Goal: Task Accomplishment & Management: Complete application form

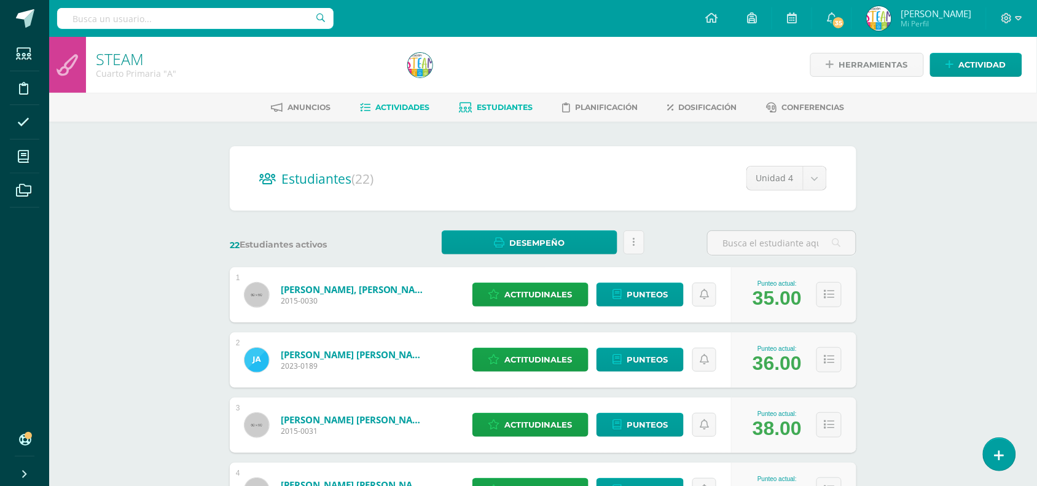
click at [384, 100] on link "Actividades" at bounding box center [394, 108] width 69 height 20
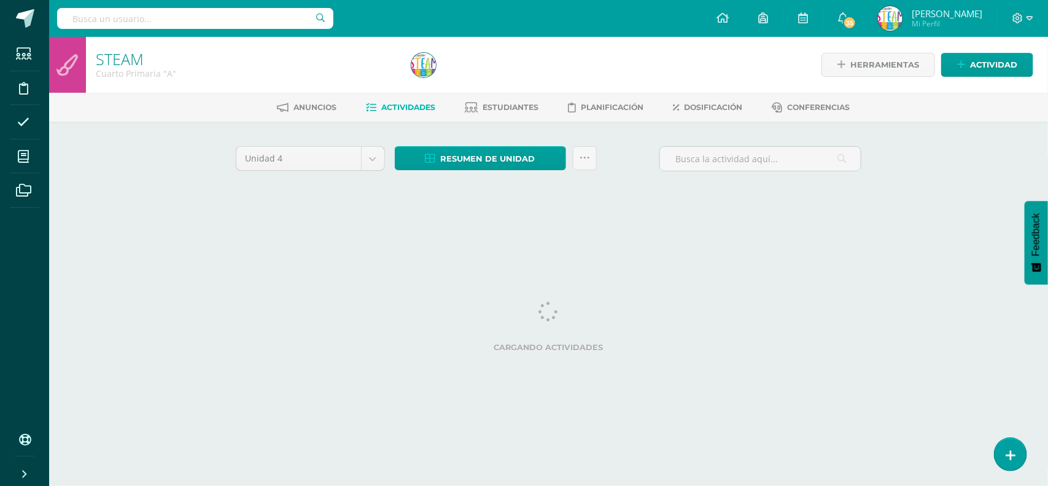
click at [628, 229] on html "Estudiantes Disciplina Asistencia Mis cursos Archivos Soporte Ayuda Reportar un…" at bounding box center [524, 114] width 1048 height 229
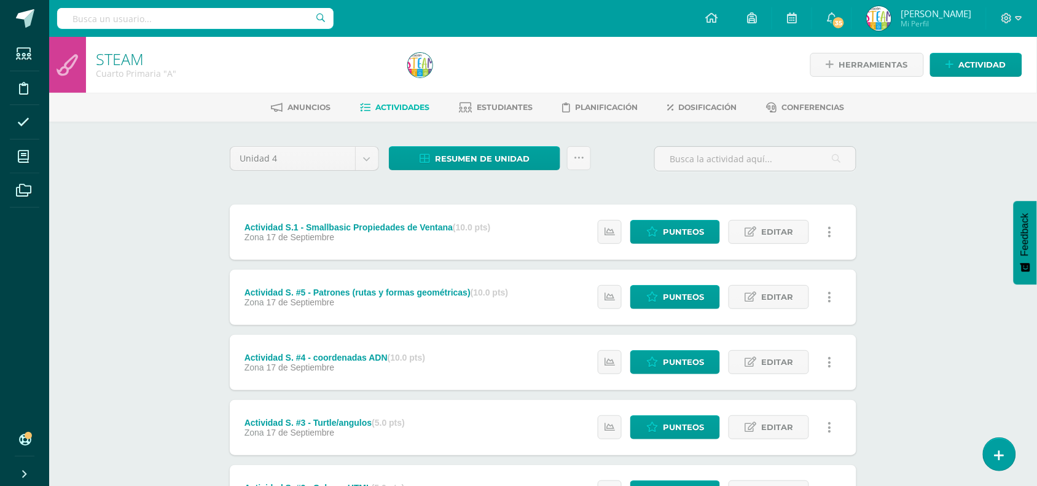
click at [127, 369] on div "STEAM Cuarto Primaria "A" Herramientas Detalle de asistencias Actividad Anuncio…" at bounding box center [542, 319] width 987 height 565
click at [949, 76] on link "Actividad" at bounding box center [976, 65] width 92 height 24
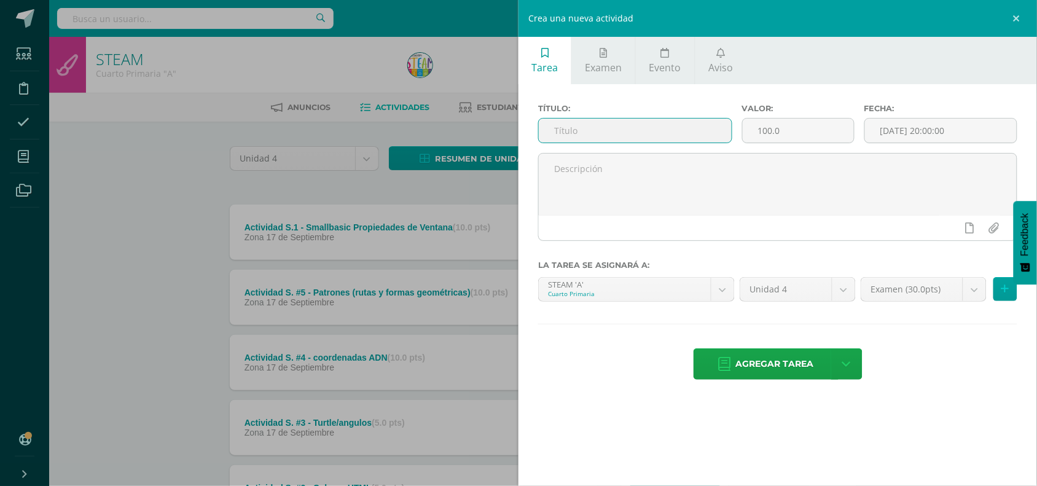
click at [703, 142] on input "text" at bounding box center [635, 131] width 193 height 24
type input "Actividad S.6 - Laboratorio"
click at [774, 130] on input "100.0" at bounding box center [797, 131] width 111 height 24
type input "10"
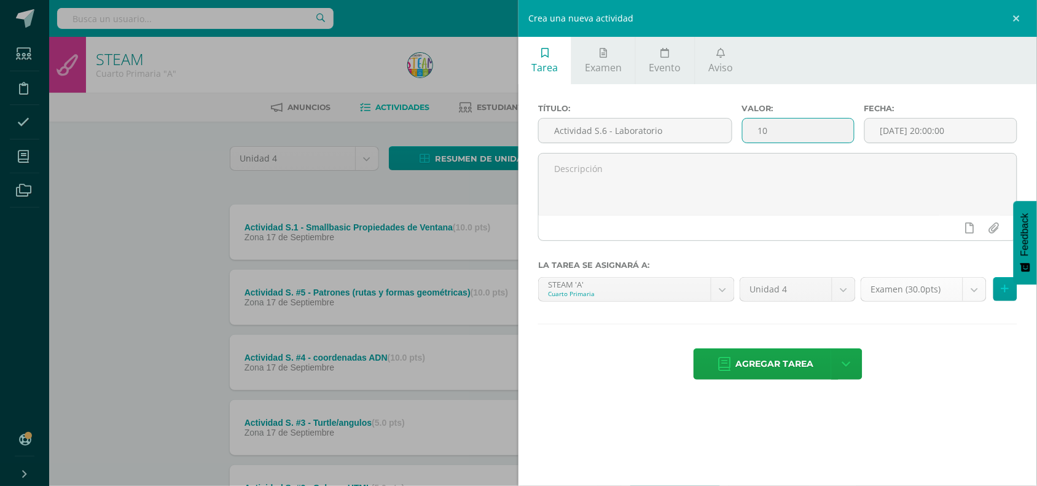
click at [981, 293] on body "Estudiantes Disciplina Asistencia Mis cursos Archivos Soporte Ayuda Reportar un…" at bounding box center [518, 301] width 1037 height 602
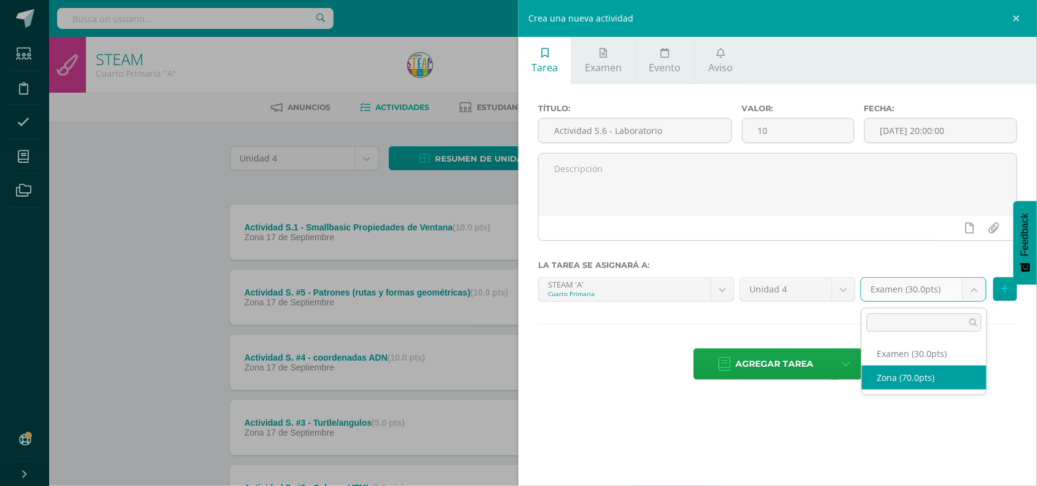
select select "47595"
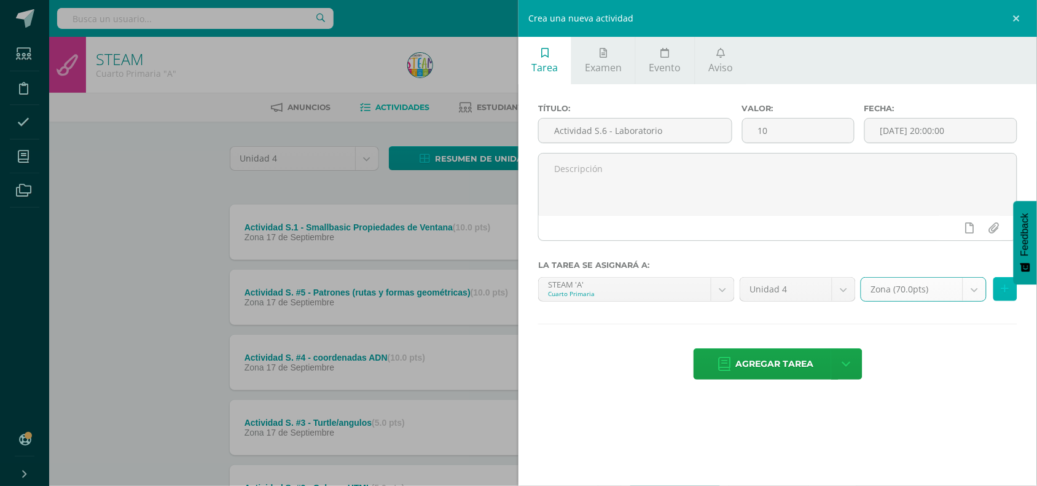
click at [1003, 298] on button at bounding box center [1005, 289] width 24 height 24
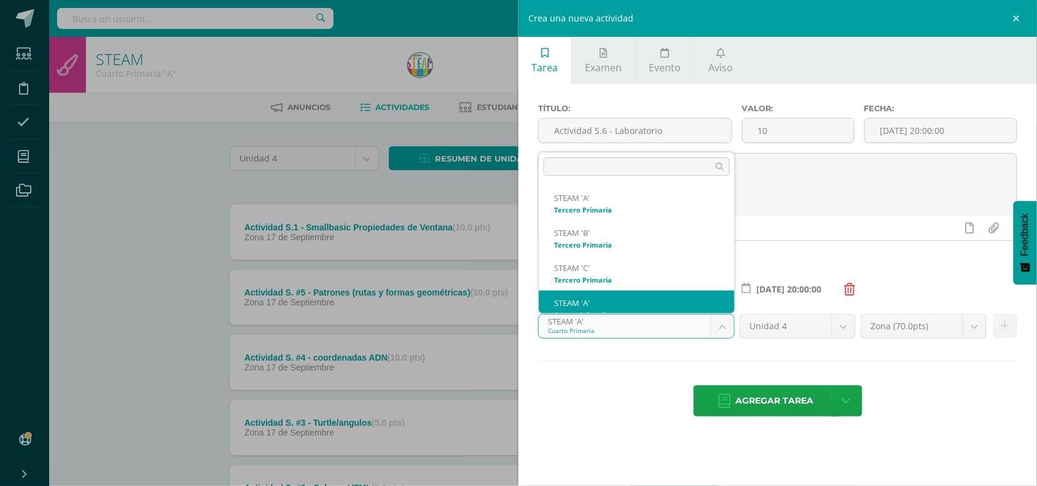
click at [722, 322] on body "Estudiantes Disciplina Asistencia Mis cursos Archivos Soporte Ayuda Reportar un…" at bounding box center [518, 301] width 1037 height 602
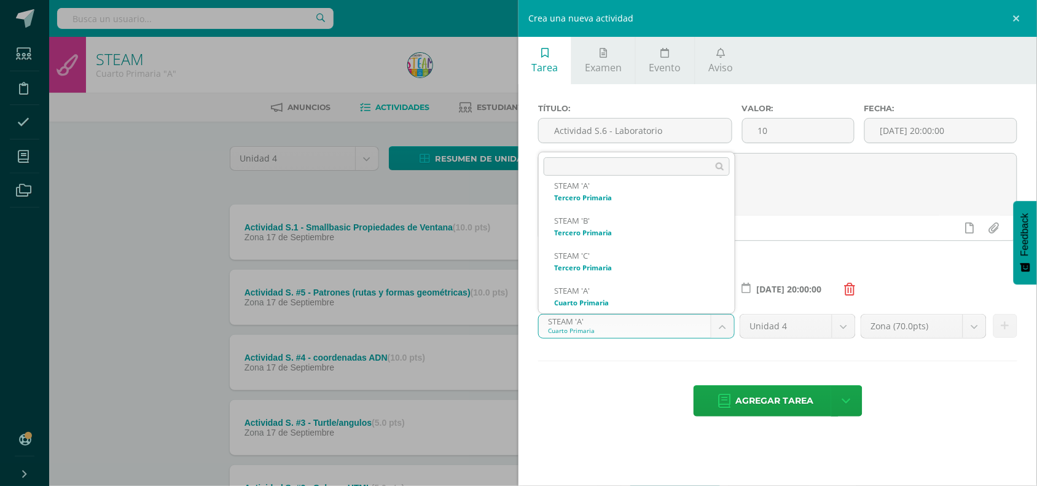
scroll to position [47, 0]
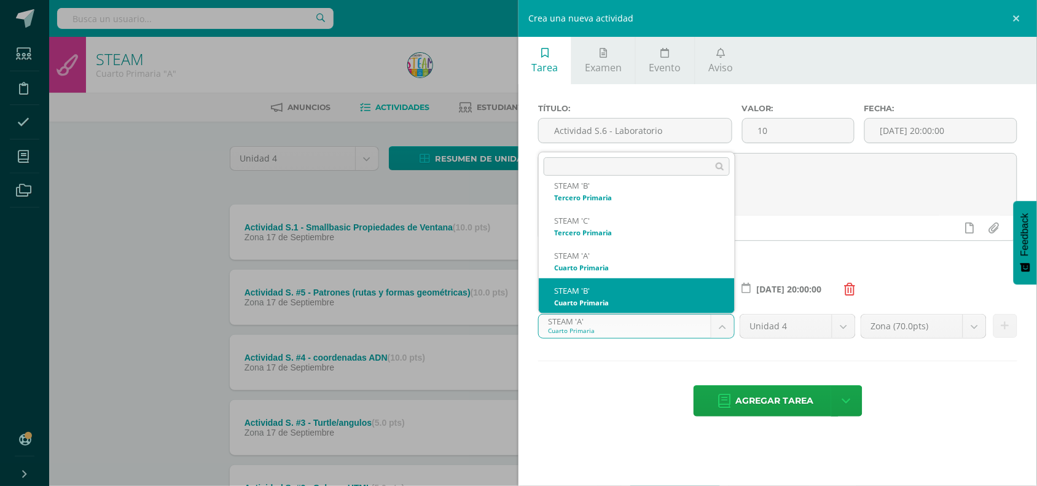
select select "29565"
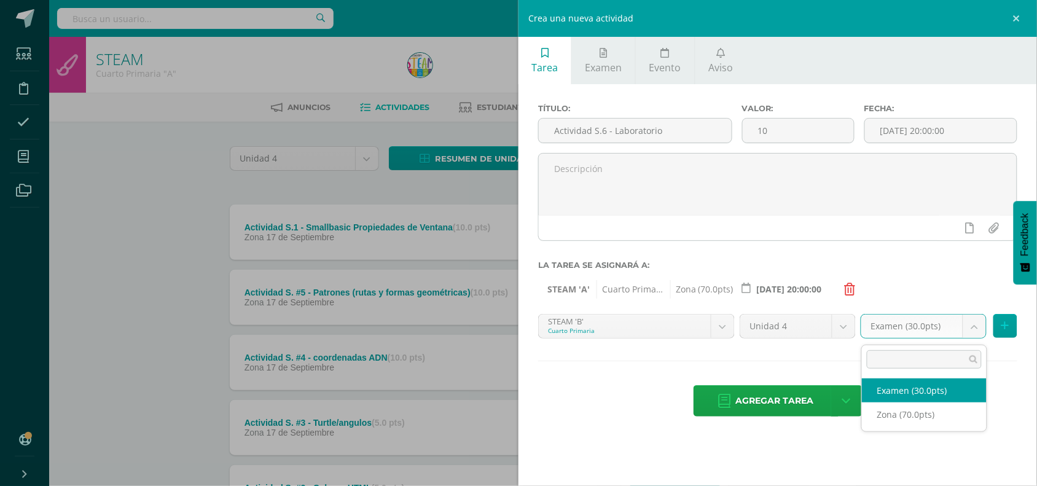
click at [981, 336] on body "Estudiantes Disciplina Asistencia Mis cursos Archivos Soporte Ayuda Reportar un…" at bounding box center [518, 301] width 1037 height 602
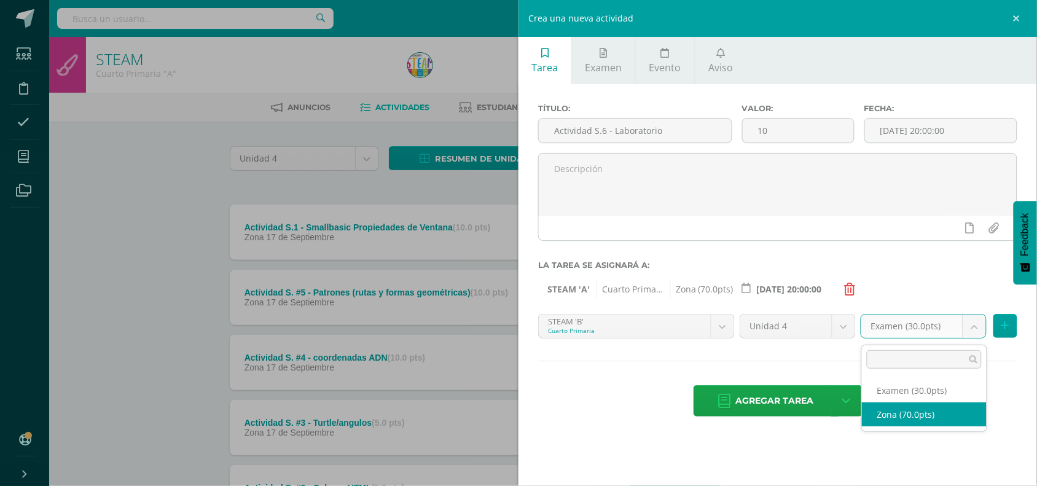
select select "47873"
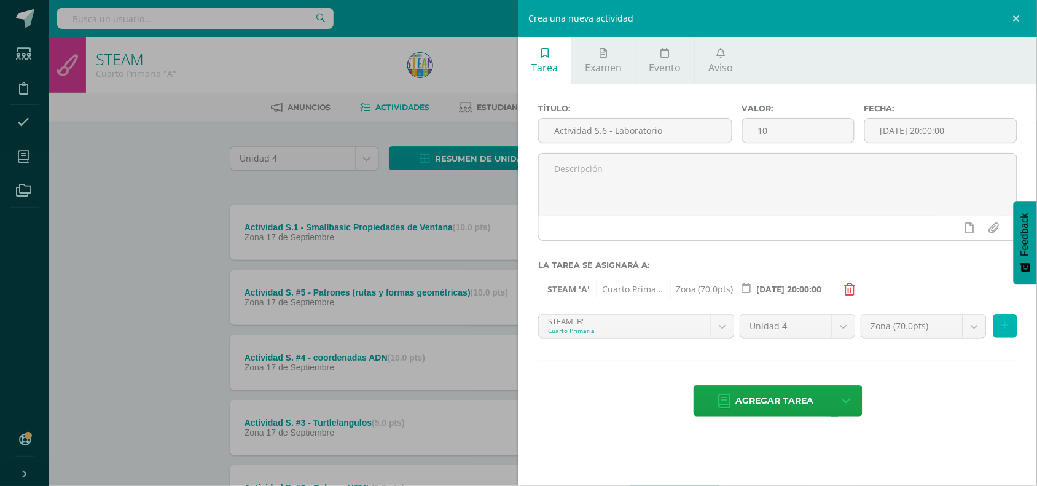
click at [997, 332] on button at bounding box center [1005, 326] width 24 height 24
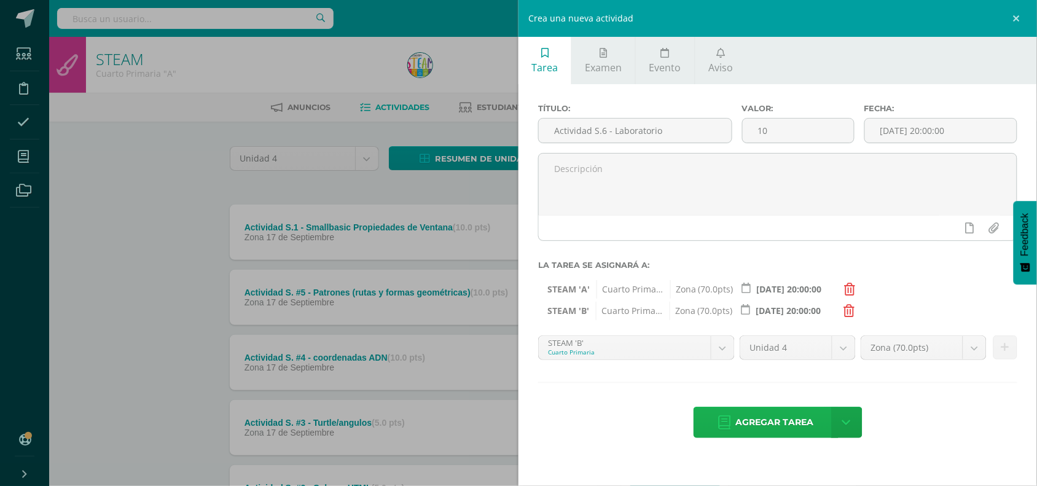
click at [712, 435] on link "Agregar tarea" at bounding box center [765, 422] width 145 height 31
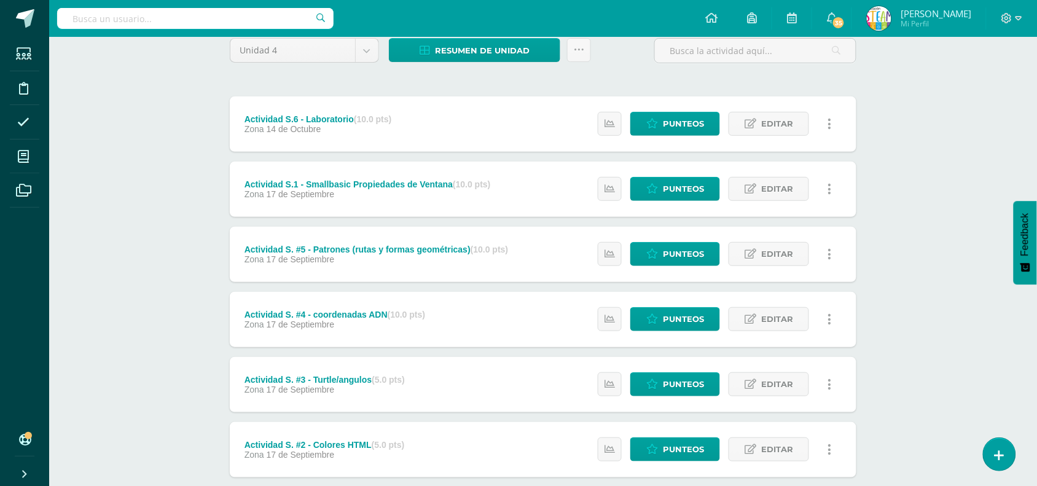
scroll to position [123, 0]
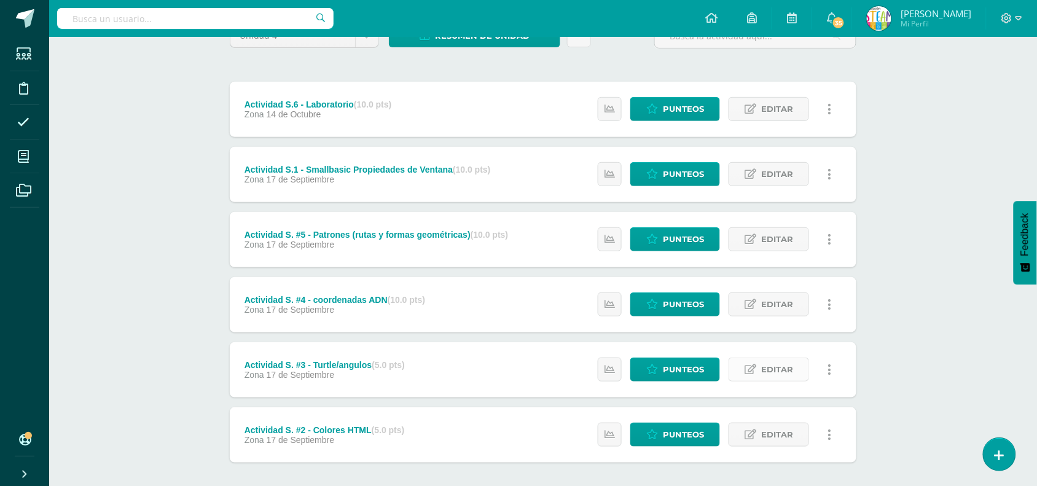
click at [784, 365] on span "Editar" at bounding box center [777, 369] width 32 height 23
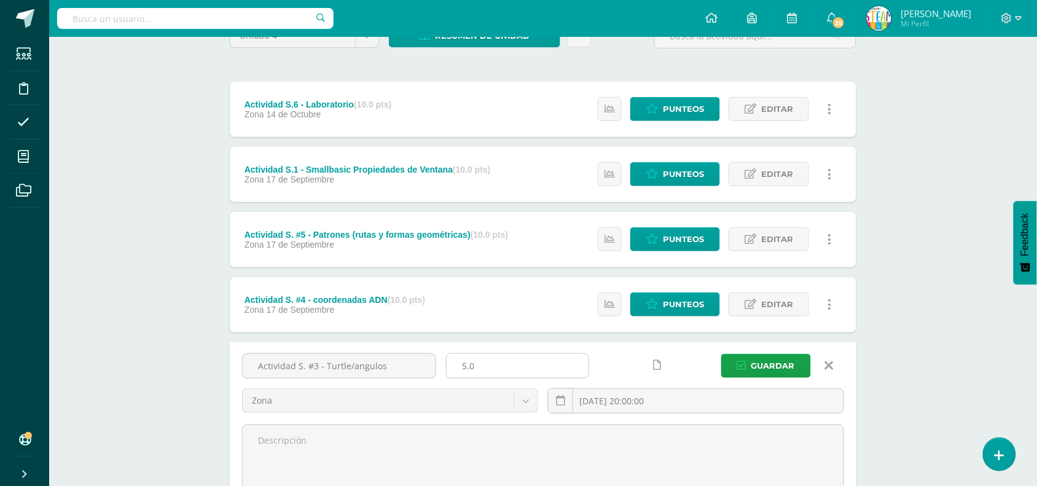
click at [501, 366] on input "5.0" at bounding box center [517, 366] width 142 height 24
type input "10"
click at [721, 354] on button "Guardar" at bounding box center [766, 366] width 90 height 24
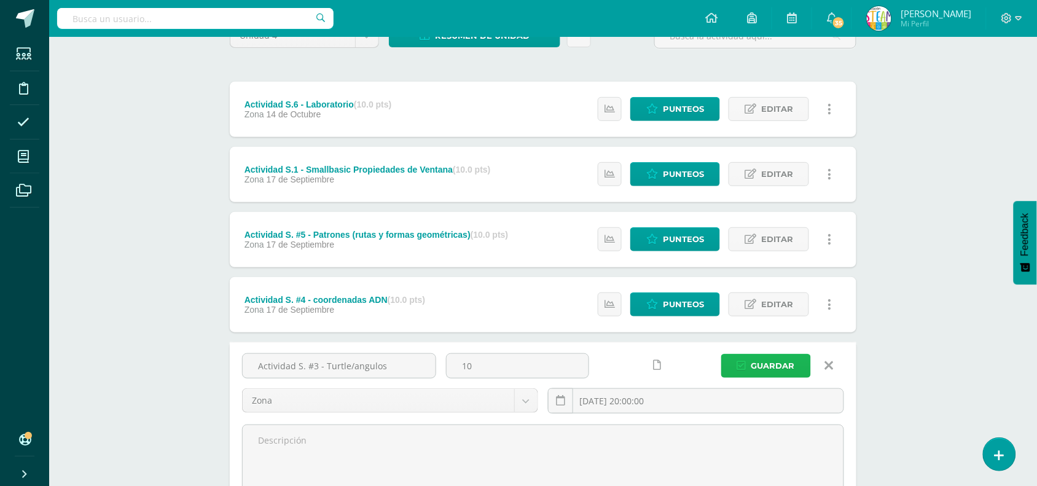
click at [734, 367] on button "Guardar" at bounding box center [766, 366] width 90 height 24
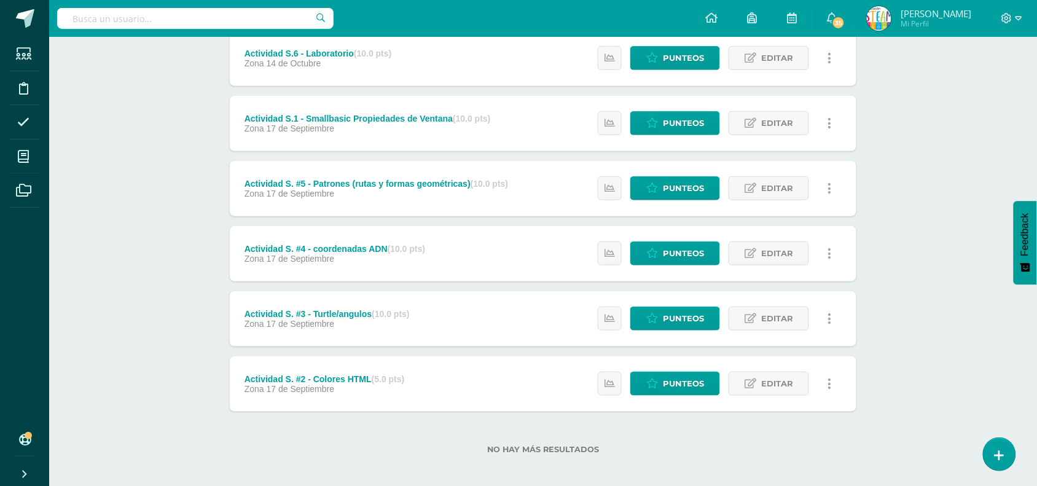
scroll to position [181, 0]
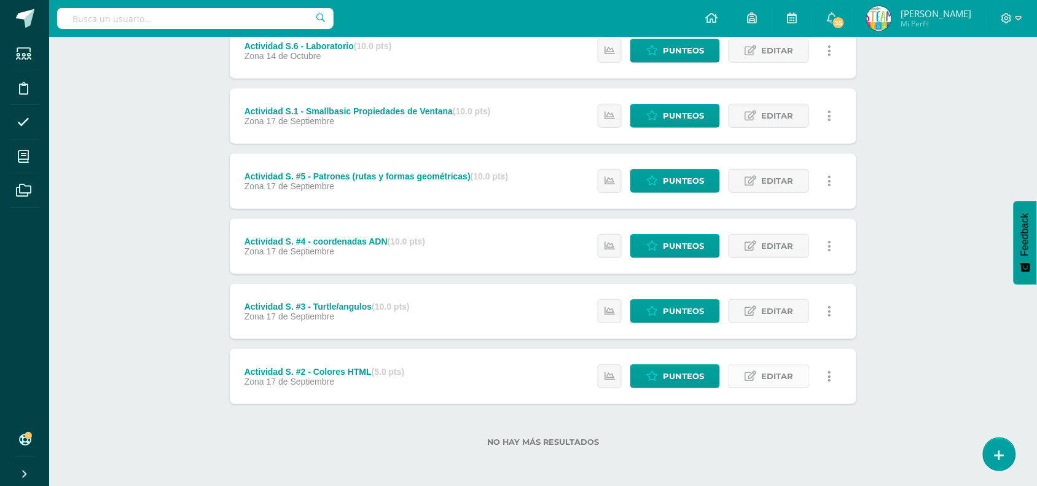
click at [763, 375] on span "Editar" at bounding box center [777, 376] width 32 height 23
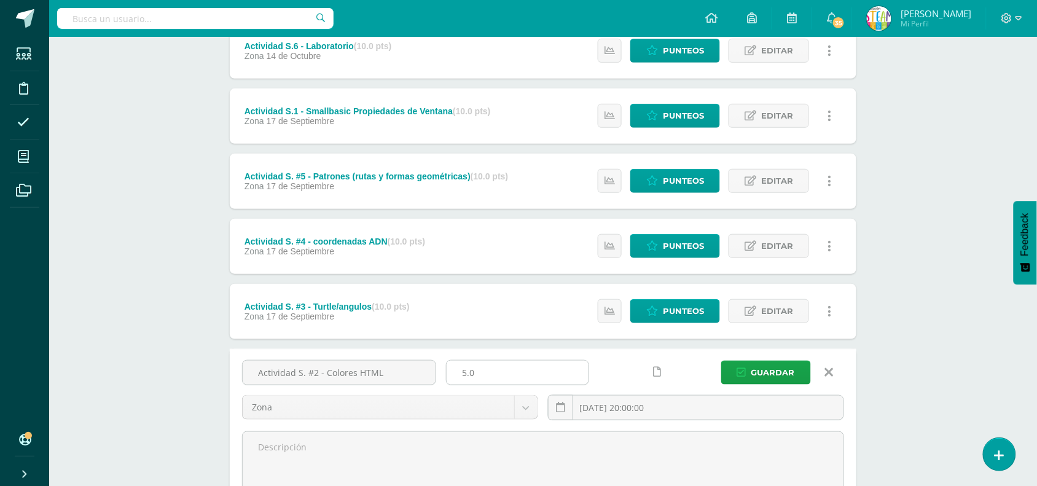
click at [477, 363] on input "5.0" at bounding box center [517, 372] width 142 height 24
drag, startPoint x: 483, startPoint y: 373, endPoint x: 450, endPoint y: 373, distance: 32.5
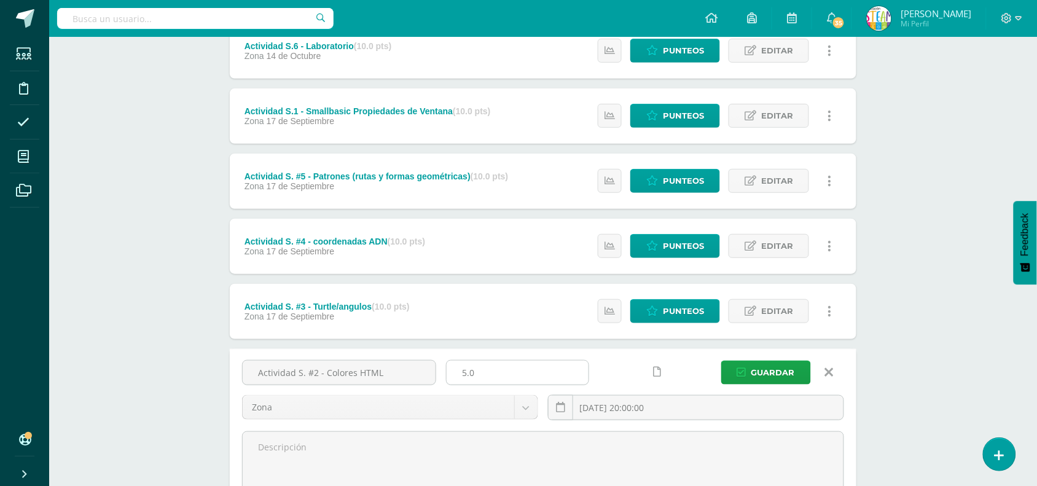
click at [450, 373] on input "5.0" at bounding box center [517, 372] width 142 height 24
type input "10"
click at [763, 382] on span "Guardar" at bounding box center [773, 372] width 44 height 23
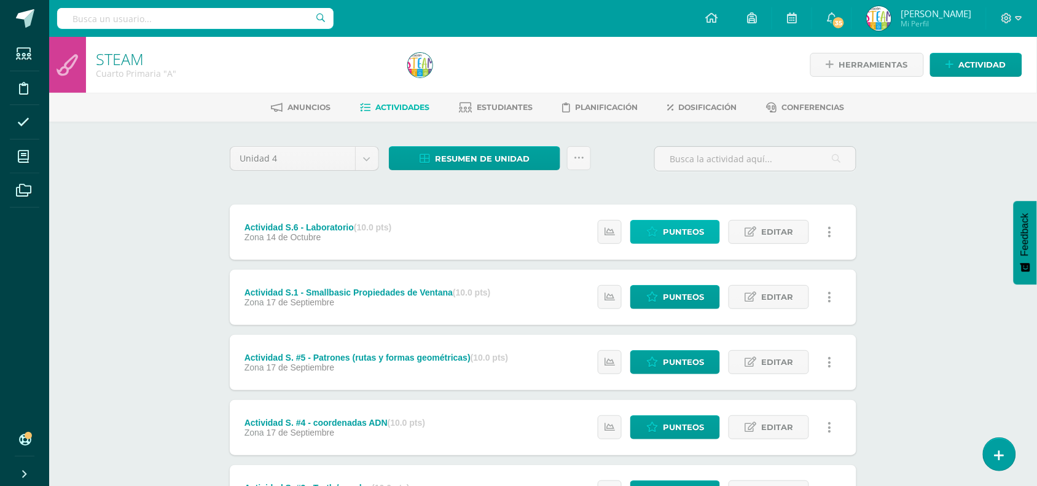
click at [708, 229] on link "Punteos" at bounding box center [675, 232] width 90 height 24
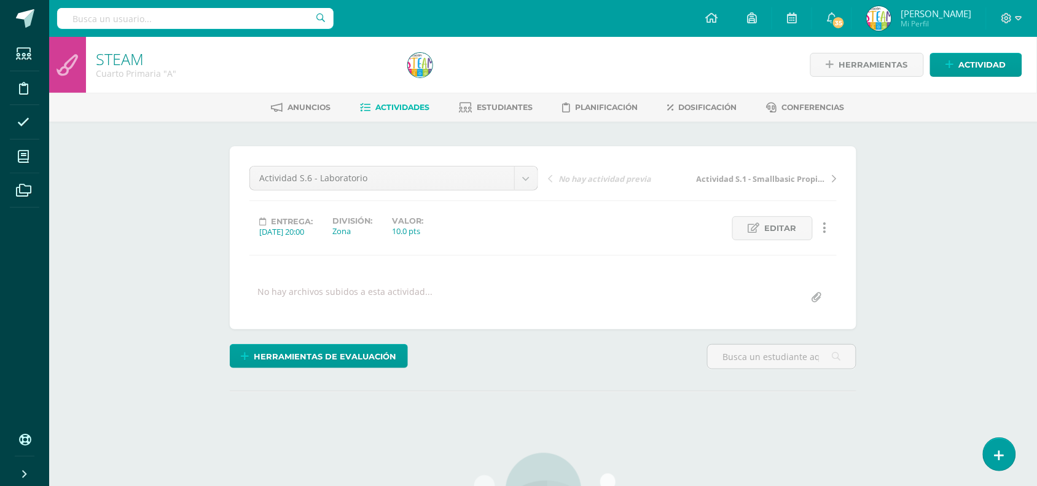
click at [630, 367] on div "Herramientas de evaluación Lista de cotejo Escala de valoración Puntos Extra Su…" at bounding box center [543, 361] width 636 height 35
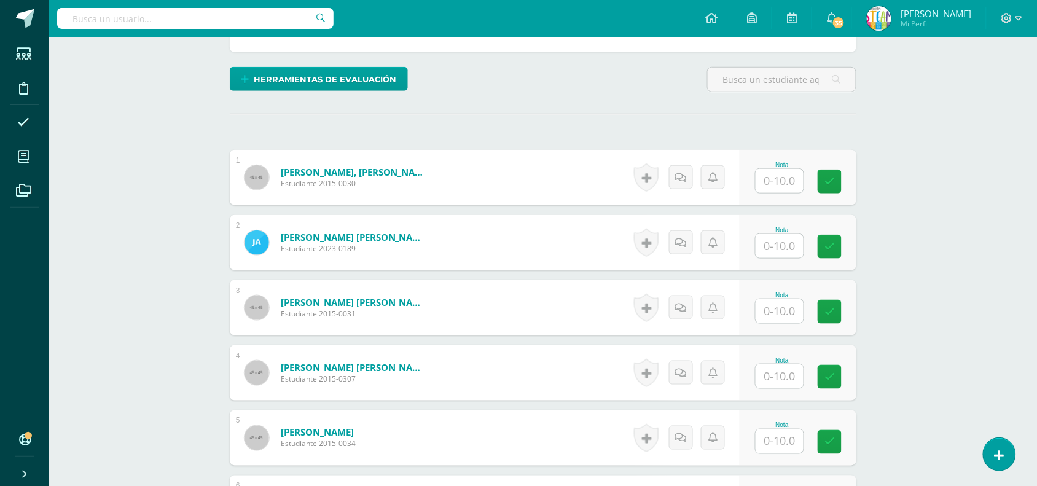
scroll to position [278, 0]
click at [781, 185] on input "text" at bounding box center [779, 180] width 48 height 24
type input "8"
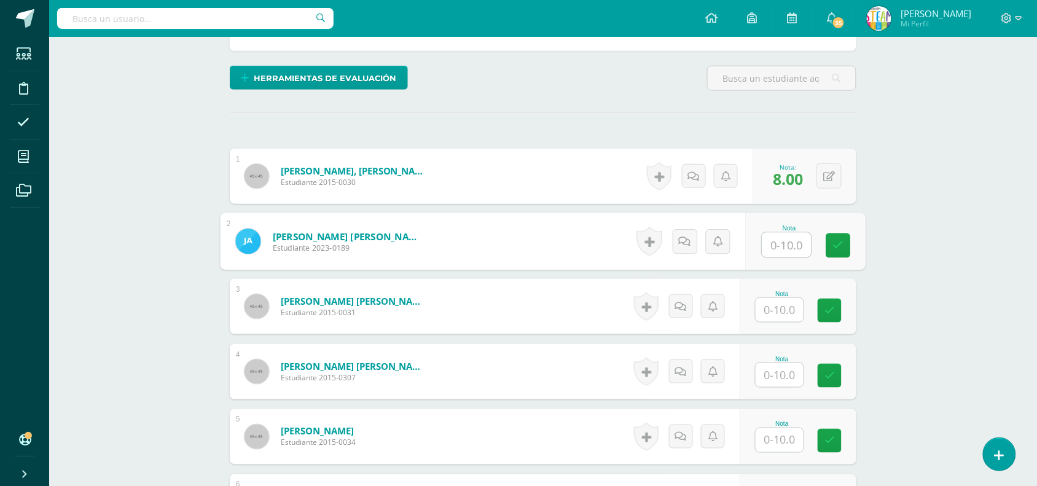
scroll to position [279, 0]
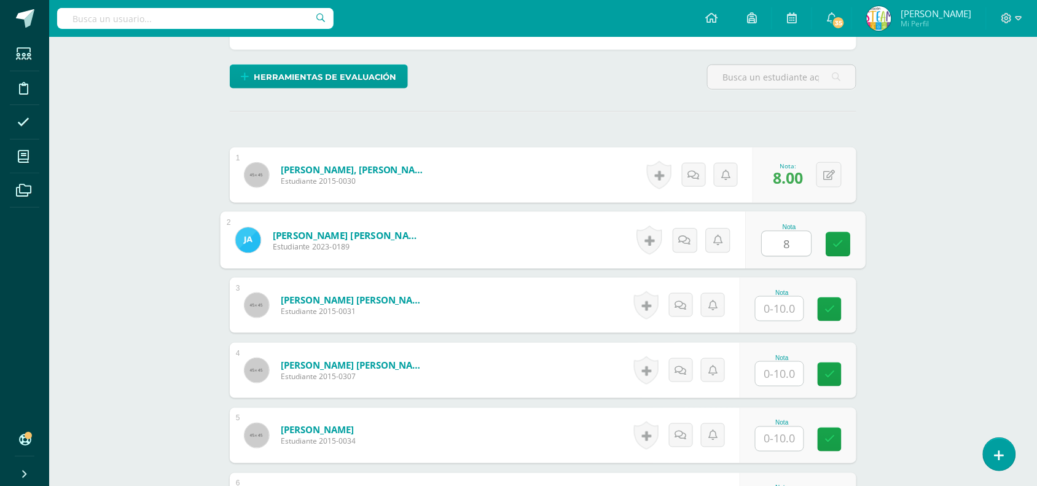
type input "8"
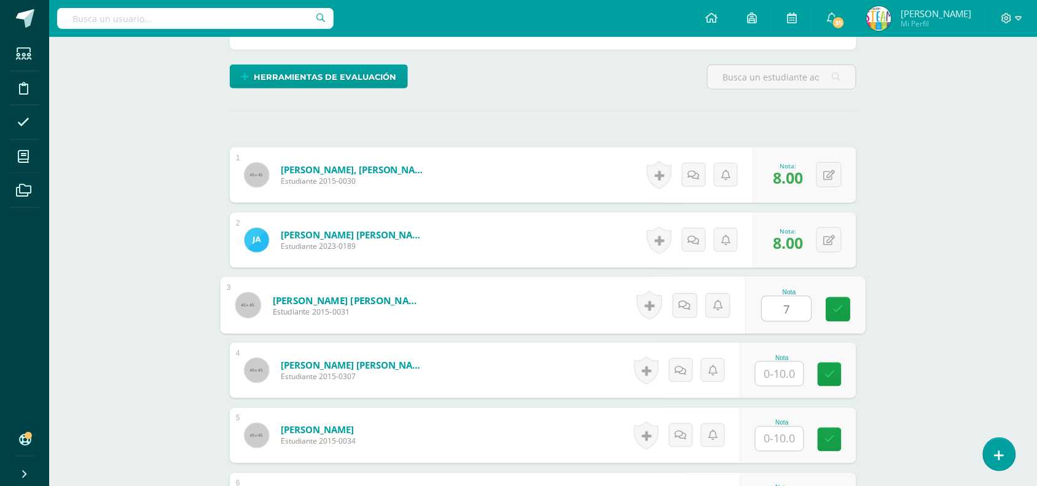
type input "7"
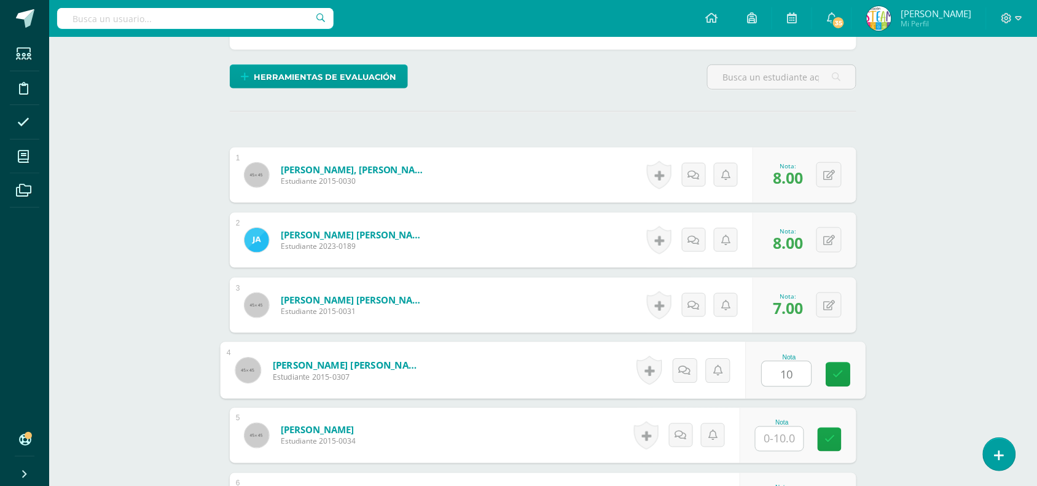
type input "10"
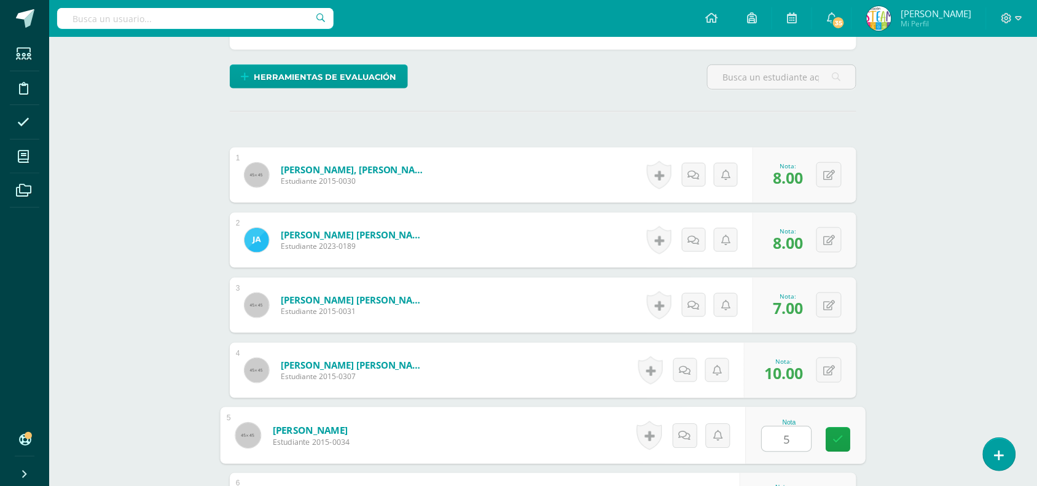
type input "5"
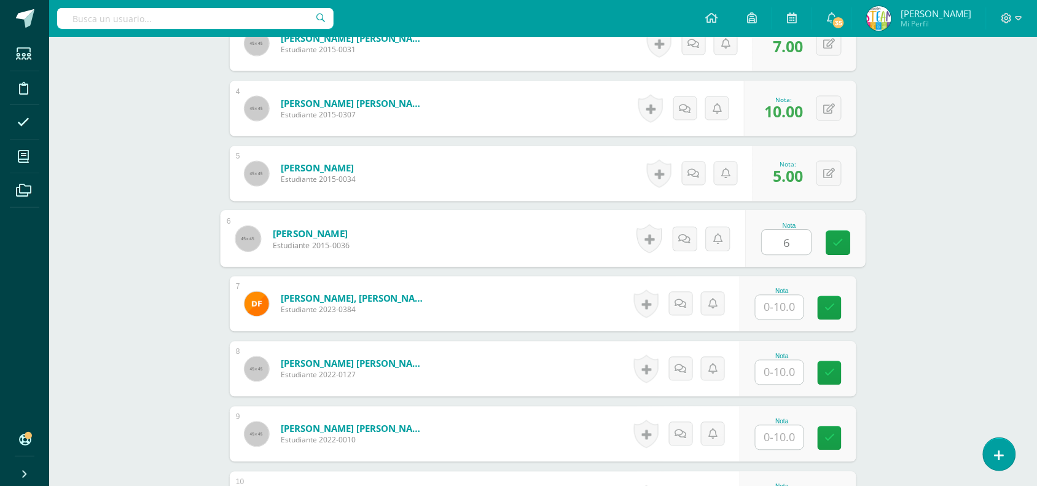
type input "6"
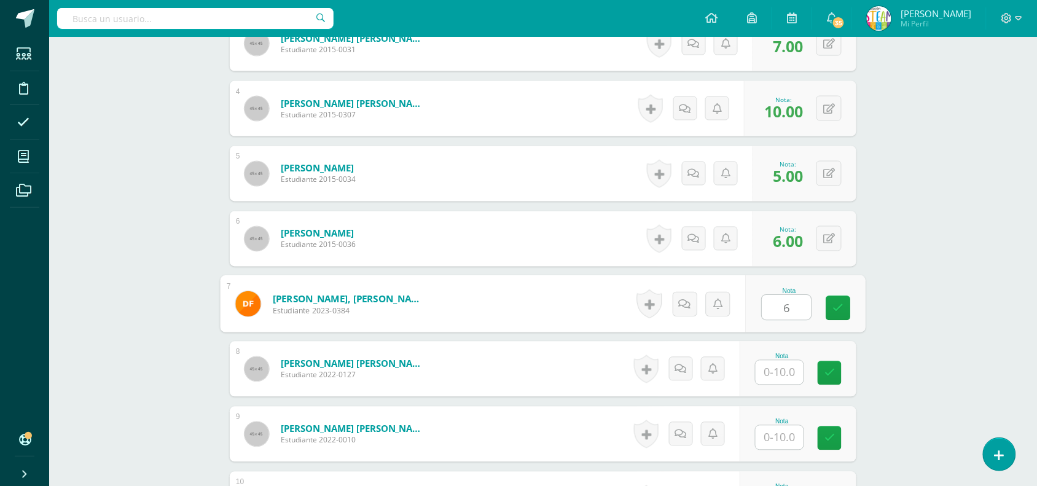
type input "6"
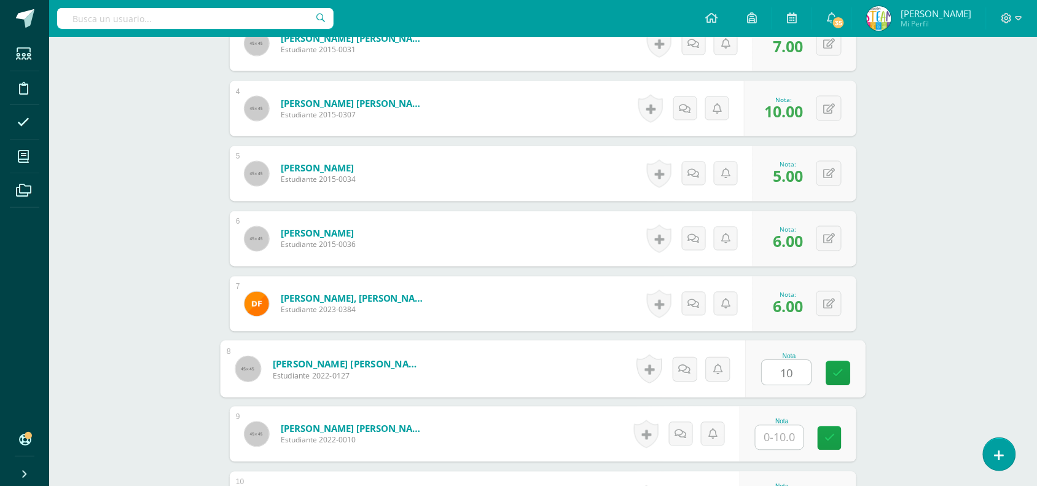
type input "10"
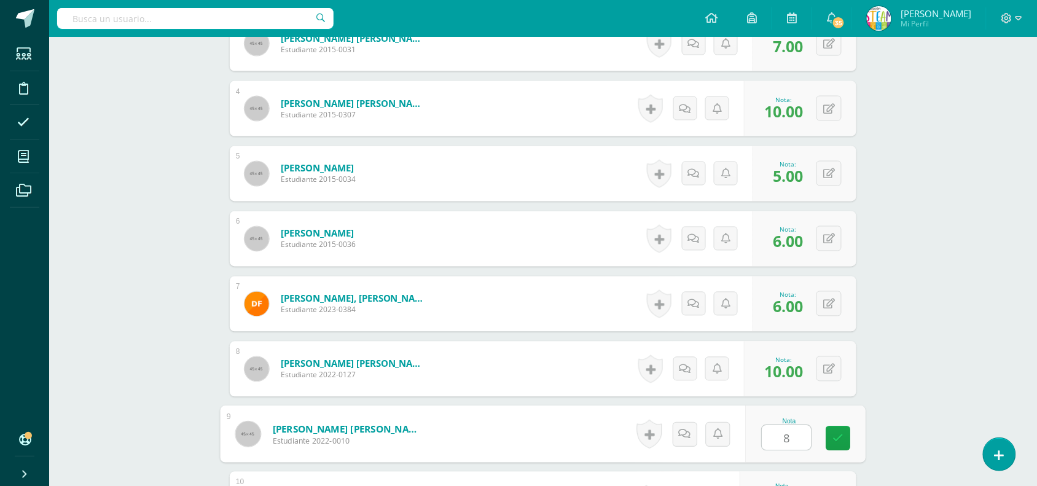
type input "8"
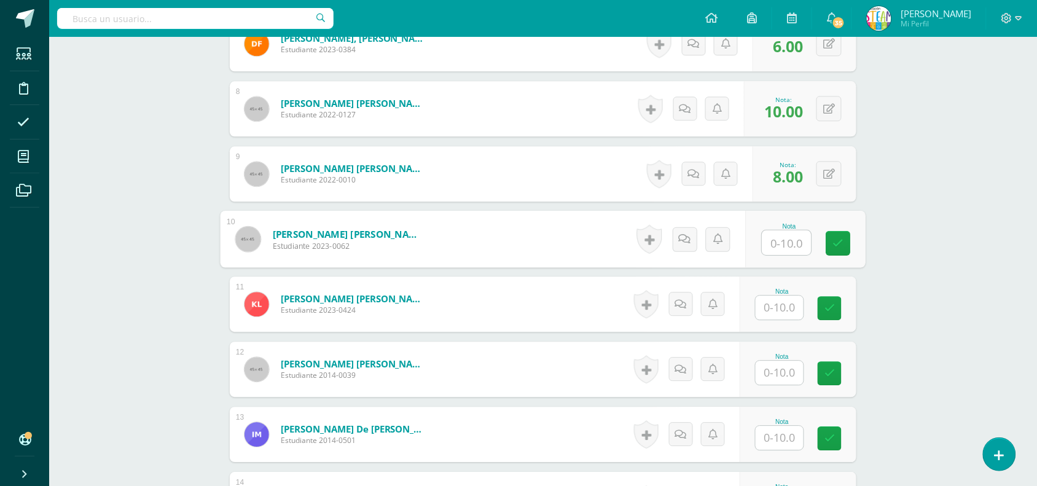
type input "9"
type input "10"
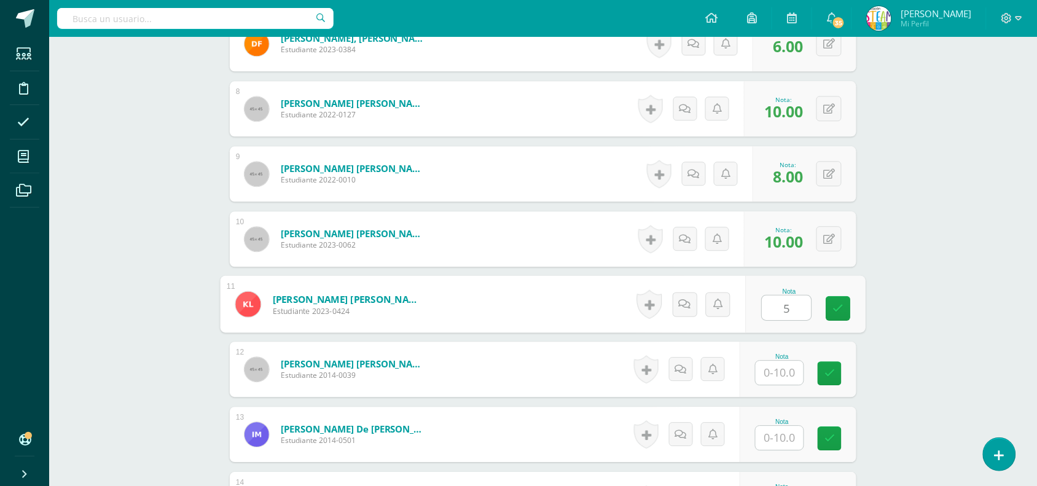
type input "5"
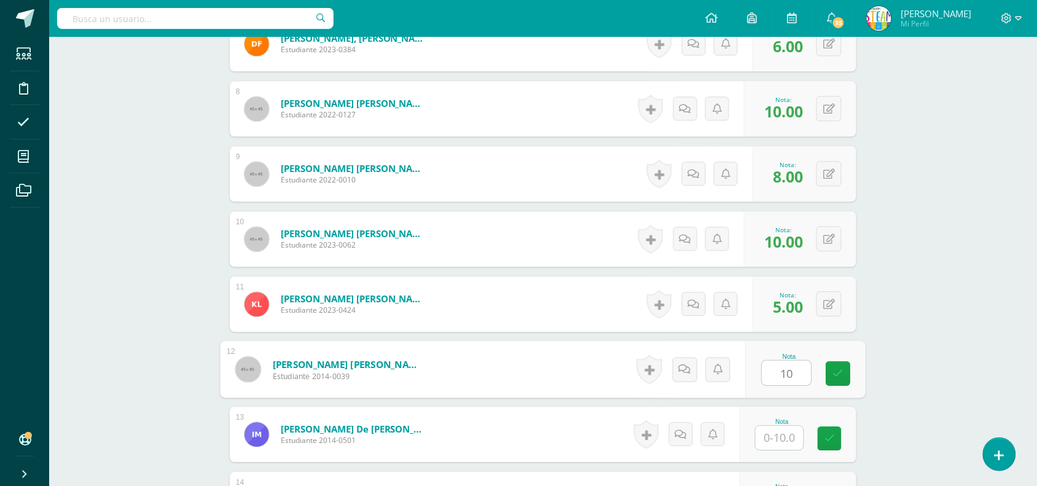
type input "10"
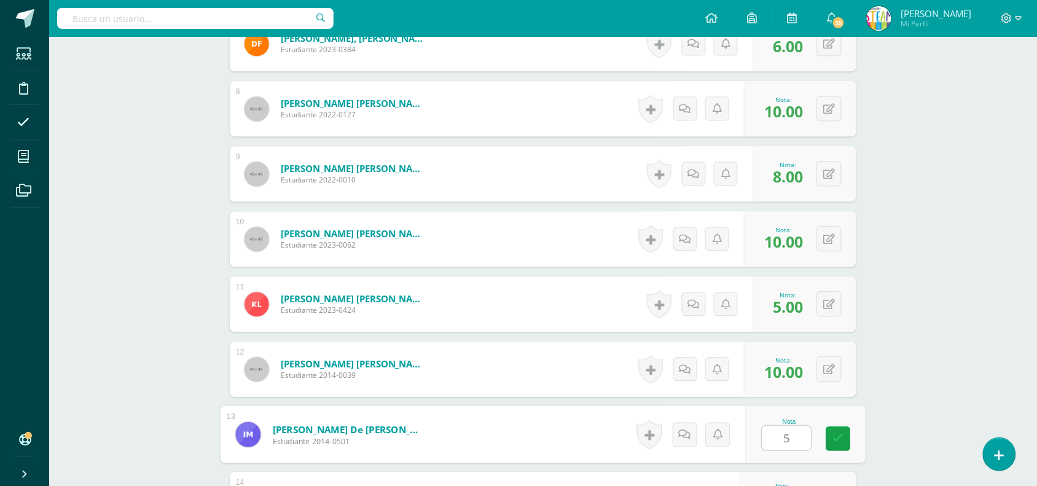
type input "5"
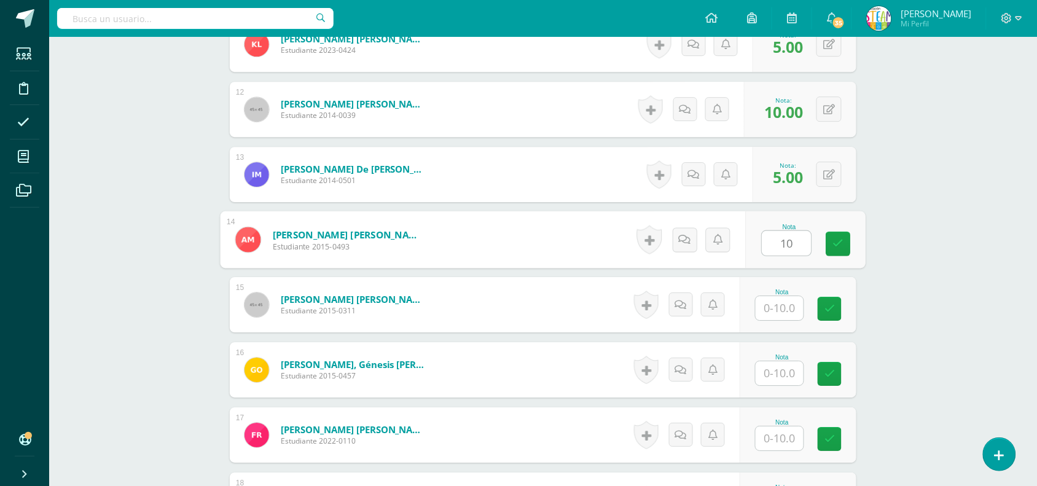
type input "10"
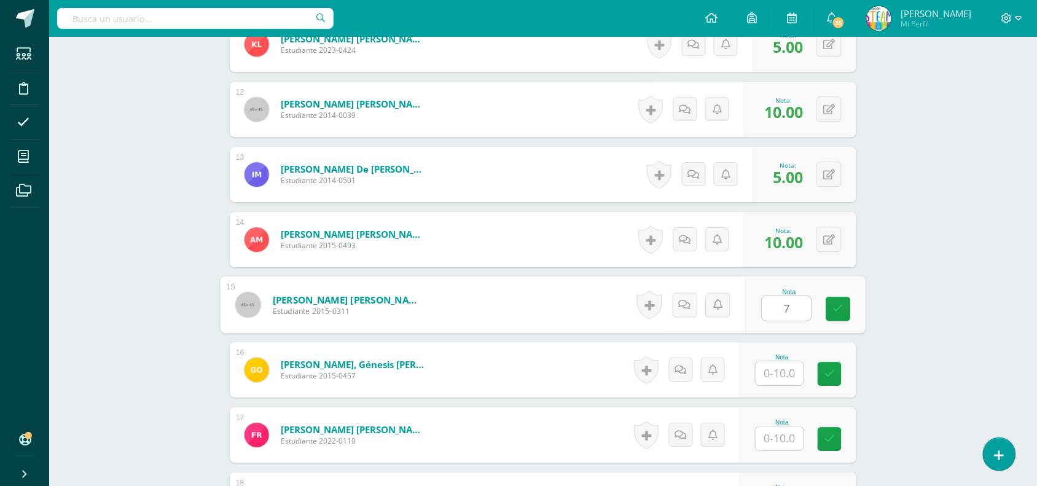
type input "7"
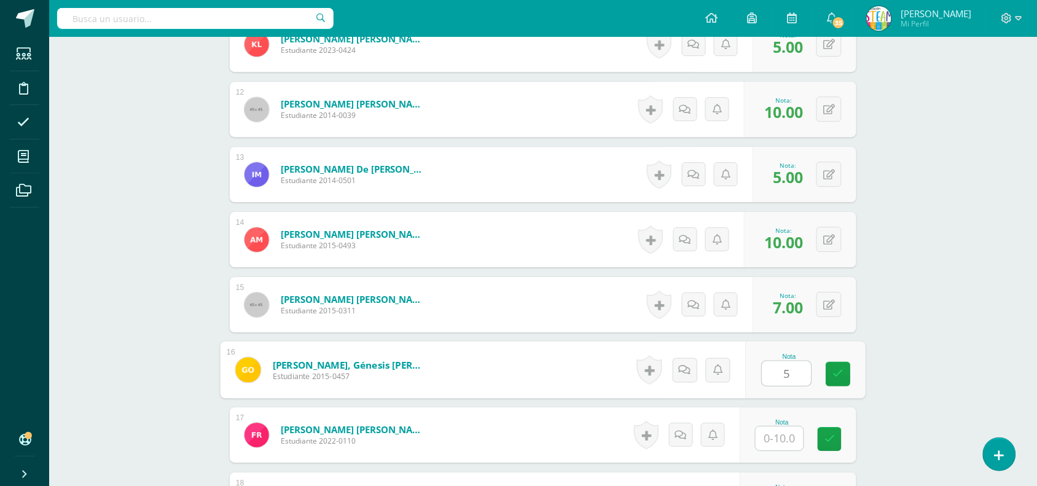
type input "5"
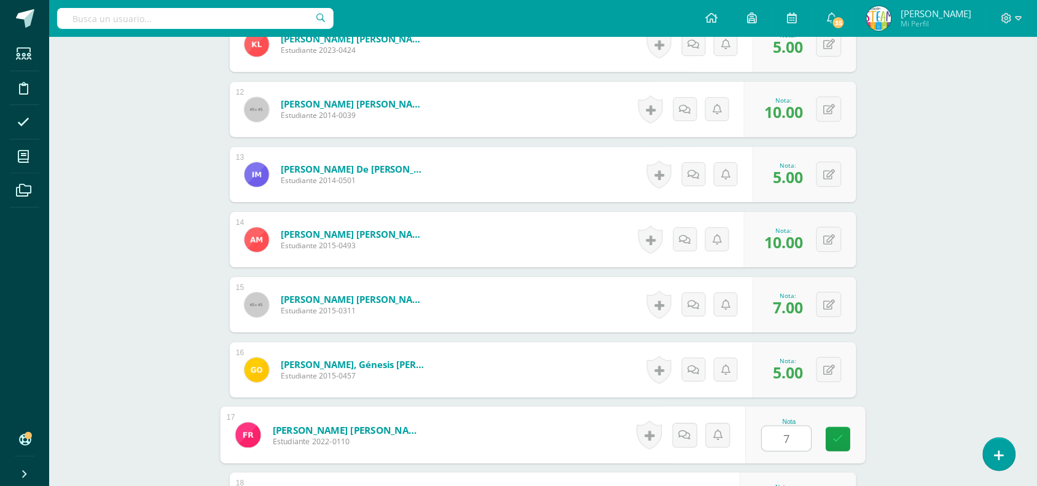
type input "7"
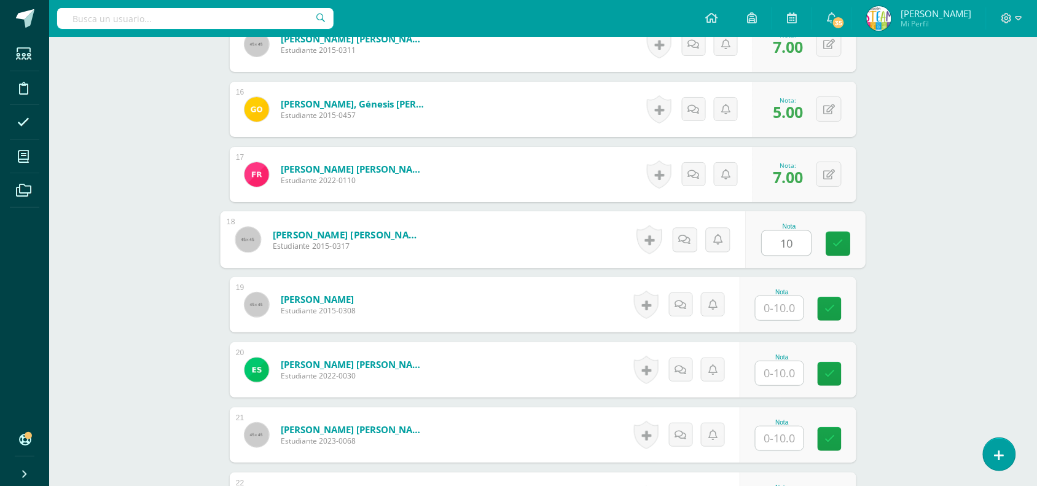
type input "10"
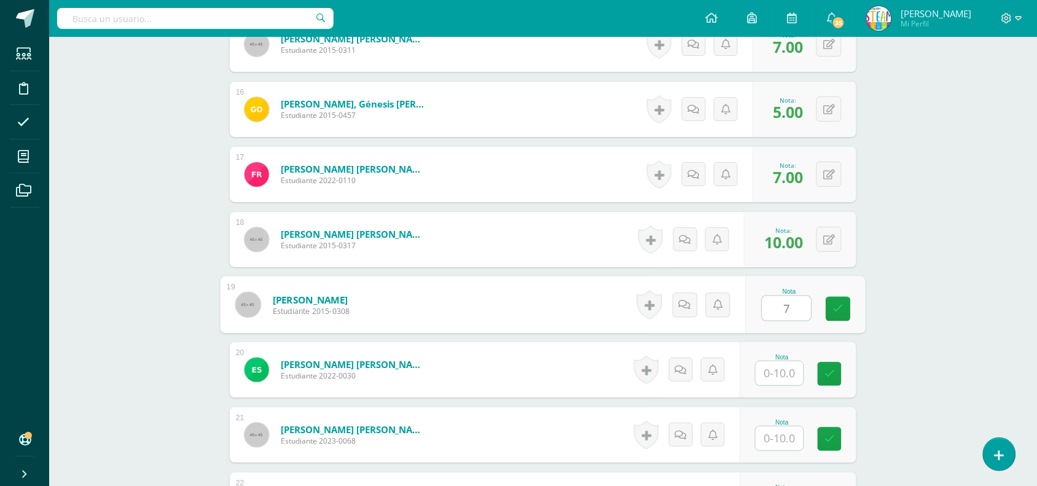
type input "7"
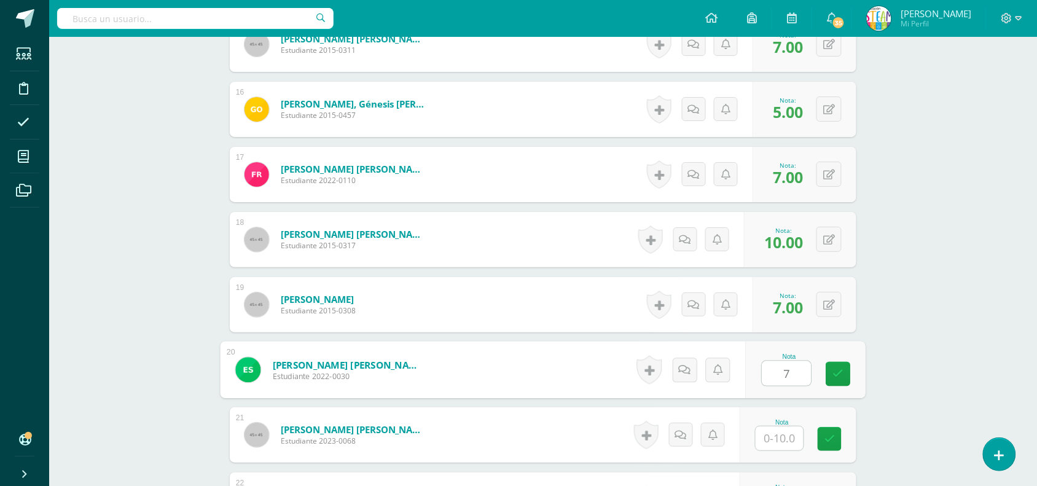
type input "7"
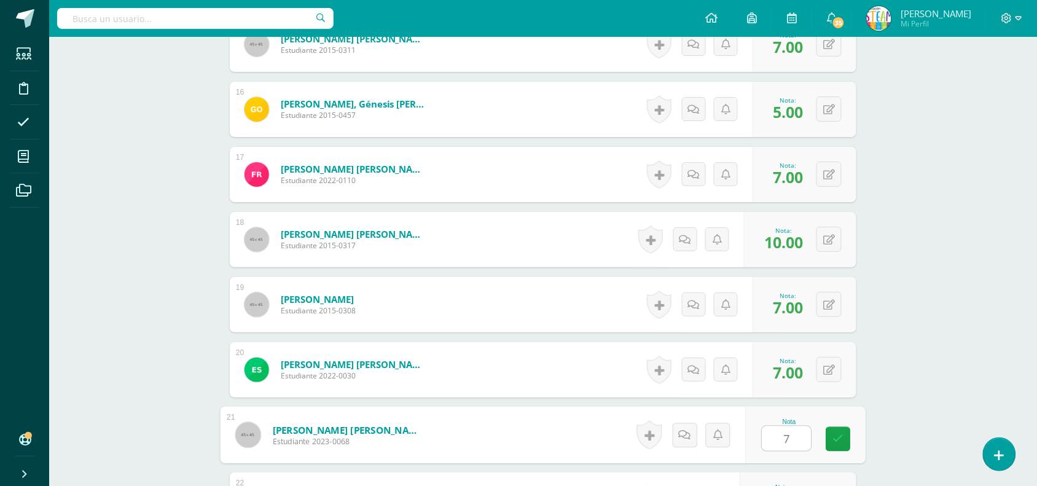
type input "7"
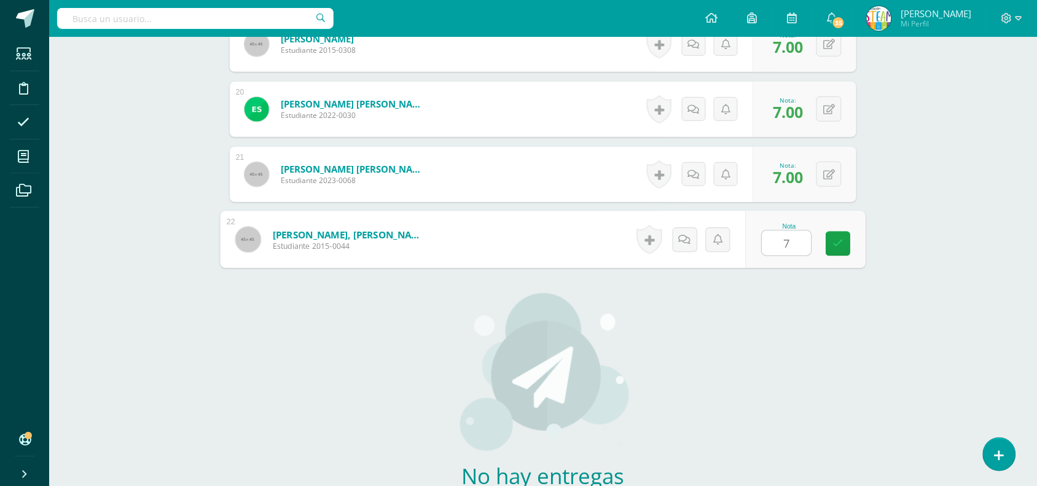
type input "7"
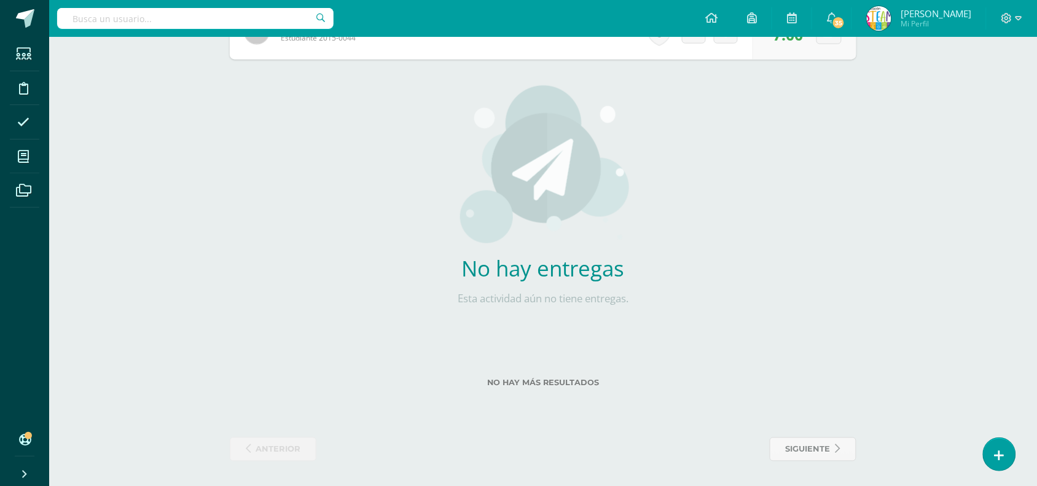
click at [630, 124] on div "No hay entregas Esta actividad aún no tiene entregas." at bounding box center [543, 203] width 362 height 286
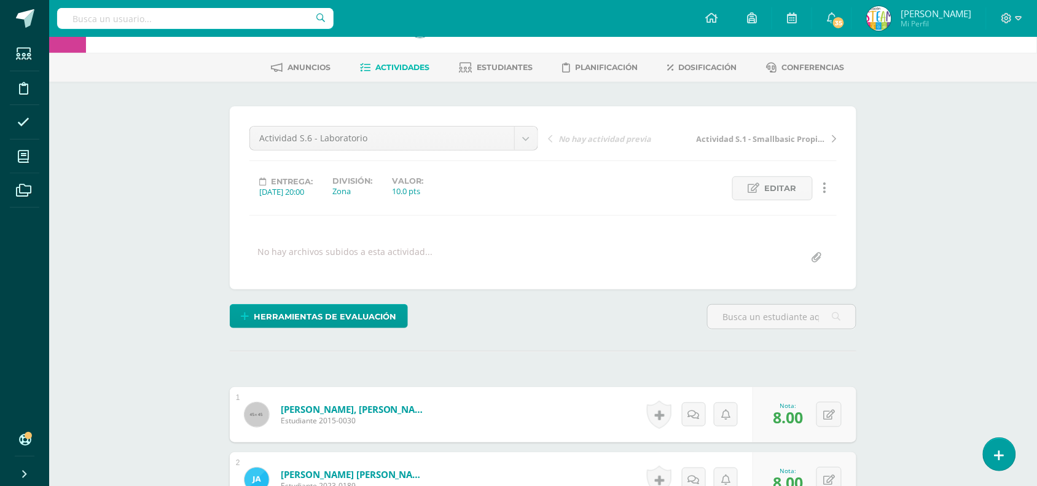
scroll to position [0, 0]
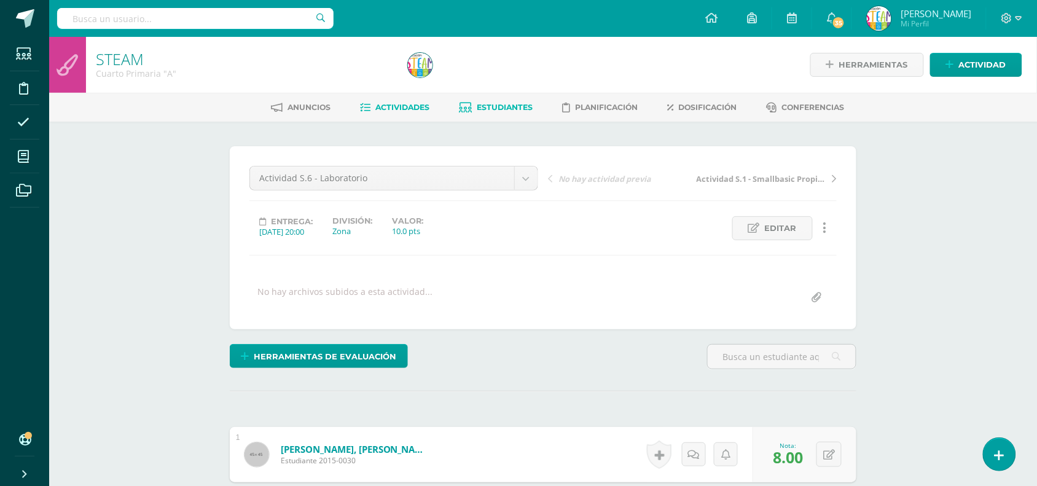
click at [505, 98] on link "Estudiantes" at bounding box center [496, 108] width 74 height 20
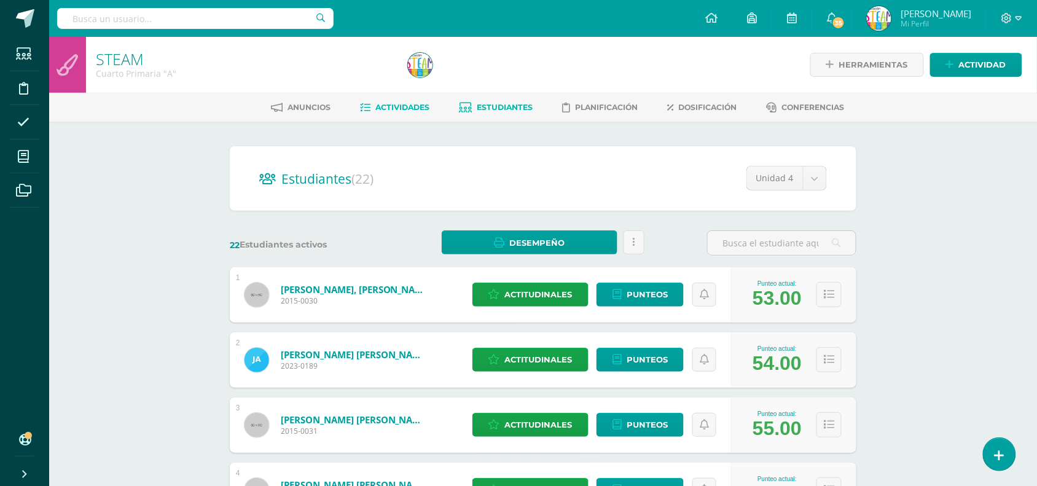
click at [394, 109] on span "Actividades" at bounding box center [403, 107] width 54 height 9
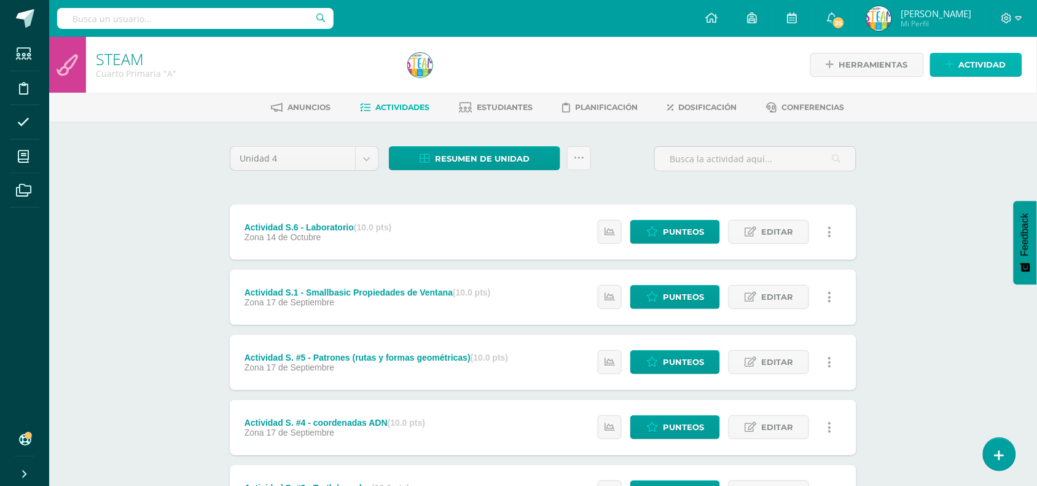
click at [951, 72] on link "Actividad" at bounding box center [976, 65] width 92 height 24
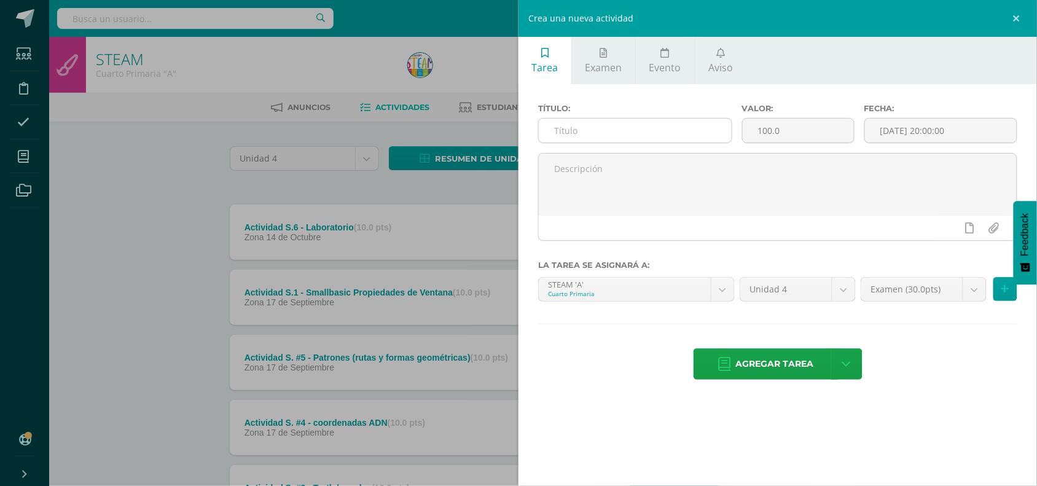
click at [654, 141] on input "text" at bounding box center [635, 131] width 193 height 24
type input "Actividad S. 7 - [GEOGRAPHIC_DATA]"
click at [759, 135] on input "100.0" at bounding box center [797, 131] width 111 height 24
type input "10"
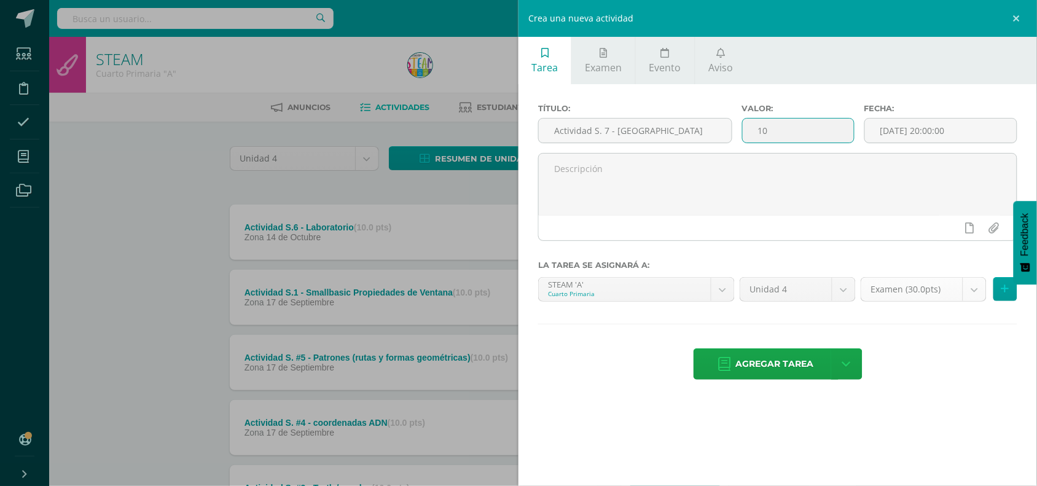
click at [971, 282] on body "Estudiantes Disciplina Asistencia Mis cursos Archivos Soporte Ayuda Reportar un…" at bounding box center [518, 333] width 1037 height 667
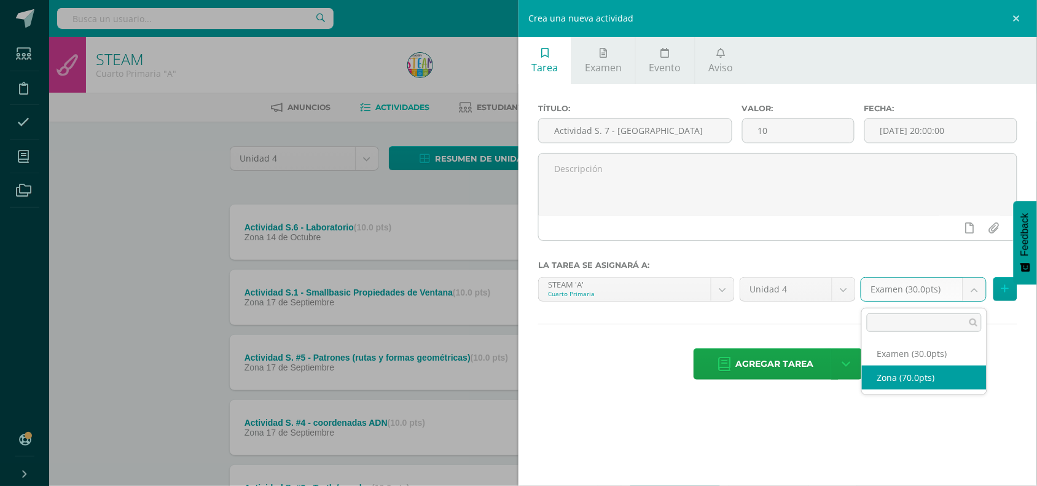
select select "47595"
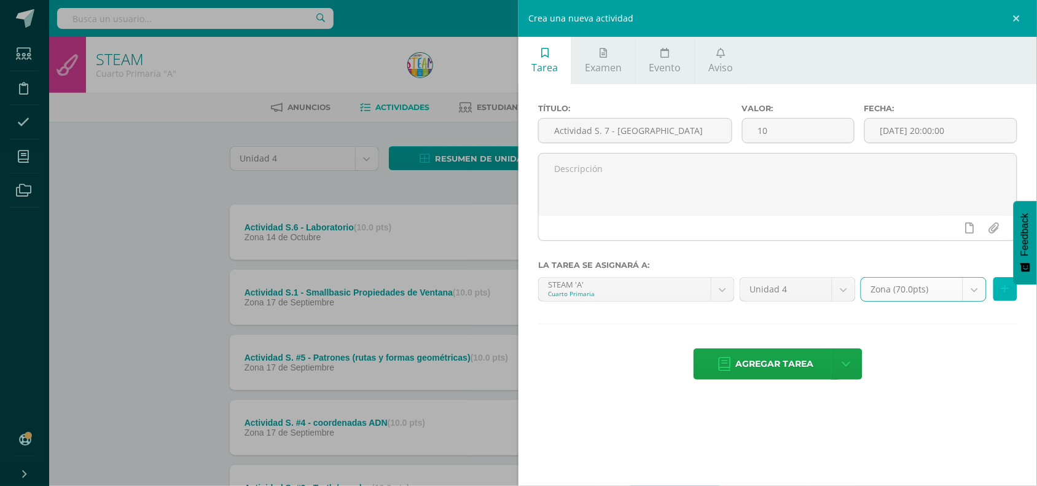
click at [1008, 292] on icon at bounding box center [1005, 289] width 8 height 10
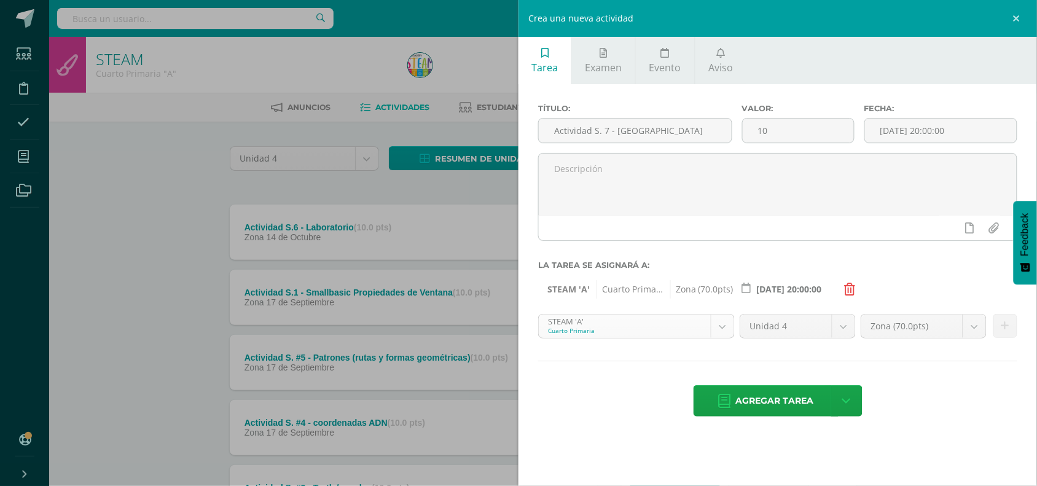
click at [714, 339] on body "Estudiantes Disciplina Asistencia Mis cursos Archivos Soporte Ayuda Reportar un…" at bounding box center [518, 333] width 1037 height 667
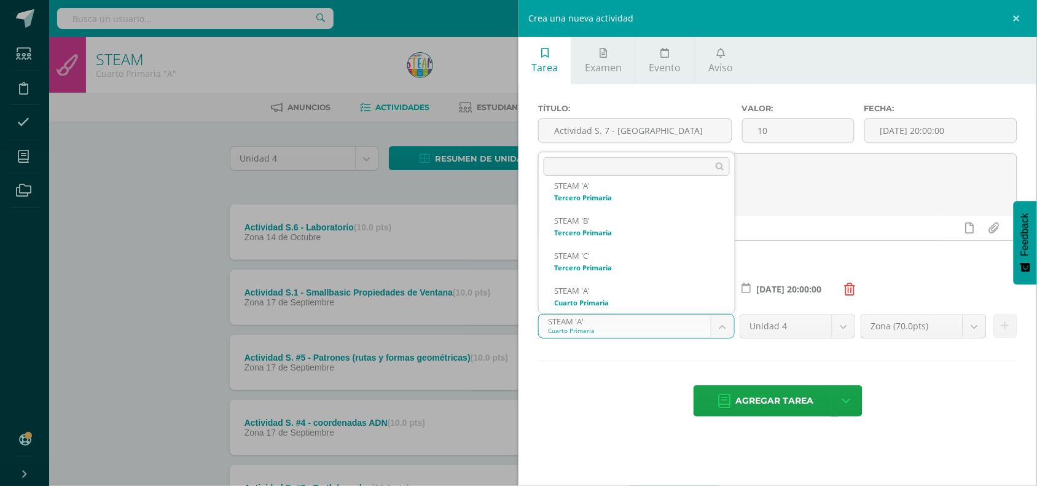
scroll to position [47, 0]
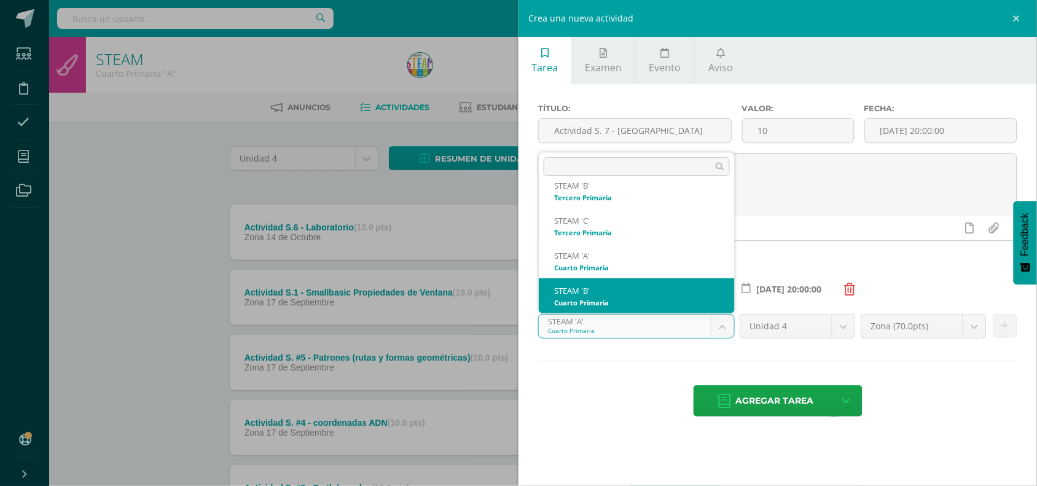
select select "29565"
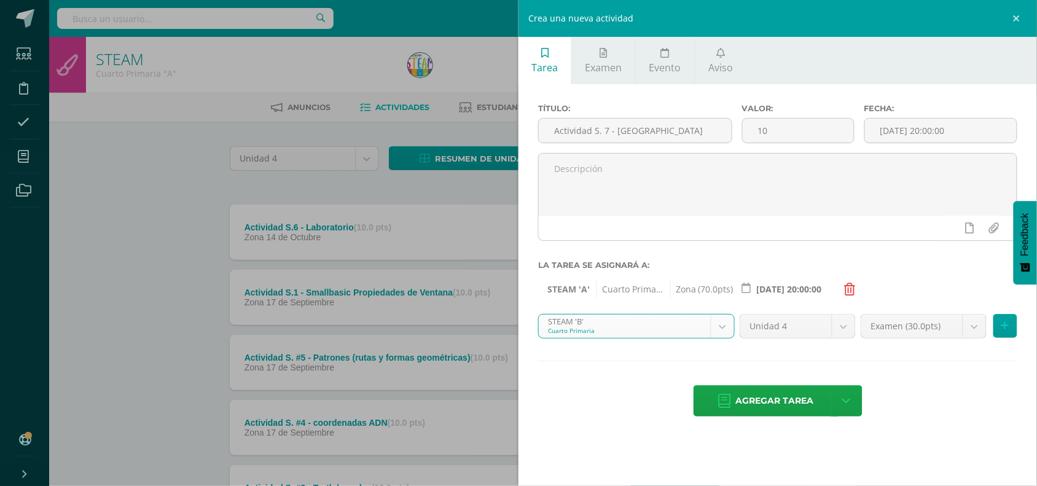
click at [992, 326] on div "Examen (30.0pts) Examen (30.0pts) Zona (70.0pts)" at bounding box center [939, 331] width 162 height 34
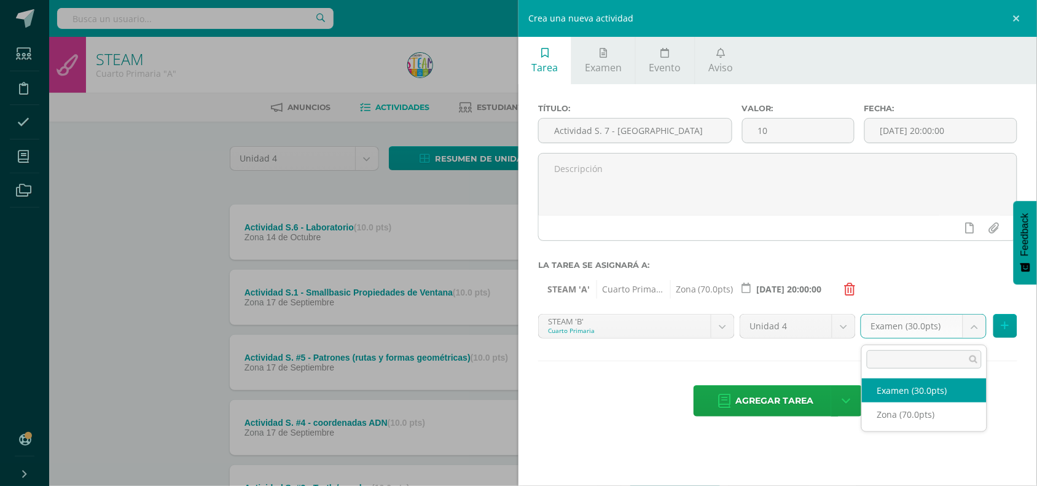
click at [973, 327] on body "Estudiantes Disciplina Asistencia Mis cursos Archivos Soporte Ayuda Reportar un…" at bounding box center [518, 333] width 1037 height 667
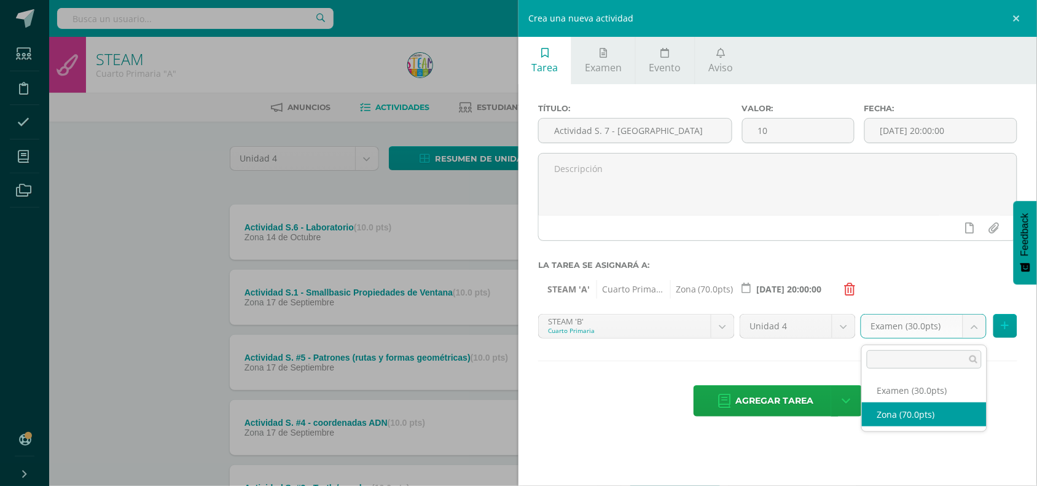
select select "47873"
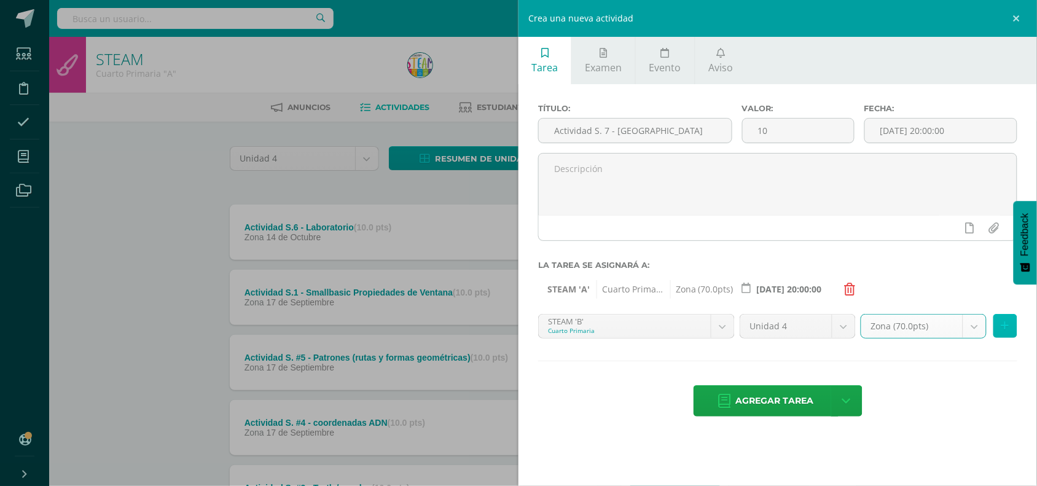
click at [1006, 327] on icon at bounding box center [1005, 326] width 8 height 10
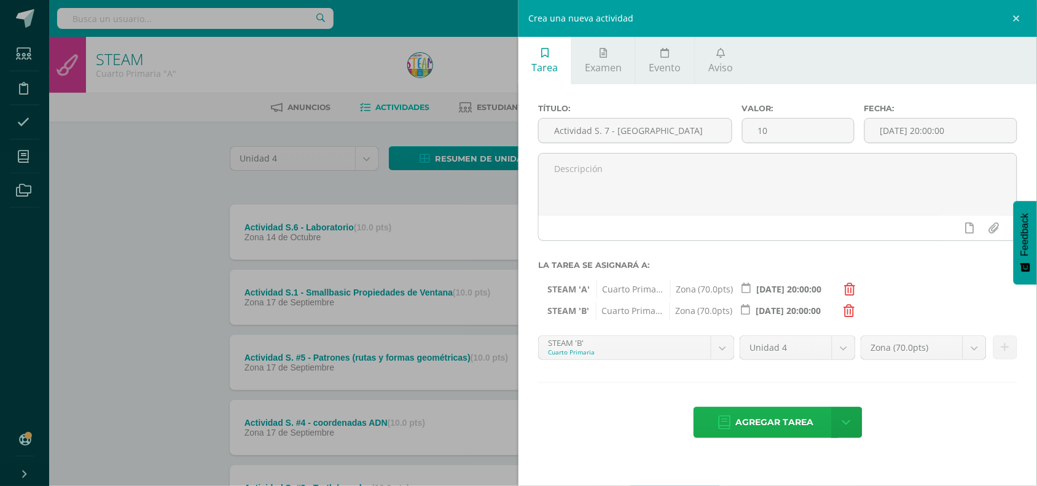
click at [741, 429] on span "Agregar tarea" at bounding box center [775, 422] width 78 height 30
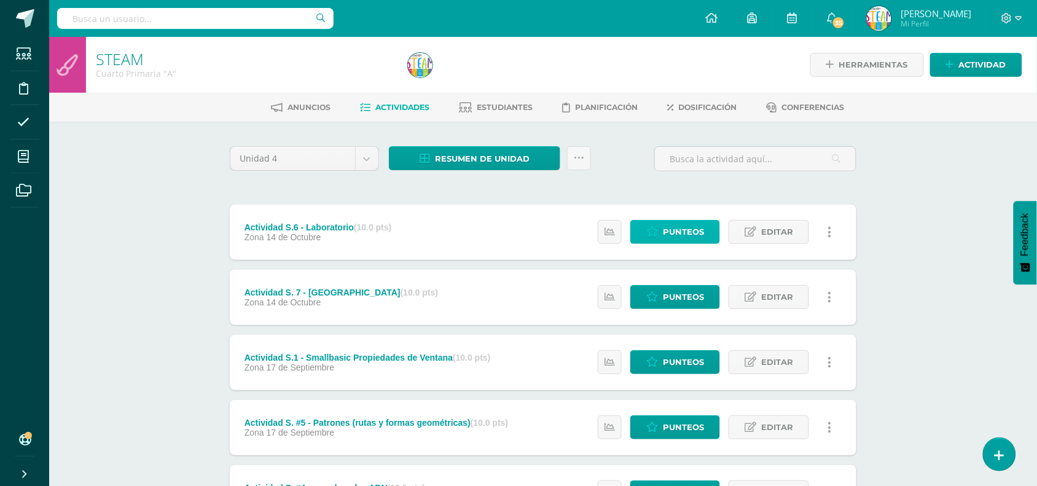
click at [680, 236] on span "Punteos" at bounding box center [683, 231] width 41 height 23
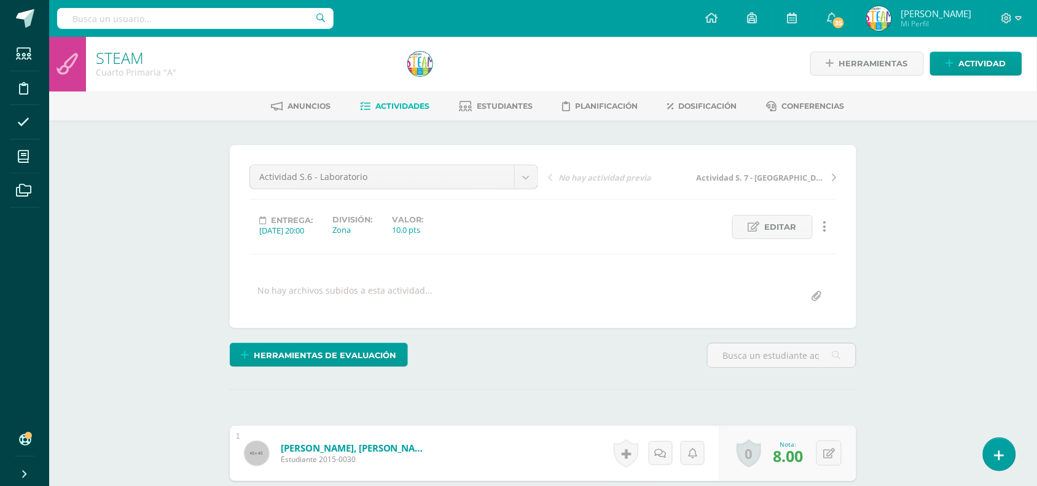
scroll to position [2, 0]
click at [652, 370] on div "Herramientas de evaluación Lista de cotejo Escala de valoración Puntos Extra Su…" at bounding box center [543, 359] width 636 height 35
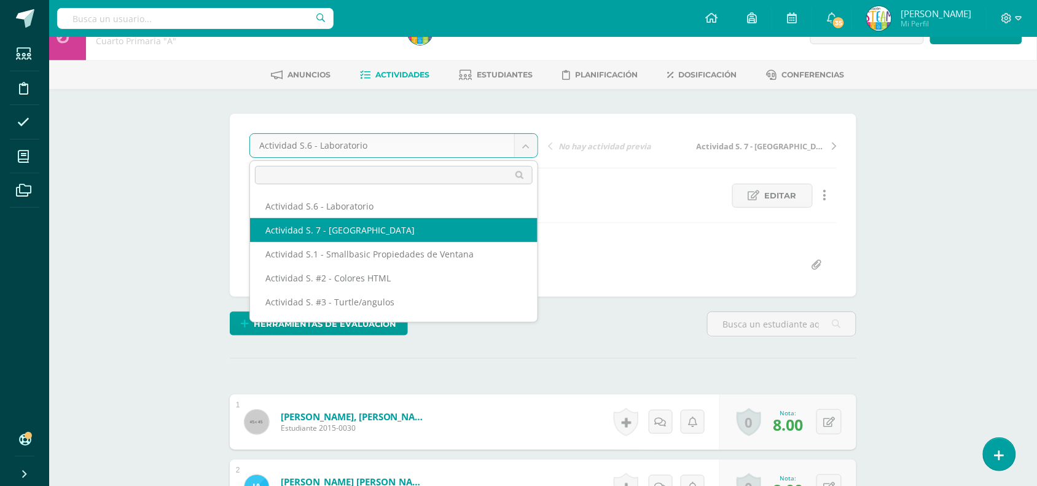
select select "/dashboard/teacher/grade-activity/51233/"
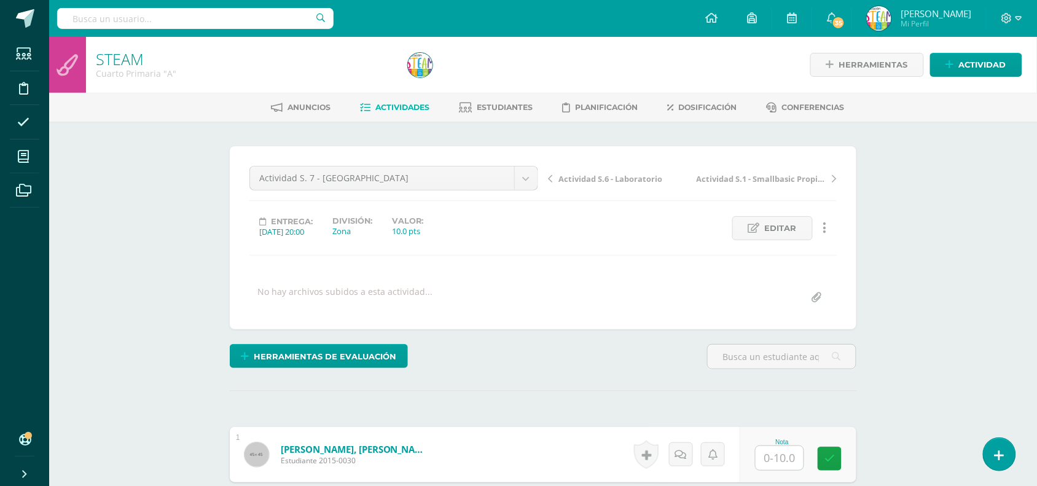
scroll to position [1, 0]
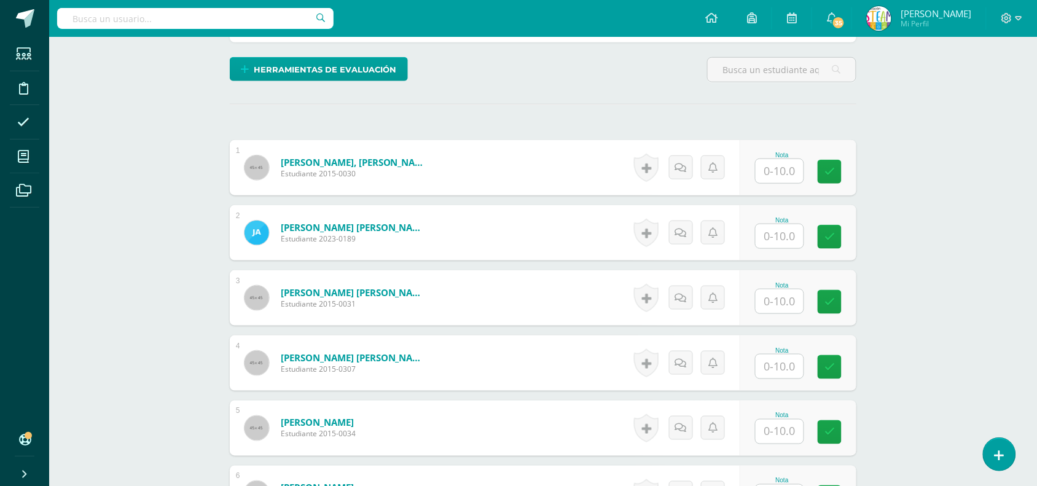
scroll to position [308, 0]
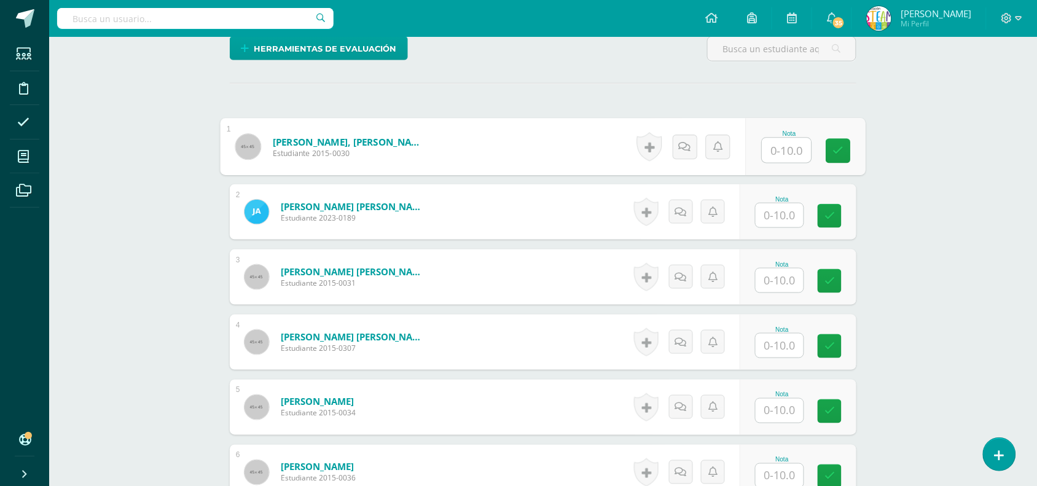
click at [787, 152] on input "text" at bounding box center [786, 150] width 49 height 25
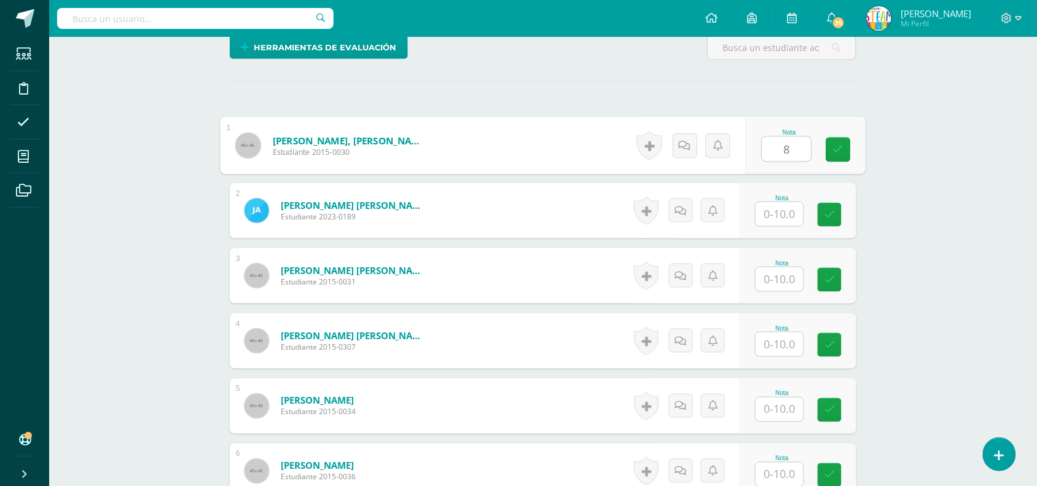
type input "8"
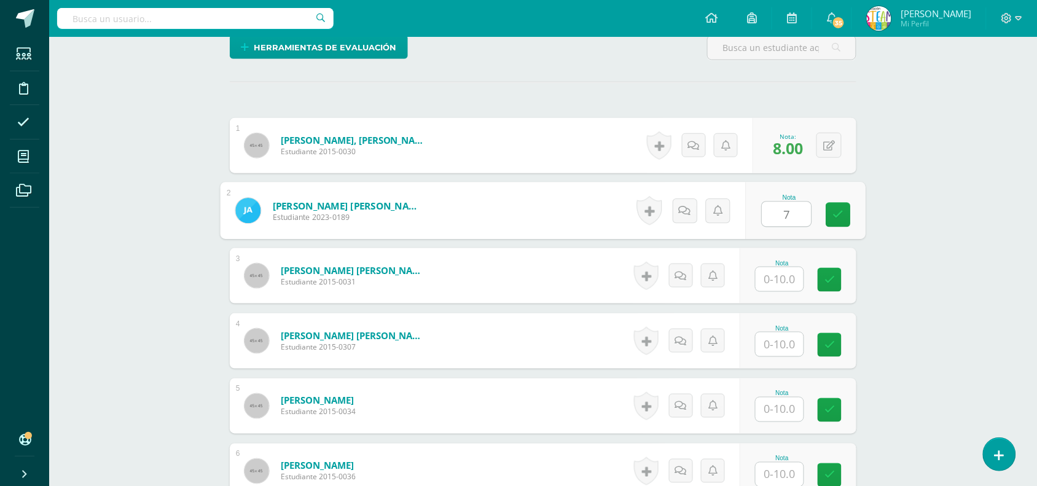
type input "7"
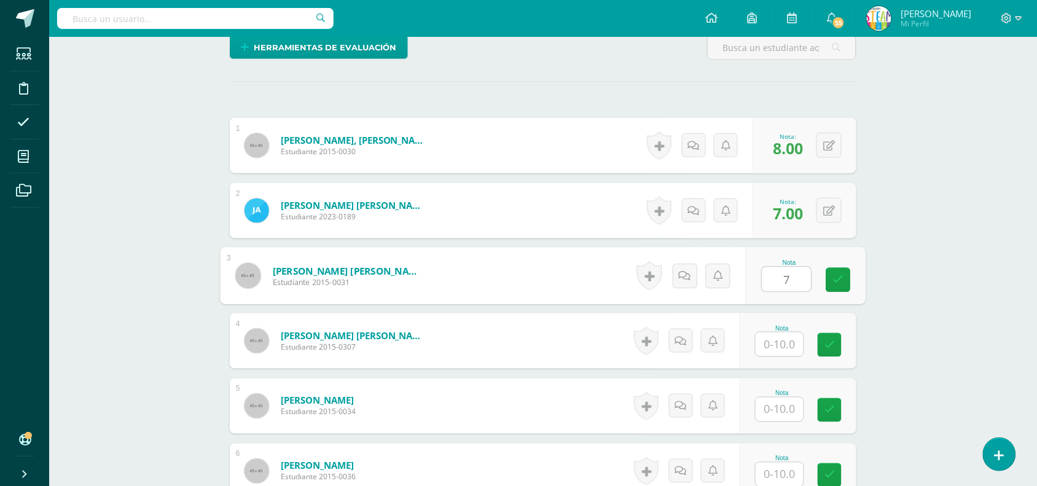
type input "7"
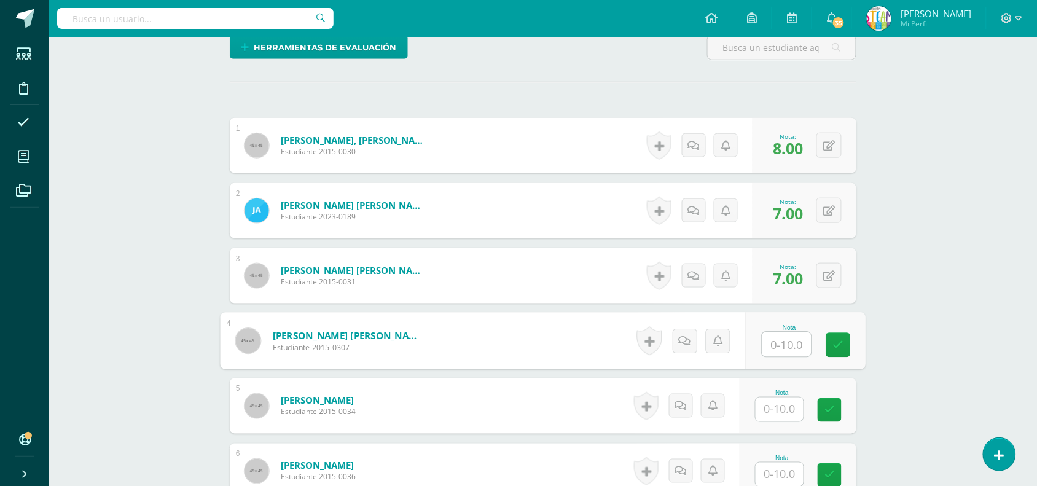
type input "9"
type input "10"
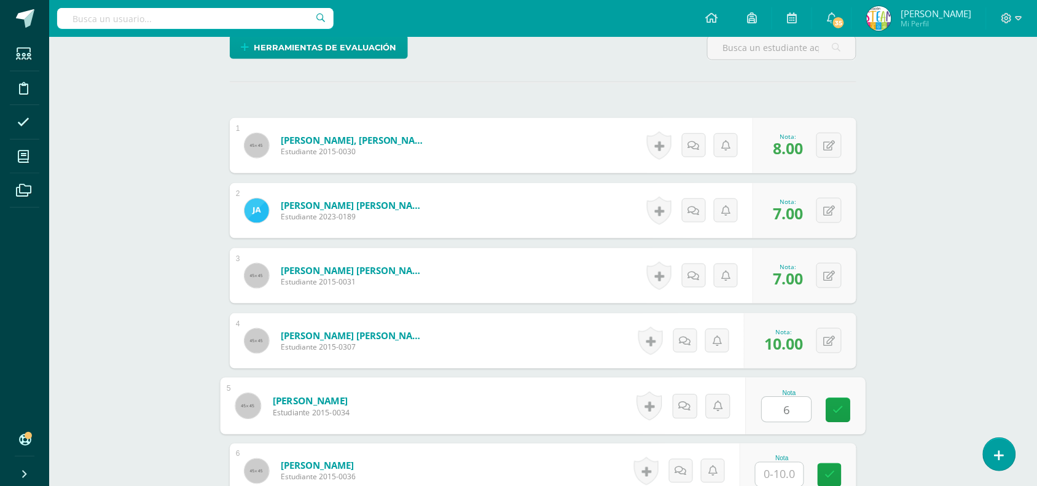
type input "6"
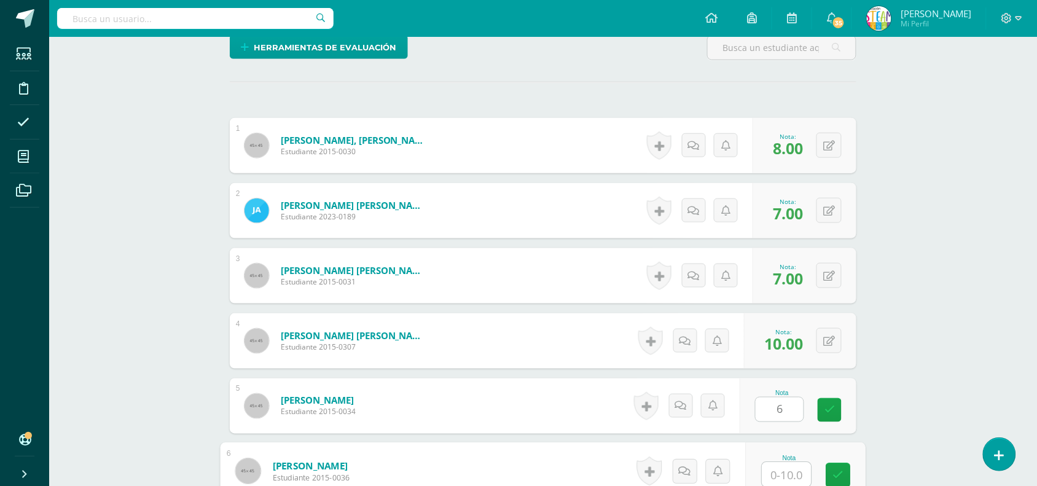
scroll to position [310, 0]
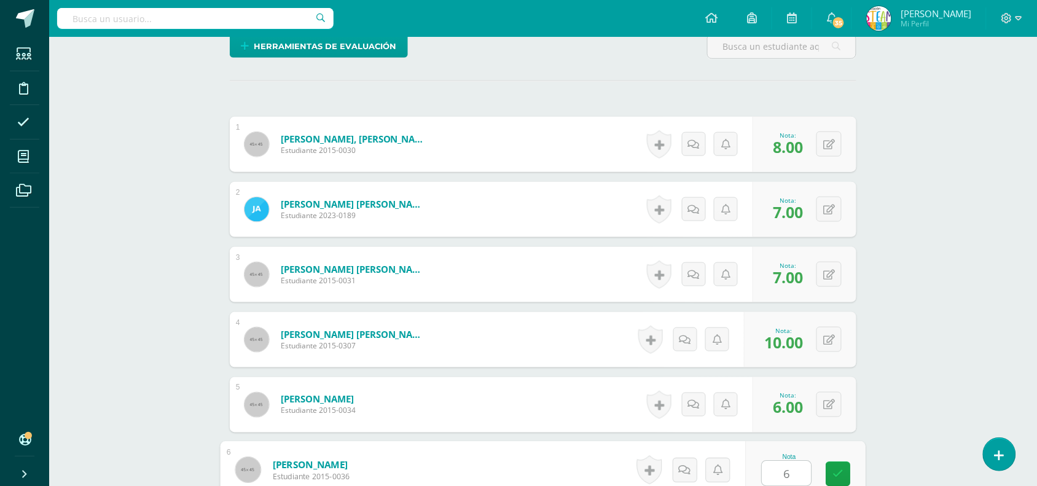
type input "6"
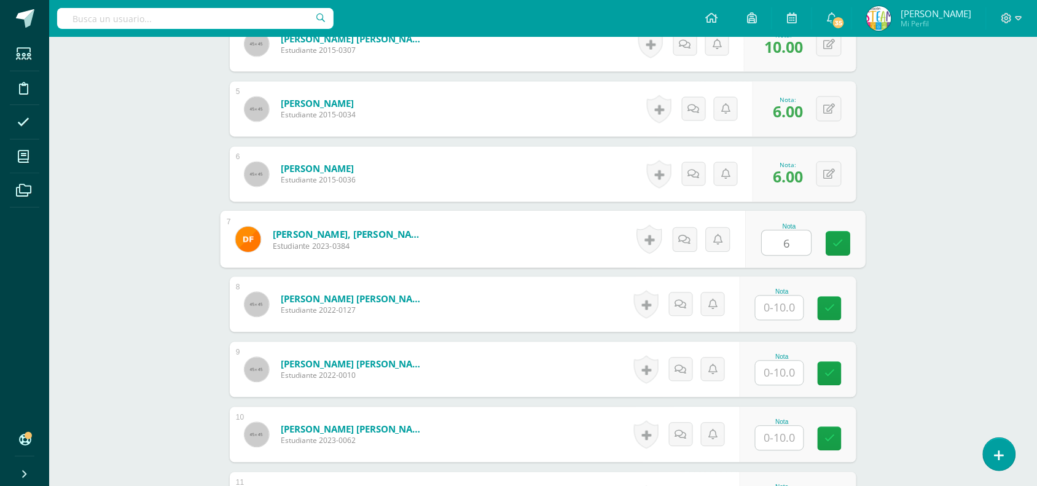
type input "6"
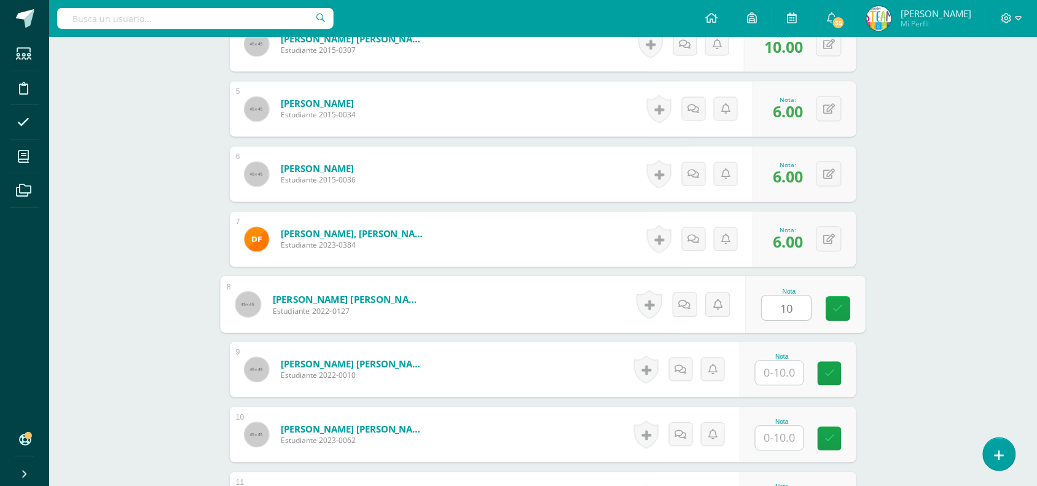
type input "10"
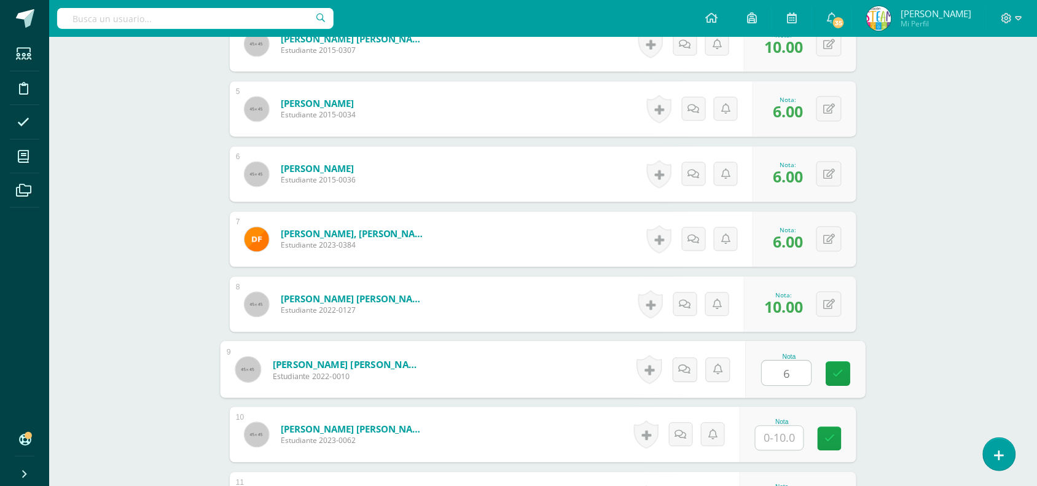
type input "6"
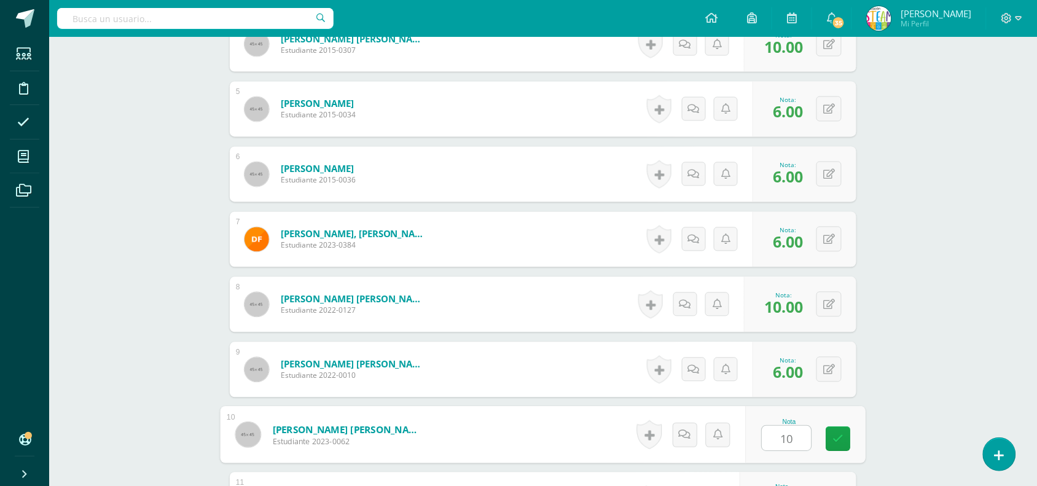
type input "10"
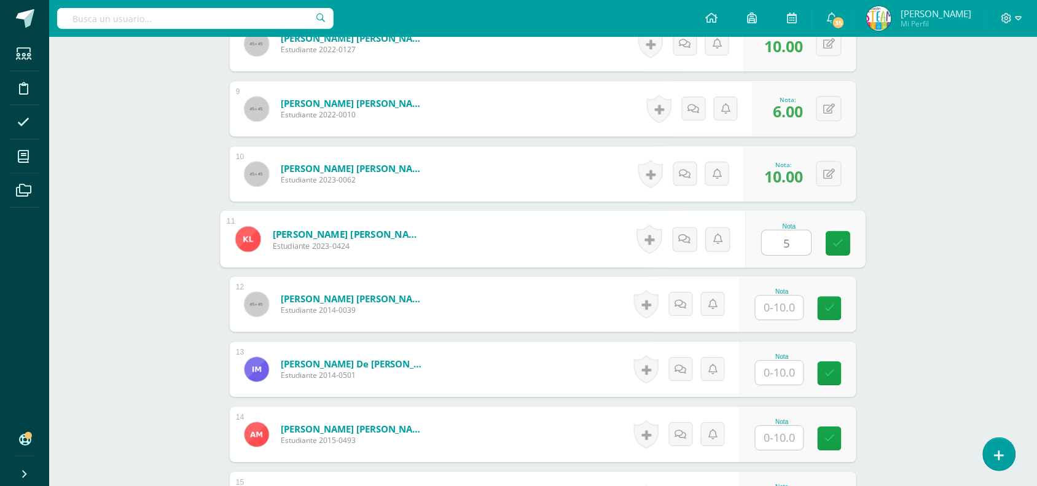
type input "5"
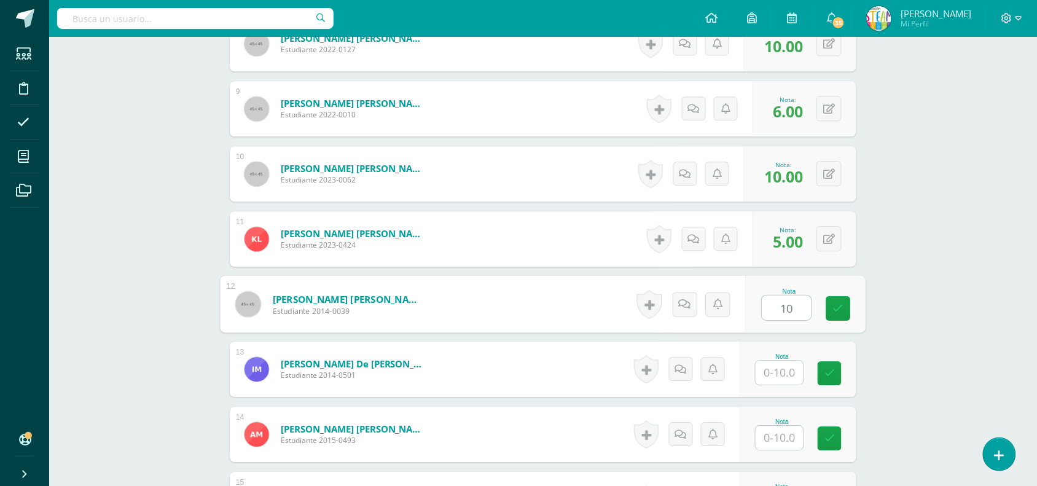
type input "10"
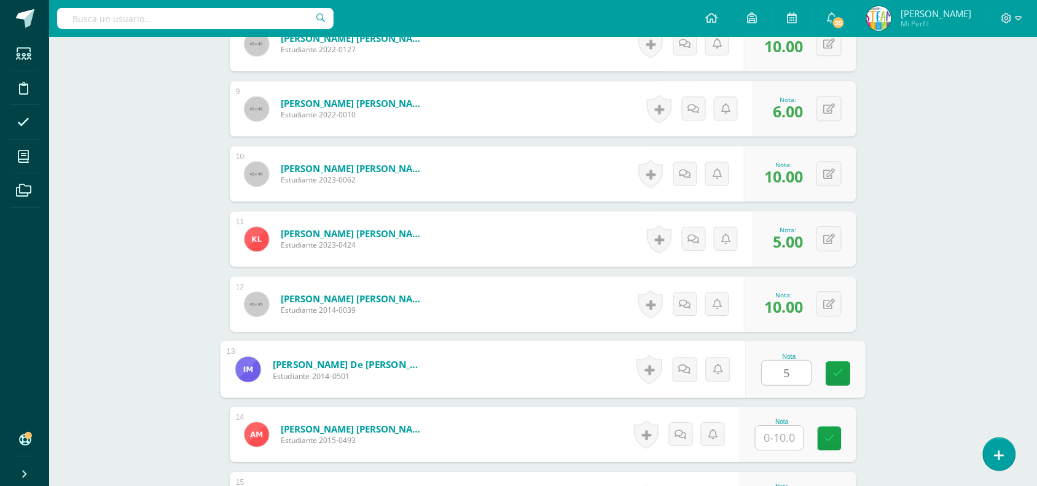
type input "5"
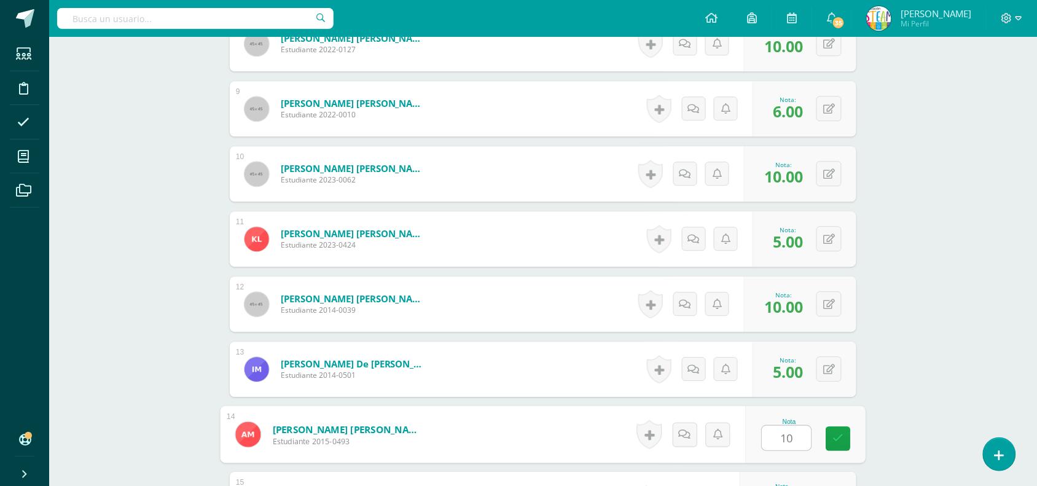
type input "10"
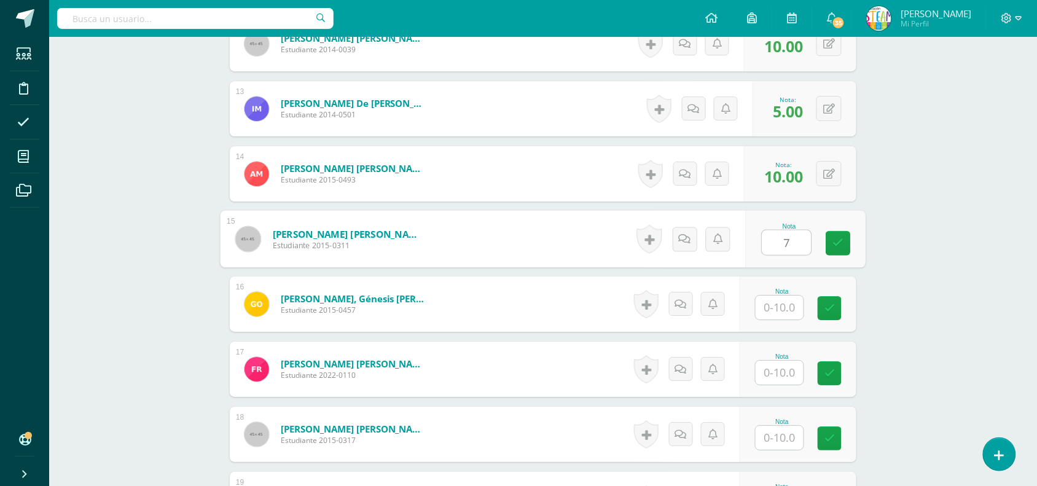
type input "7"
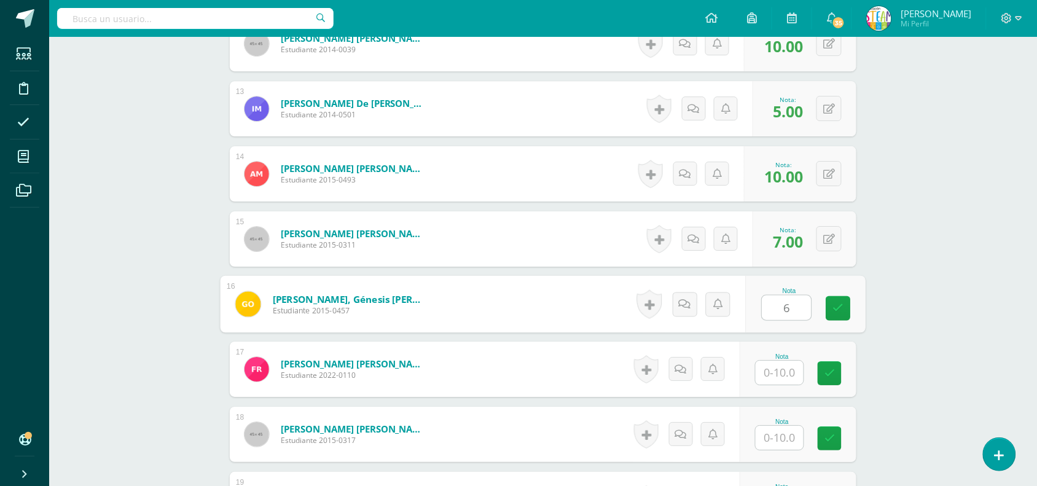
type input "6"
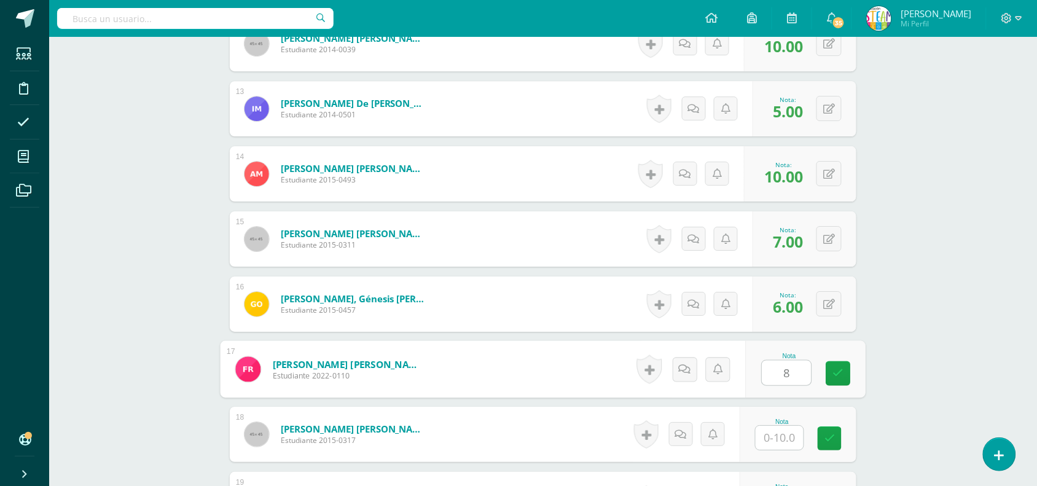
type input "8"
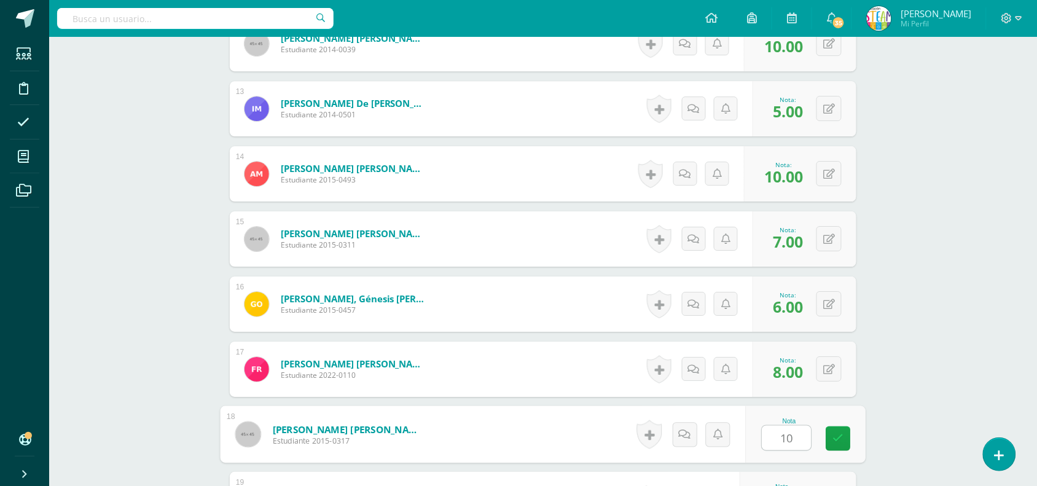
type input "10"
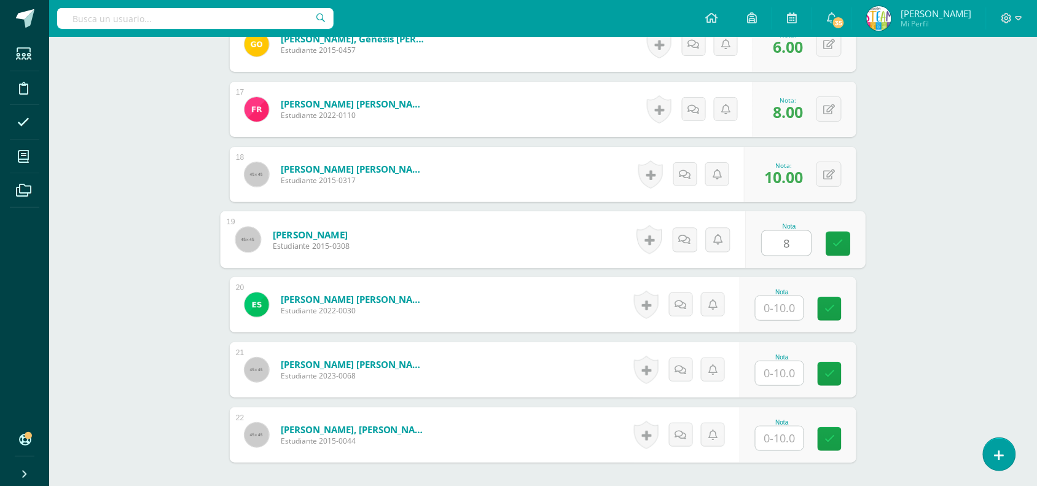
type input "8"
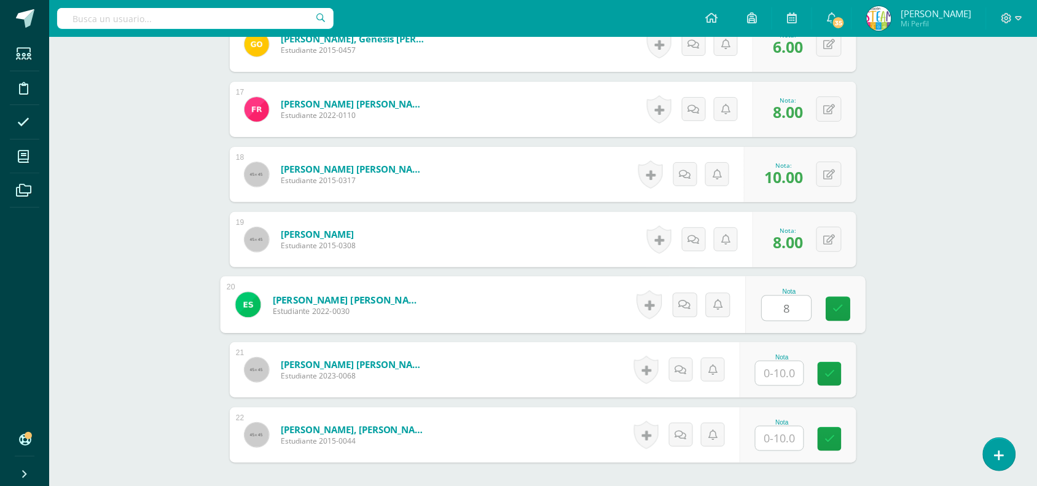
type input "8"
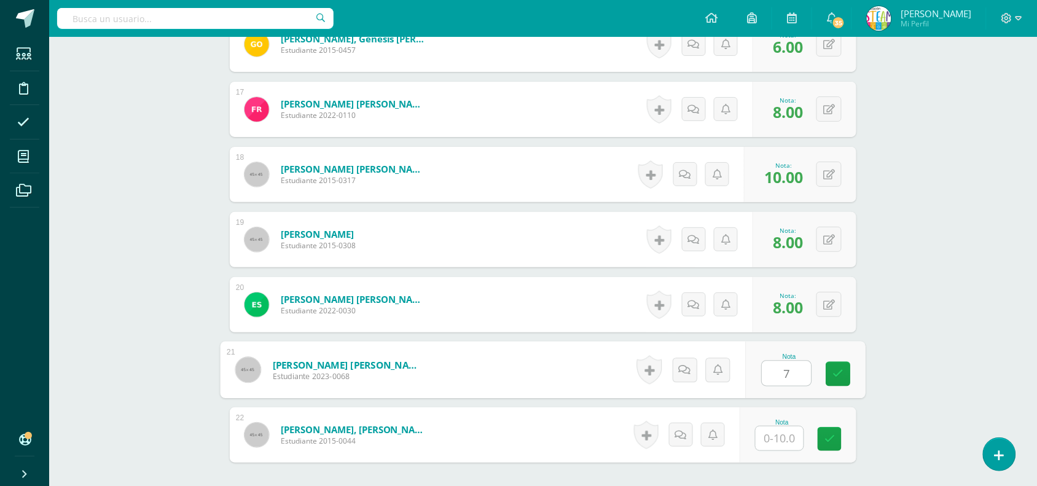
type input "7"
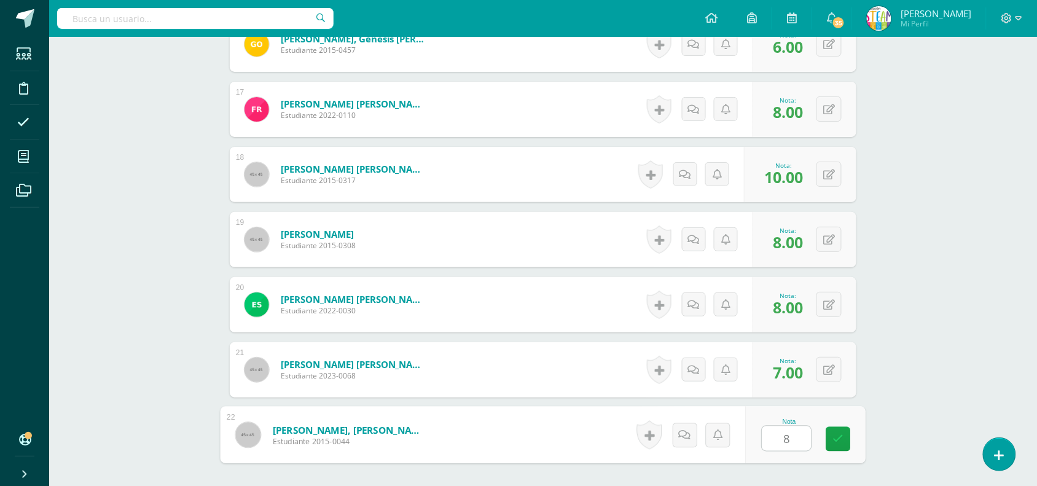
type input "8"
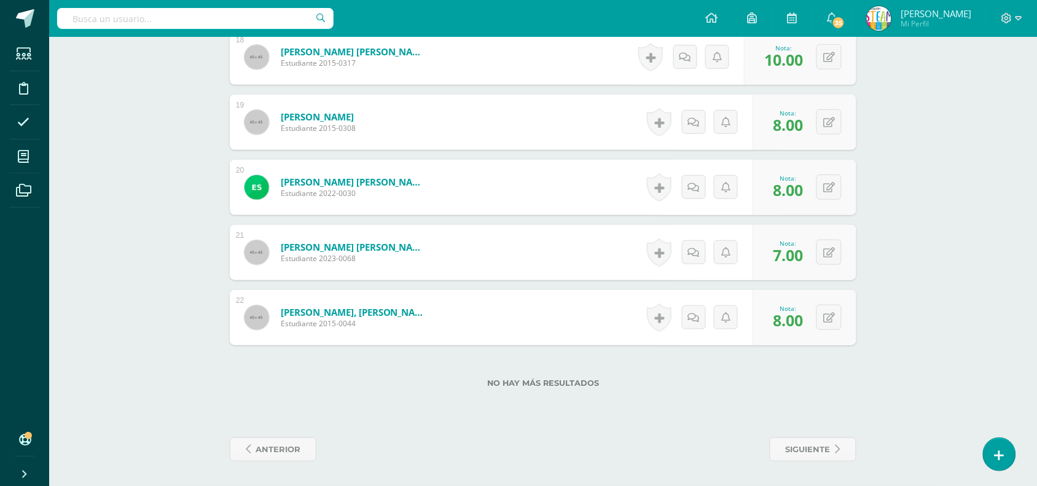
click at [699, 380] on label "No hay más resultados" at bounding box center [543, 382] width 626 height 9
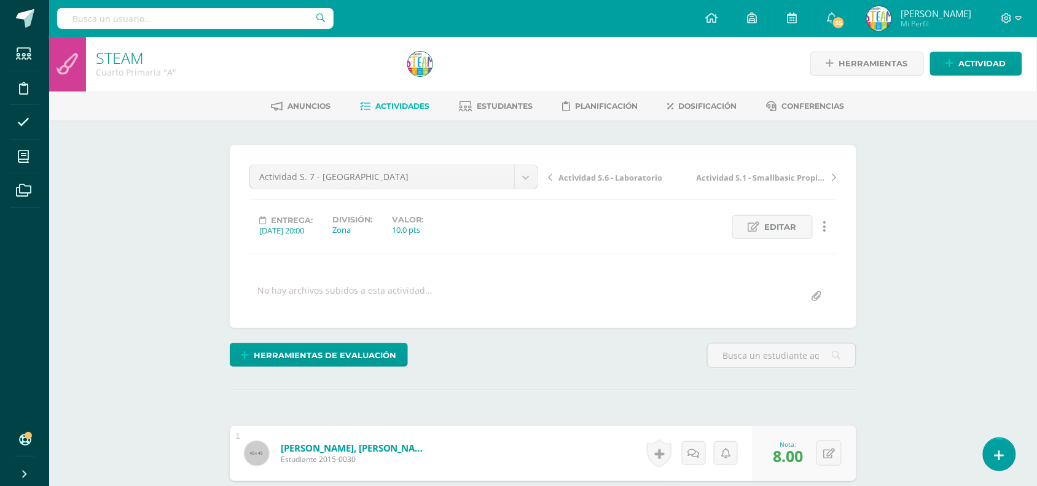
scroll to position [0, 0]
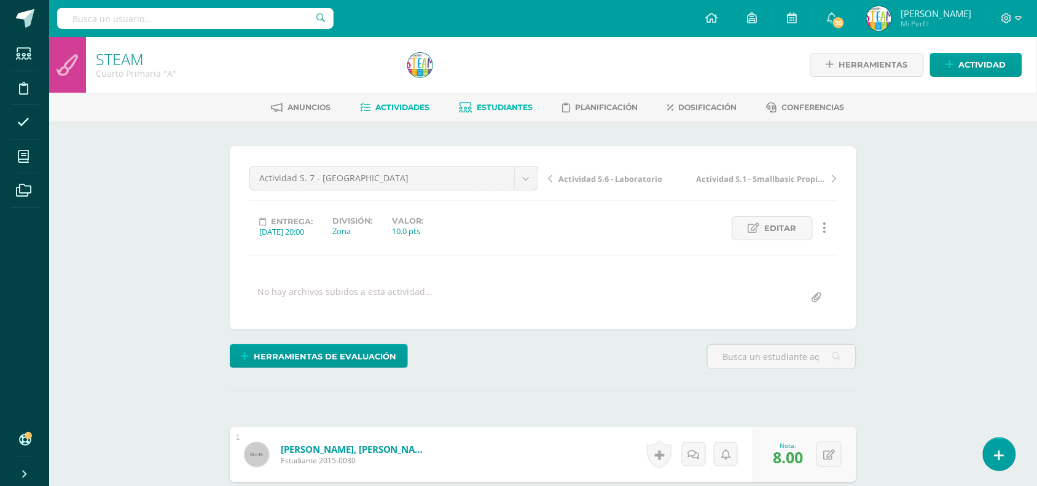
click at [477, 107] on span "Estudiantes" at bounding box center [505, 107] width 56 height 9
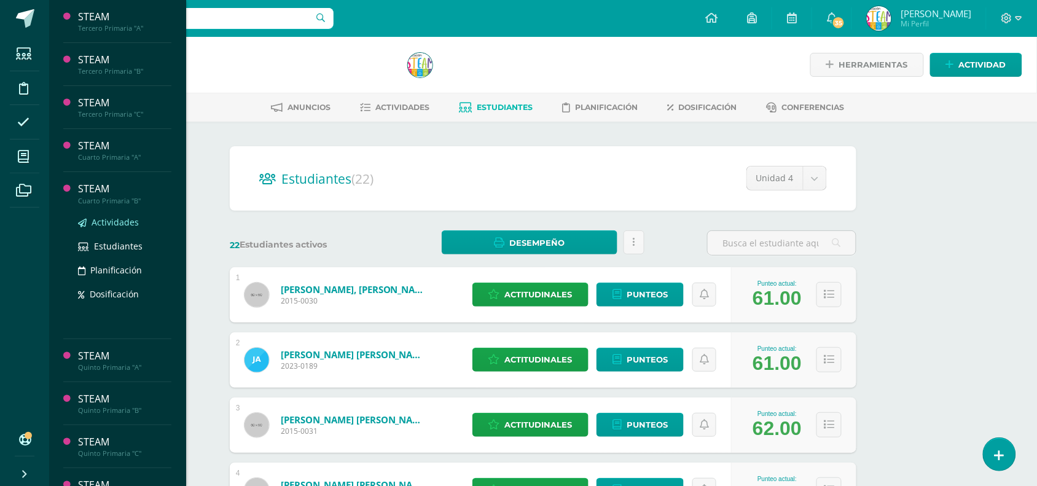
click at [105, 220] on span "Actividades" at bounding box center [115, 222] width 47 height 12
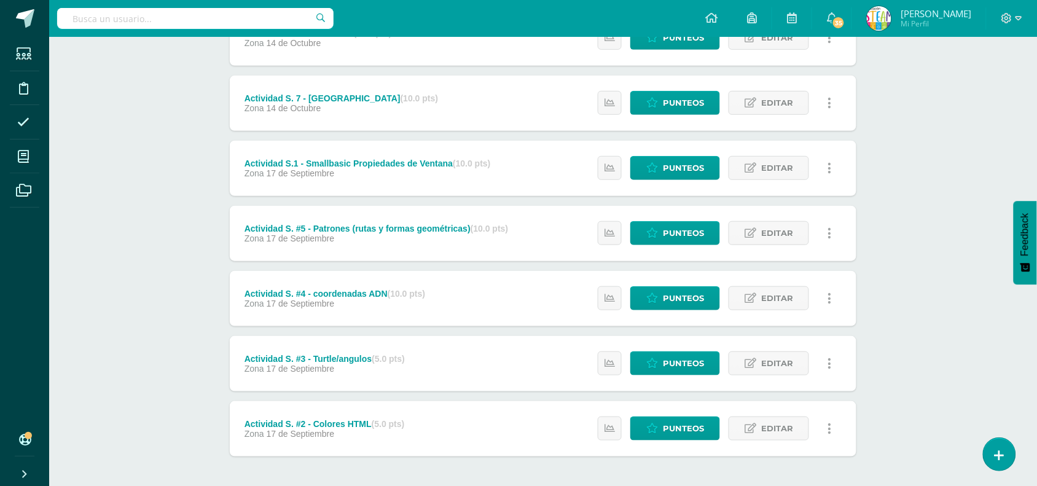
scroll to position [215, 0]
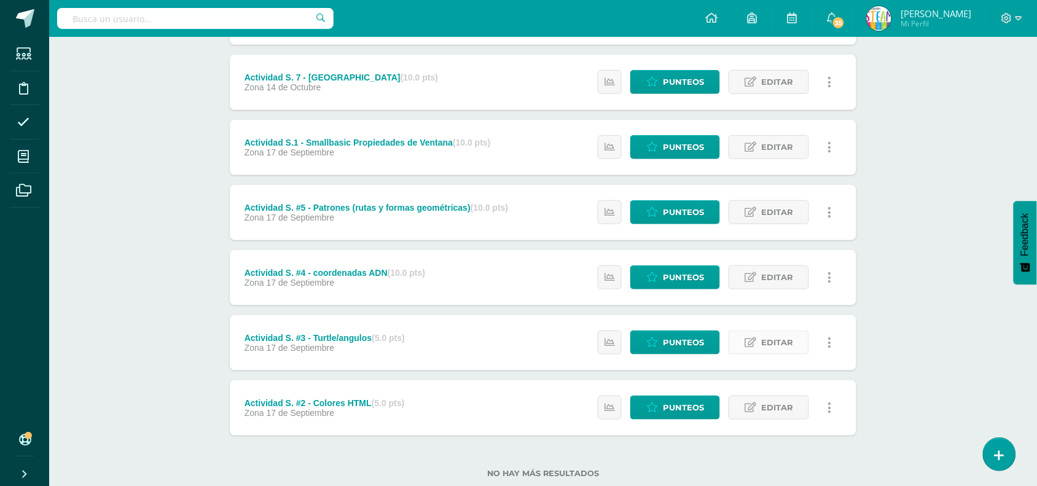
click at [769, 337] on span "Editar" at bounding box center [777, 342] width 32 height 23
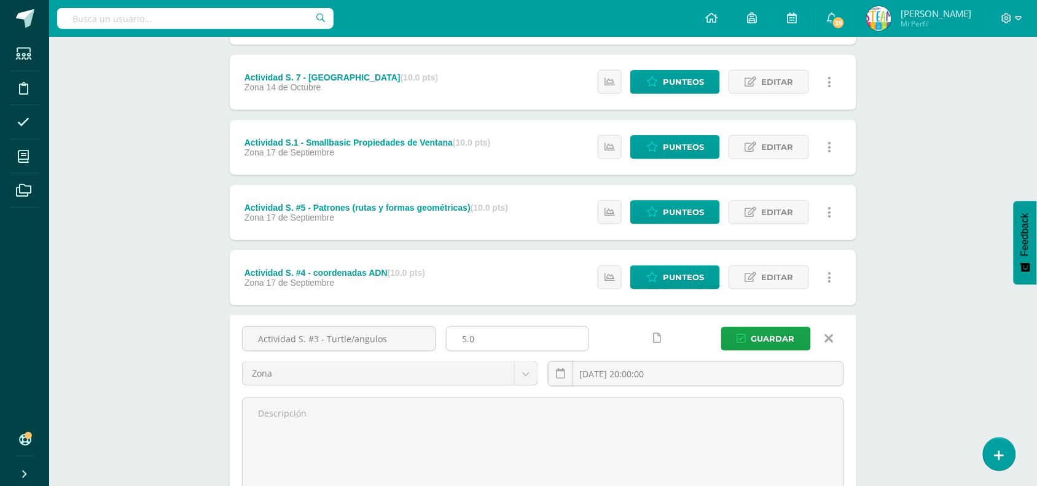
click at [472, 338] on input "5.0" at bounding box center [517, 339] width 142 height 24
type input "10"
click at [781, 336] on span "Guardar" at bounding box center [773, 338] width 44 height 23
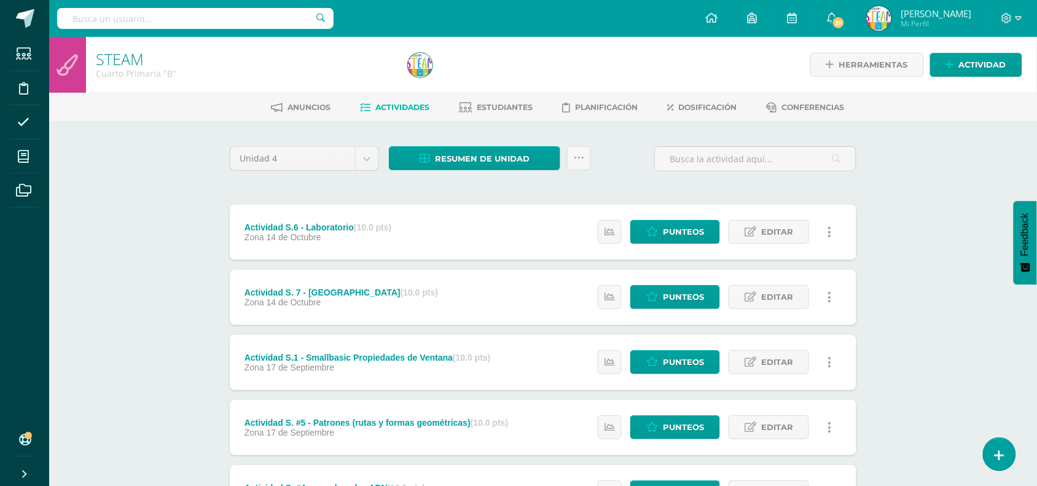
click at [897, 327] on div "STEAM Cuarto Primaria "B" Herramientas Detalle de asistencias Actividad Anuncio…" at bounding box center [542, 384] width 987 height 695
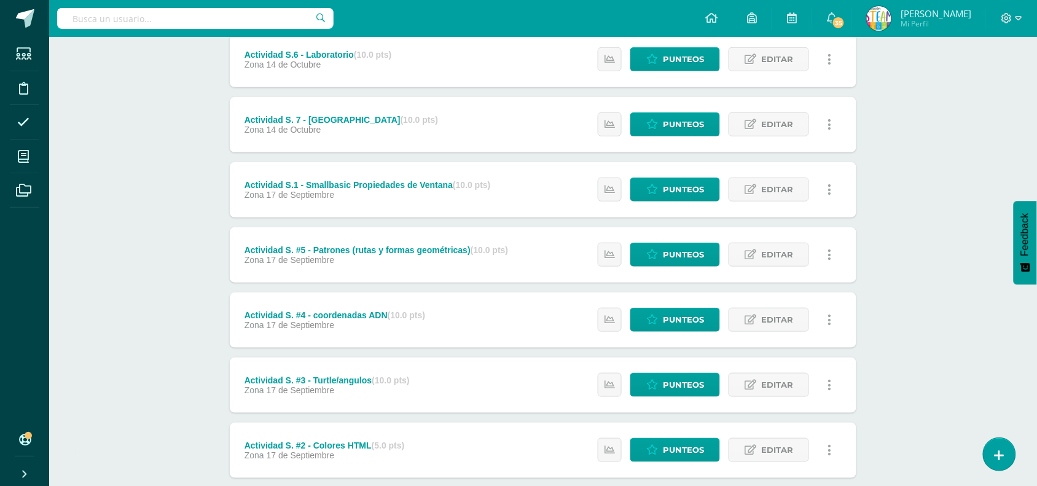
scroll to position [246, 0]
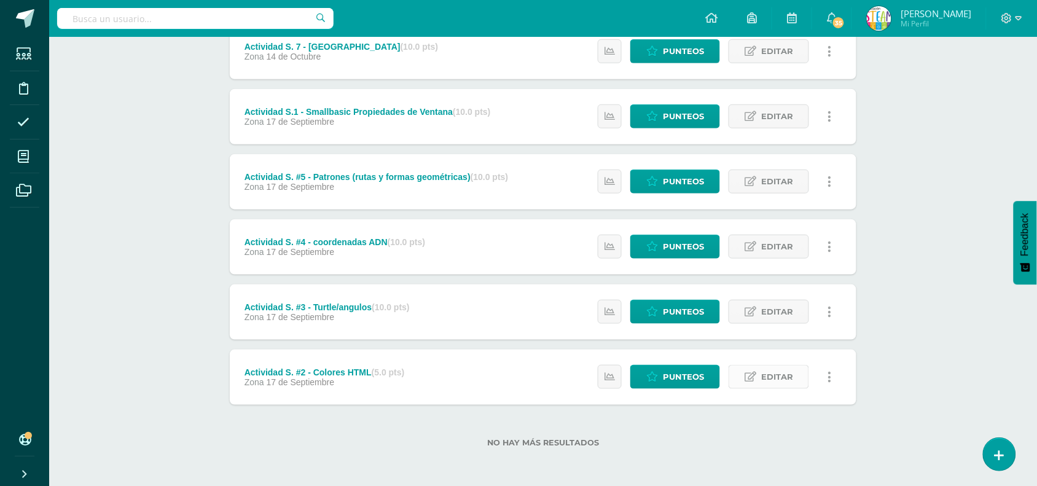
click at [777, 375] on span "Editar" at bounding box center [777, 376] width 32 height 23
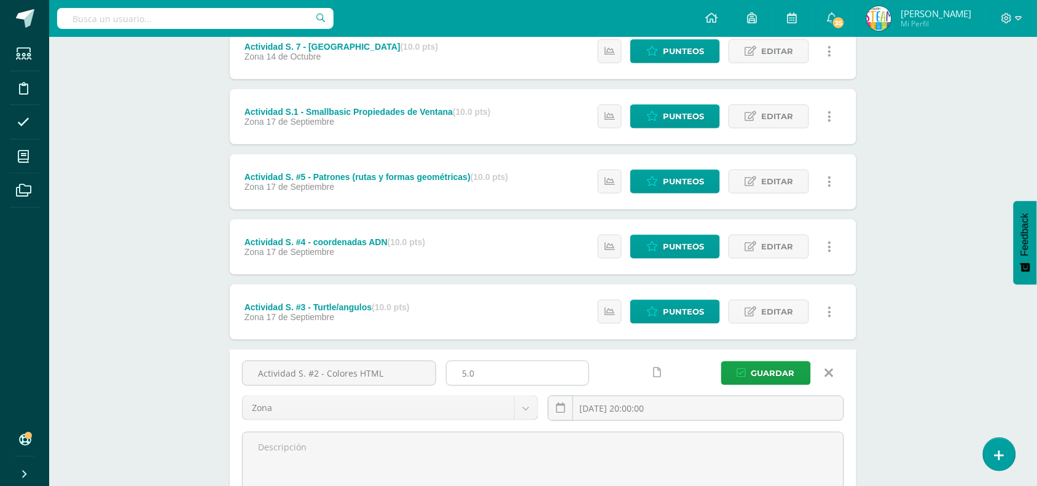
click at [486, 378] on input "5.0" at bounding box center [517, 373] width 142 height 24
type input "10"
click at [741, 366] on button "Guardar" at bounding box center [766, 373] width 90 height 24
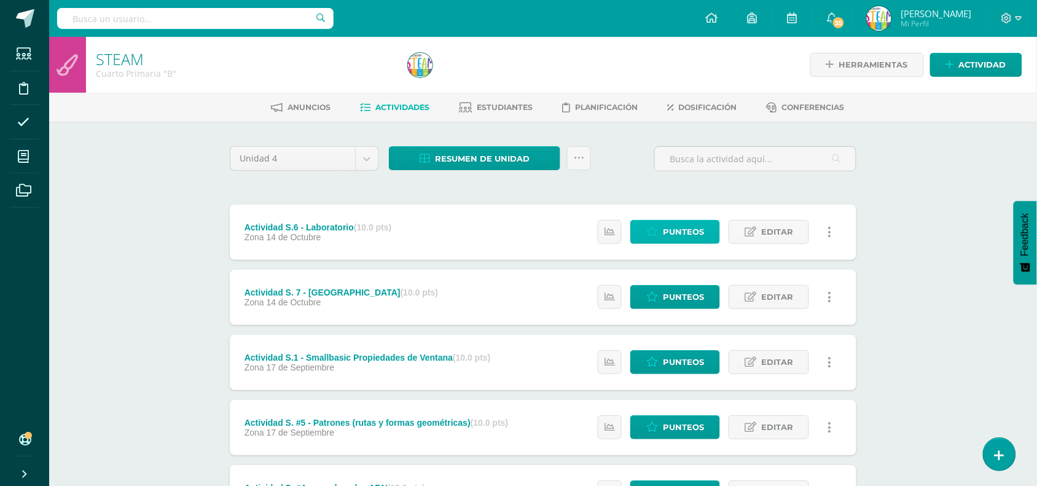
click at [687, 227] on span "Punteos" at bounding box center [683, 231] width 41 height 23
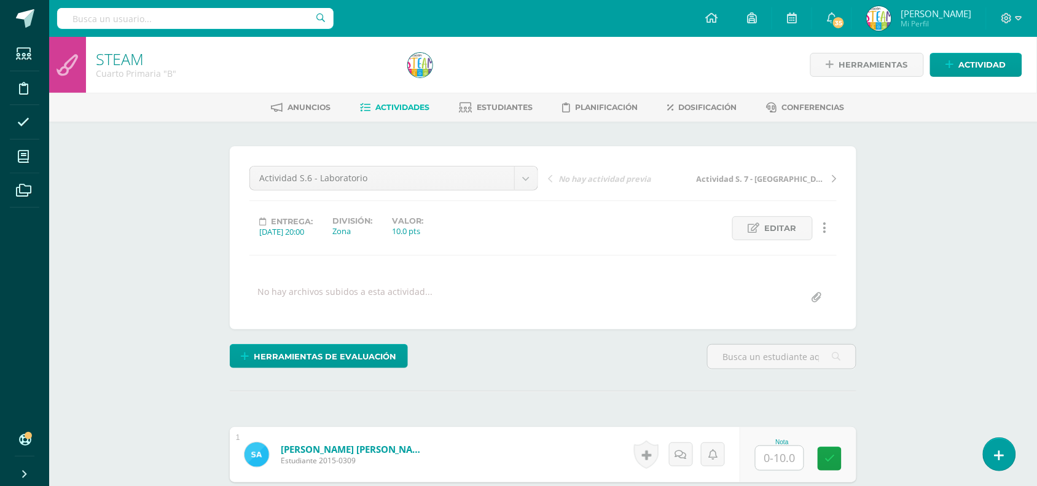
scroll to position [1, 0]
click at [771, 450] on input "text" at bounding box center [779, 457] width 48 height 24
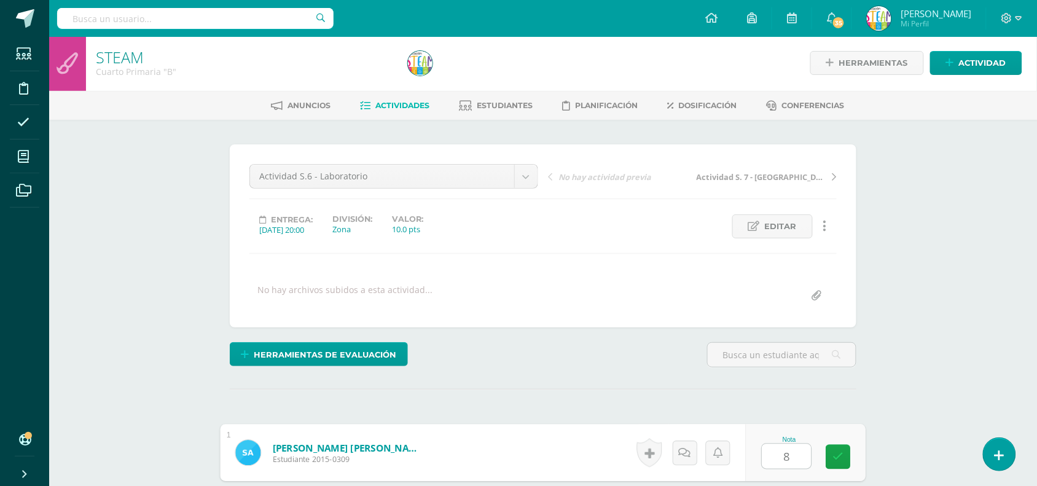
type input "8"
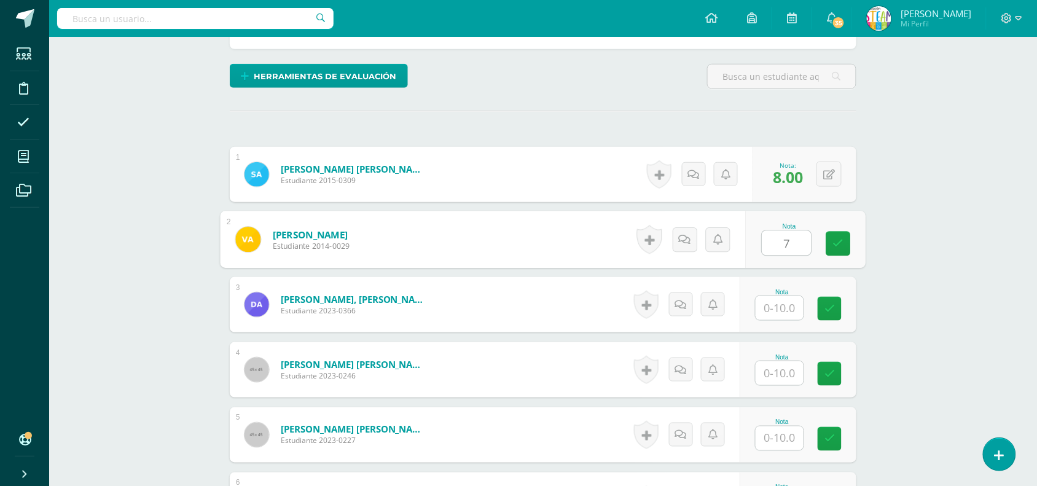
type input "7"
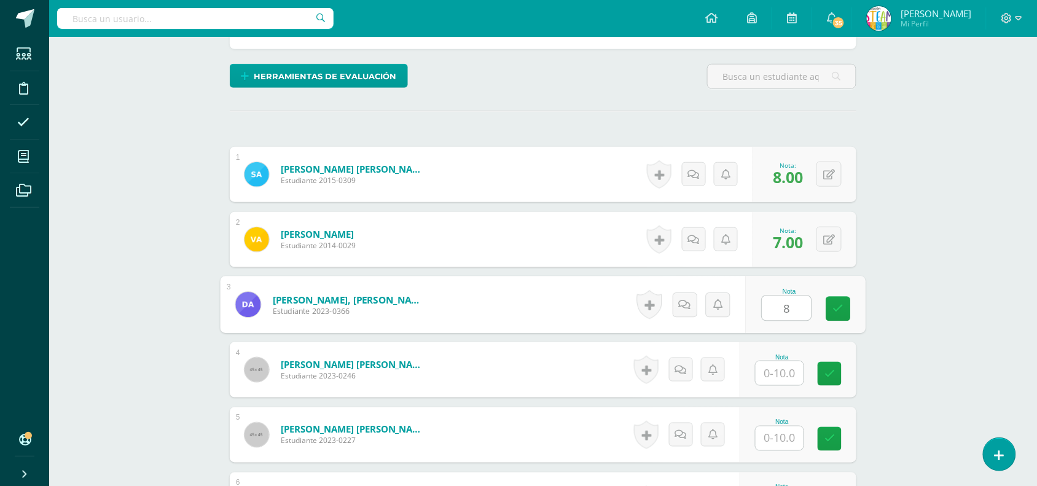
type input "8"
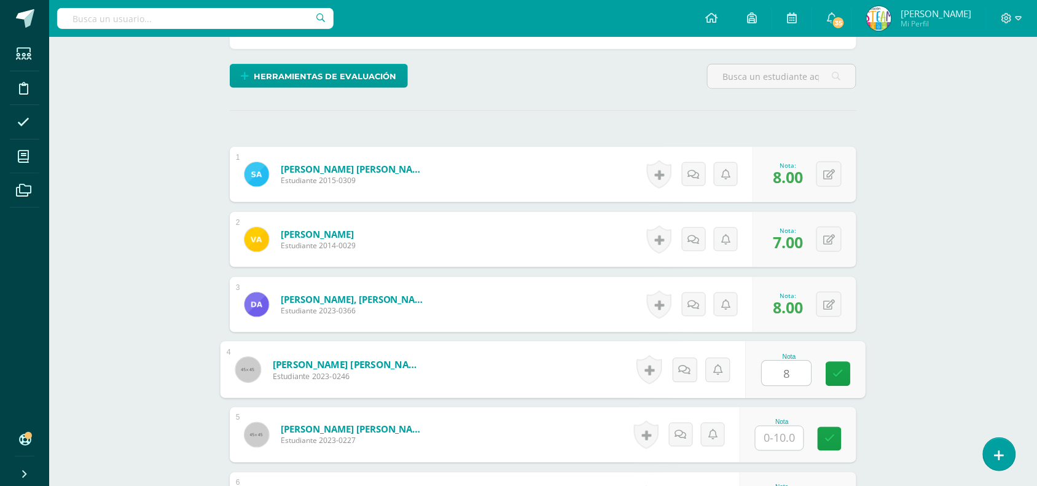
type input "8"
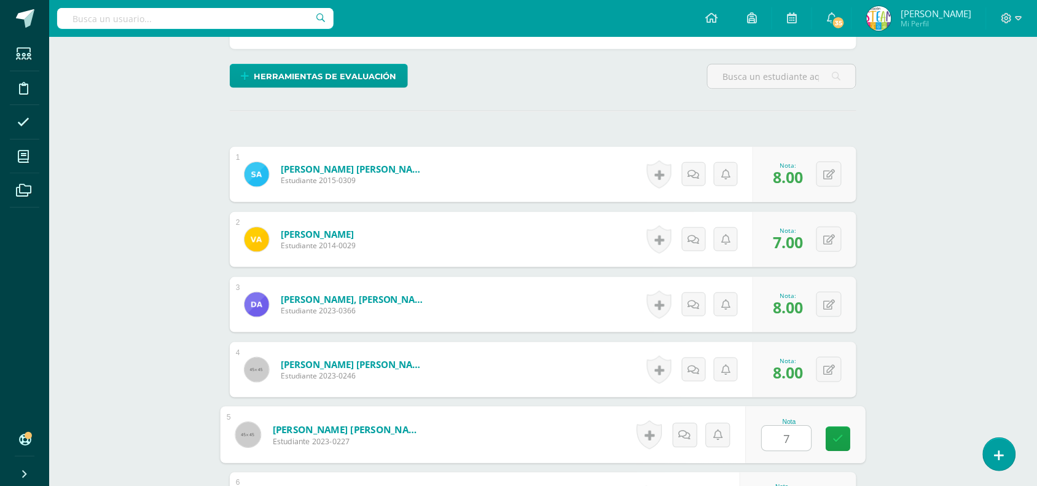
type input "7"
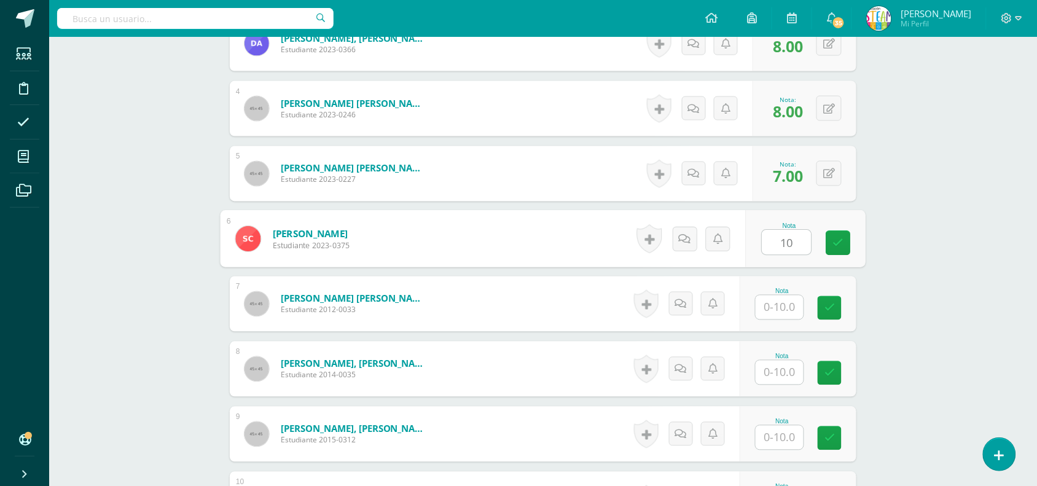
type input "10"
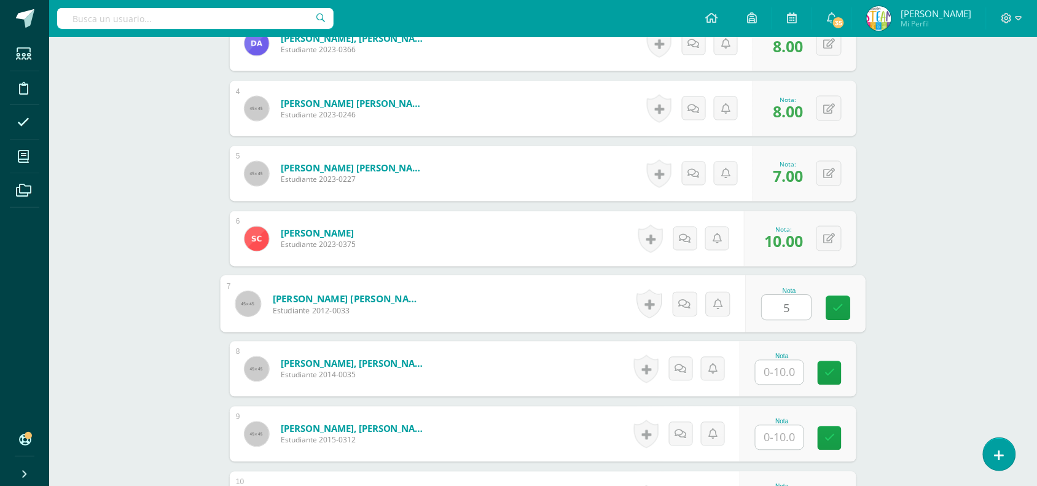
type input "5"
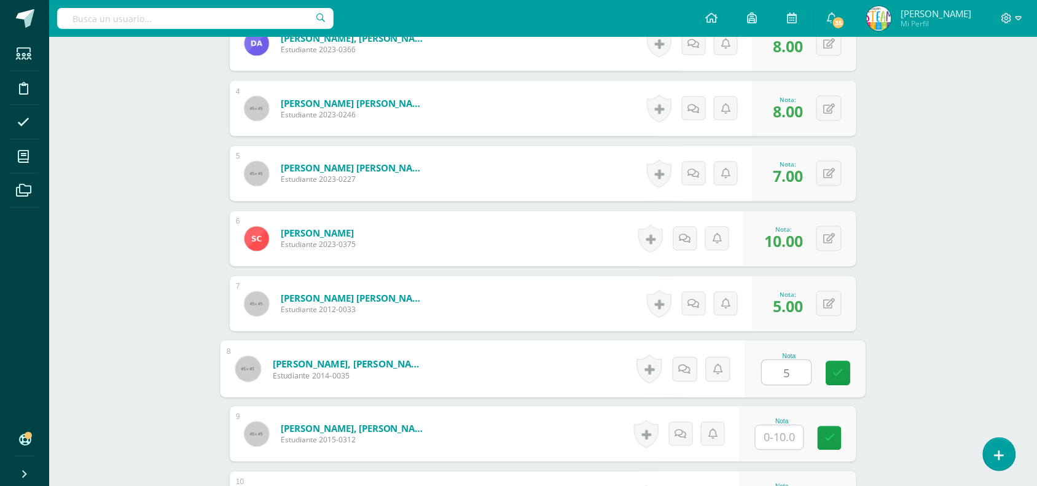
type input "5"
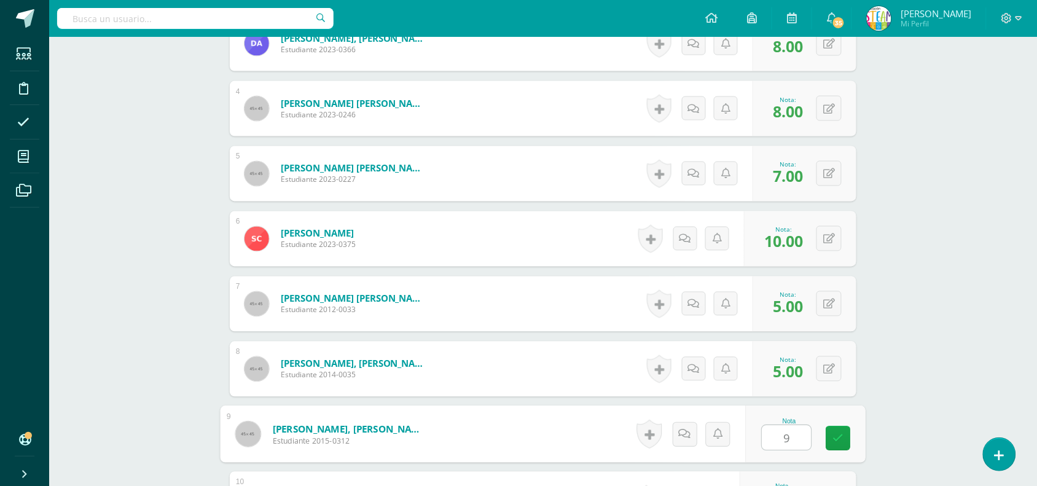
type input "9"
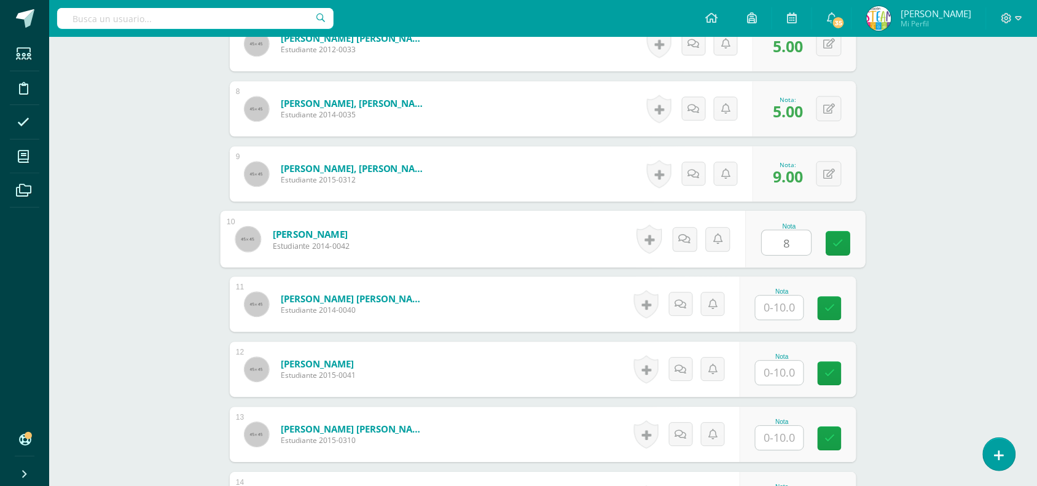
type input "8"
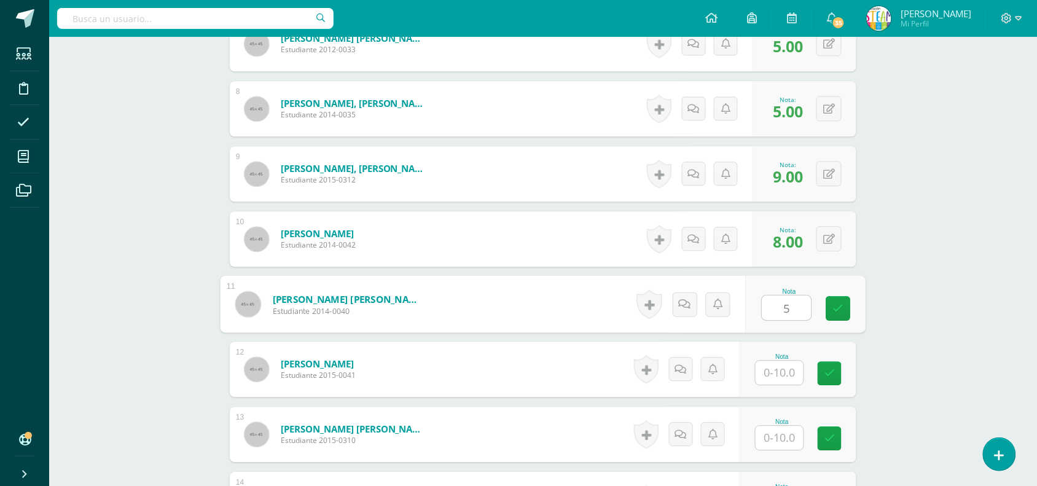
type input "5"
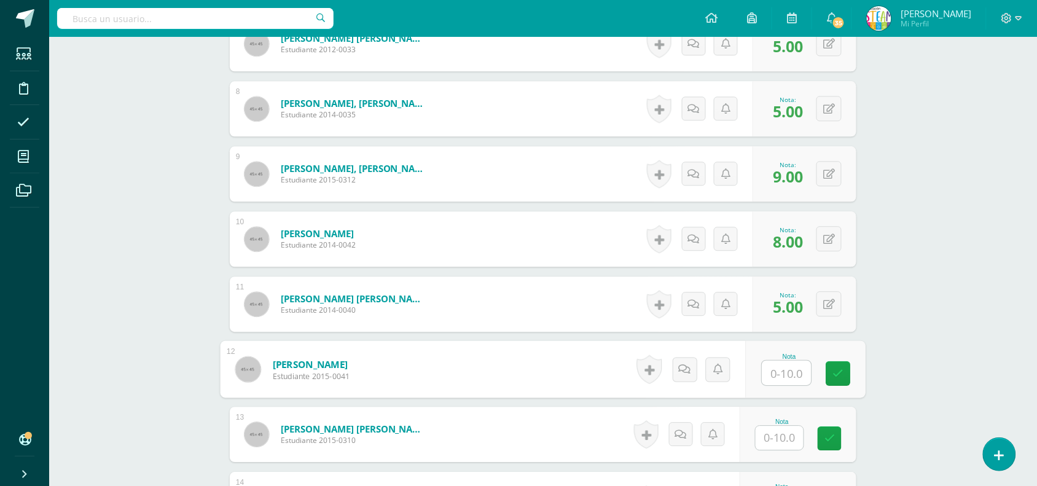
type input "1"
click at [839, 370] on button at bounding box center [837, 369] width 26 height 26
type input "7"
click at [781, 440] on input "text" at bounding box center [779, 438] width 48 height 24
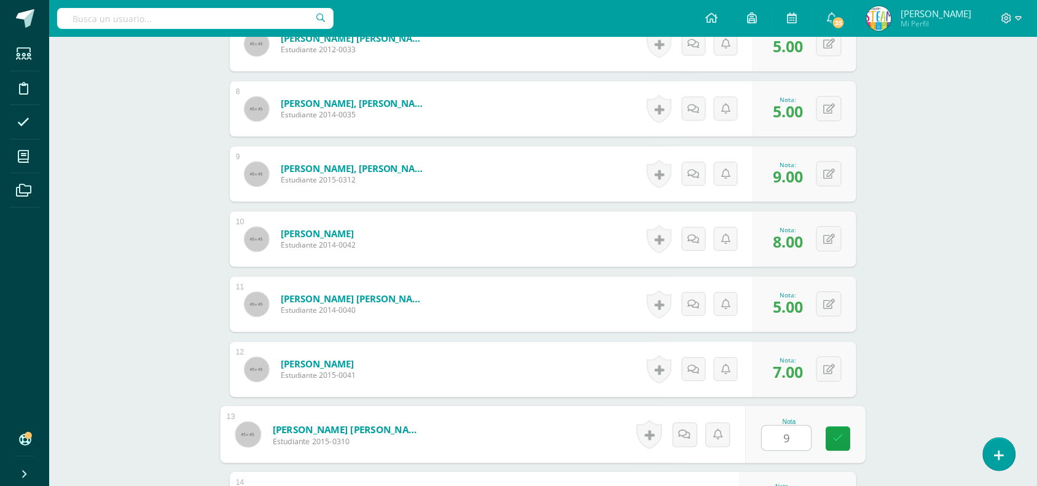
type input "9"
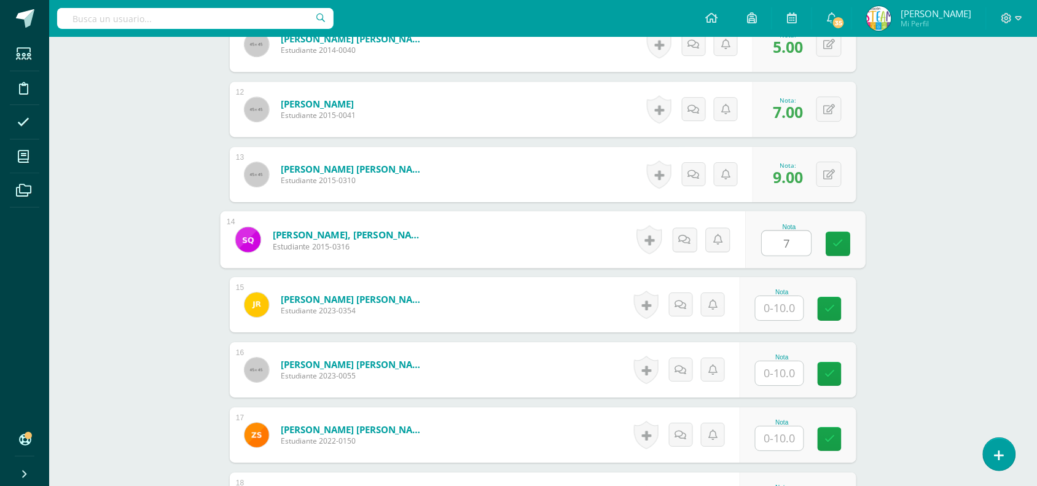
type input "7"
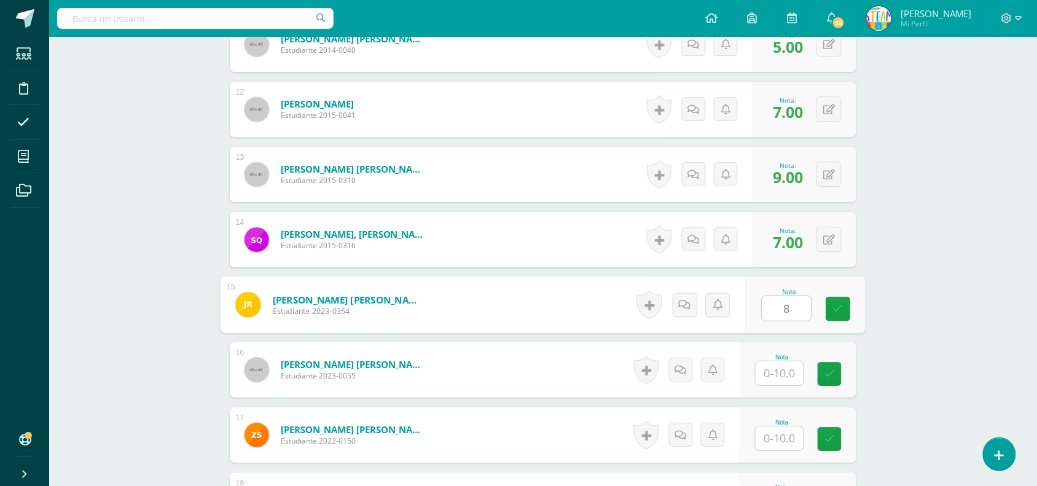
type input "8"
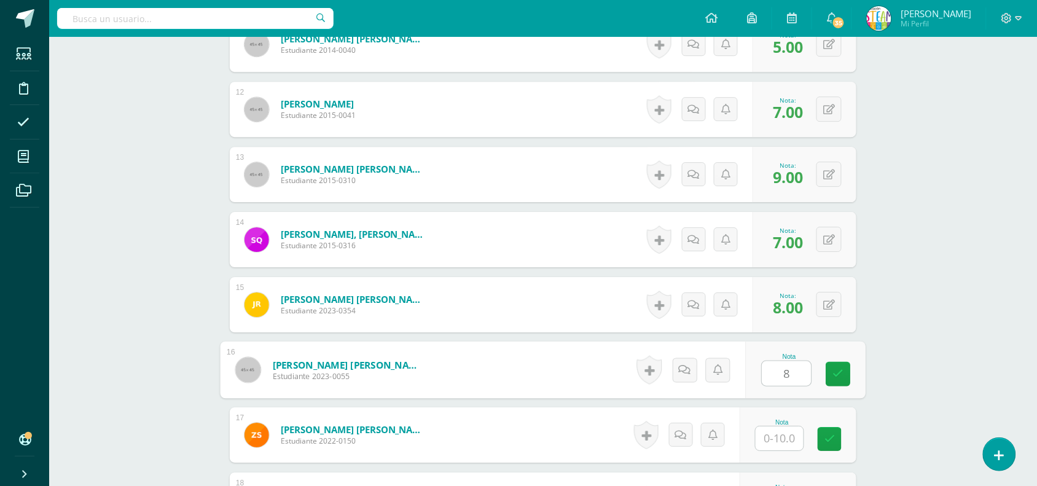
type input "8"
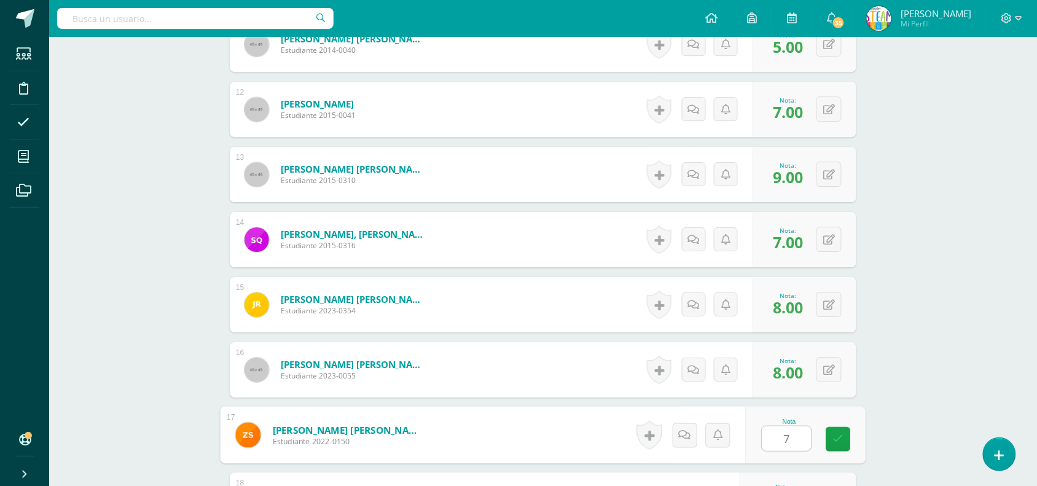
type input "7"
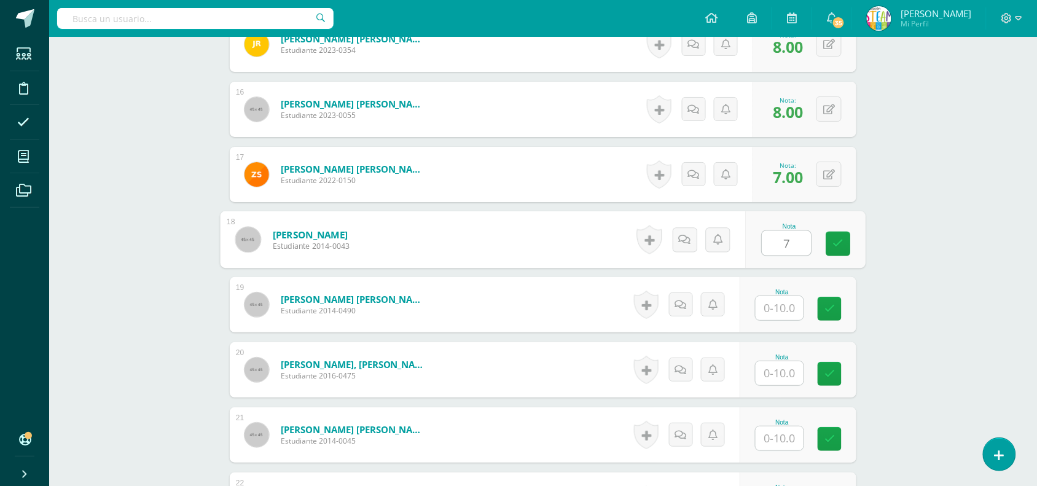
type input "7"
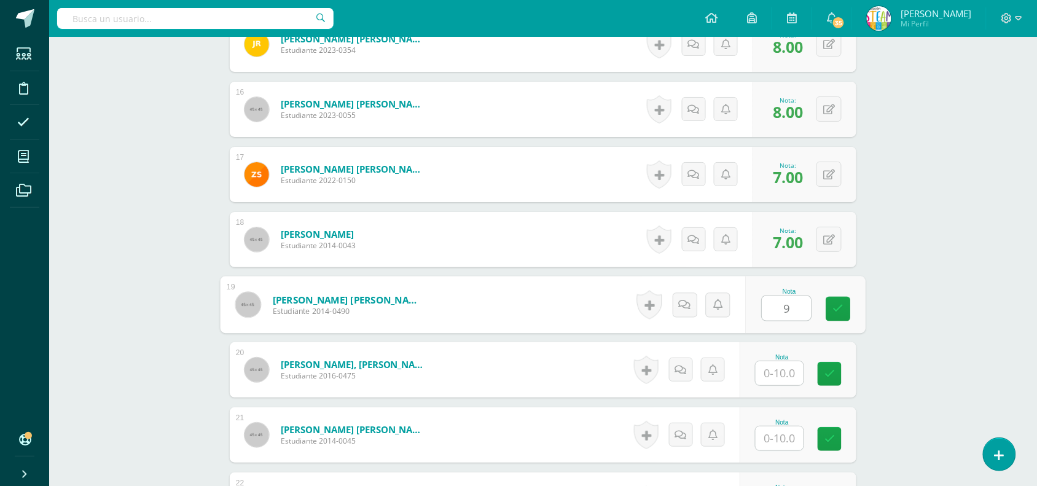
type input "9"
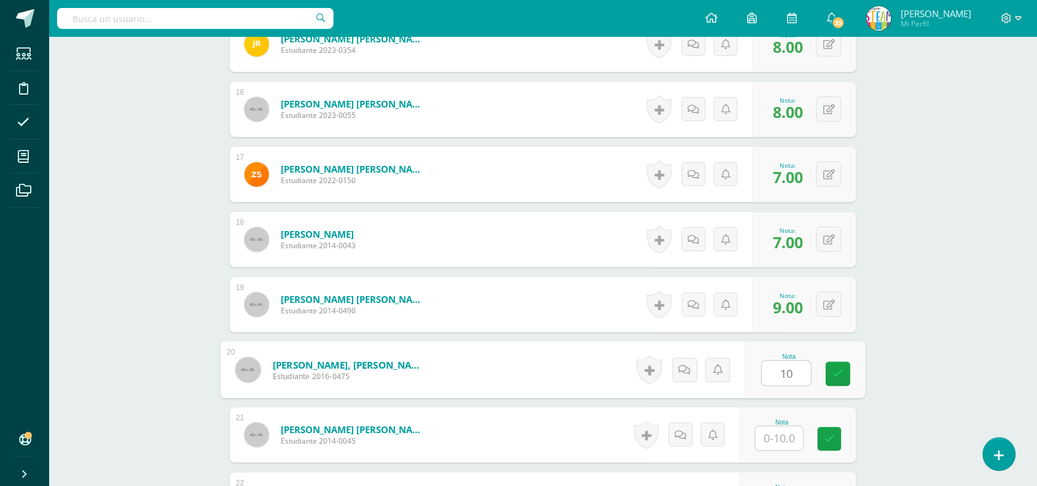
type input "10"
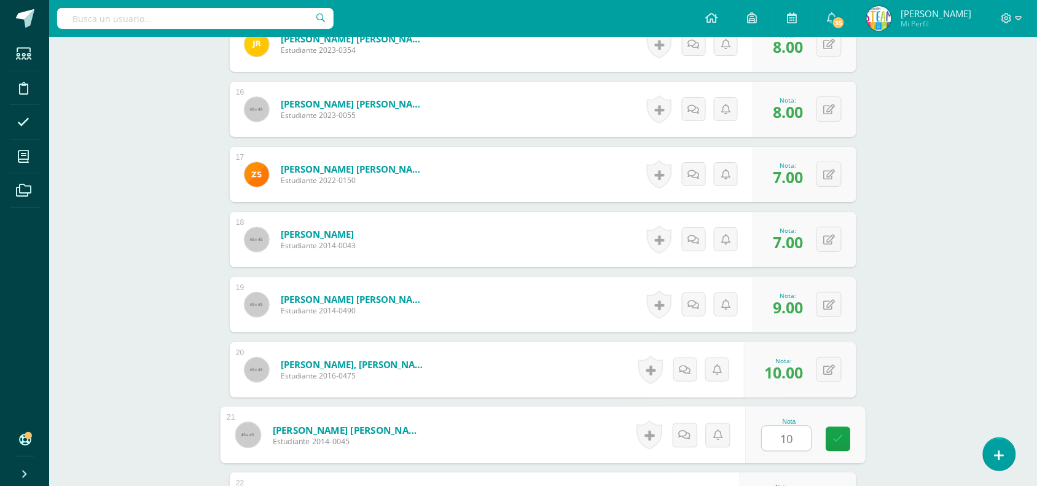
type input "10"
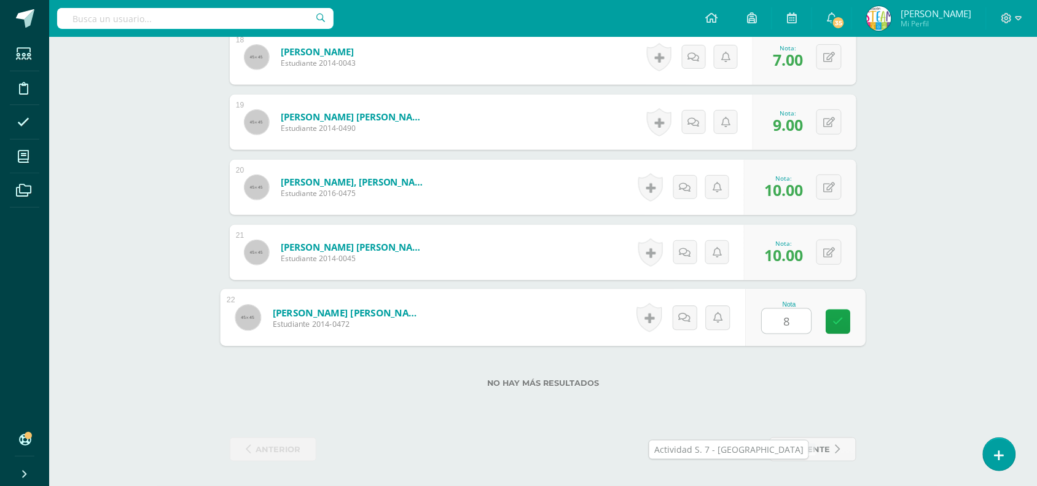
type input "8"
click at [781, 440] on link "siguiente" at bounding box center [812, 449] width 87 height 24
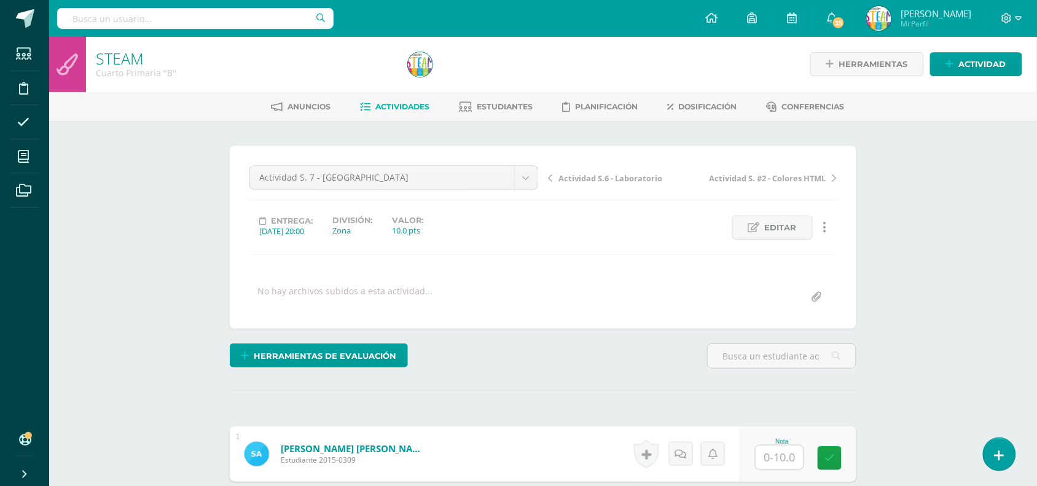
scroll to position [1, 0]
click at [780, 468] on input "text" at bounding box center [786, 457] width 49 height 25
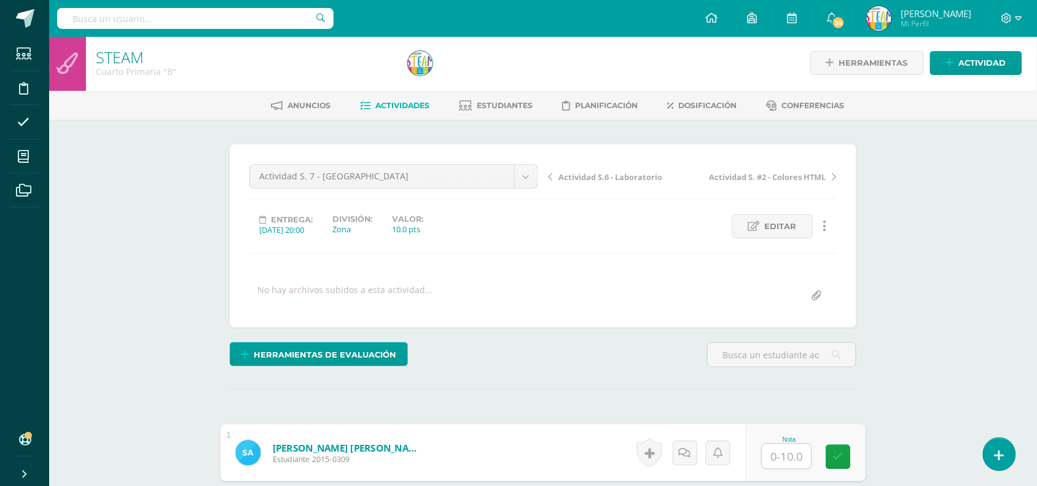
scroll to position [280, 0]
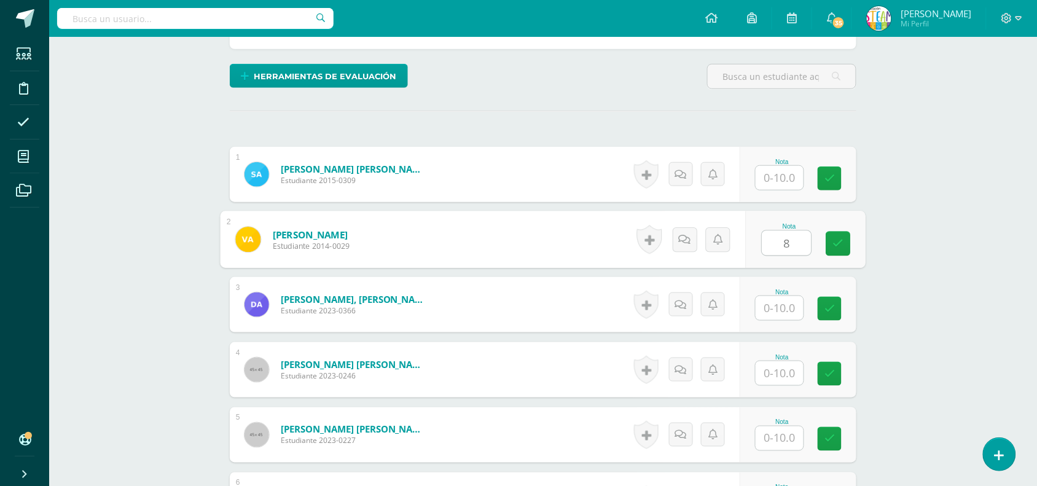
type input "8"
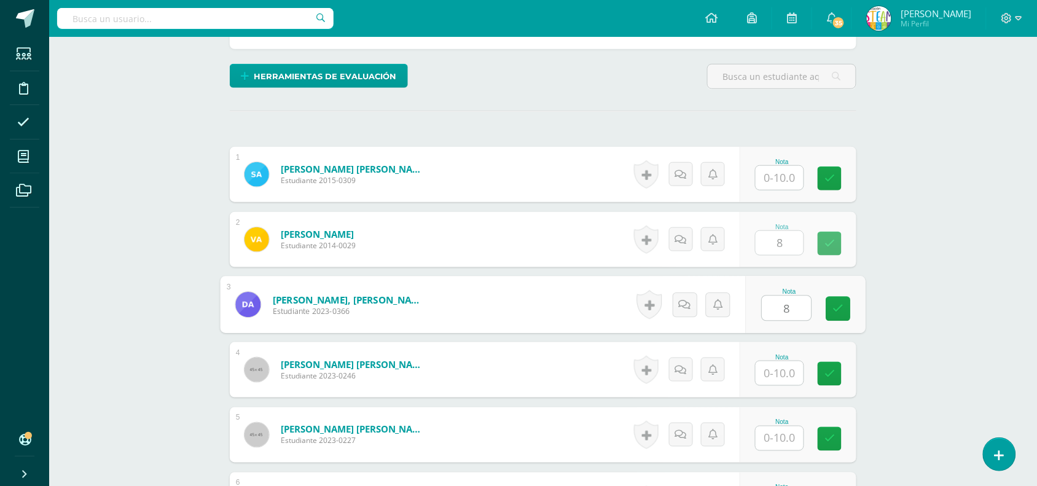
type input "8"
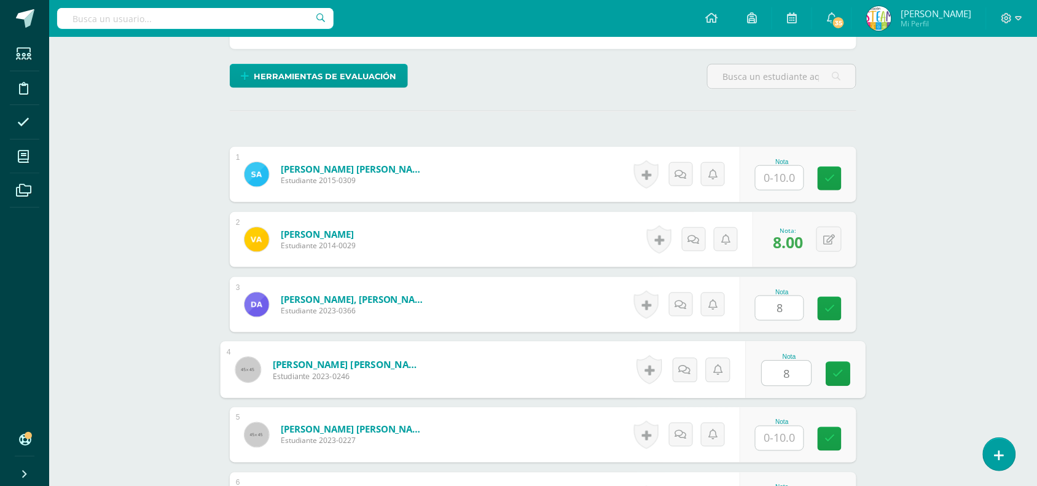
type input "8"
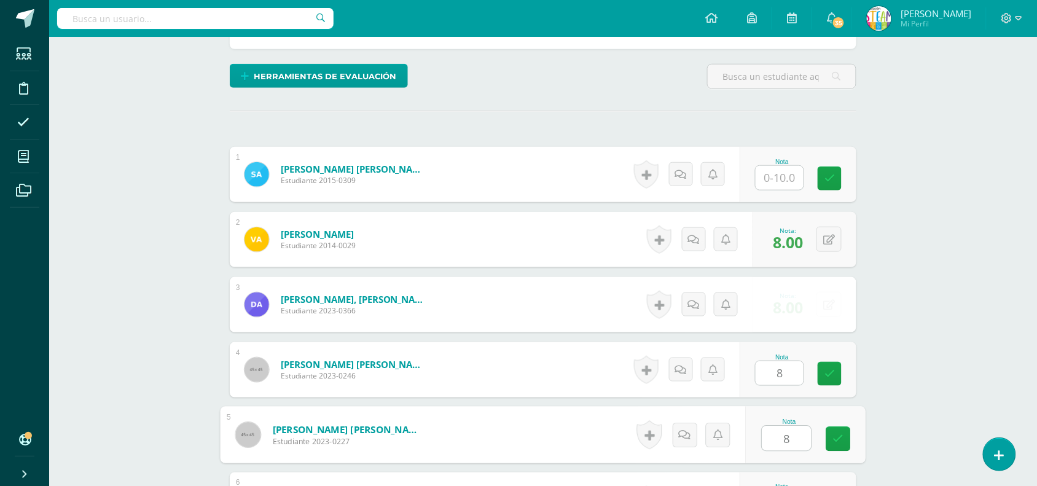
type input "8"
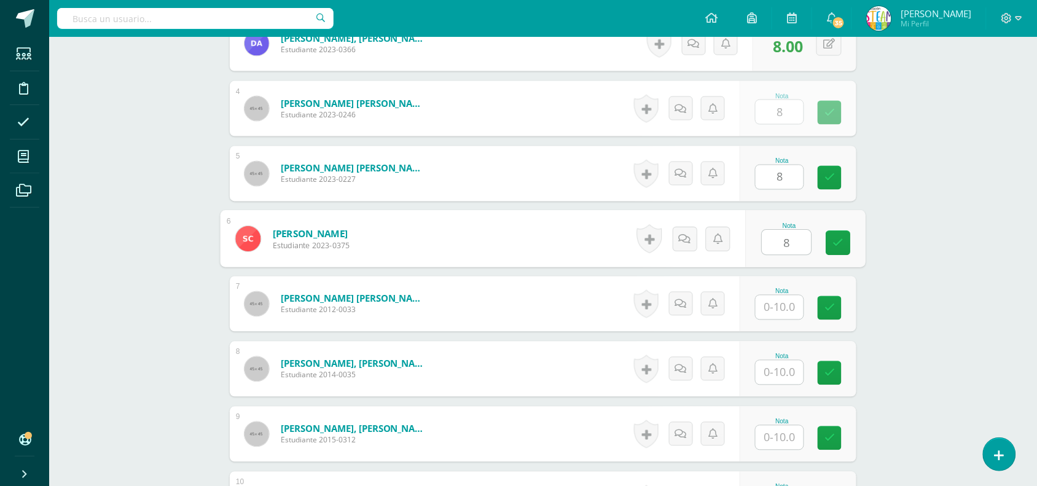
type input "8"
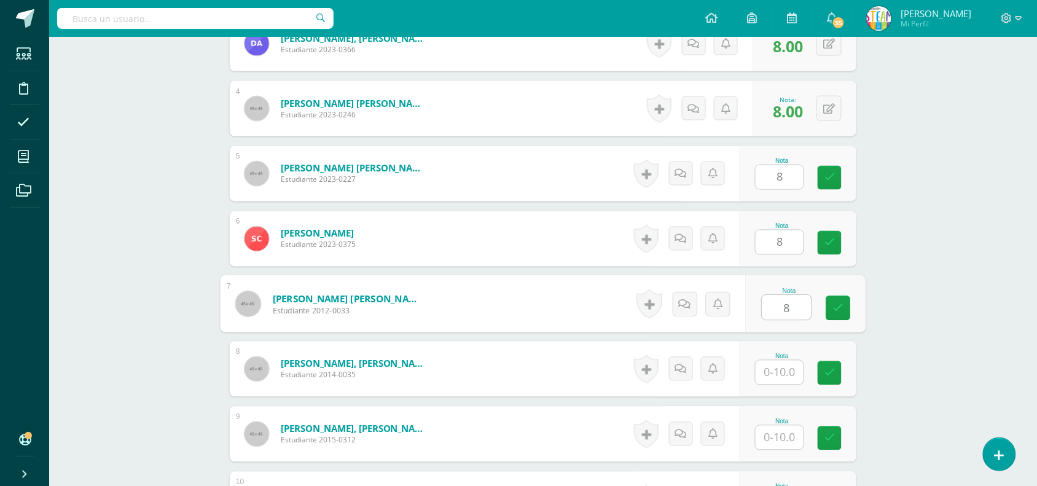
type input "8"
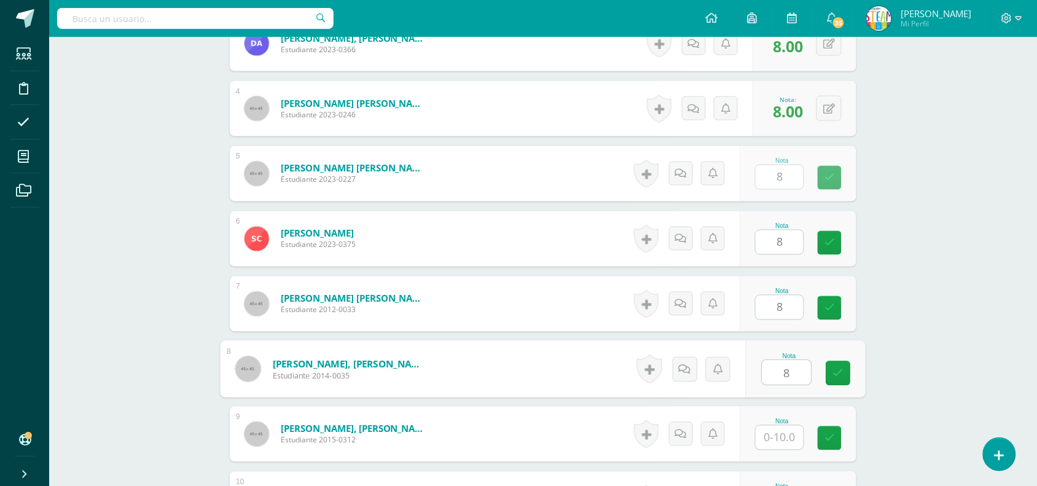
type input "8"
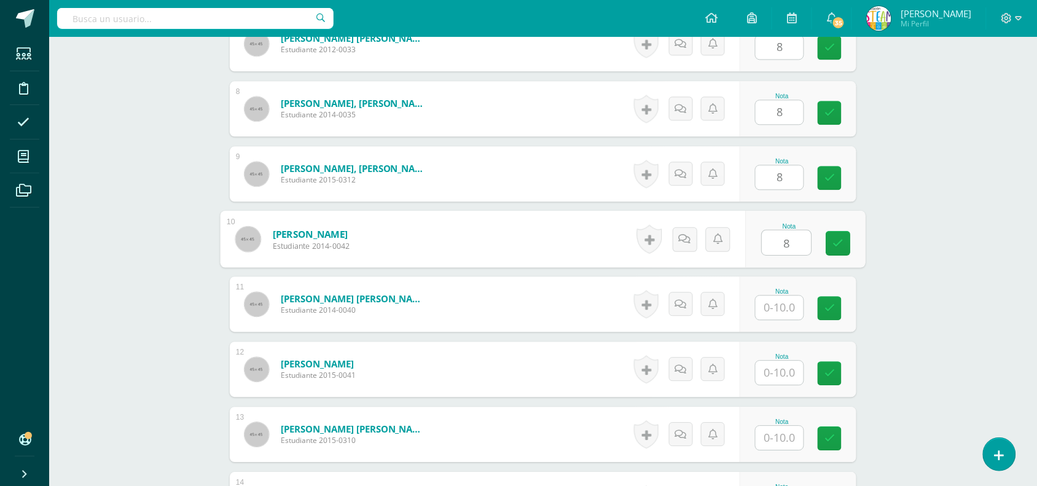
type input "8"
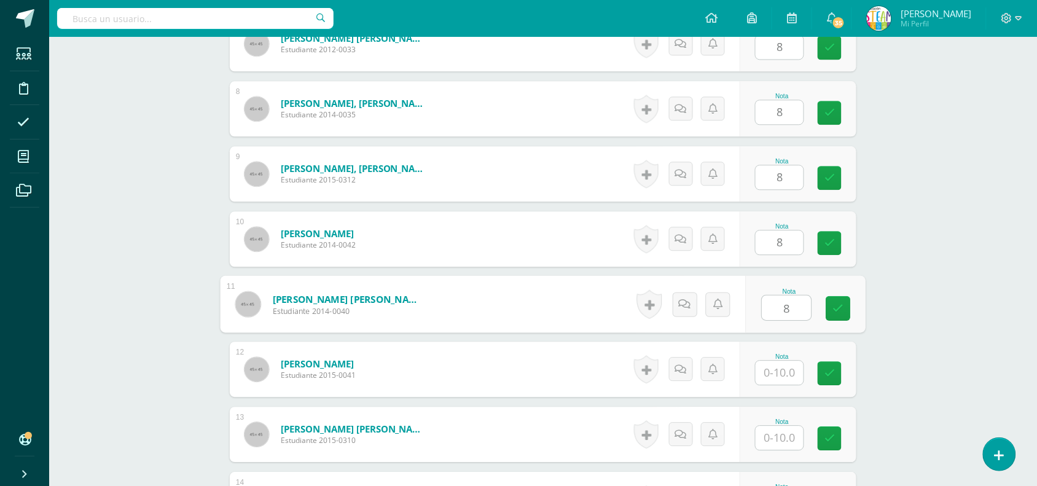
type input "8"
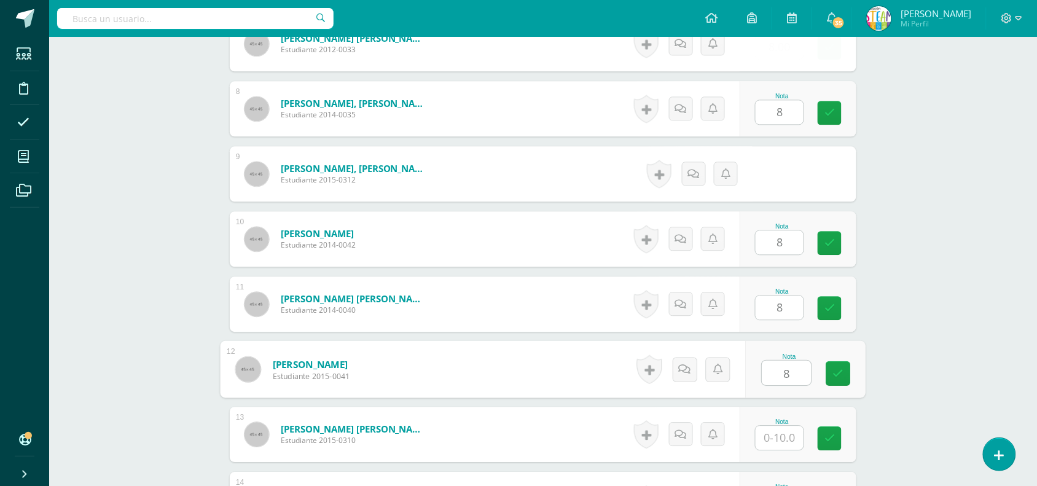
type input "8"
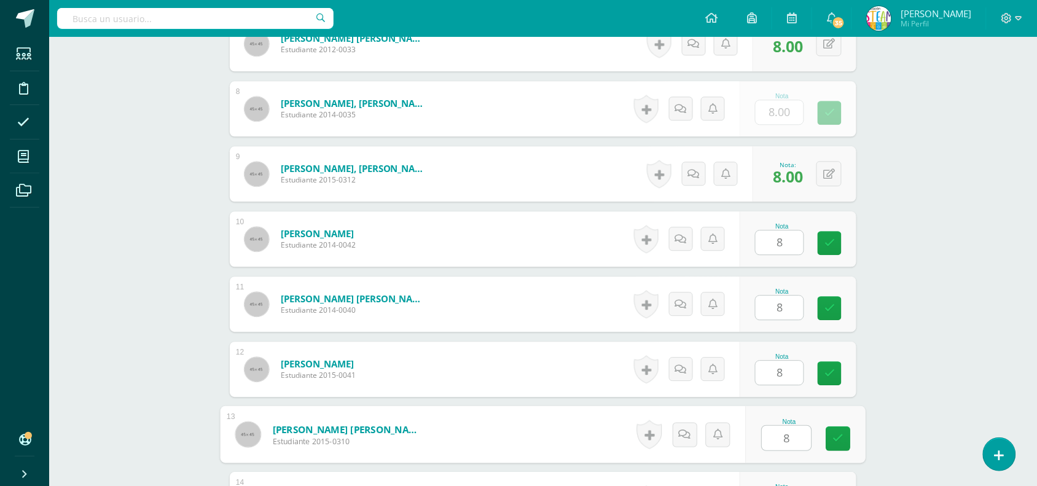
type input "8"
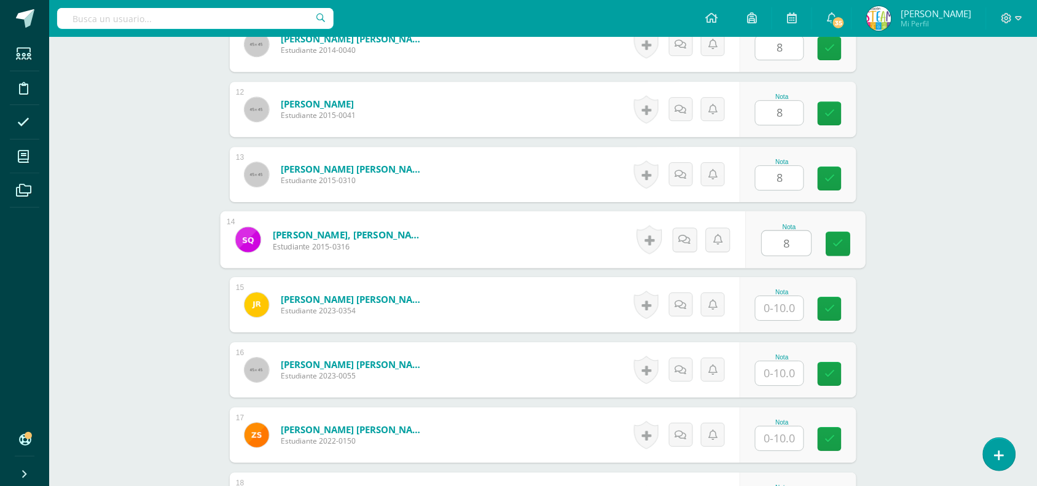
type input "8"
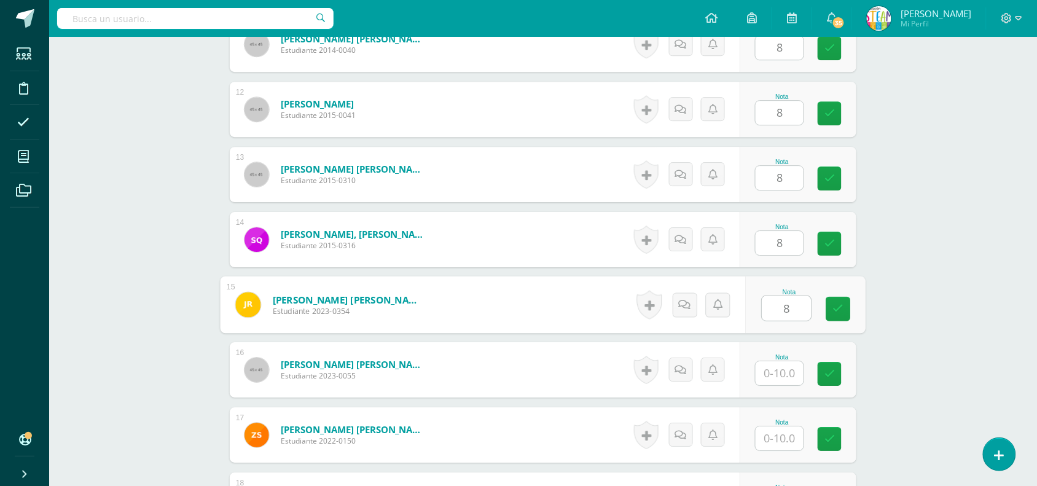
type input "8"
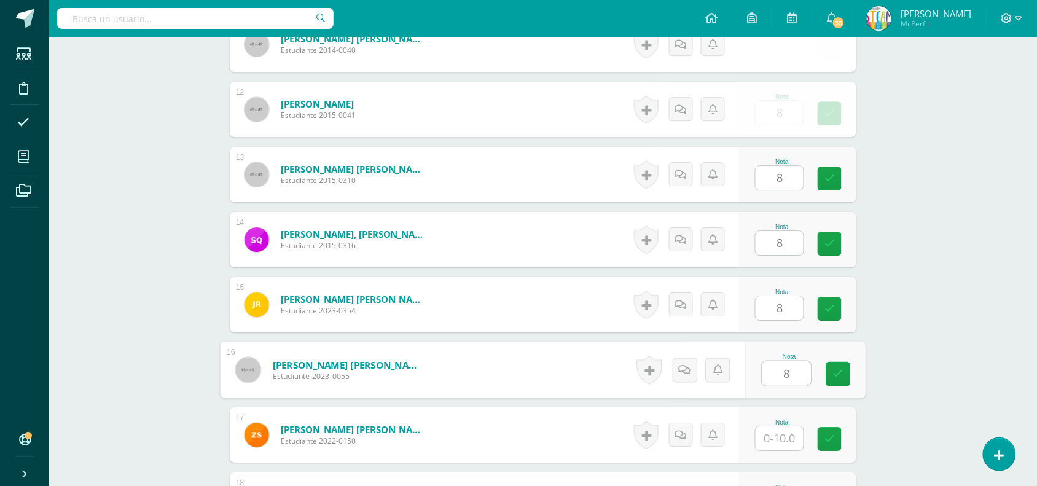
type input "8"
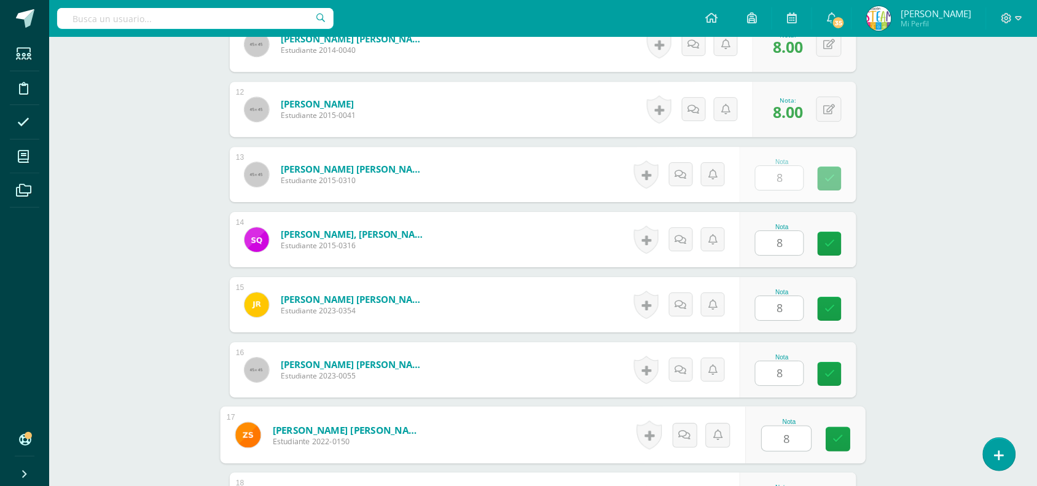
type input "8"
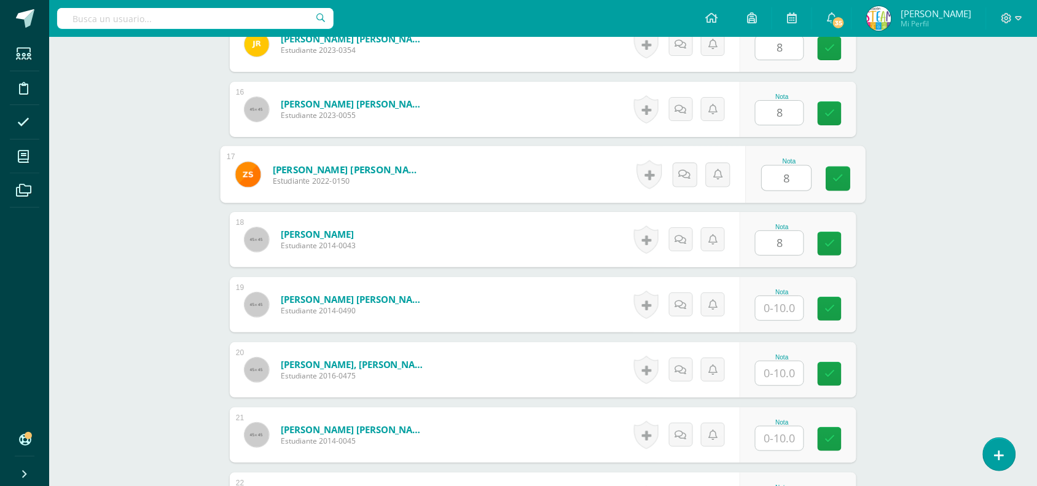
type input "8"
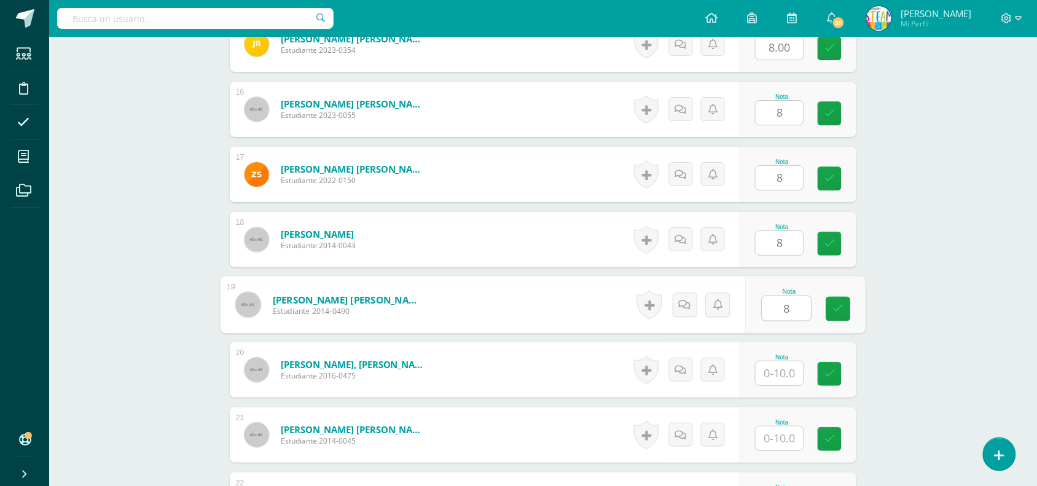
type input "8"
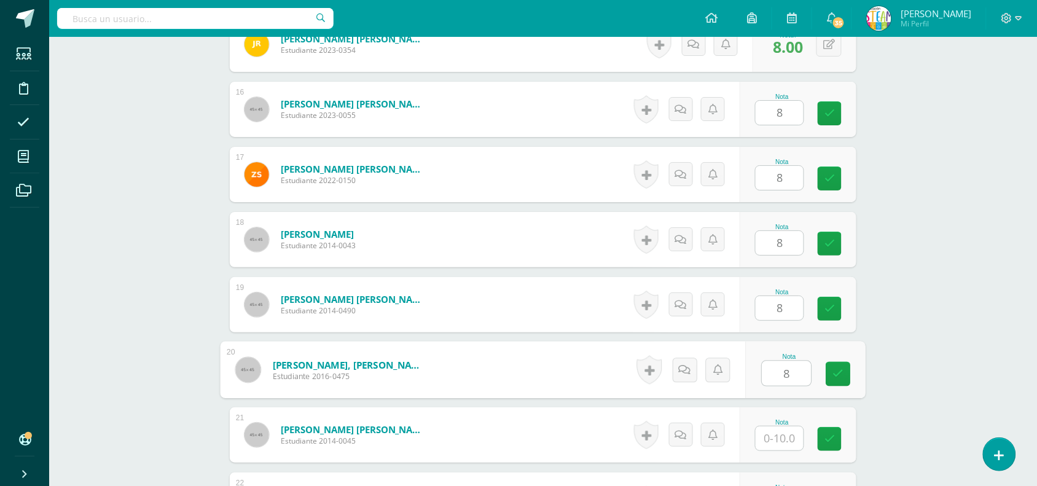
type input "8"
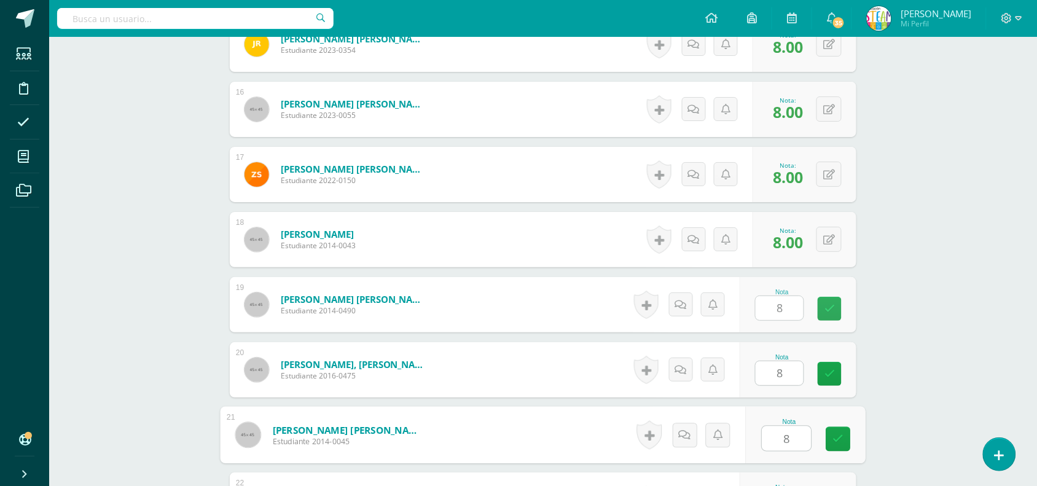
type input "8"
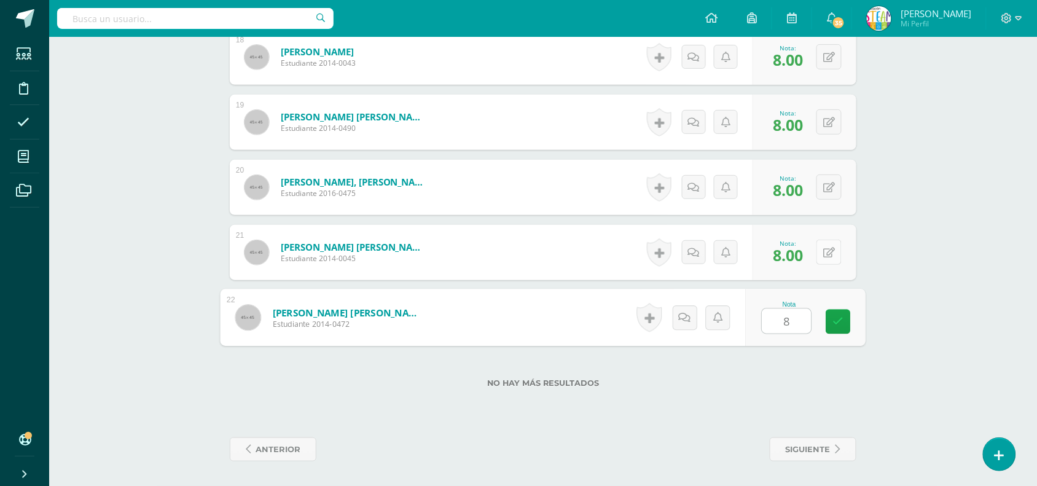
type input "8"
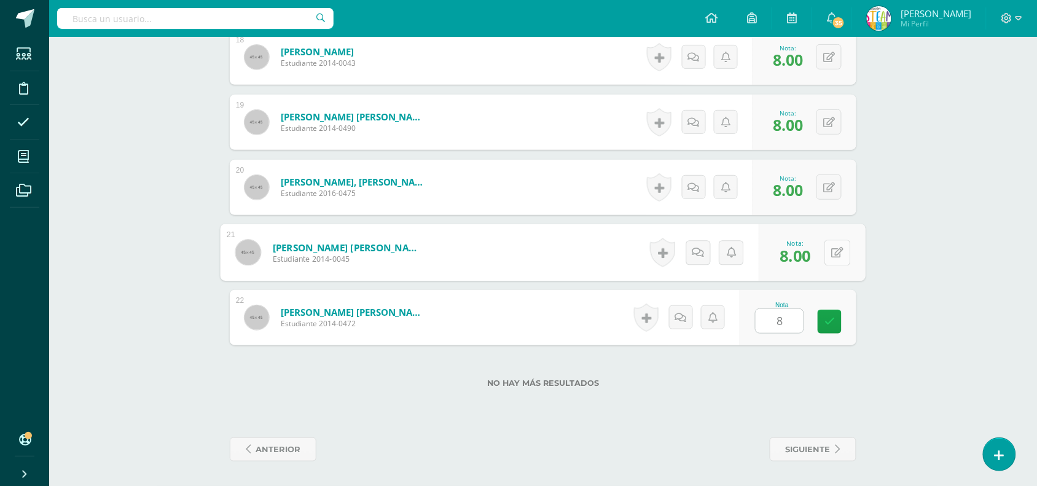
click at [816, 260] on div "0 Logros Logros obtenidos Aún no hay logros agregados Nota: 8.00" at bounding box center [812, 252] width 107 height 57
click at [829, 260] on button at bounding box center [837, 253] width 26 height 26
type input "10"
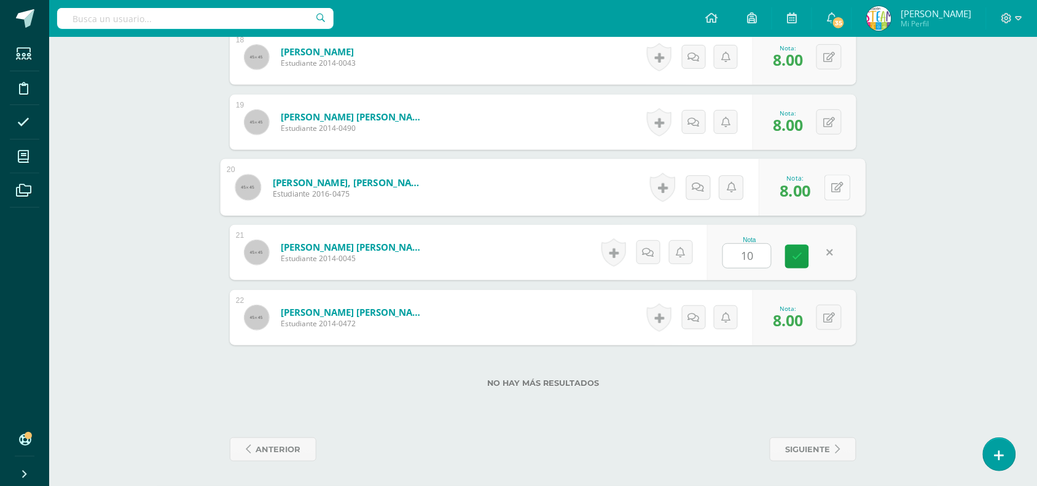
click at [828, 191] on button at bounding box center [837, 187] width 26 height 26
type input "10"
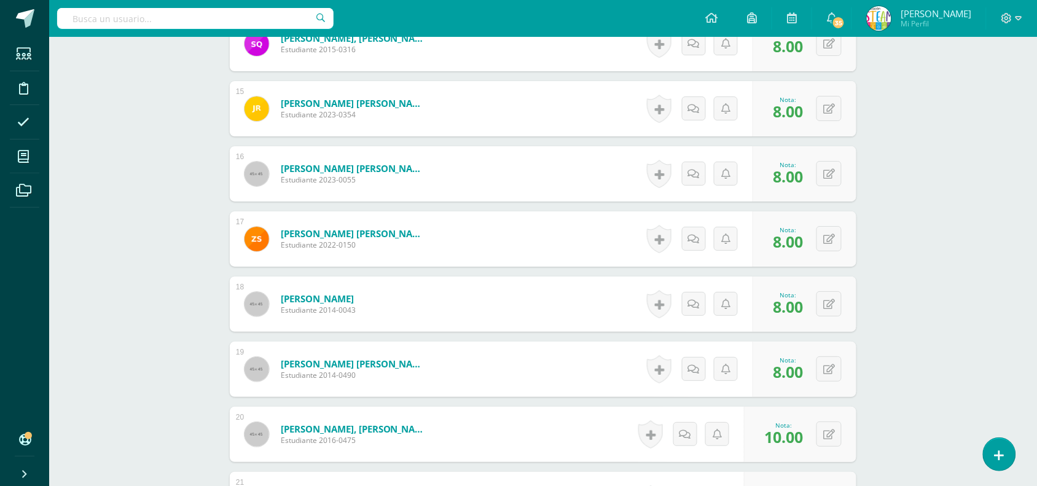
scroll to position [1244, 0]
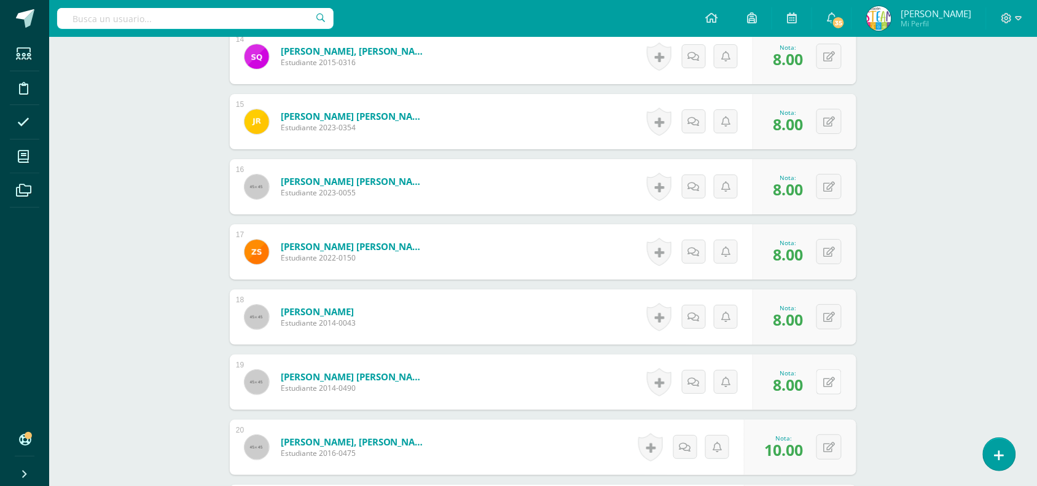
click at [833, 377] on icon at bounding box center [829, 382] width 12 height 10
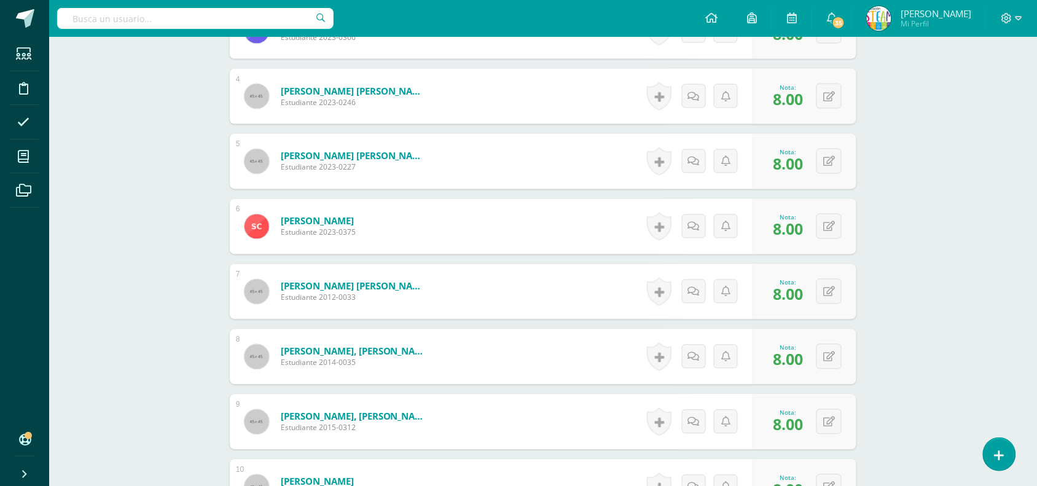
scroll to position [540, 0]
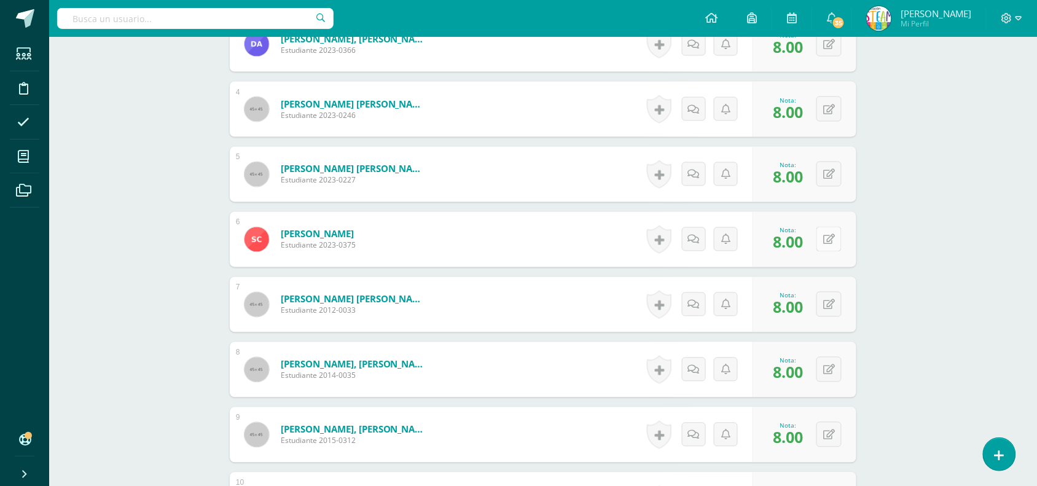
type input "9"
click at [831, 236] on icon at bounding box center [829, 240] width 12 height 10
type input "9"
click at [901, 226] on div "STEAM Cuarto Primaria "B" Herramientas Detalle de asistencias Actividad Anuncio…" at bounding box center [542, 472] width 987 height 1953
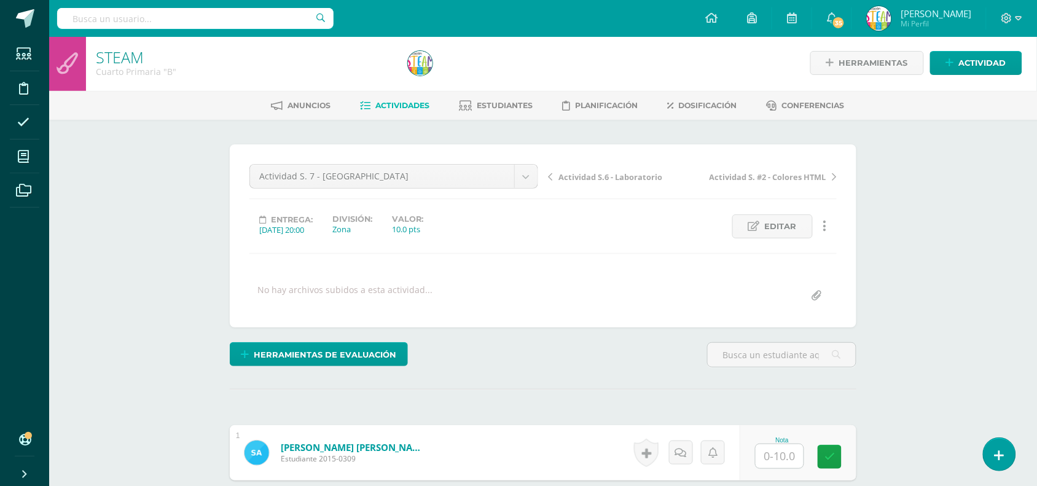
scroll to position [0, 0]
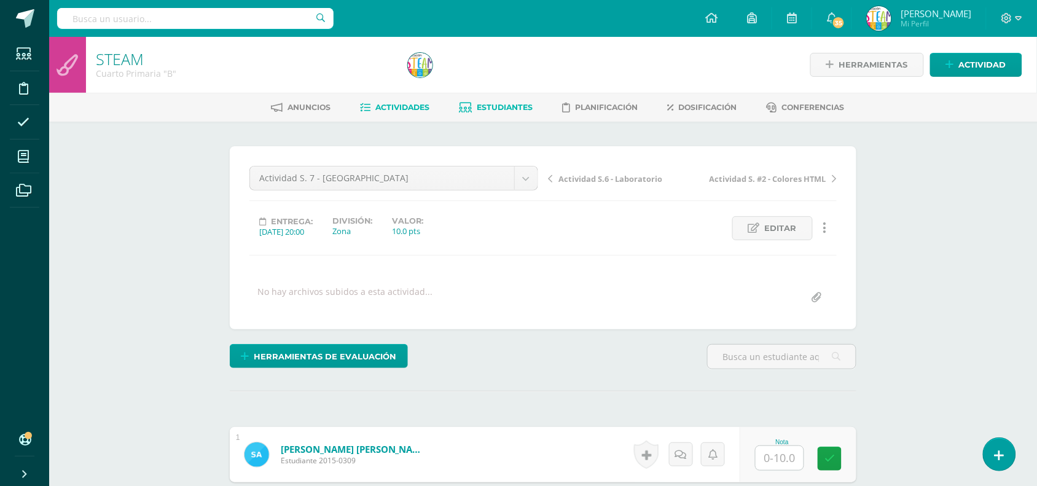
click at [515, 105] on span "Estudiantes" at bounding box center [505, 107] width 56 height 9
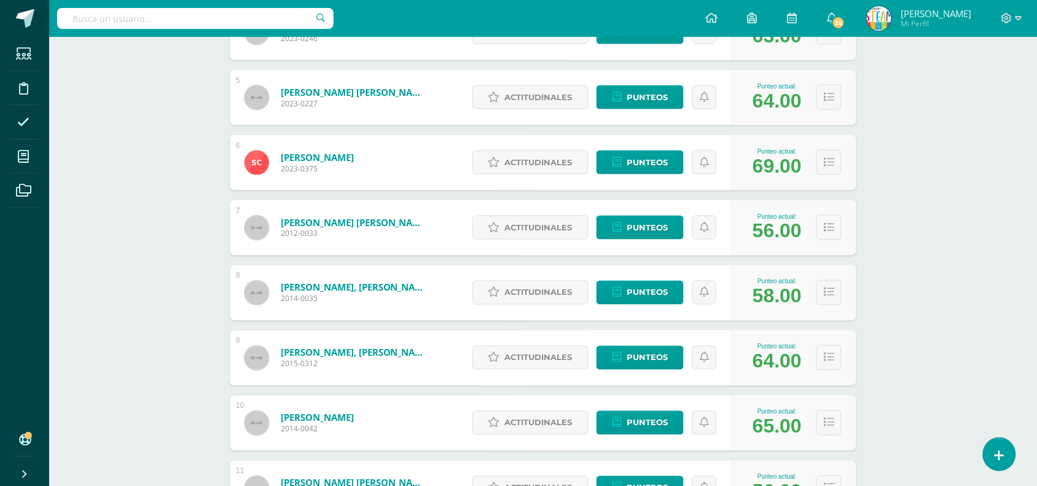
scroll to position [454, 0]
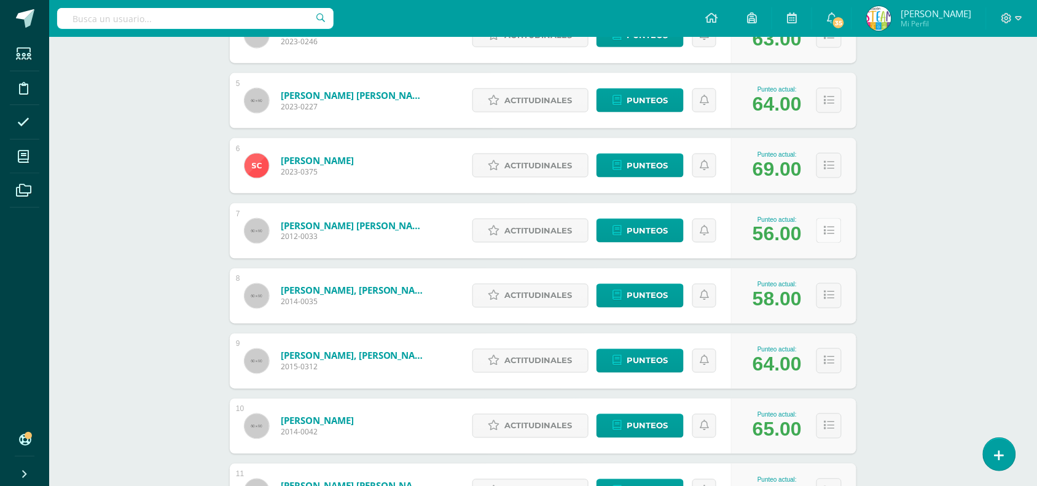
click at [827, 235] on icon at bounding box center [829, 230] width 10 height 10
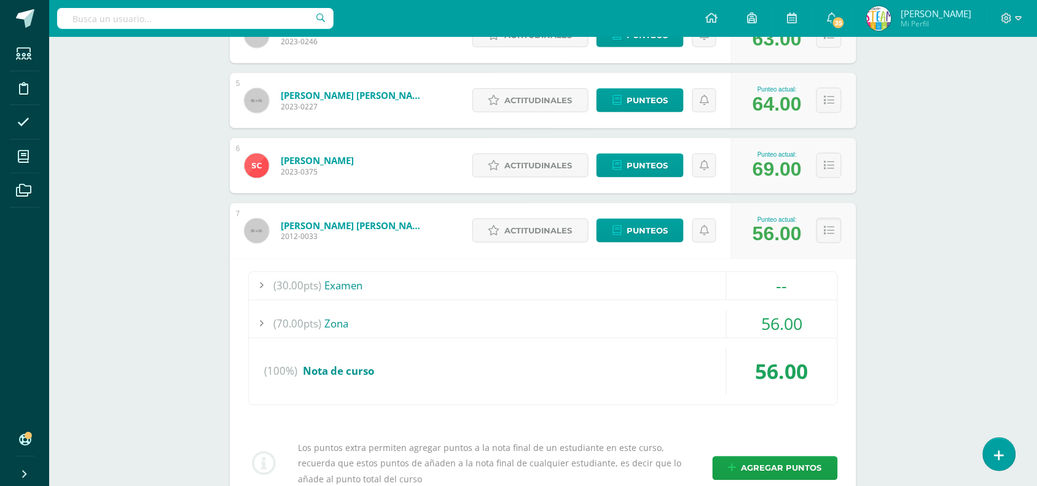
click at [774, 376] on div "56.00" at bounding box center [781, 371] width 111 height 47
click at [691, 365] on div "(100%) Nota de curso" at bounding box center [543, 371] width 588 height 47
click at [784, 376] on div "56.00" at bounding box center [781, 371] width 111 height 47
click at [766, 360] on div "56.00" at bounding box center [781, 371] width 111 height 47
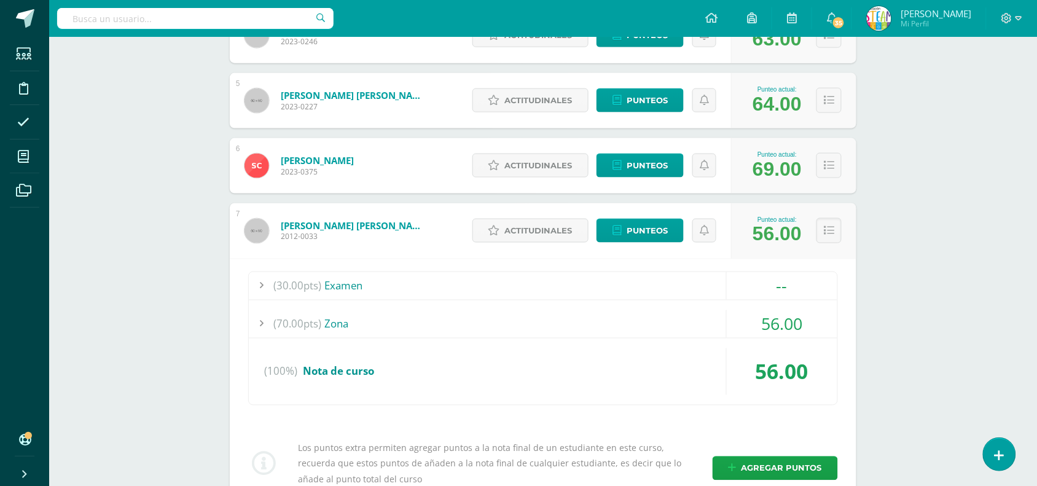
click at [354, 379] on div "(100%) Nota de curso" at bounding box center [543, 371] width 588 height 47
click at [363, 370] on span "Nota de curso" at bounding box center [338, 371] width 71 height 14
click at [787, 367] on div "56.00" at bounding box center [781, 371] width 111 height 47
click at [246, 192] on div "Castro Martínez, Susan Anely 2023-0375" at bounding box center [299, 165] width 139 height 55
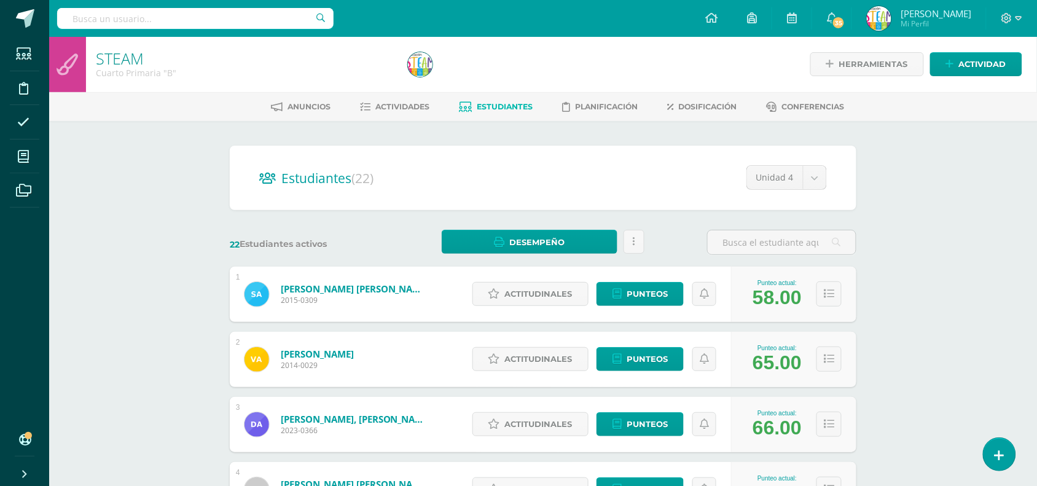
scroll to position [0, 0]
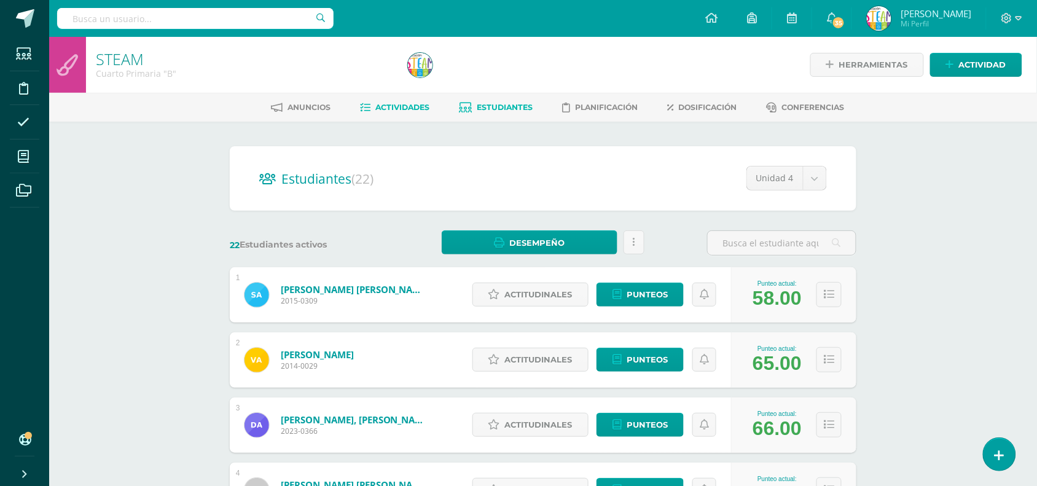
click at [394, 108] on span "Actividades" at bounding box center [403, 107] width 54 height 9
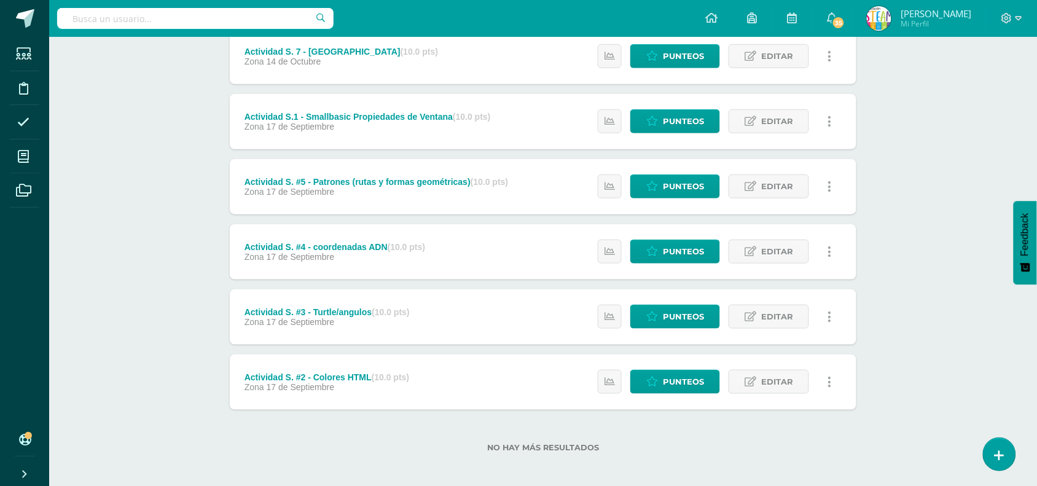
scroll to position [246, 0]
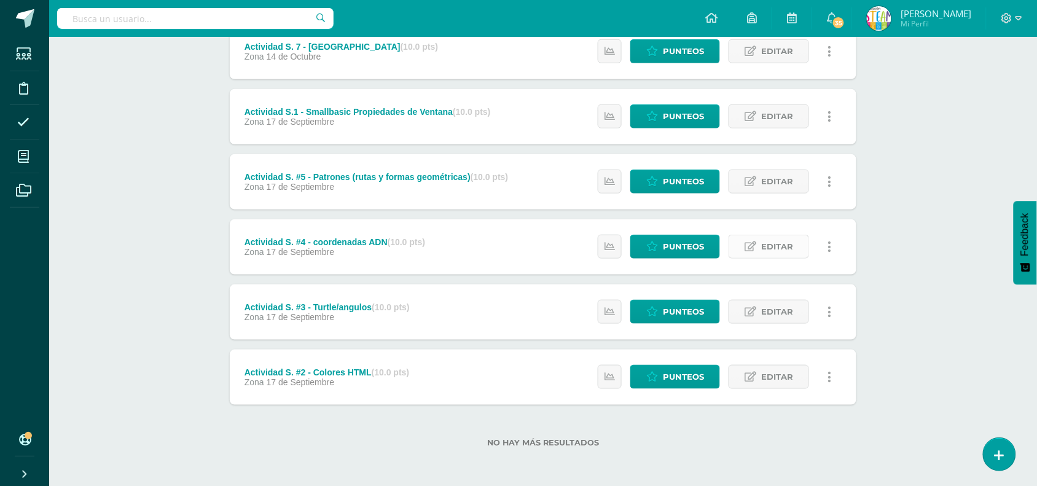
click at [765, 247] on span "Editar" at bounding box center [777, 246] width 32 height 23
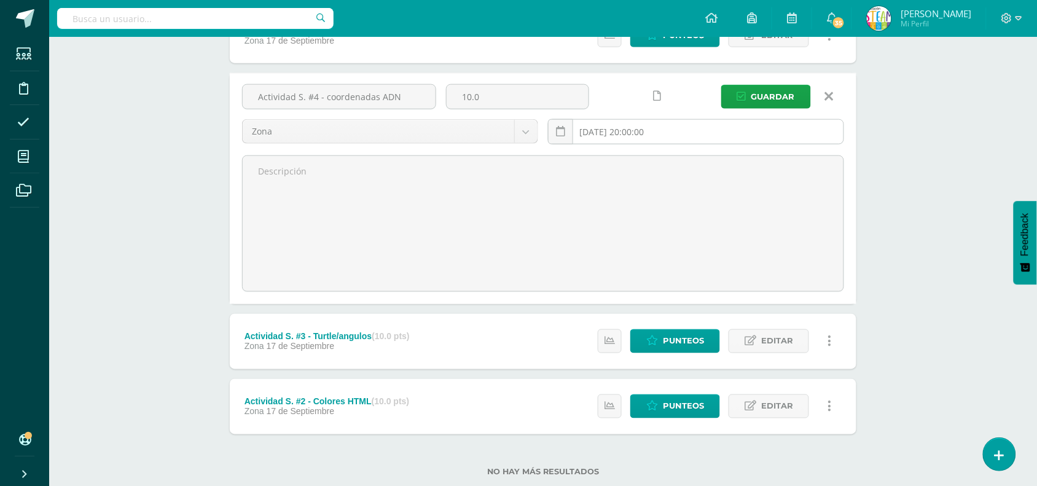
scroll to position [391, 0]
click at [827, 96] on icon at bounding box center [829, 97] width 9 height 14
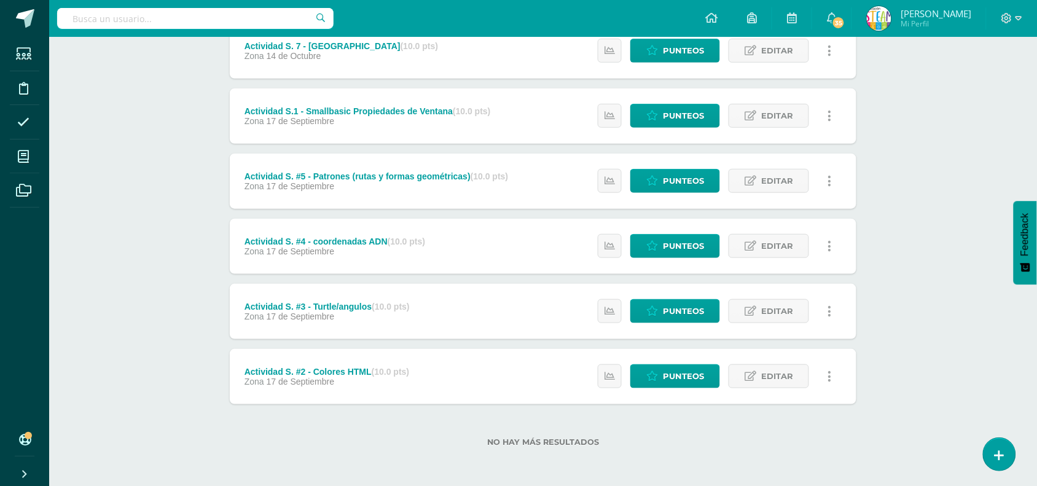
scroll to position [246, 0]
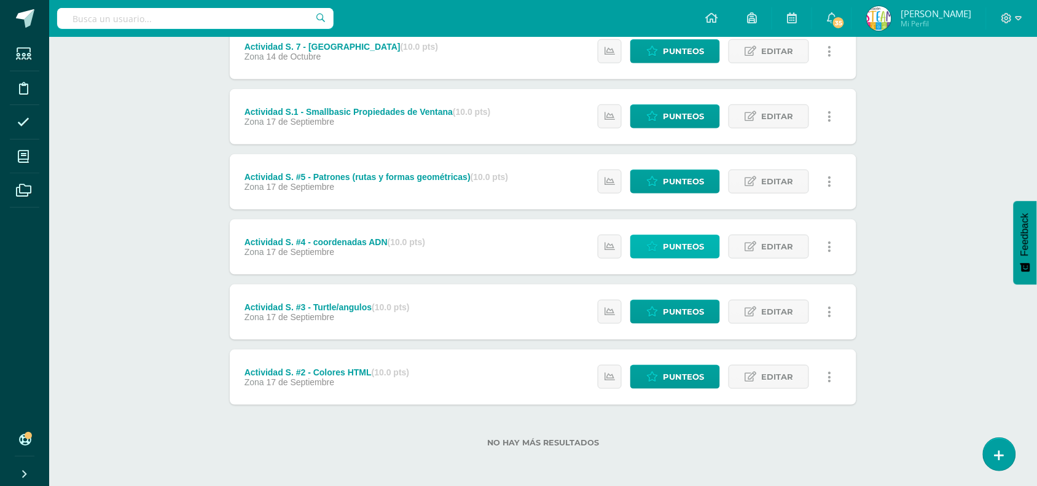
click at [674, 244] on span "Punteos" at bounding box center [683, 246] width 41 height 23
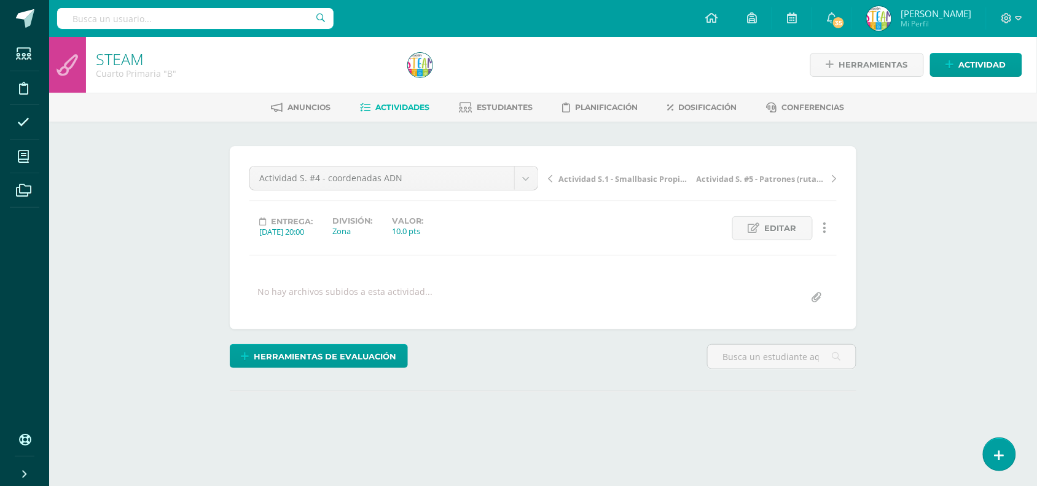
click at [865, 226] on div "¿Estás seguro que quieres eliminar esta actividad? Esto borrará la actividad y …" at bounding box center [543, 304] width 676 height 365
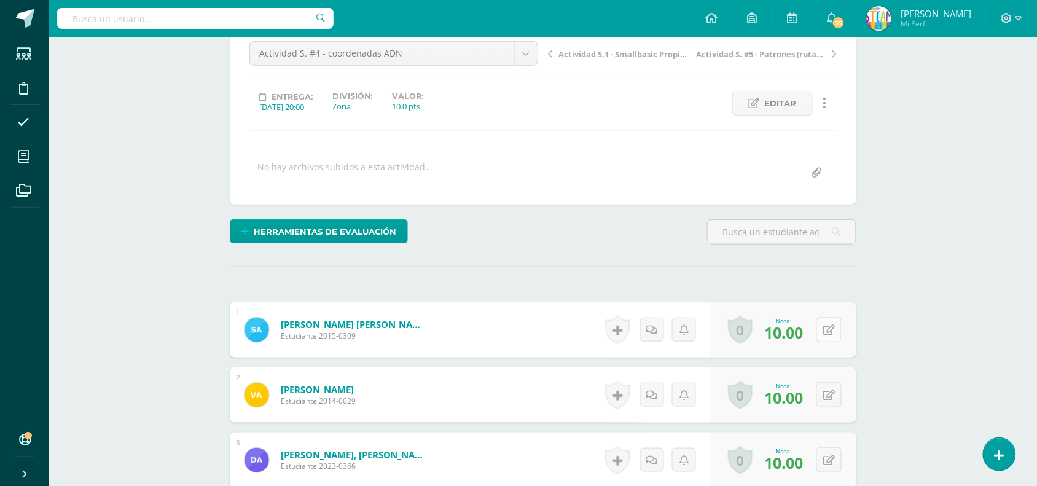
scroll to position [126, 0]
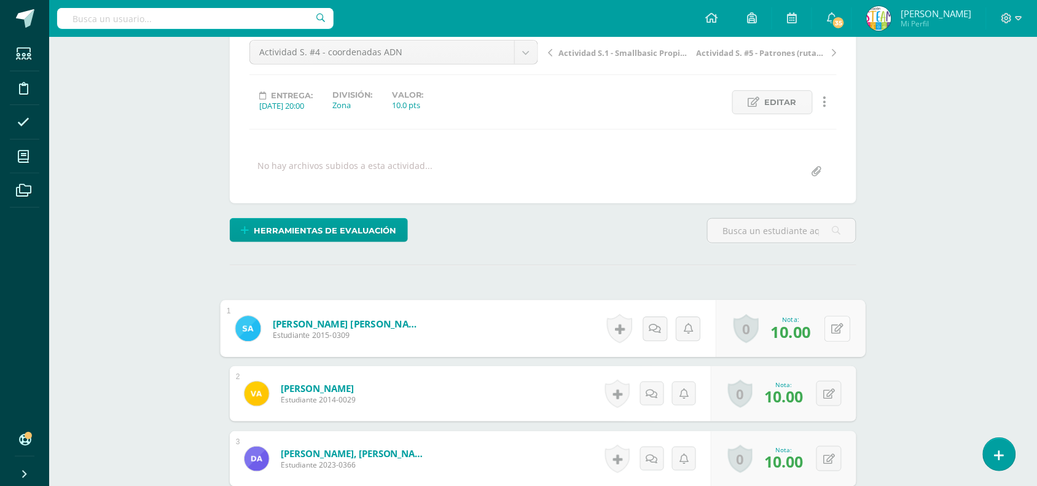
click at [831, 329] on icon at bounding box center [837, 328] width 12 height 10
type input "9"
click at [751, 51] on span "Actividad S. #5 - Patrones (rutas y formas geométricas)" at bounding box center [761, 52] width 130 height 11
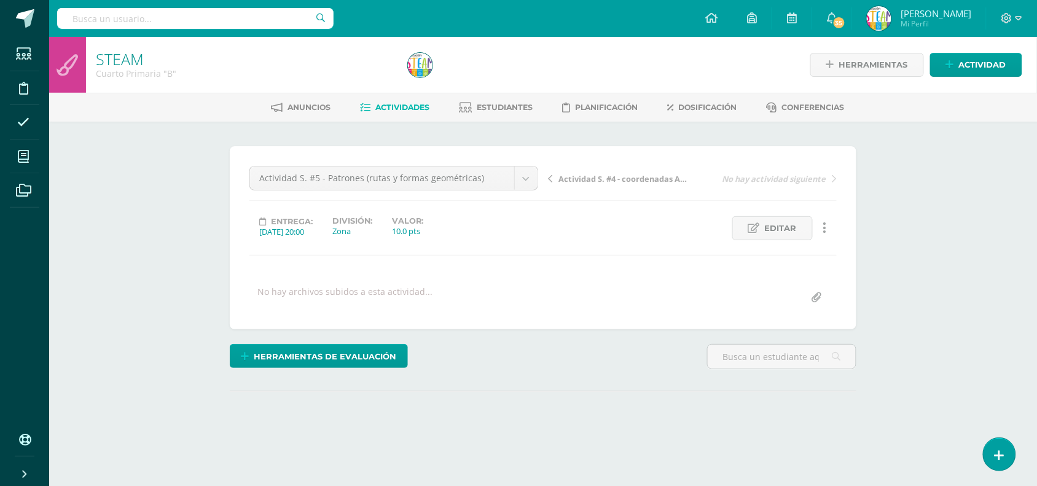
click at [884, 164] on div "STEAM Cuarto Primaria "B" Herramientas Detalle de asistencias Actividad Anuncio…" at bounding box center [542, 262] width 987 height 450
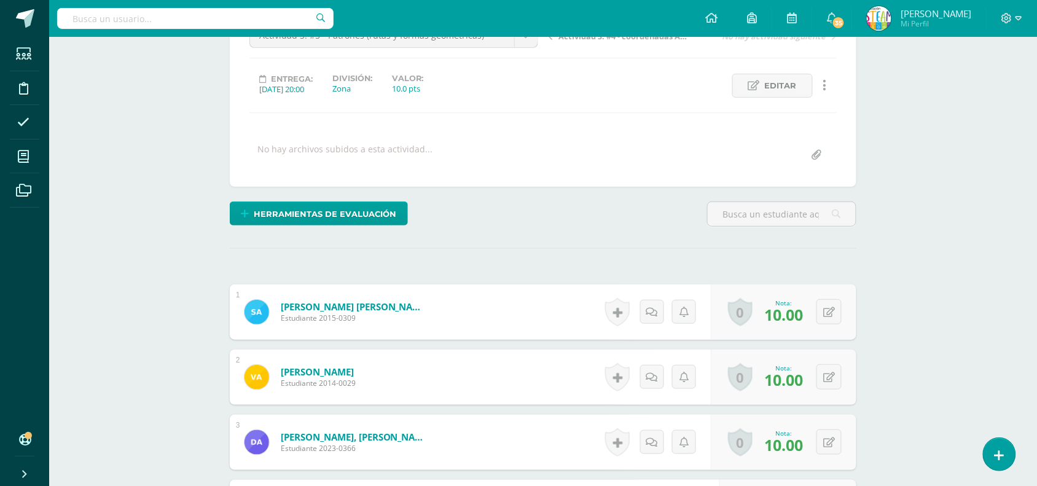
scroll to position [111, 0]
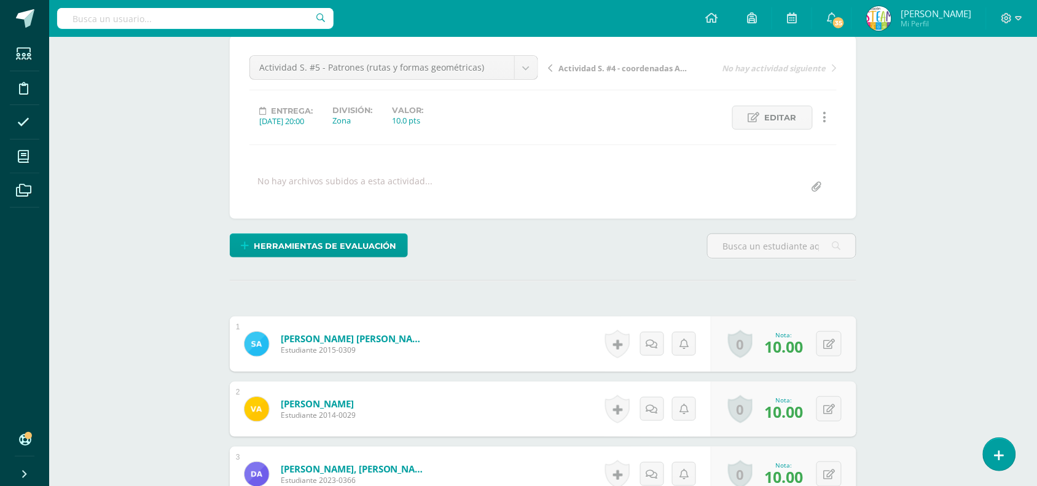
click at [625, 69] on span "Actividad S. #4 - coordenadas ADN" at bounding box center [623, 68] width 130 height 11
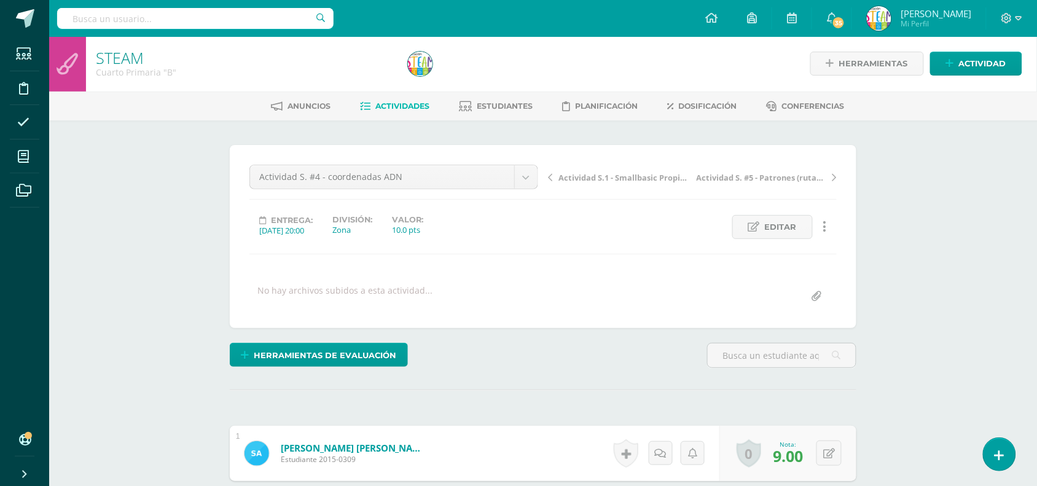
scroll to position [2, 0]
click at [603, 192] on div "Actividad S.1 - Smallbasic Propiedades de Ventana Actividad S. #5 - Patrones (r…" at bounding box center [692, 181] width 298 height 34
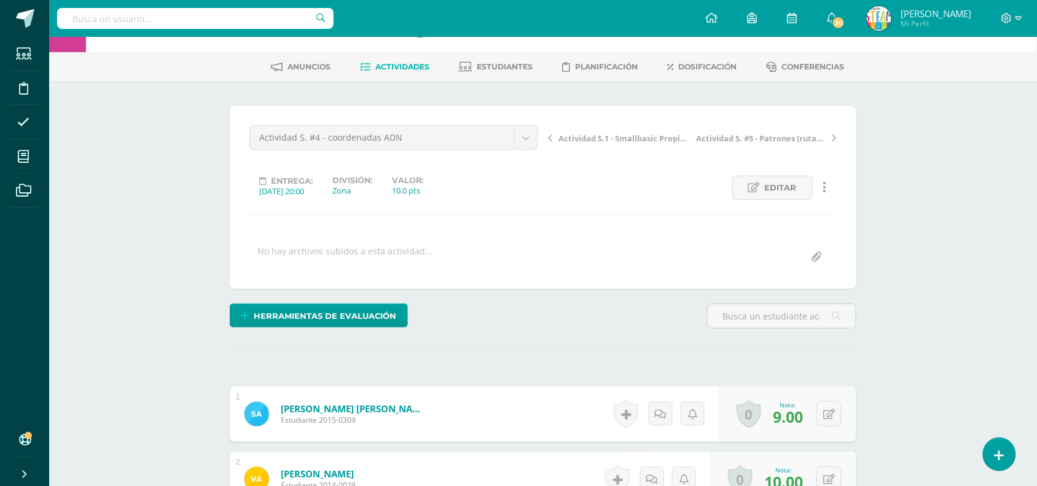
scroll to position [0, 0]
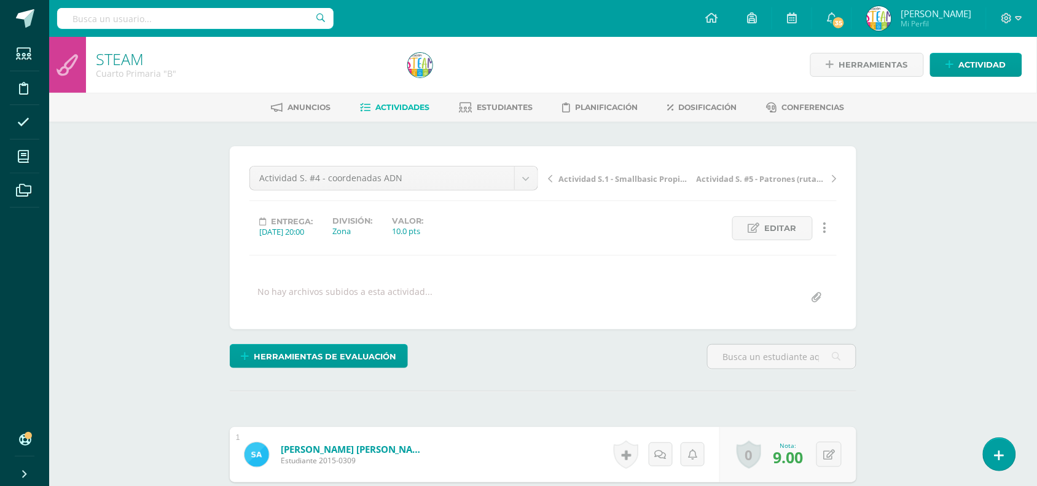
click at [602, 182] on span "Actividad S.1 - Smallbasic Propiedades de Ventana" at bounding box center [623, 178] width 130 height 11
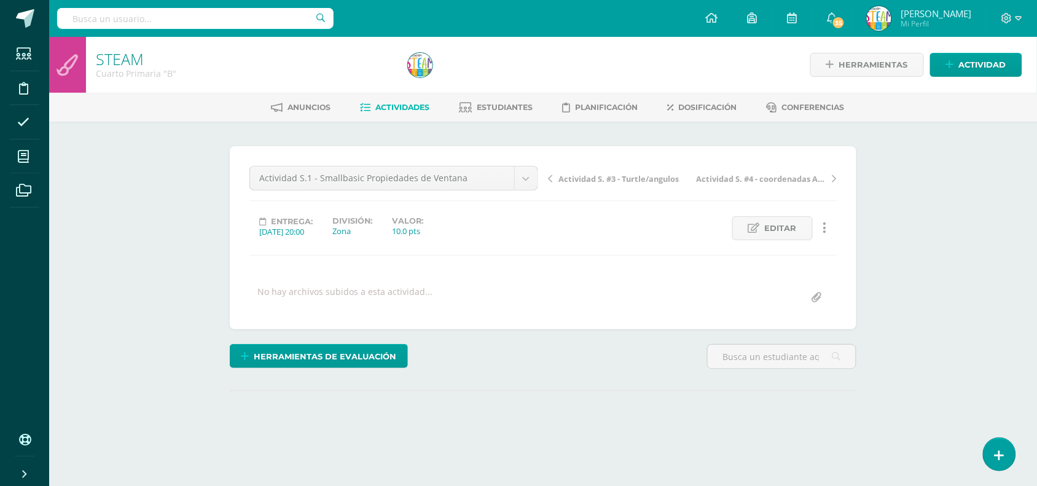
click at [611, 183] on span "Actividad S. #3 - Turtle/angulos" at bounding box center [618, 178] width 120 height 11
click at [668, 261] on div "Actividad S. #3 - Turtle/angulos Actividad S.6 - Laboratorio Actividad S. 7 - T…" at bounding box center [542, 238] width 587 height 144
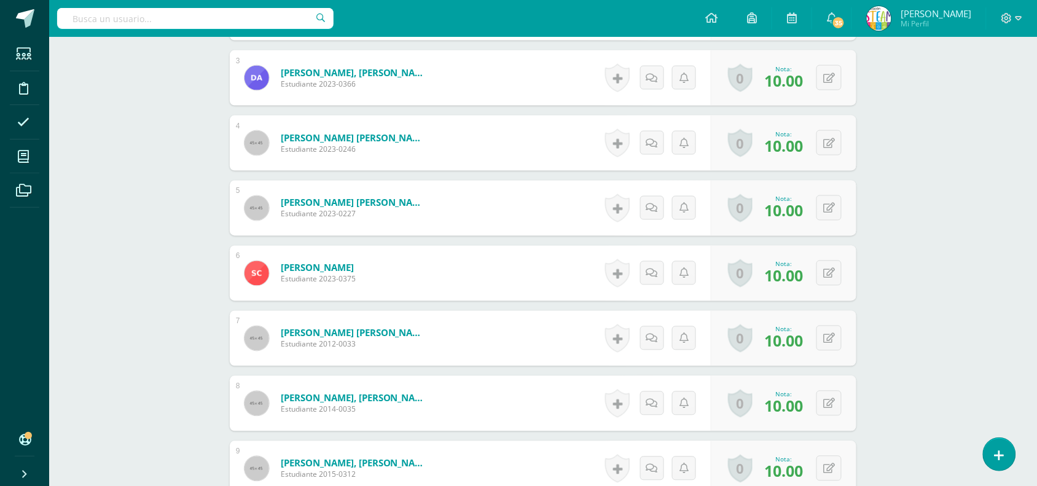
scroll to position [523, 0]
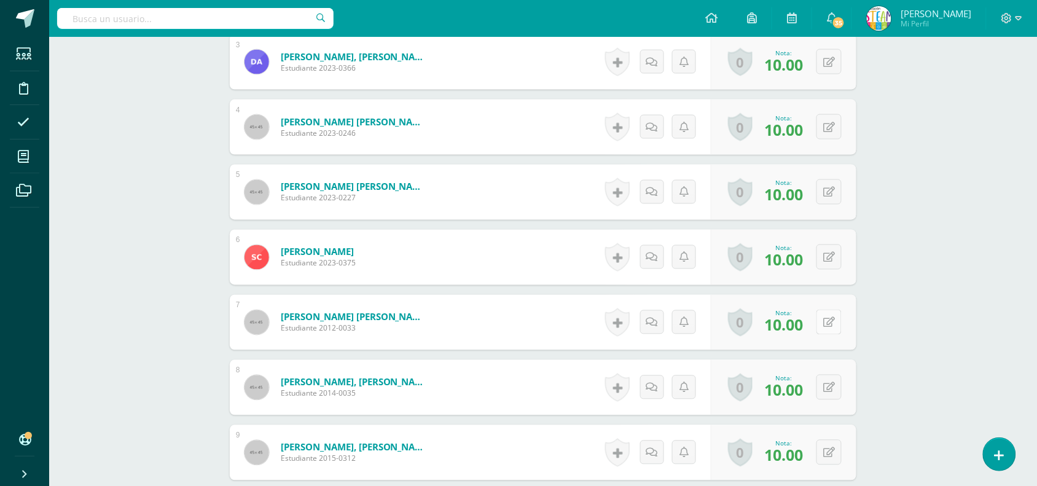
click at [826, 322] on button at bounding box center [828, 322] width 25 height 25
type input "7"
click at [809, 324] on link at bounding box center [804, 326] width 25 height 25
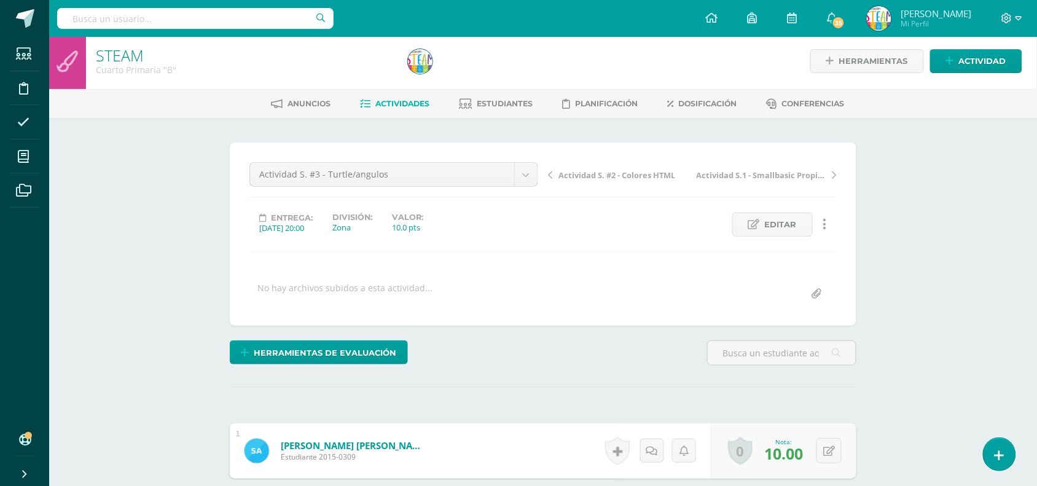
scroll to position [0, 0]
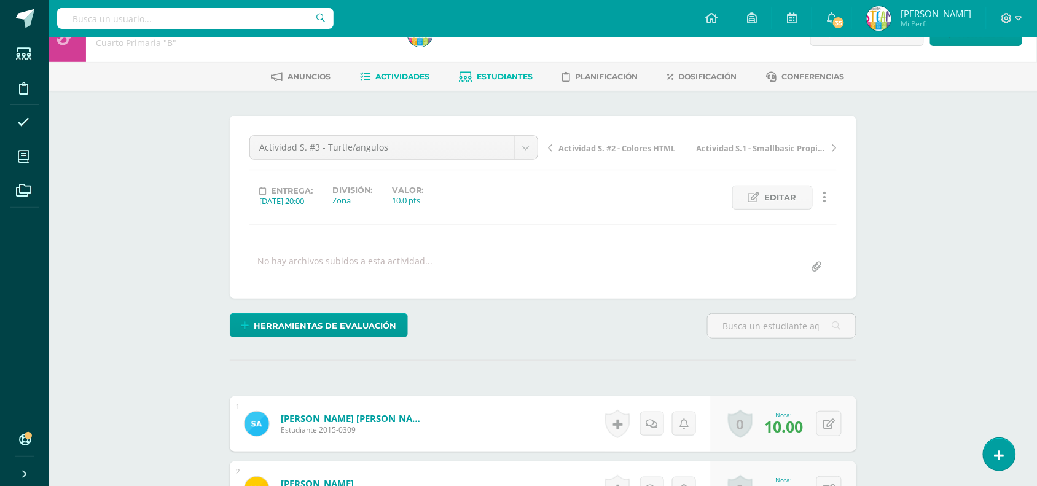
click at [510, 74] on span "Estudiantes" at bounding box center [505, 76] width 56 height 9
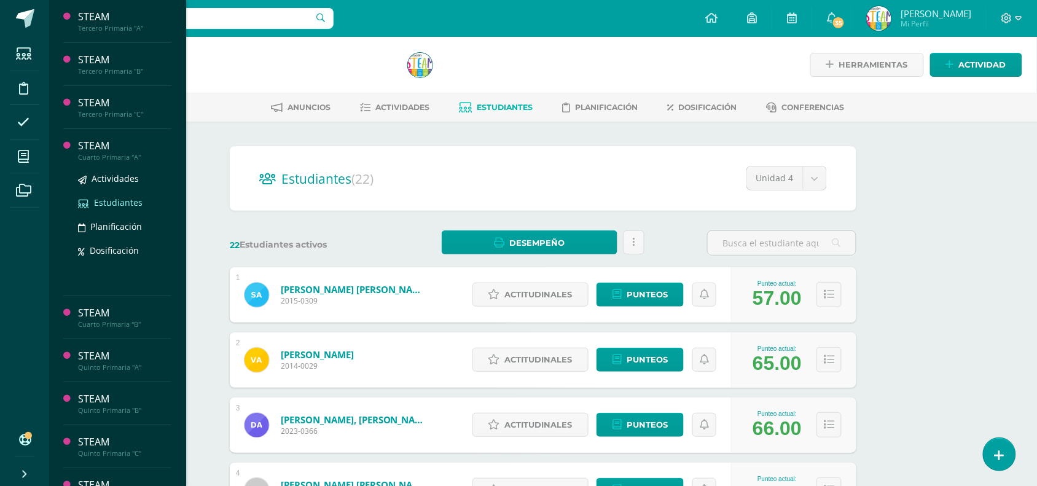
click at [114, 201] on span "Estudiantes" at bounding box center [118, 203] width 49 height 12
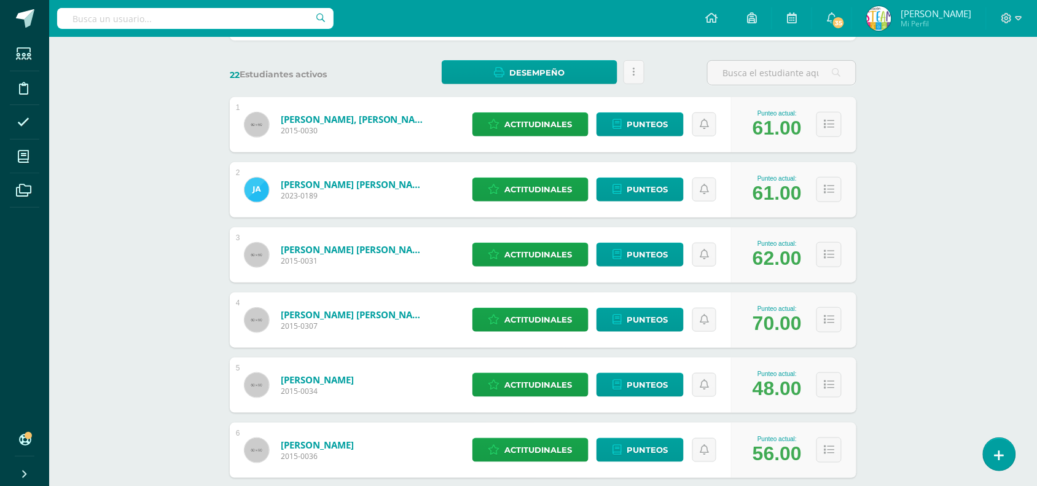
scroll to position [184, 0]
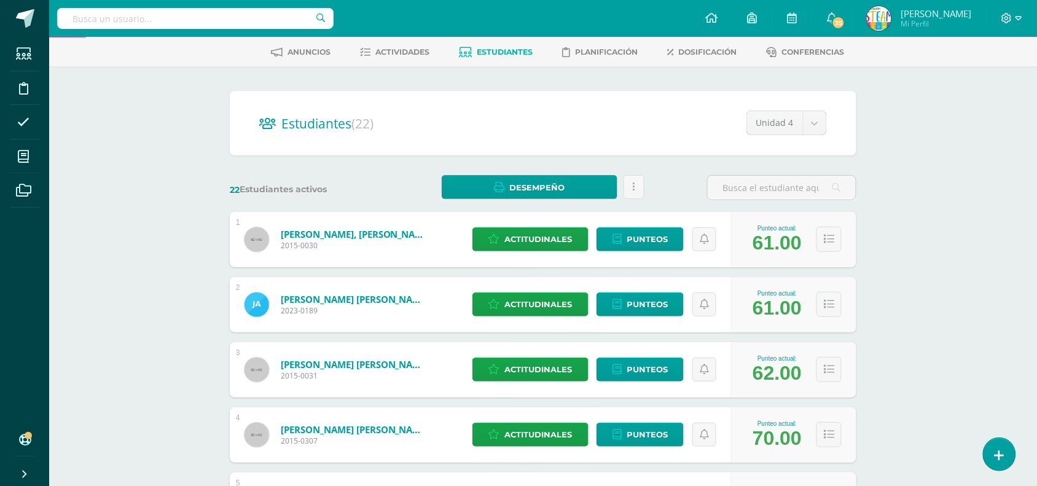
scroll to position [0, 0]
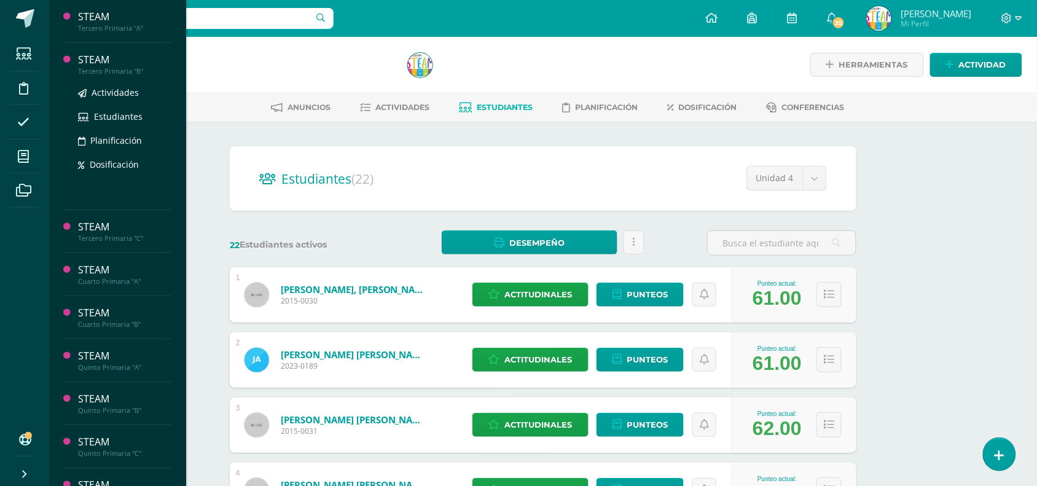
click at [97, 68] on div "Tercero Primaria "B"" at bounding box center [124, 71] width 93 height 9
click at [114, 108] on ul "Actividades Estudiantes Planificación Dosificación" at bounding box center [124, 128] width 93 height 86
click at [114, 117] on span "Estudiantes" at bounding box center [118, 117] width 49 height 12
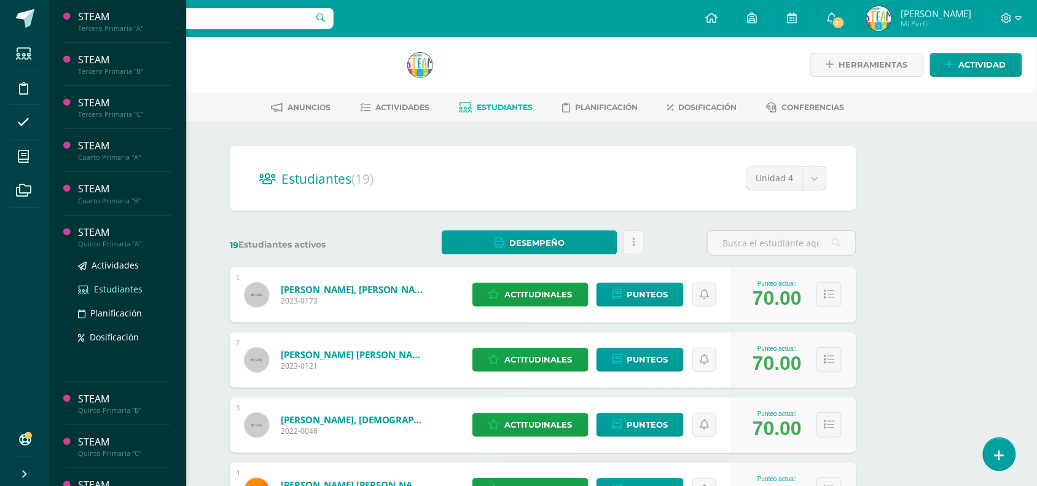
click at [126, 289] on span "Estudiantes" at bounding box center [118, 289] width 49 height 12
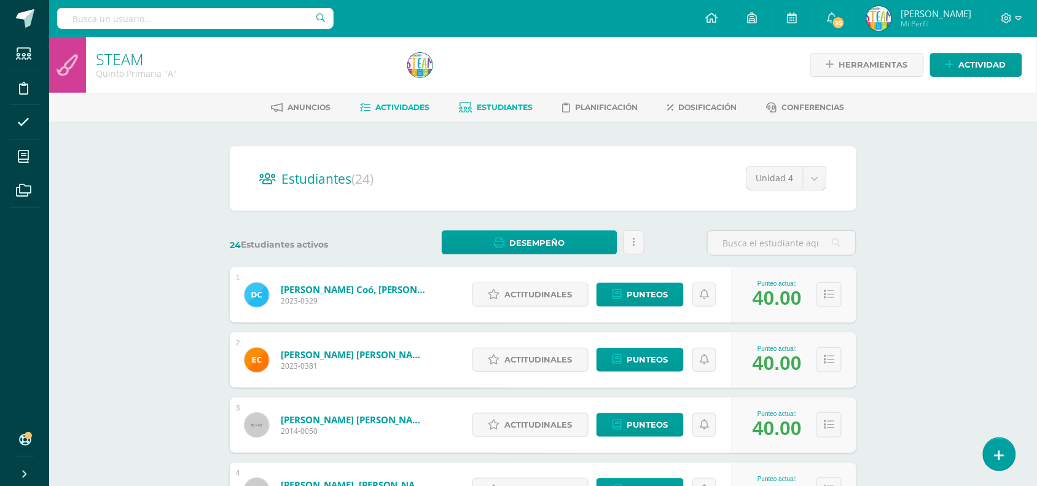
click at [388, 103] on span "Actividades" at bounding box center [403, 107] width 54 height 9
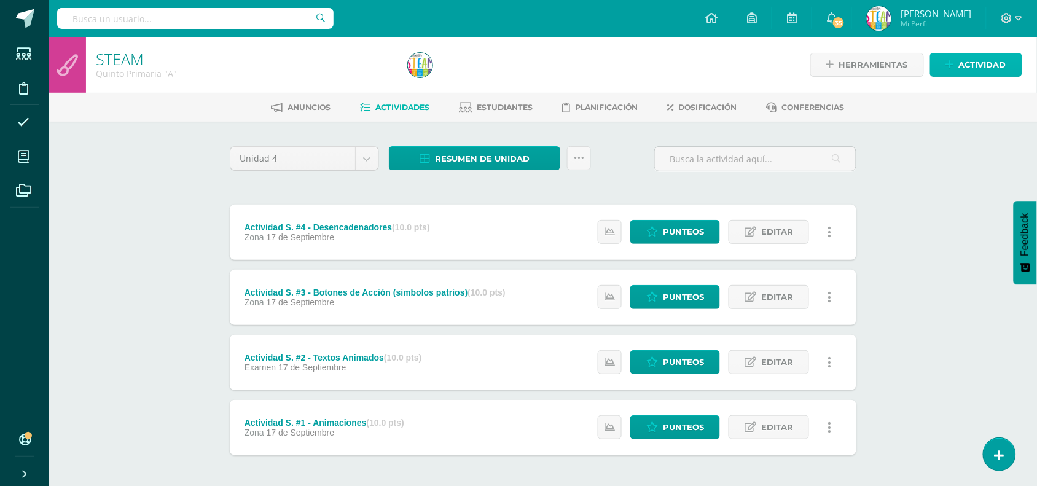
click at [978, 53] on span "Actividad" at bounding box center [982, 64] width 47 height 23
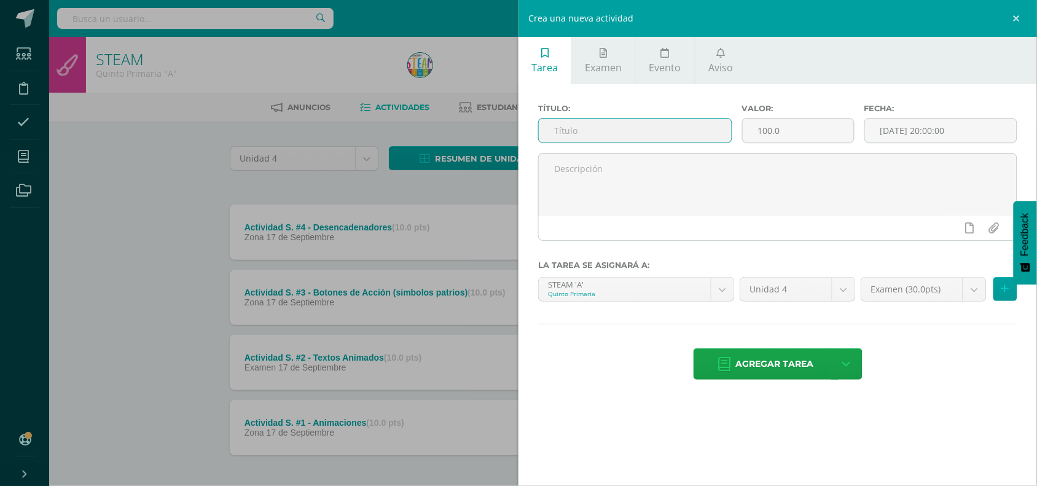
click at [693, 139] on input "text" at bounding box center [635, 131] width 193 height 24
click at [656, 139] on input "Actividad S." at bounding box center [635, 131] width 193 height 24
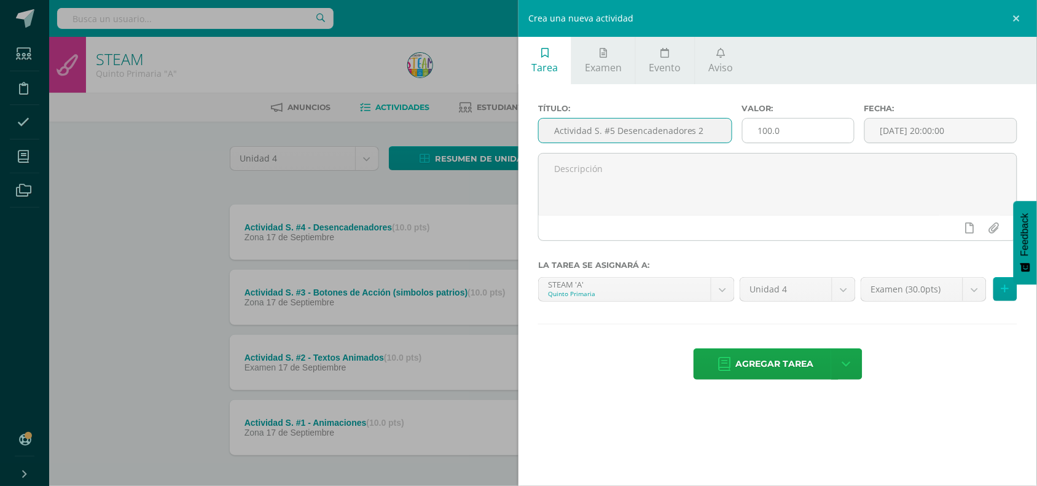
type input "Actividad S. #5 Desencadenadores 2"
click at [787, 133] on input "100.0" at bounding box center [797, 131] width 111 height 24
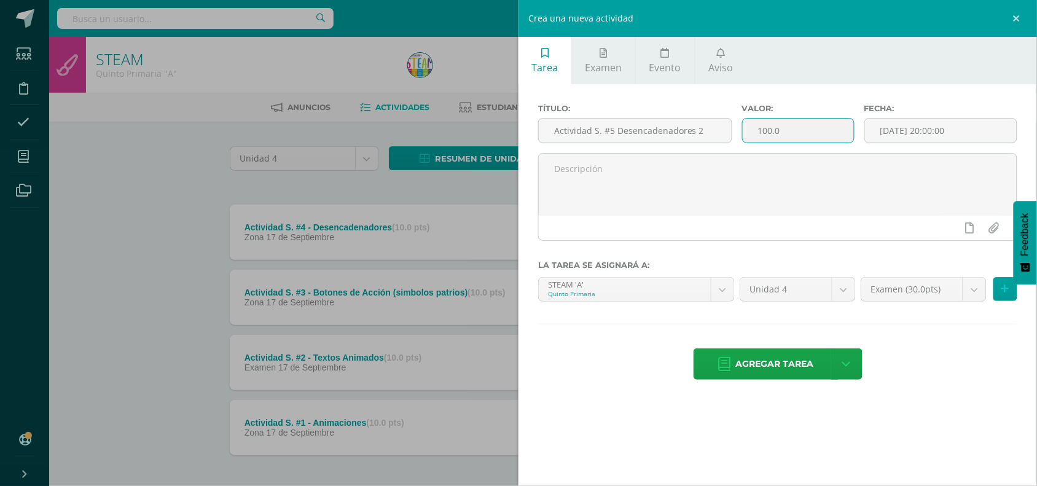
click at [787, 133] on input "100.0" at bounding box center [797, 131] width 111 height 24
type input "10"
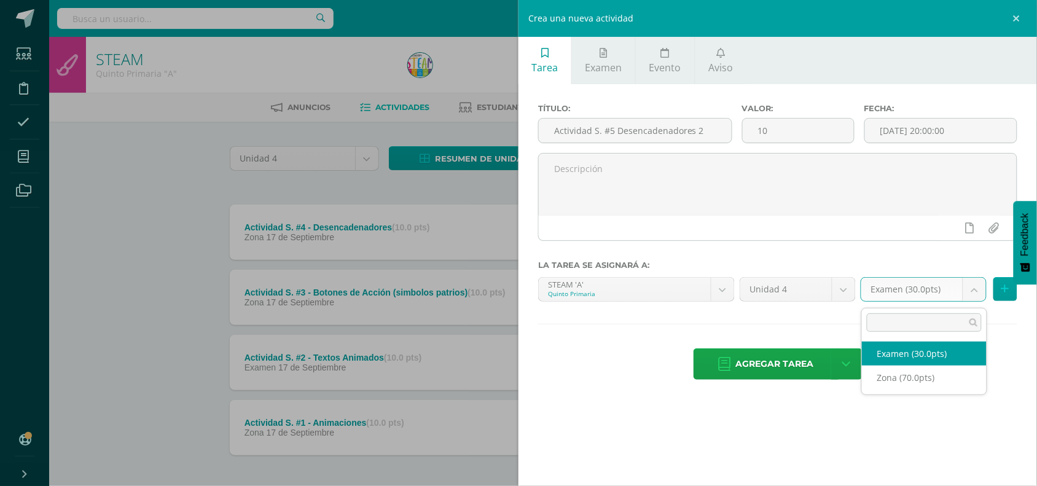
click at [976, 299] on body "Estudiantes Disciplina Asistencia Mis cursos Archivos Soporte Ayuda Reportar un…" at bounding box center [518, 268] width 1037 height 537
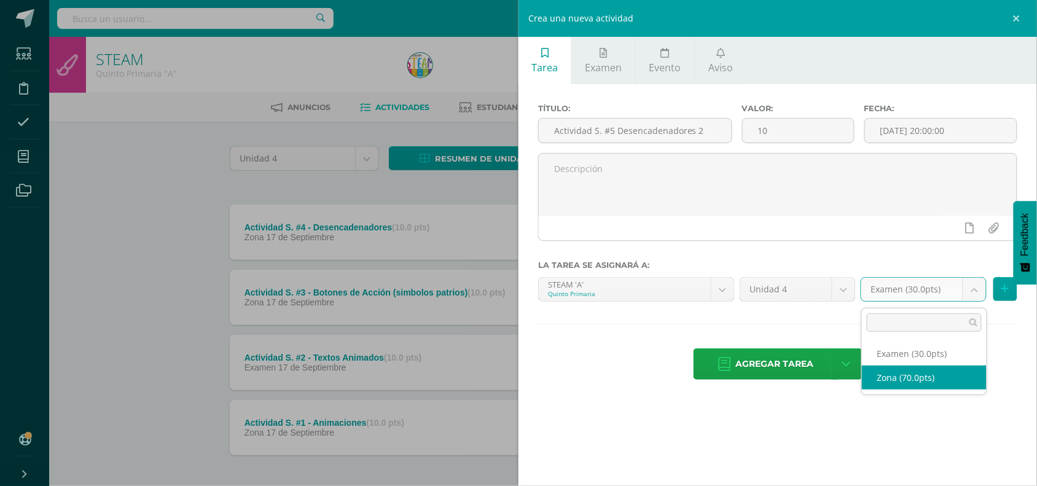
select select "50415"
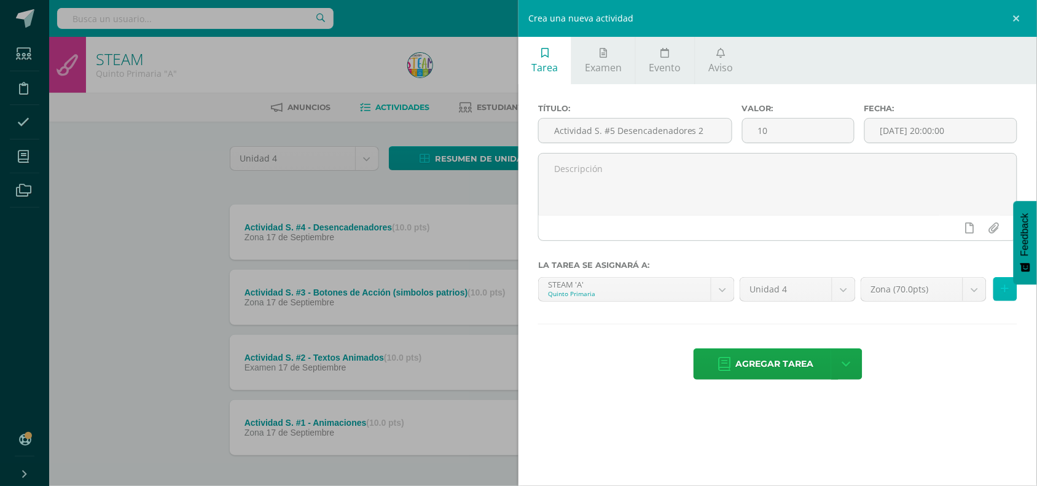
click at [1006, 294] on icon at bounding box center [1005, 289] width 8 height 10
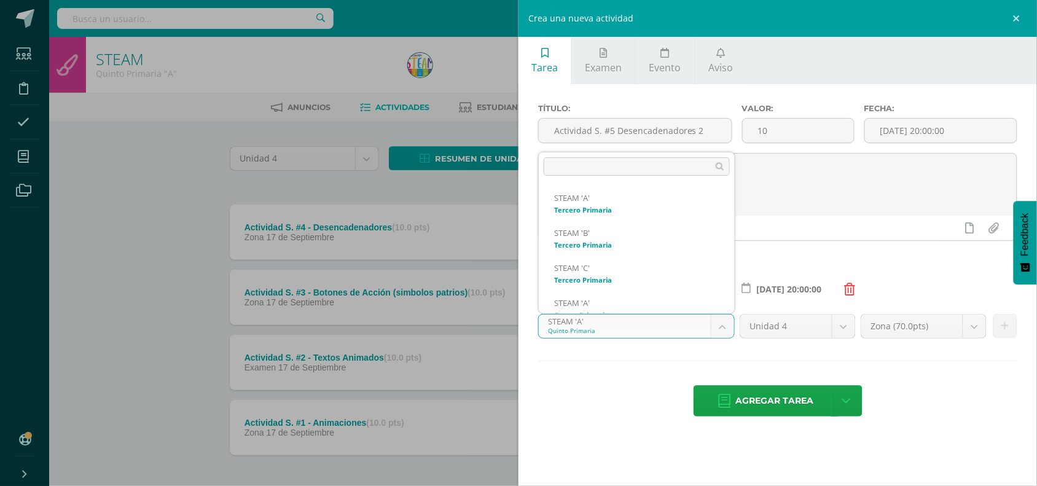
click at [717, 322] on body "Estudiantes Disciplina Asistencia Mis cursos Archivos Soporte Ayuda Reportar un…" at bounding box center [518, 268] width 1037 height 537
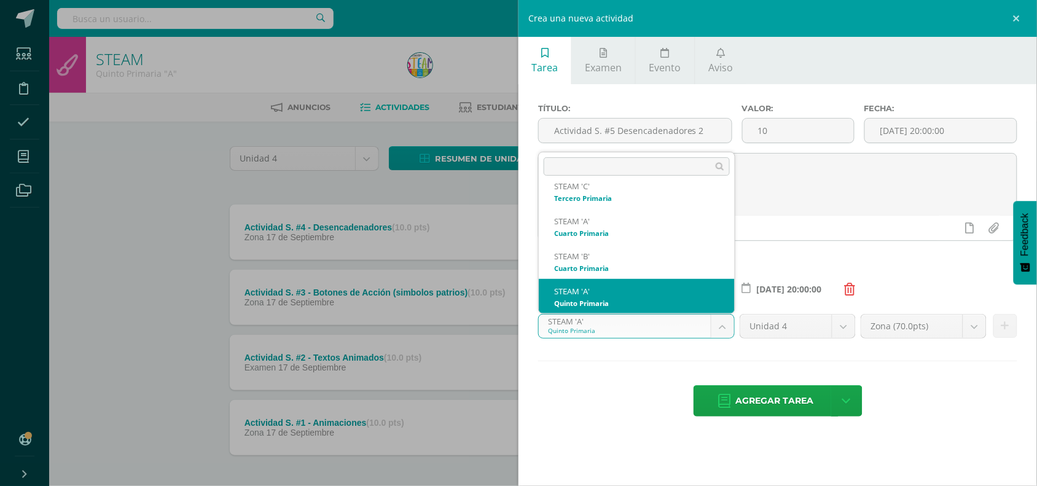
scroll to position [117, 0]
select select "30237"
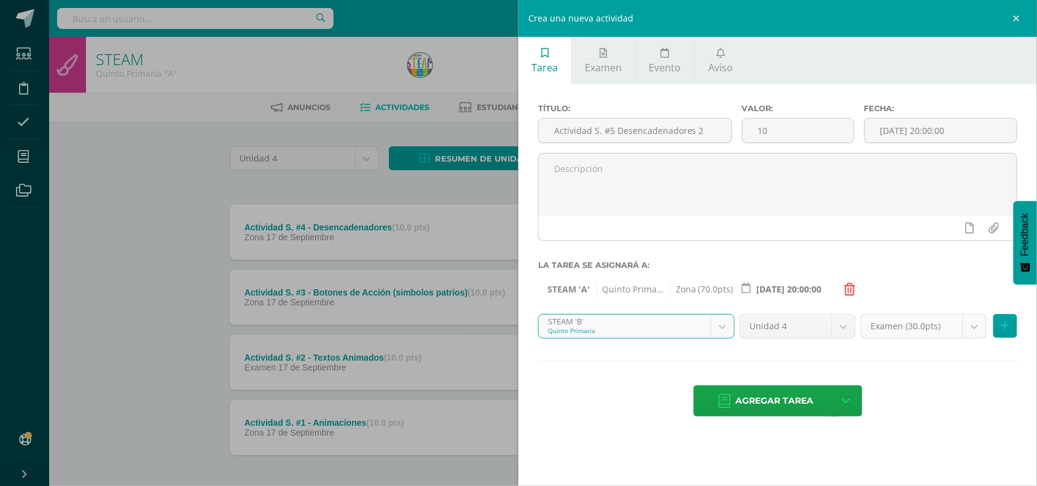
click at [968, 337] on body "Estudiantes Disciplina Asistencia Mis cursos Archivos Soporte Ayuda Reportar un…" at bounding box center [518, 268] width 1037 height 537
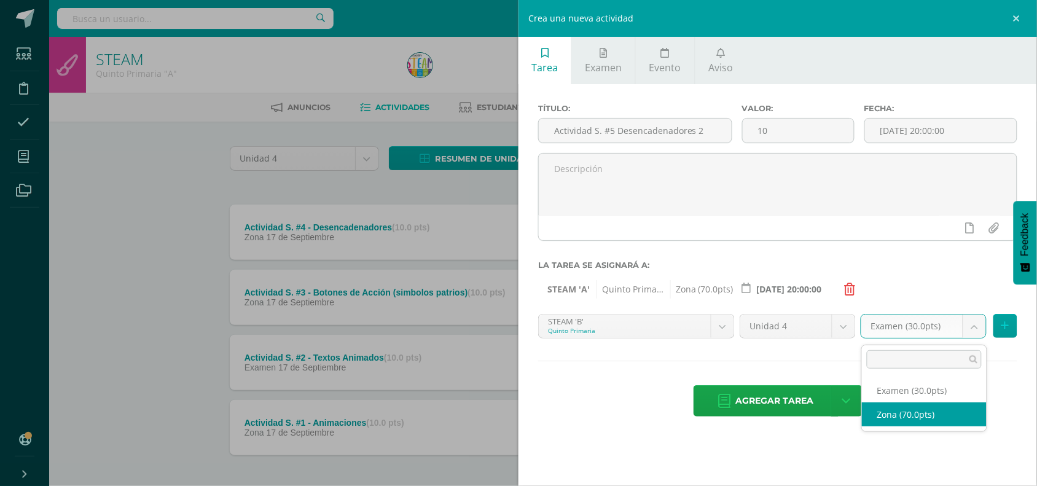
select select "47875"
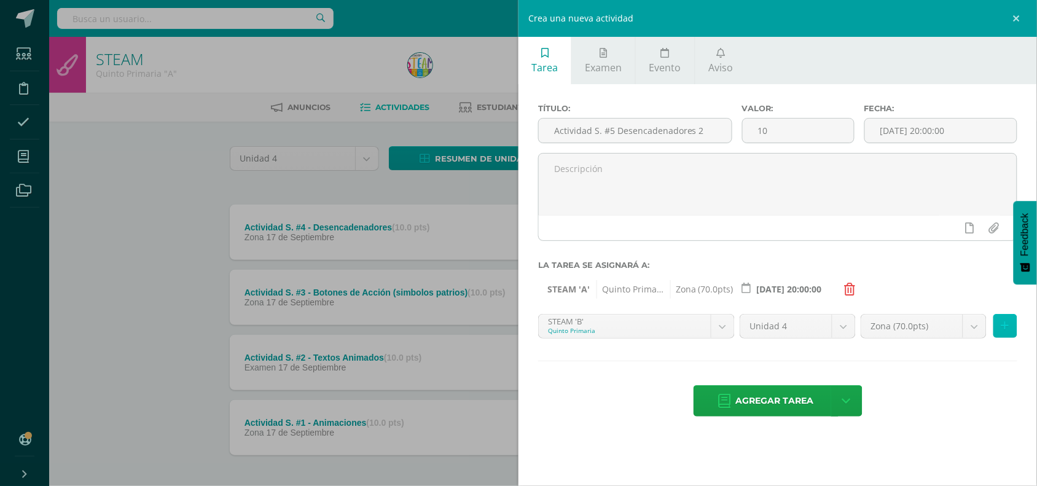
click at [1001, 335] on button at bounding box center [1005, 326] width 24 height 24
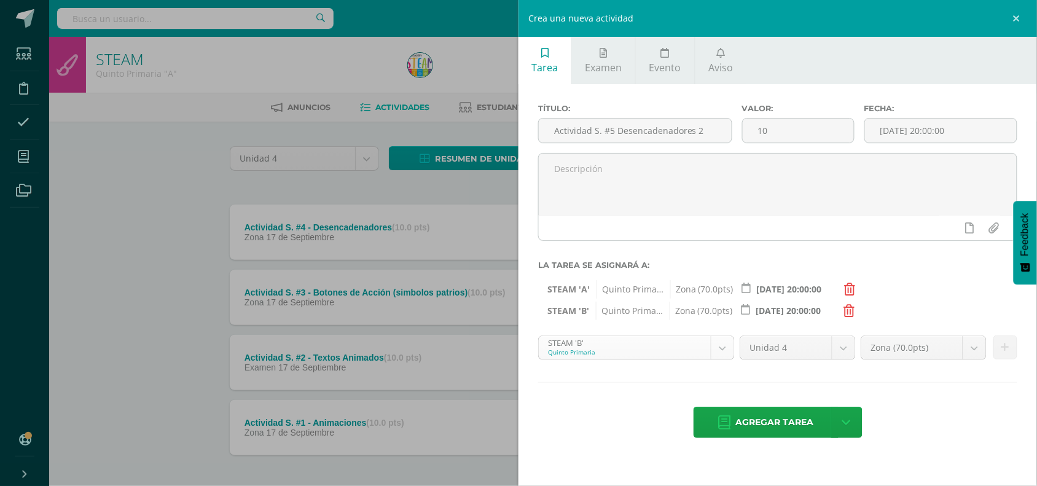
click at [725, 356] on body "Estudiantes Disciplina Asistencia Mis cursos Archivos Soporte Ayuda Reportar un…" at bounding box center [518, 268] width 1037 height 537
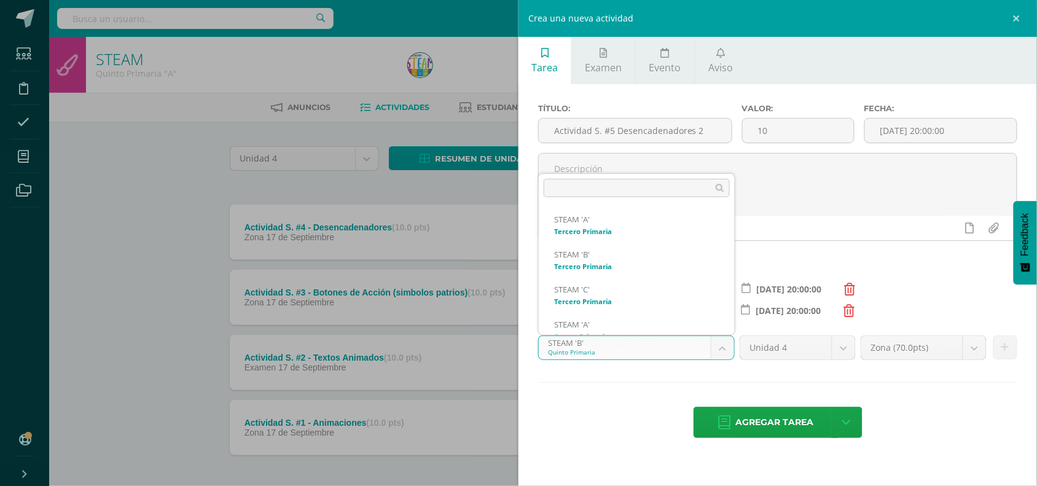
scroll to position [152, 0]
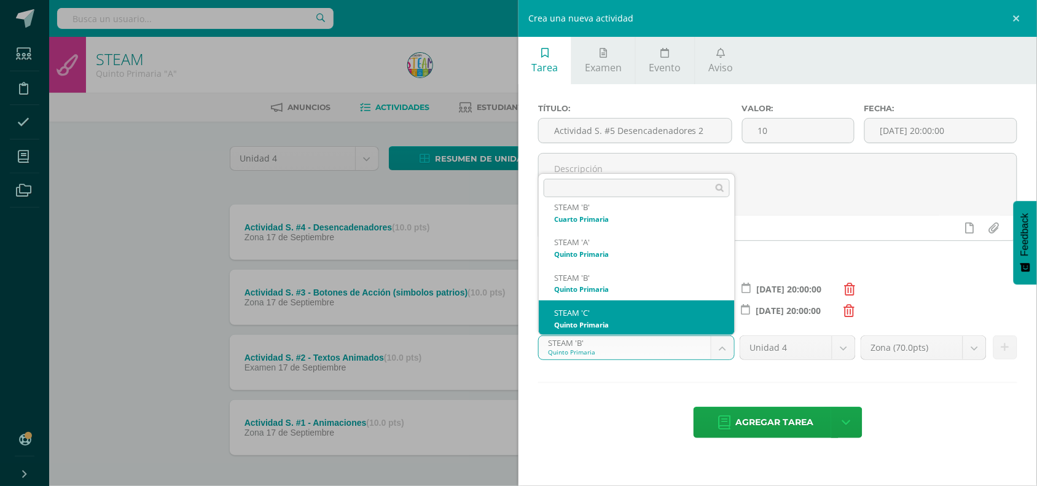
select select "30246"
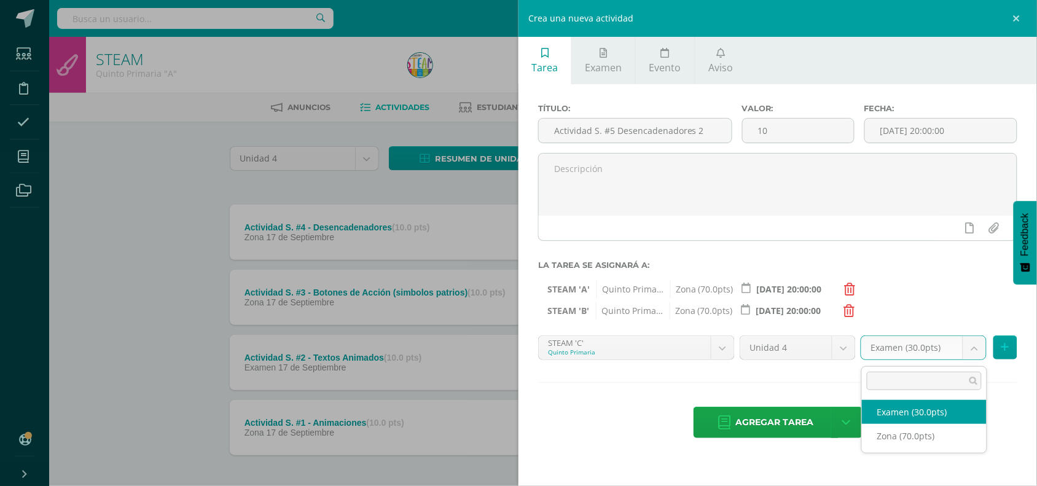
click at [975, 353] on body "Estudiantes Disciplina Asistencia Mis cursos Archivos Soporte Ayuda Reportar un…" at bounding box center [518, 268] width 1037 height 537
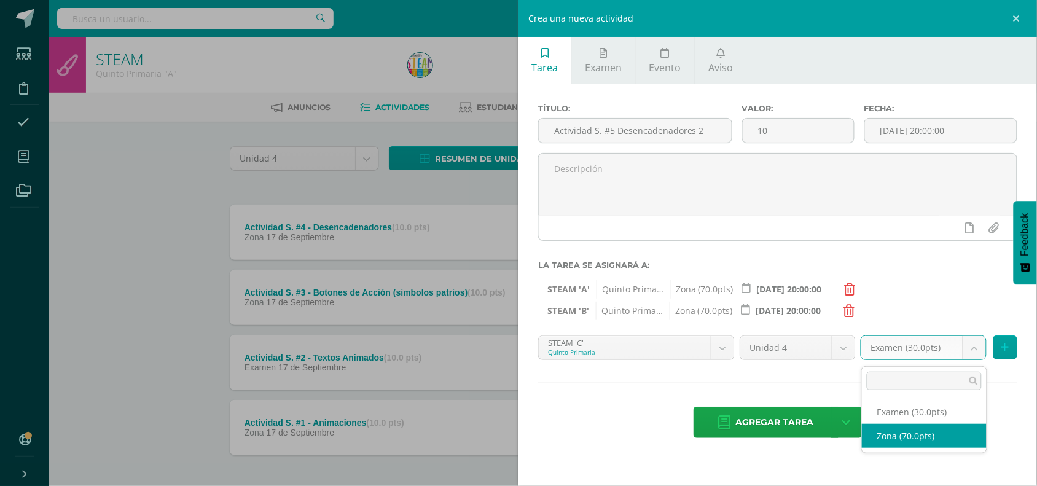
select select "47878"
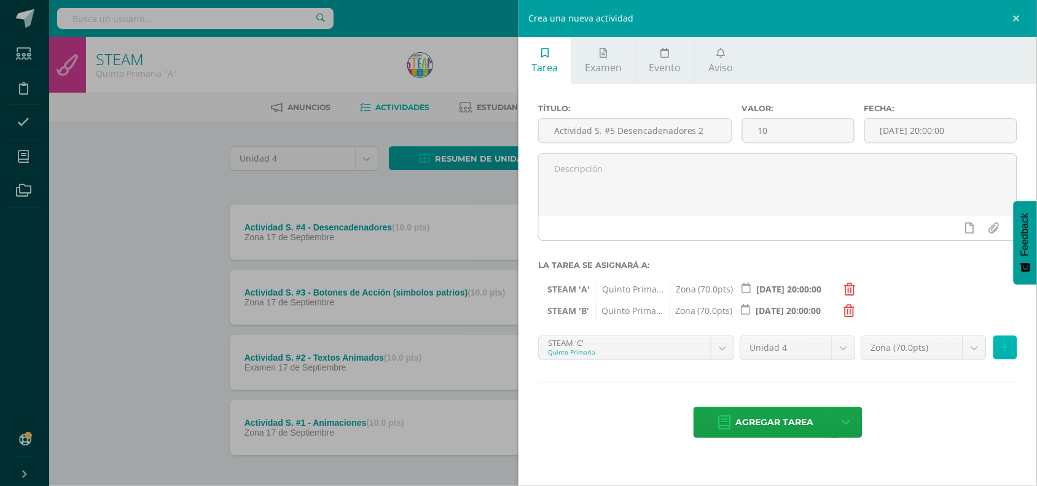
click at [1008, 348] on icon at bounding box center [1005, 347] width 8 height 10
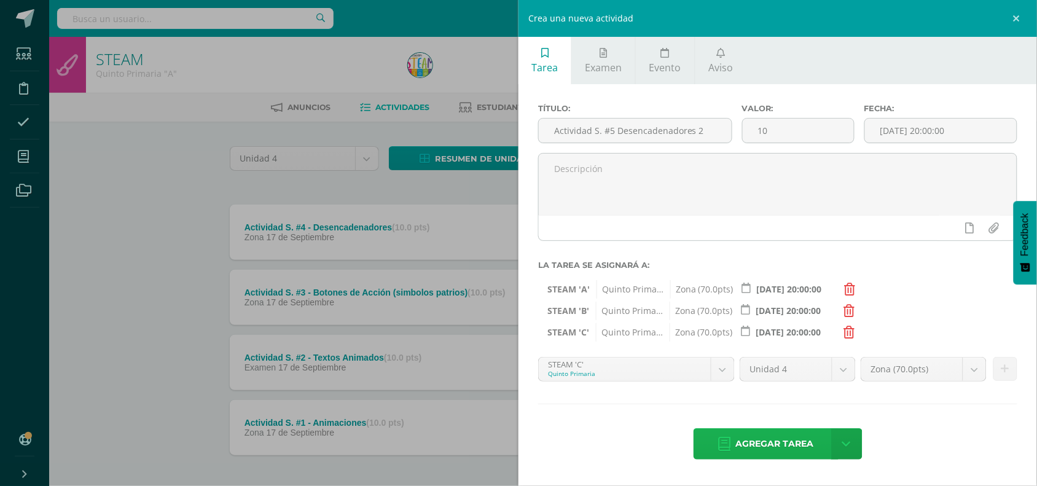
click at [796, 455] on span "Agregar tarea" at bounding box center [775, 444] width 78 height 30
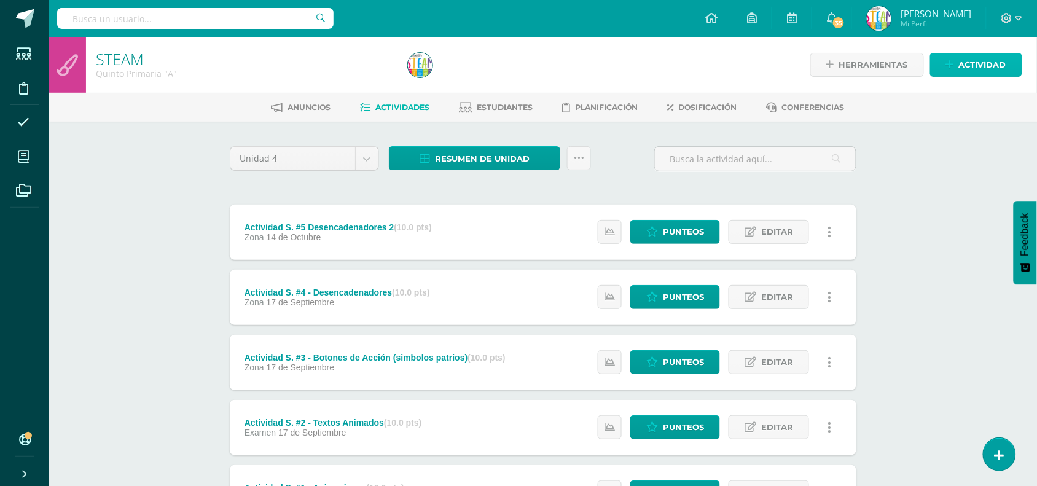
click at [974, 62] on span "Actividad" at bounding box center [982, 64] width 47 height 23
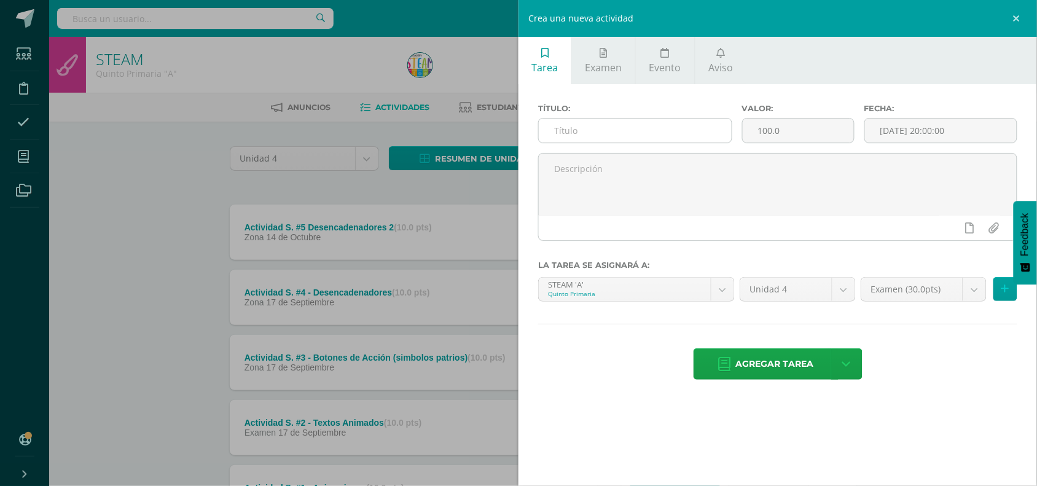
click at [655, 133] on input "text" at bounding box center [635, 131] width 193 height 24
paste input "Actividad S."
type input "Actividad S. #6 - Extenciones"
click at [771, 133] on input "100.0" at bounding box center [797, 131] width 111 height 24
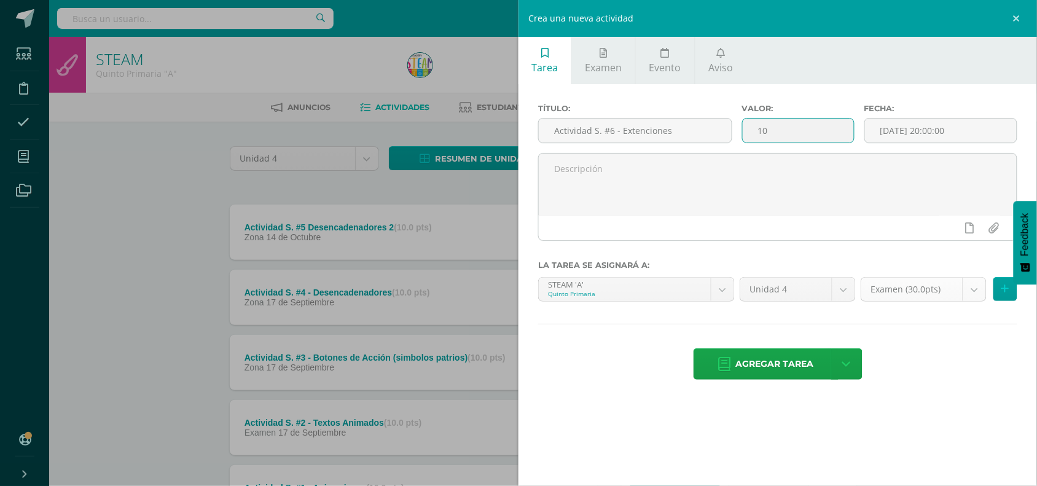
type input "10"
click at [975, 293] on body "Tarea asignada exitosamente Estudiantes Disciplina Asistencia Mis cursos Archiv…" at bounding box center [518, 301] width 1037 height 602
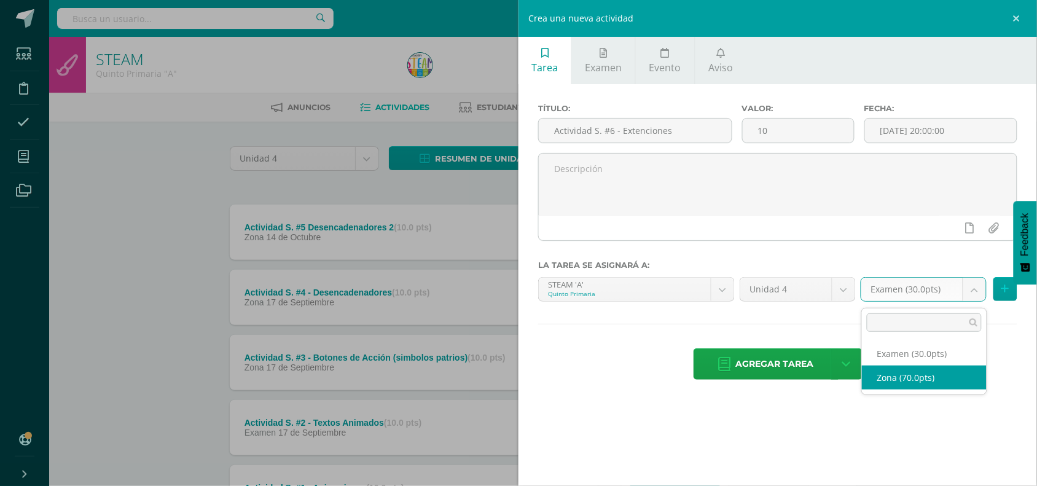
select select "50415"
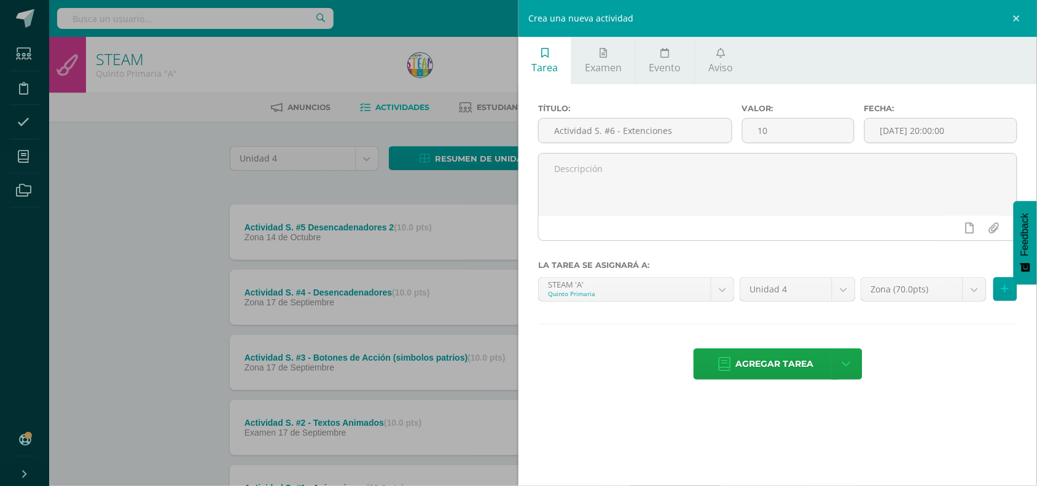
click at [995, 279] on div "Zona (70.0pts) Examen (30.0pts) Zona (70.0pts)" at bounding box center [939, 294] width 162 height 34
click at [1008, 294] on icon at bounding box center [1005, 289] width 8 height 10
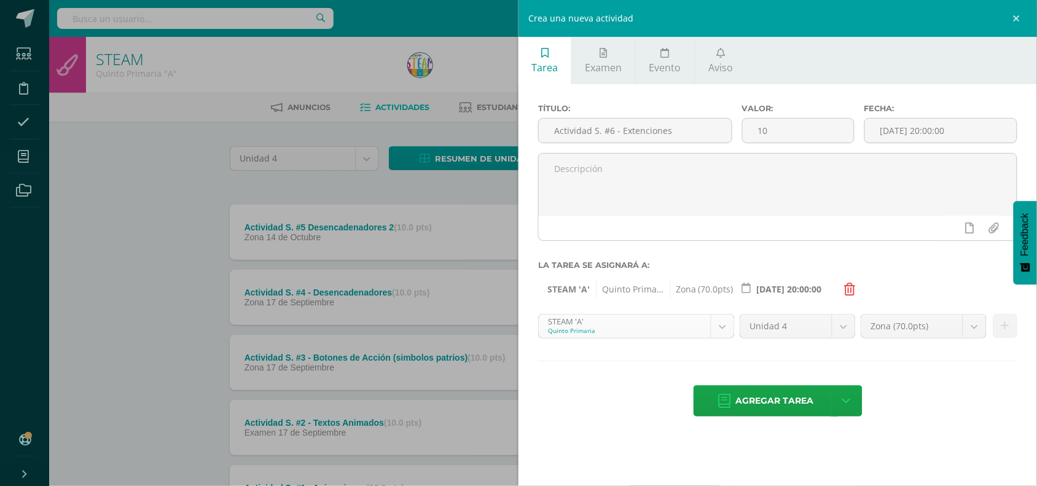
click at [719, 330] on body "Tarea asignada exitosamente Estudiantes Disciplina Asistencia Mis cursos Archiv…" at bounding box center [518, 301] width 1037 height 602
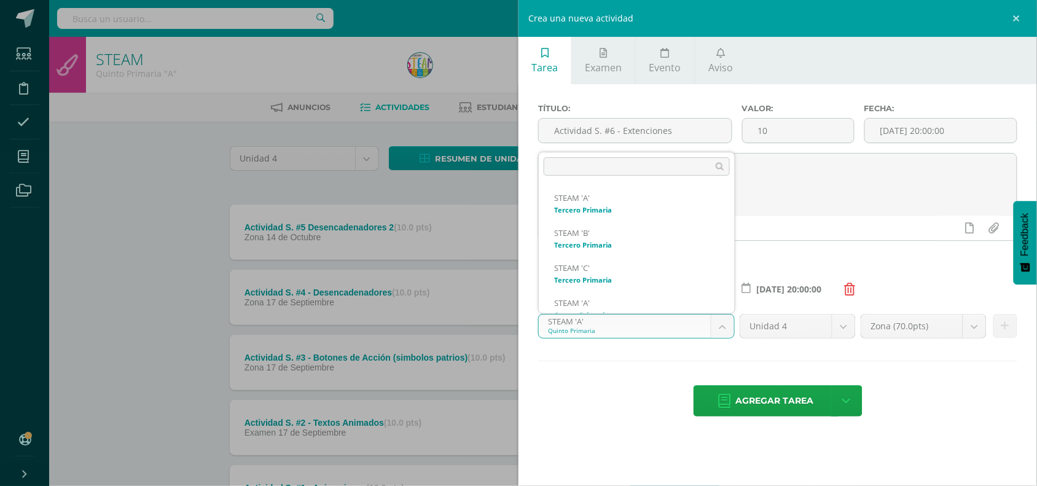
scroll to position [117, 0]
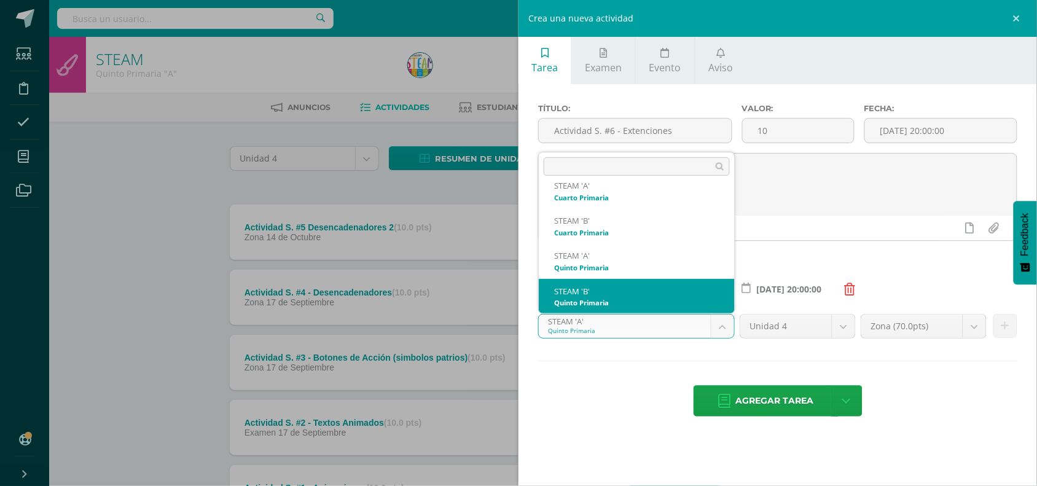
select select "30237"
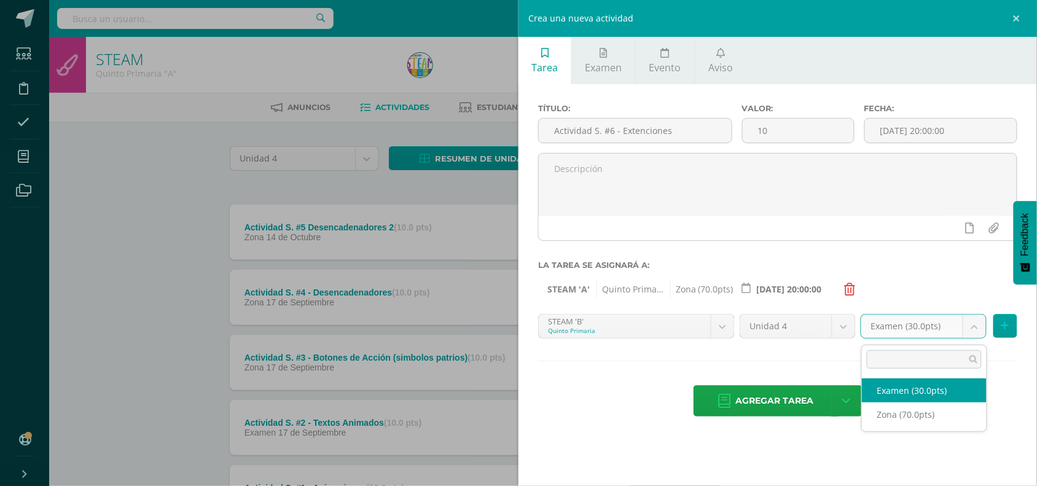
click at [980, 330] on body "Tarea asignada exitosamente Estudiantes Disciplina Asistencia Mis cursos Archiv…" at bounding box center [518, 301] width 1037 height 602
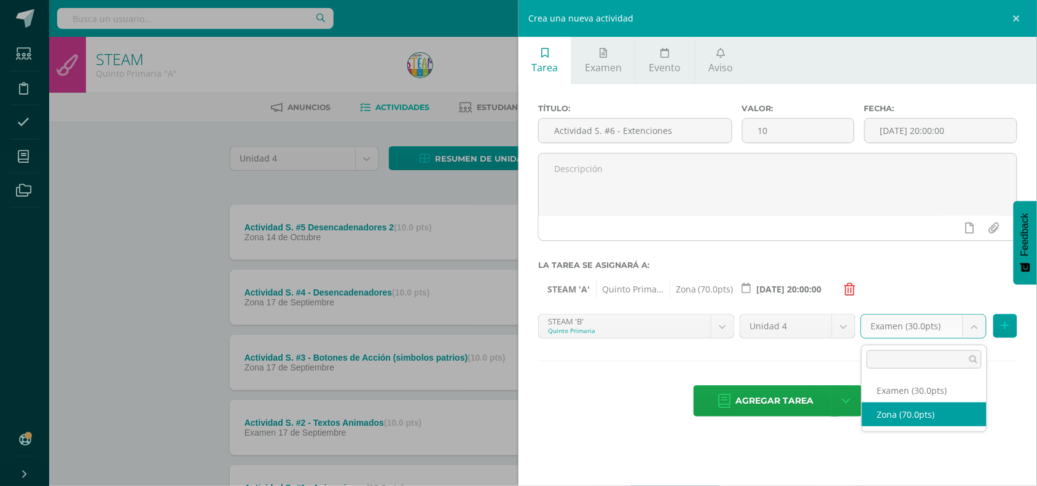
select select "47875"
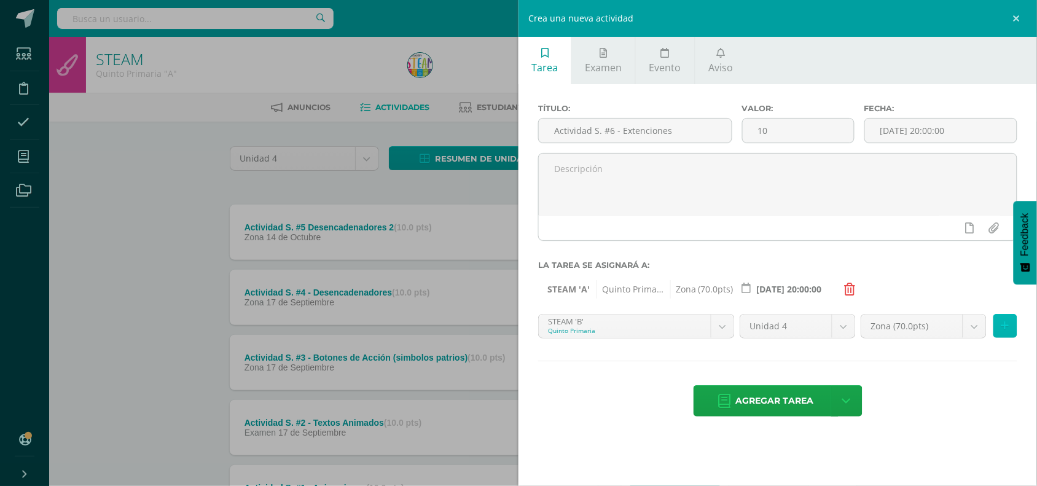
click at [1002, 330] on icon at bounding box center [1005, 326] width 8 height 10
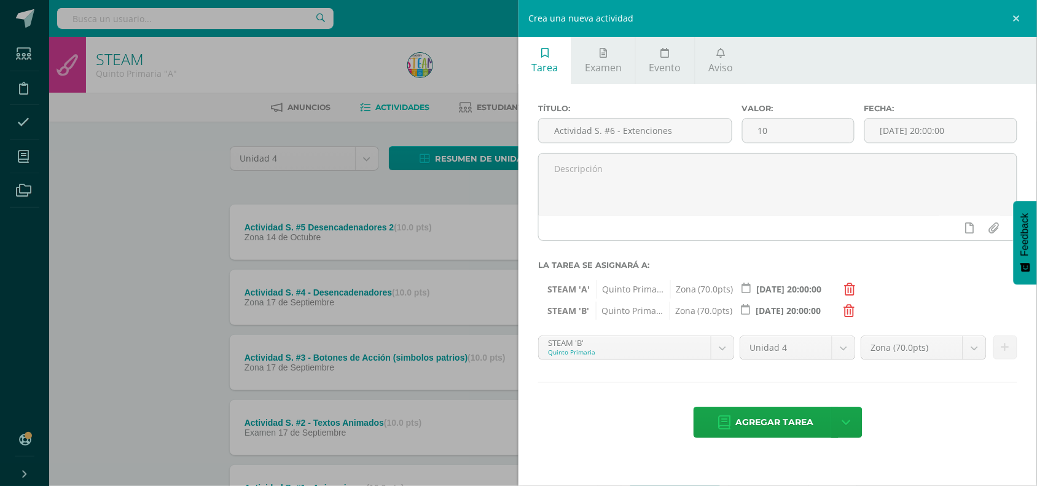
click at [722, 354] on body "Tarea asignada exitosamente Estudiantes Disciplina Asistencia Mis cursos Archiv…" at bounding box center [518, 301] width 1037 height 602
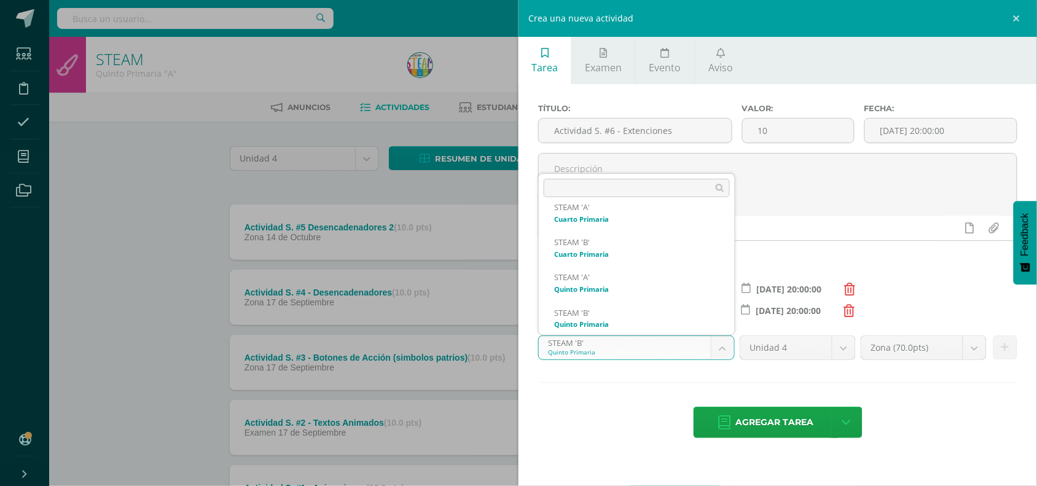
scroll to position [152, 0]
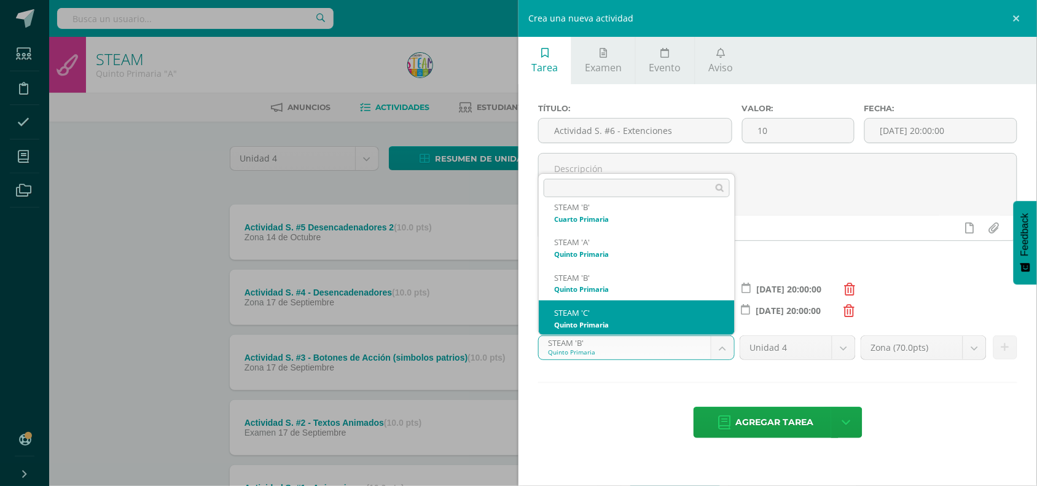
select select "30246"
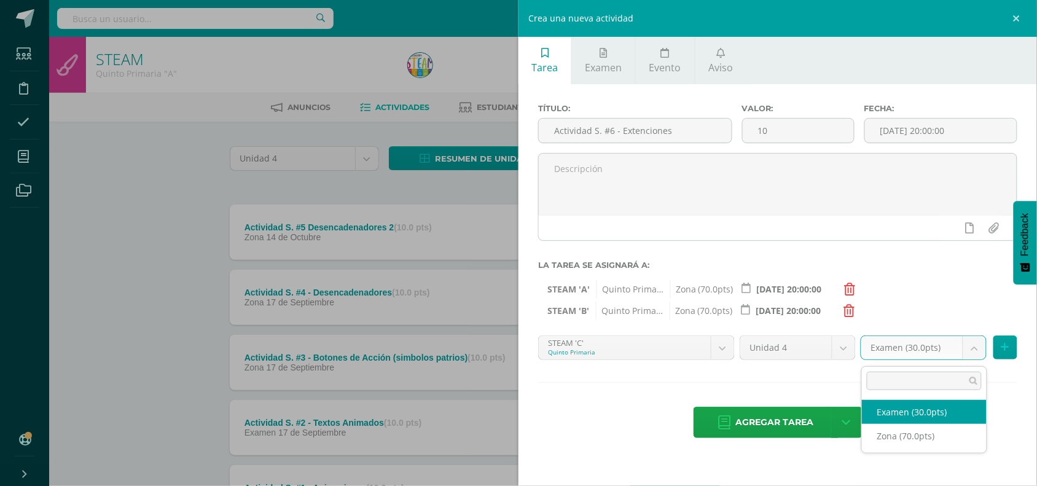
click at [975, 354] on body "Tarea asignada exitosamente Estudiantes Disciplina Asistencia Mis cursos Archiv…" at bounding box center [518, 301] width 1037 height 602
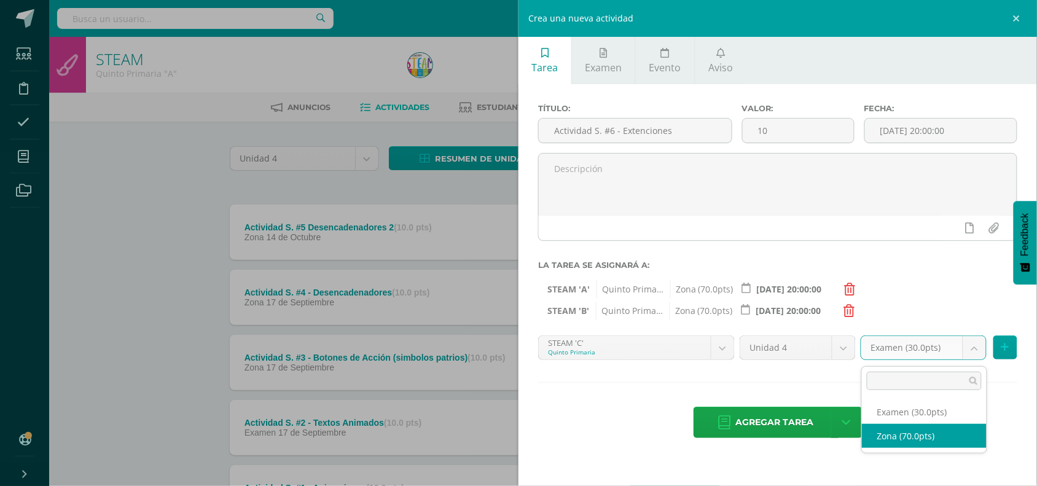
select select "47878"
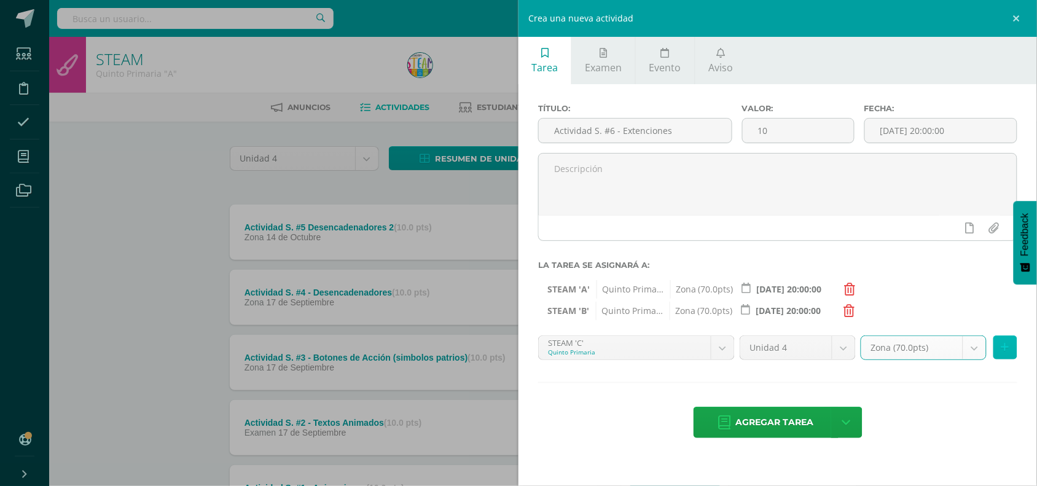
click at [1006, 352] on icon at bounding box center [1005, 347] width 8 height 10
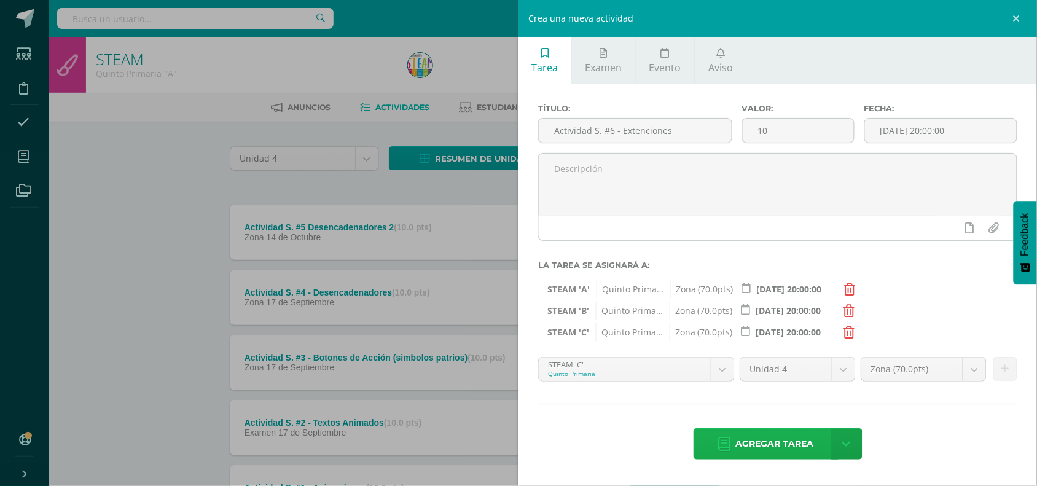
click at [754, 452] on span "Agregar tarea" at bounding box center [775, 444] width 78 height 30
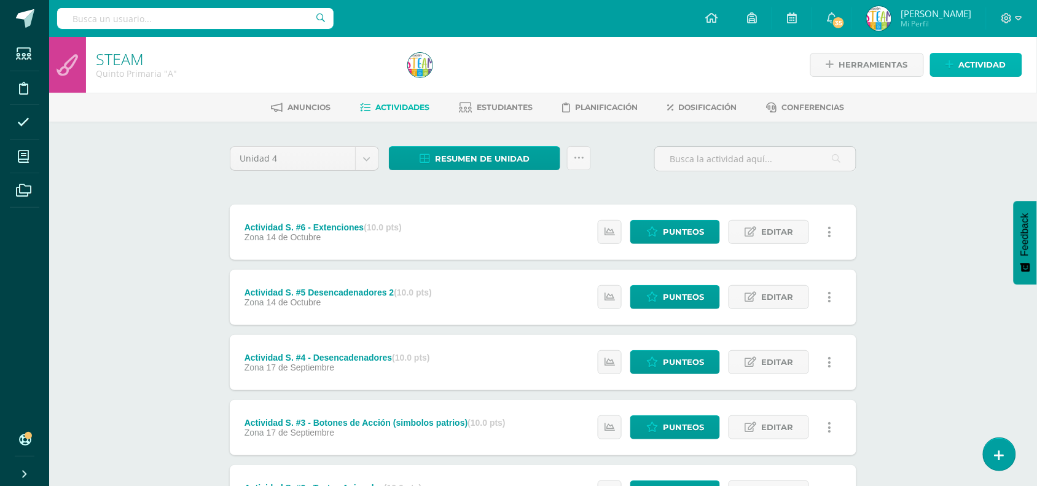
click at [938, 72] on link "Actividad" at bounding box center [976, 65] width 92 height 24
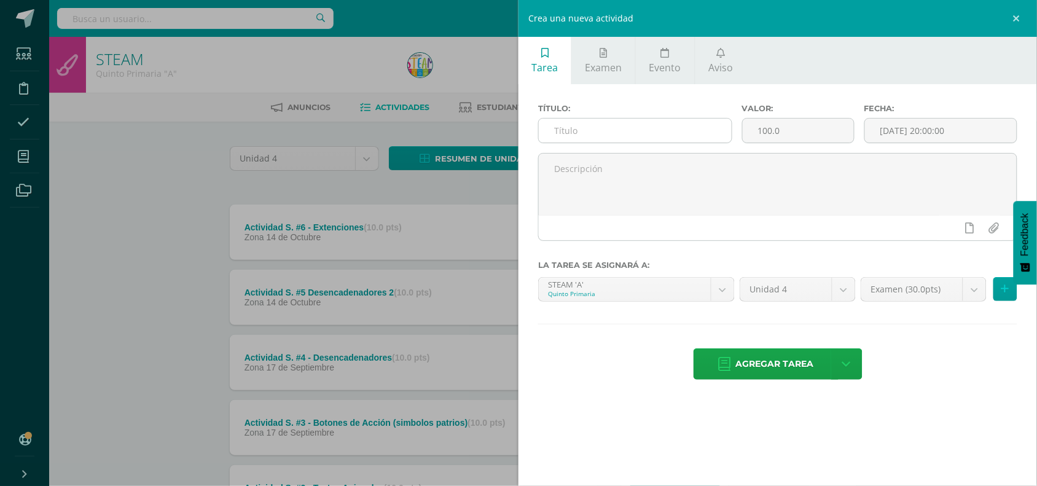
click at [709, 123] on input "text" at bounding box center [635, 131] width 193 height 24
paste input "Actividad S."
type input "Actividad S. #7 Archivos de Sonido"
click at [757, 131] on input "100.0" at bounding box center [797, 131] width 111 height 24
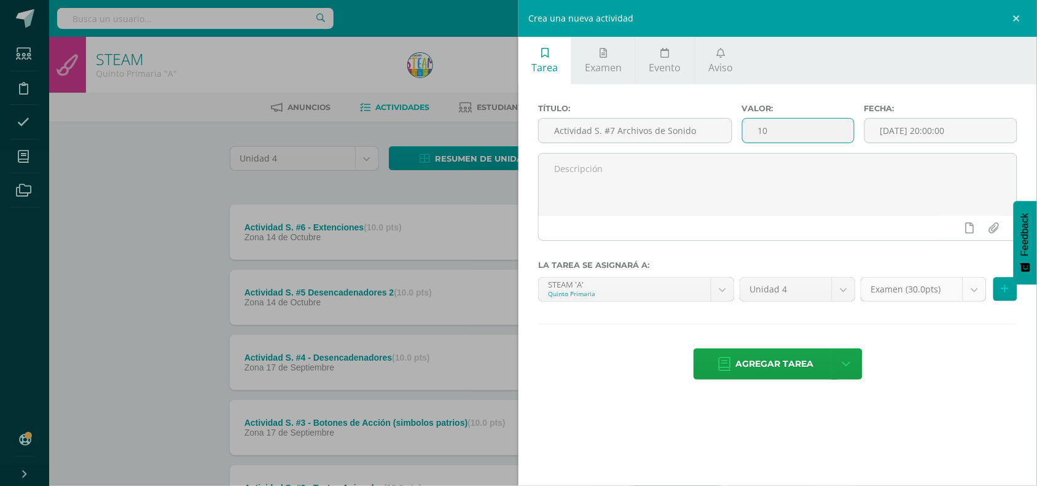
type input "10"
click at [972, 294] on body "Tarea asignada exitosamente Estudiantes Disciplina Asistencia Mis cursos Archiv…" at bounding box center [518, 333] width 1037 height 667
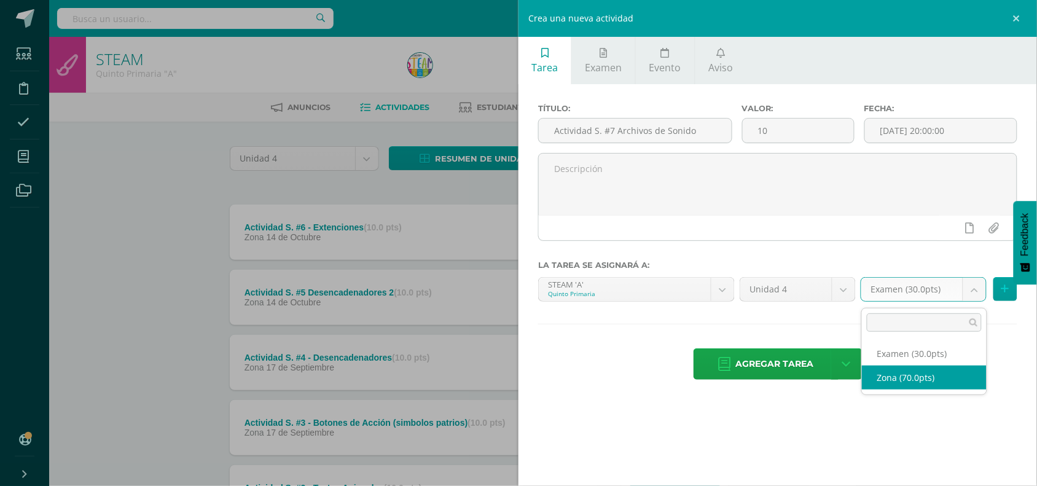
select select "50415"
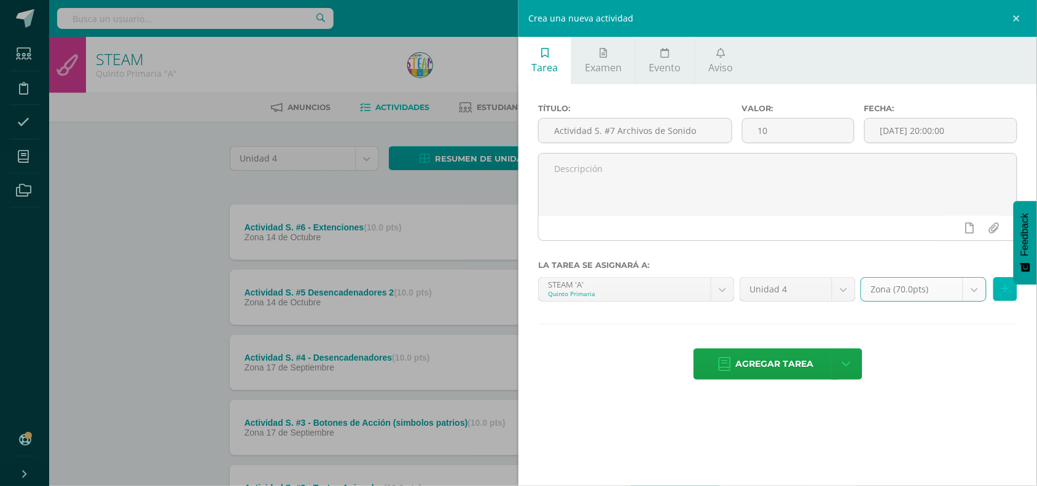
click at [1002, 294] on icon at bounding box center [1005, 289] width 8 height 10
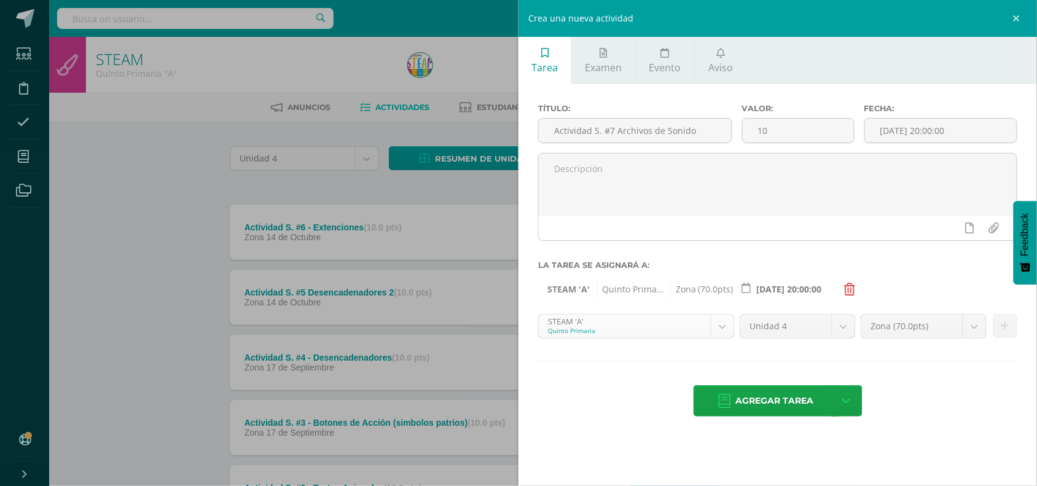
click at [717, 335] on body "Tarea asignada exitosamente Estudiantes Disciplina Asistencia Mis cursos Archiv…" at bounding box center [518, 333] width 1037 height 667
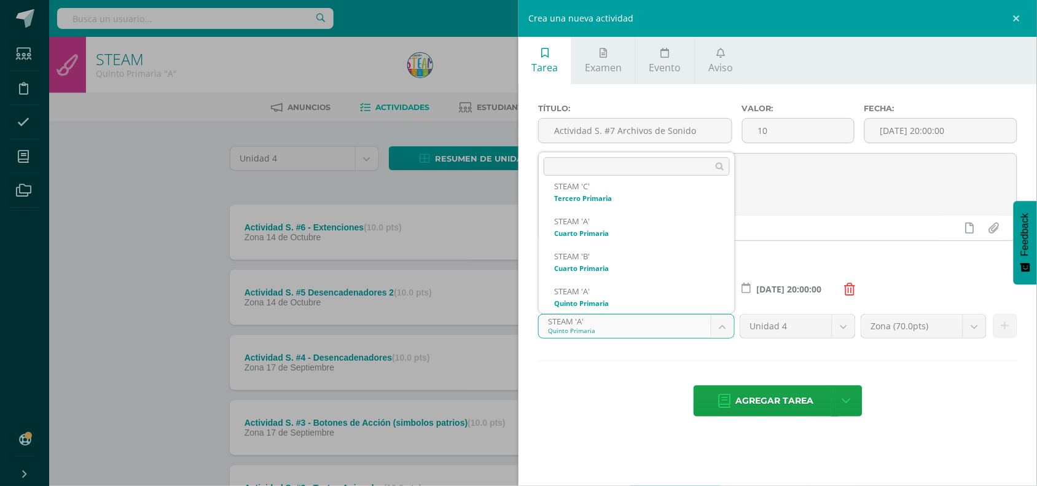
scroll to position [117, 0]
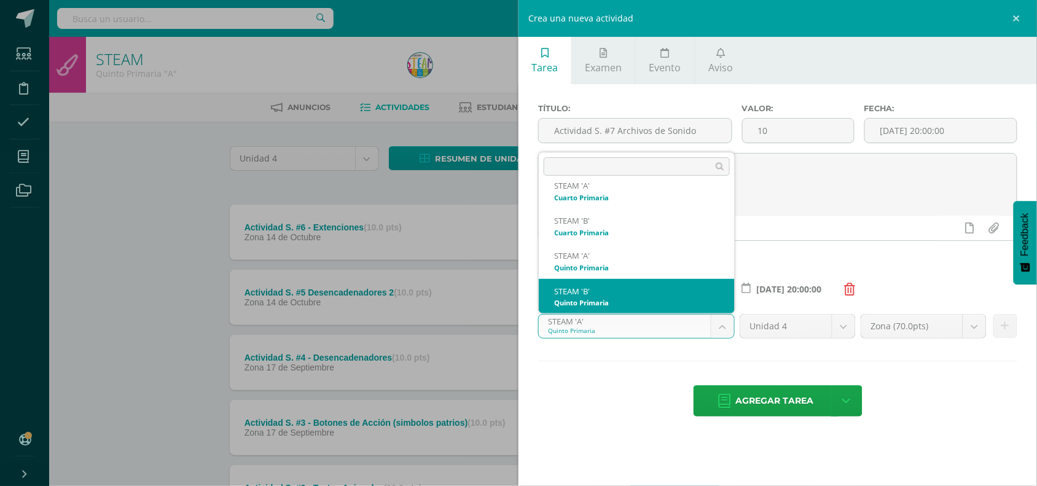
select select "30237"
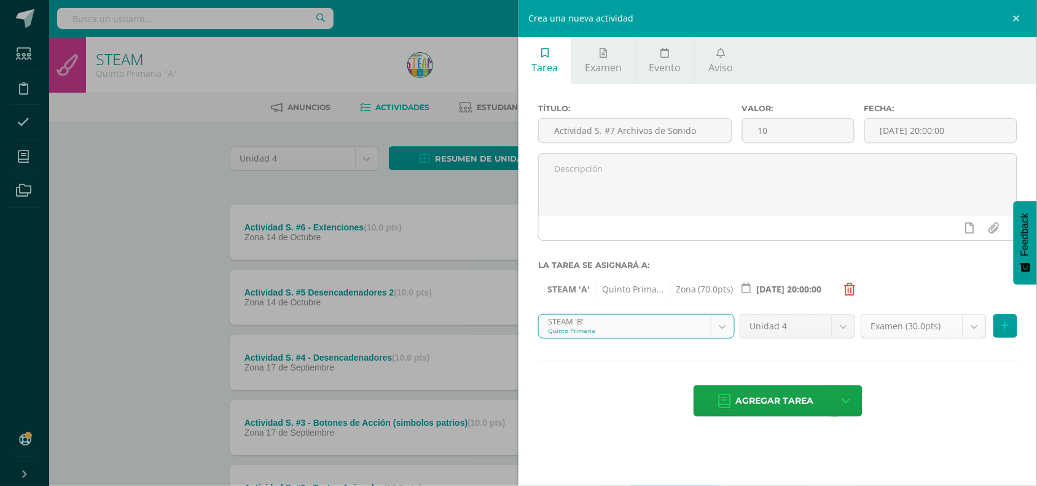
click at [974, 325] on body "Tarea asignada exitosamente Estudiantes Disciplina Asistencia Mis cursos Archiv…" at bounding box center [518, 333] width 1037 height 667
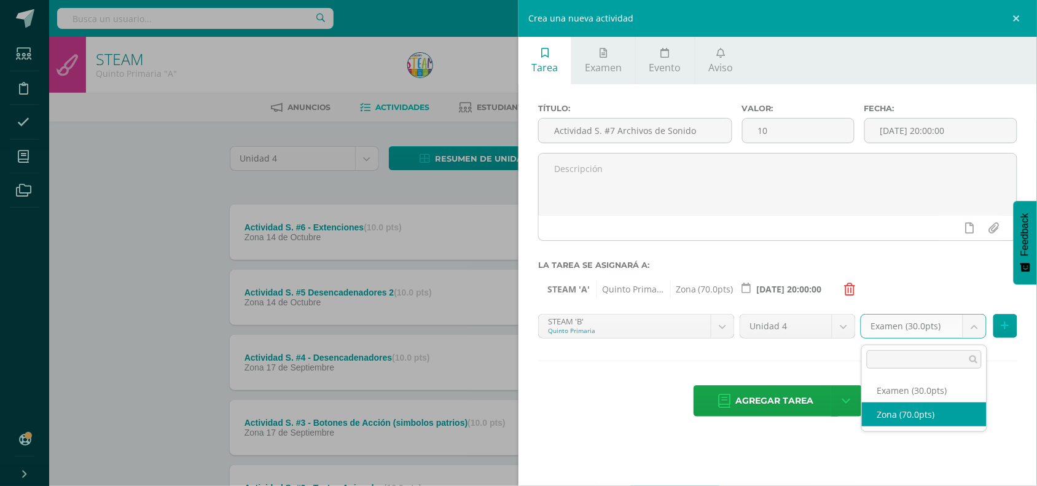
select select "47875"
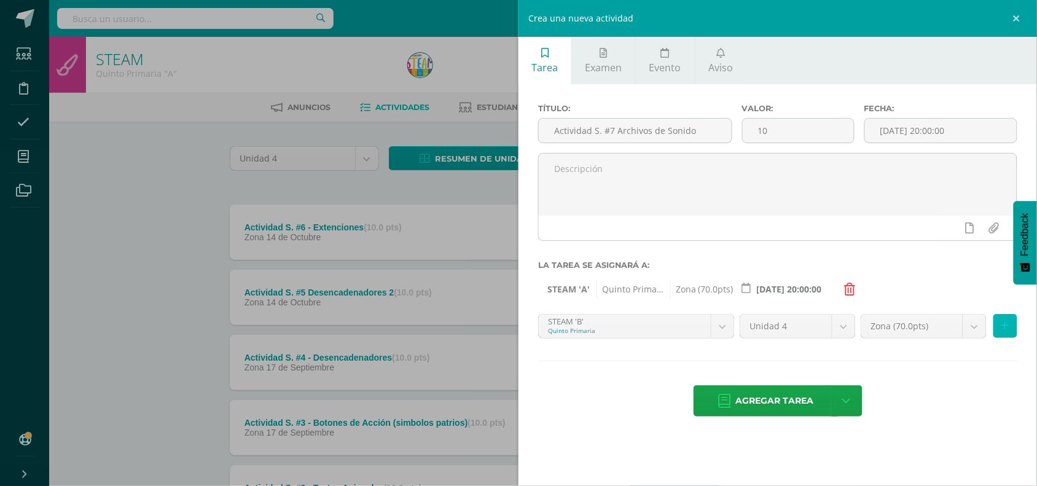
click at [1007, 327] on icon at bounding box center [1005, 326] width 8 height 10
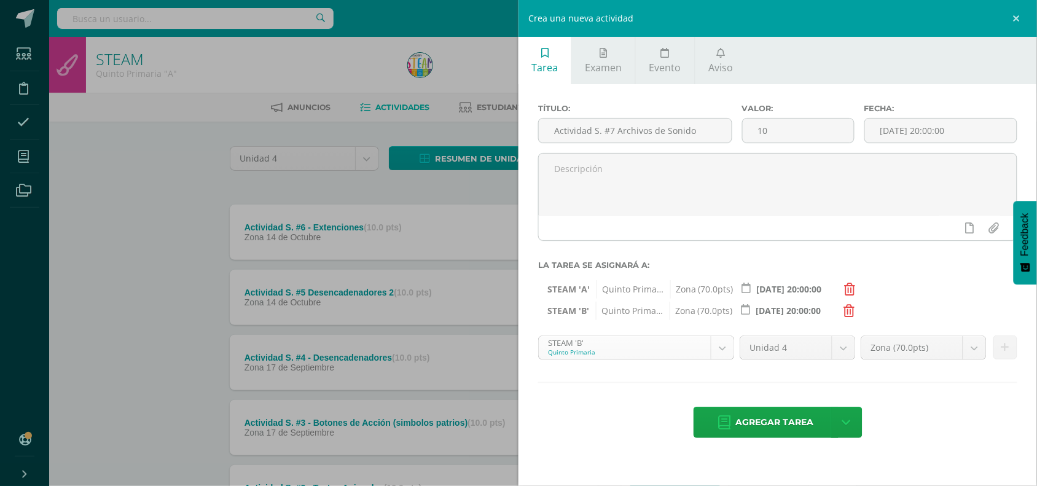
click at [732, 351] on body "Tarea asignada exitosamente Estudiantes Disciplina Asistencia Mis cursos Archiv…" at bounding box center [518, 333] width 1037 height 667
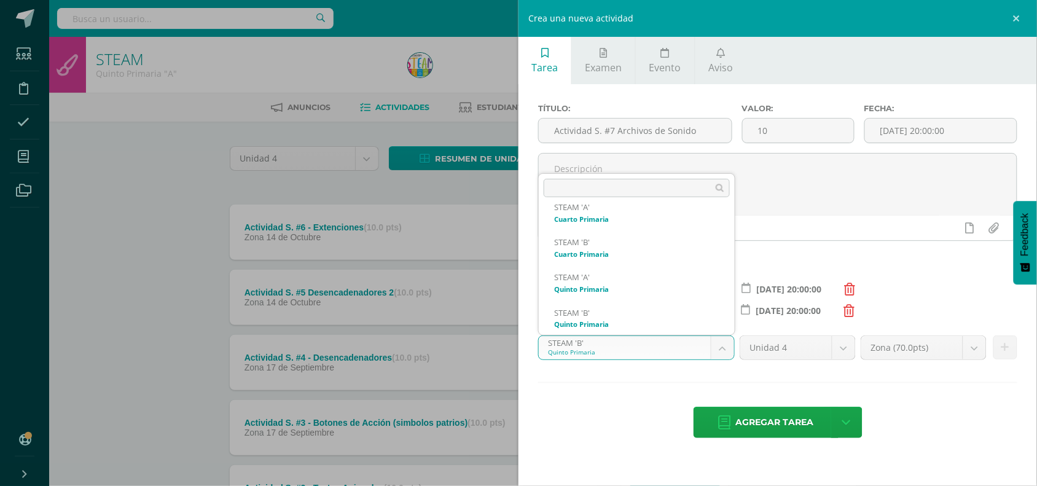
scroll to position [152, 0]
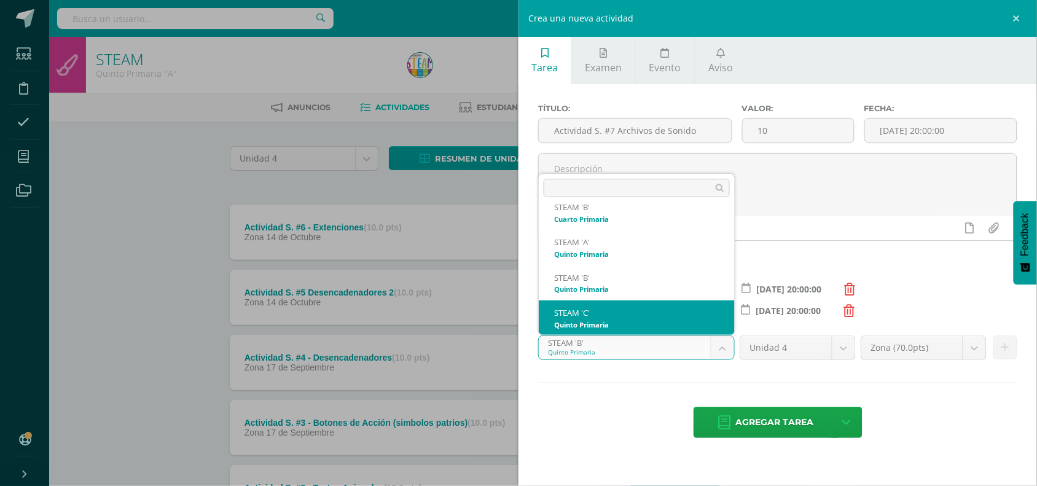
select select "30246"
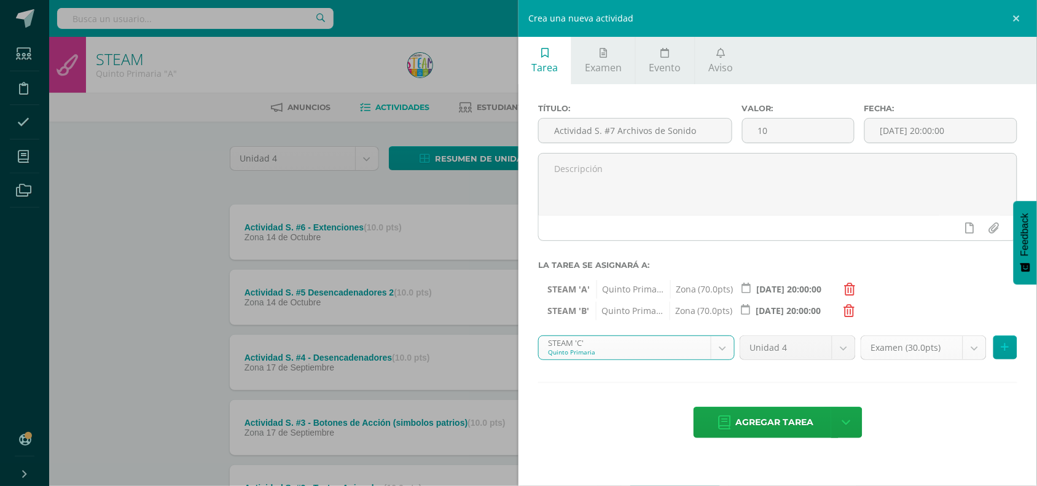
click at [976, 359] on body "Tarea asignada exitosamente Estudiantes Disciplina Asistencia Mis cursos Archiv…" at bounding box center [518, 333] width 1037 height 667
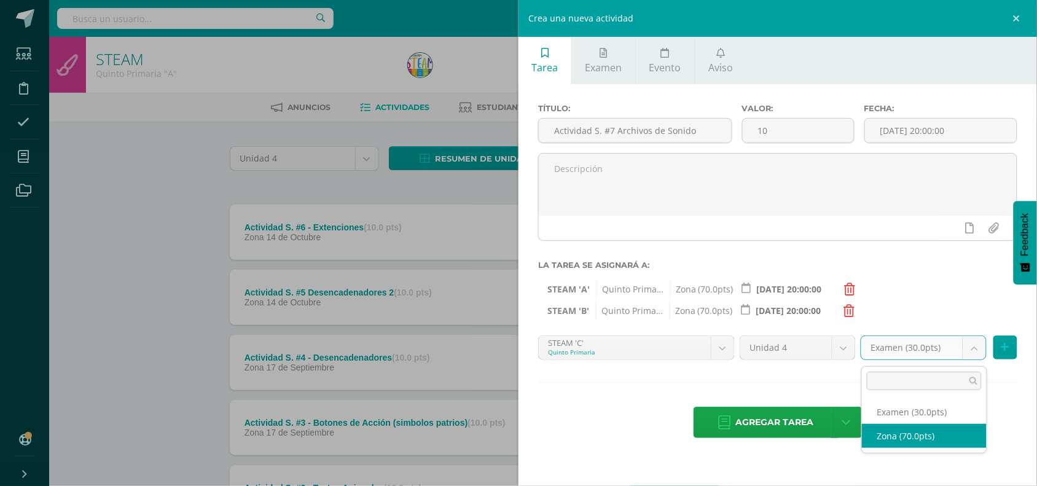
select select "47878"
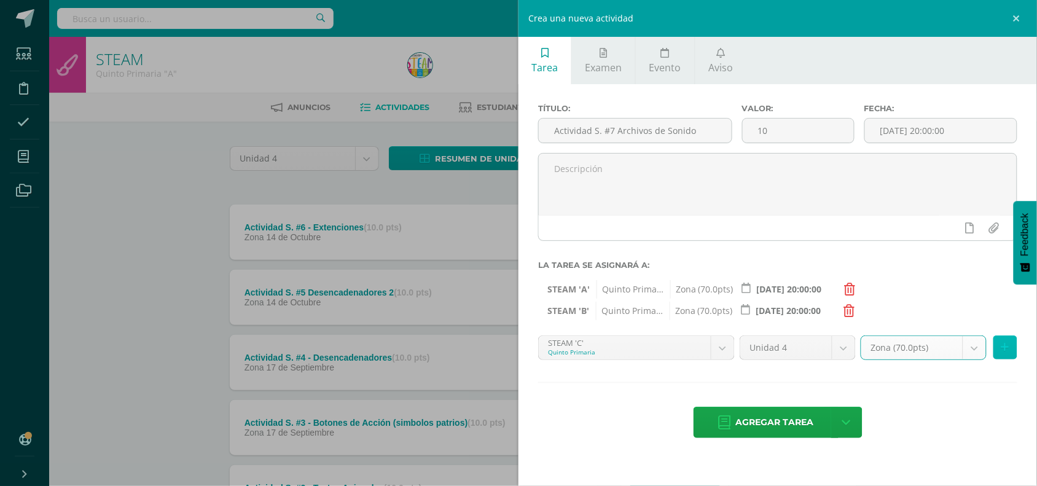
click at [1010, 350] on button at bounding box center [1005, 347] width 24 height 24
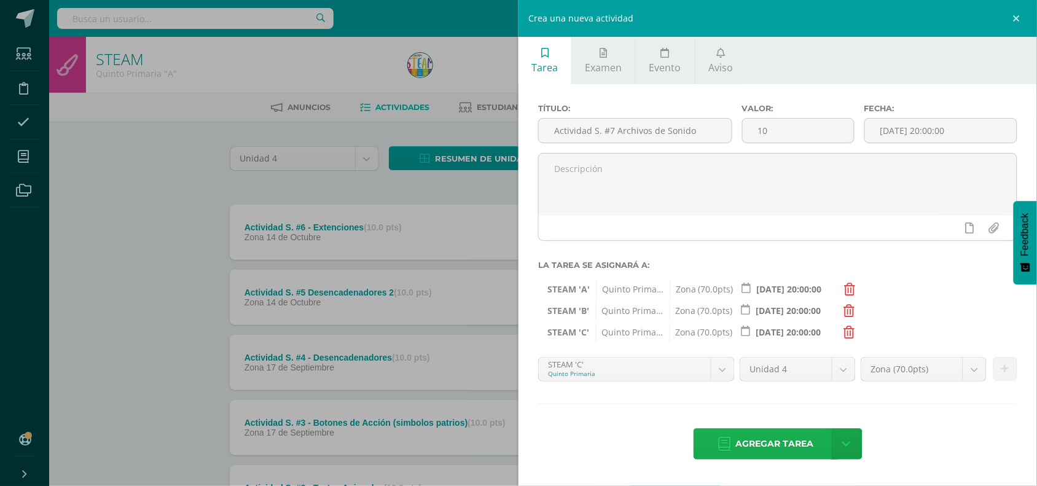
click at [779, 447] on span "Agregar tarea" at bounding box center [775, 444] width 78 height 30
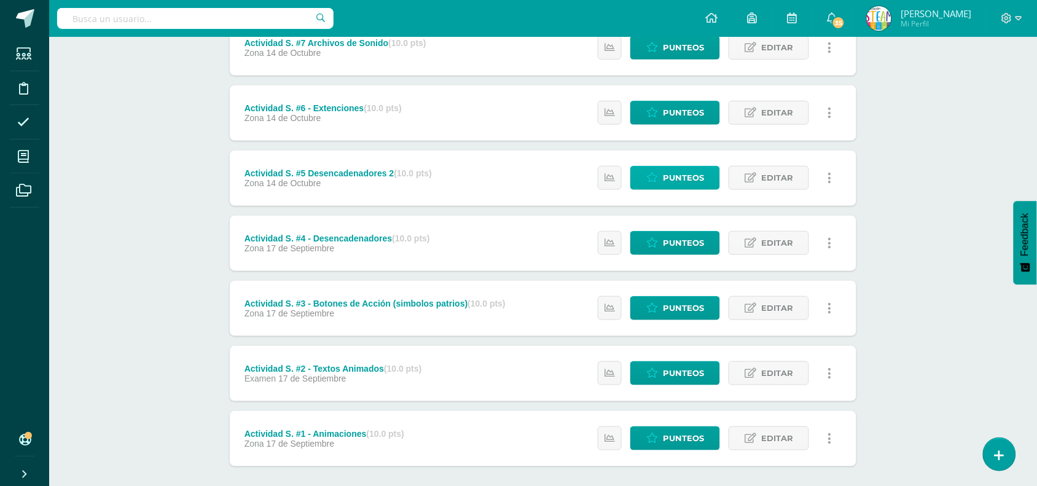
scroll to position [154, 0]
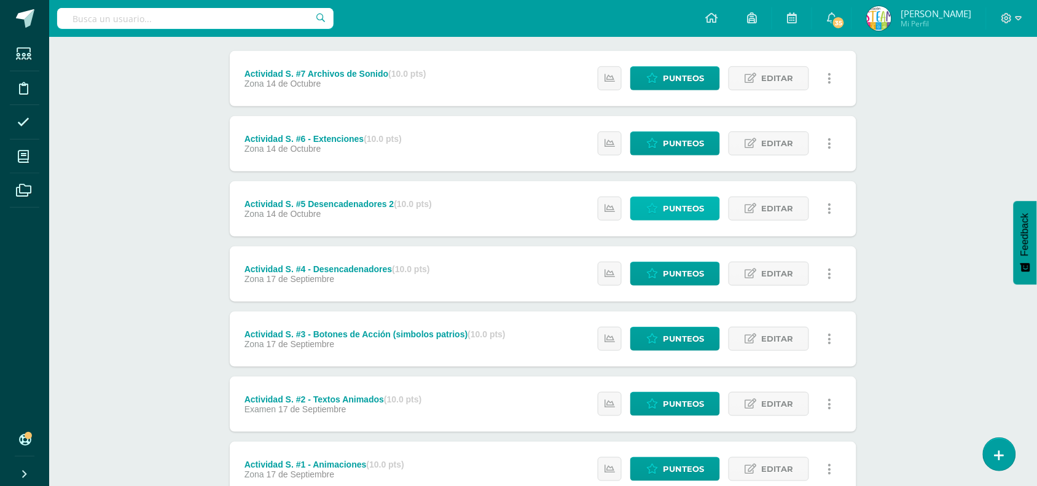
click at [686, 212] on span "Punteos" at bounding box center [683, 208] width 41 height 23
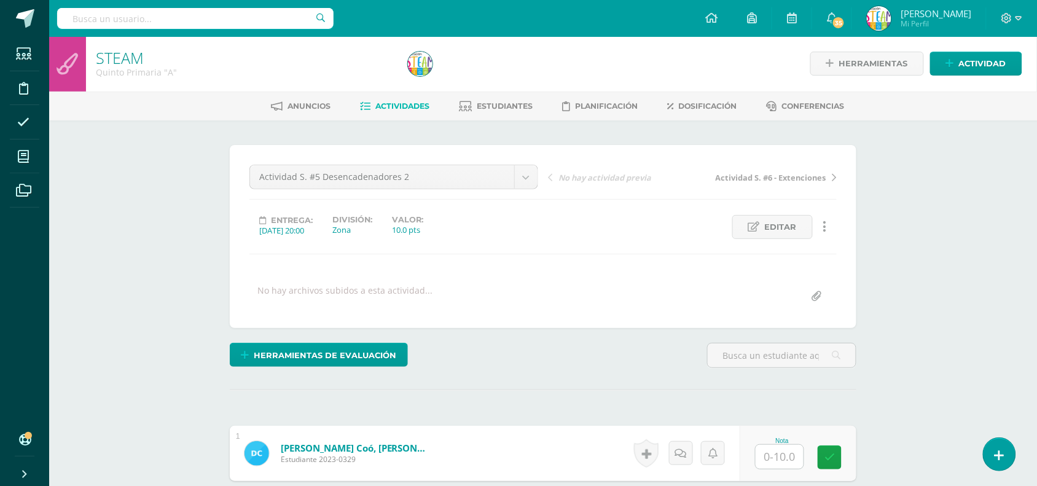
scroll to position [2, 0]
click at [676, 372] on div "Herramientas de evaluación Lista de cotejo Escala de valoración Puntos Extra Su…" at bounding box center [543, 359] width 636 height 35
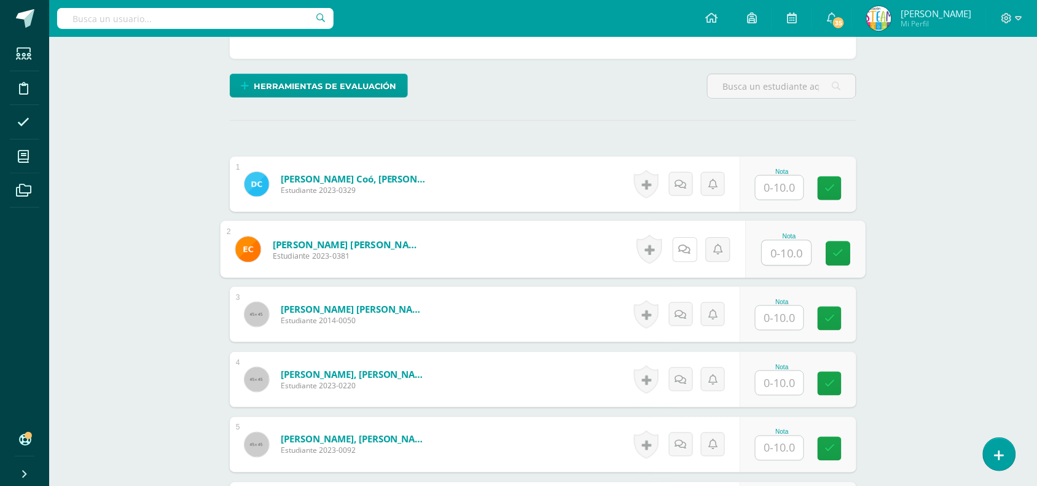
scroll to position [278, 0]
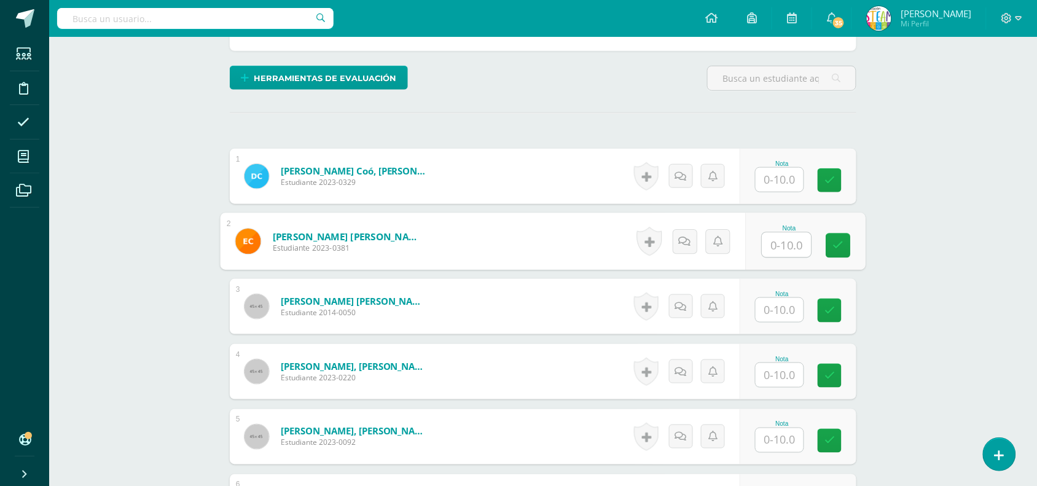
click at [784, 179] on input "text" at bounding box center [779, 180] width 48 height 24
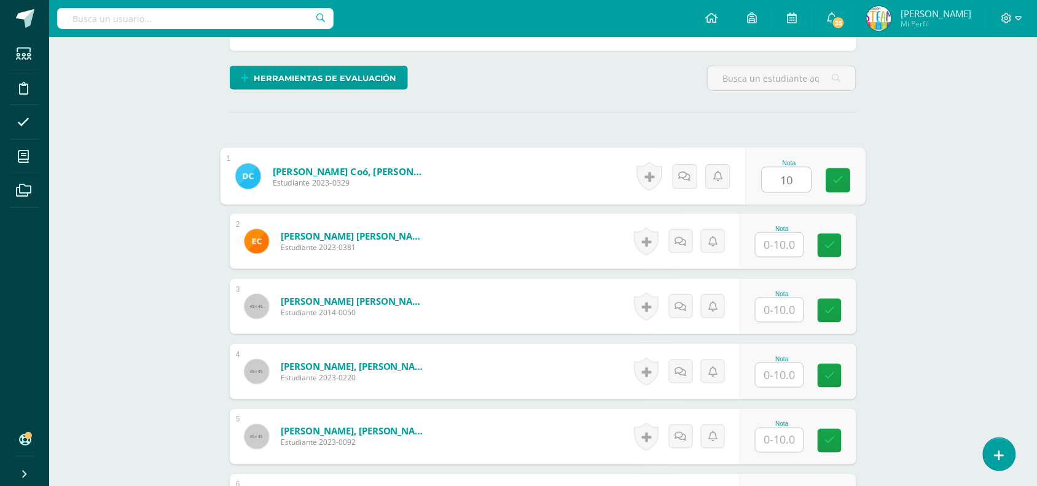
type input "10"
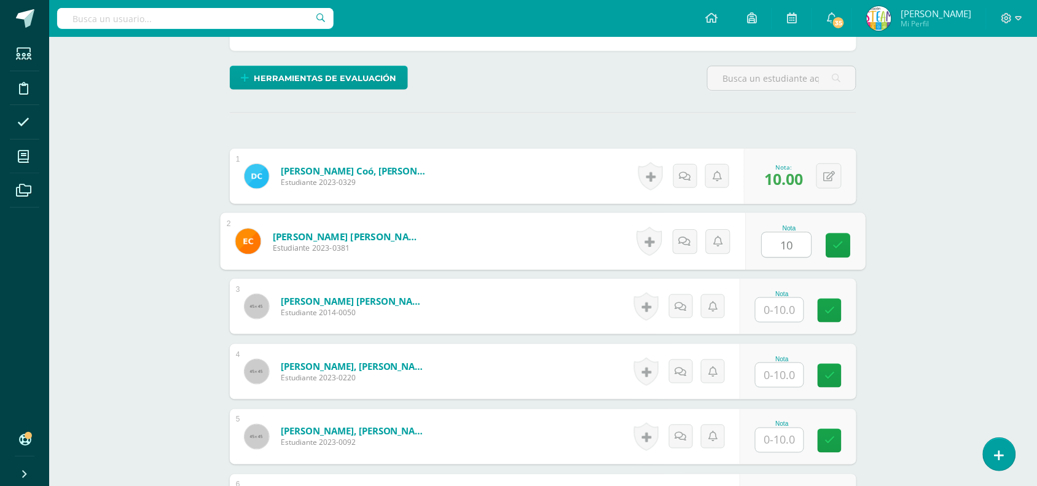
type input "10"
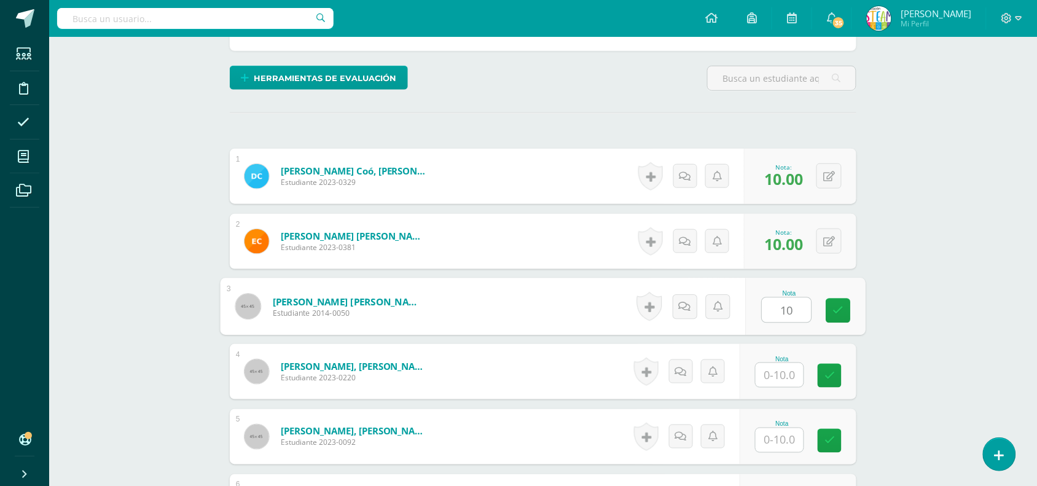
type input "1"
type input "8"
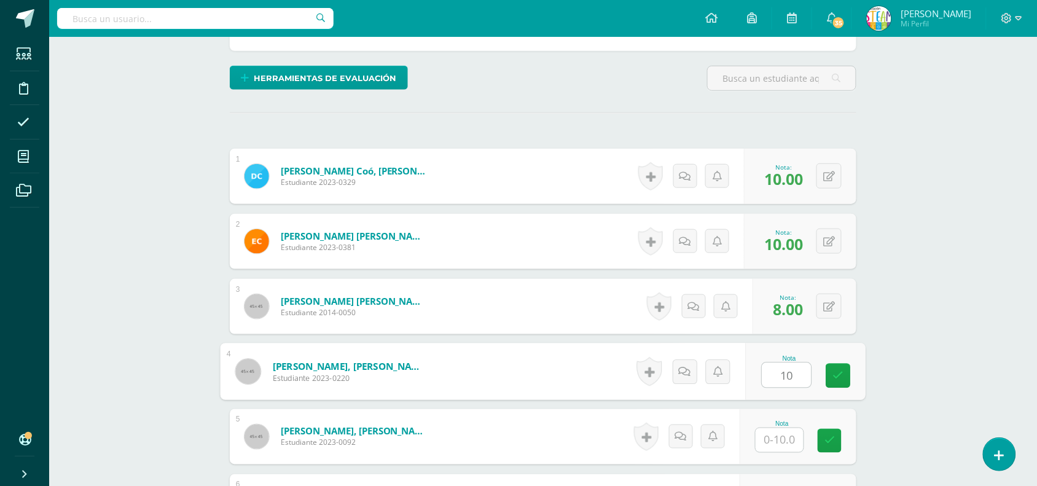
type input "10"
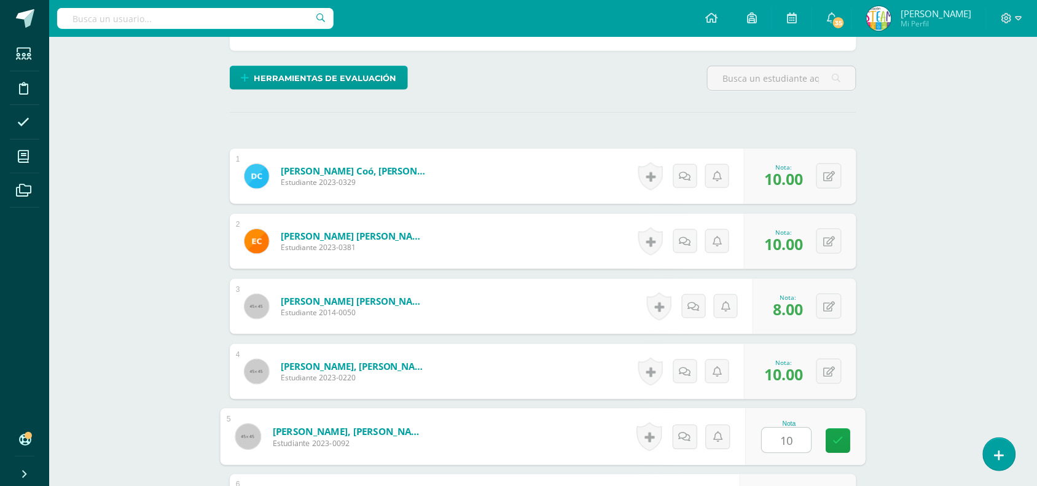
type input "10"
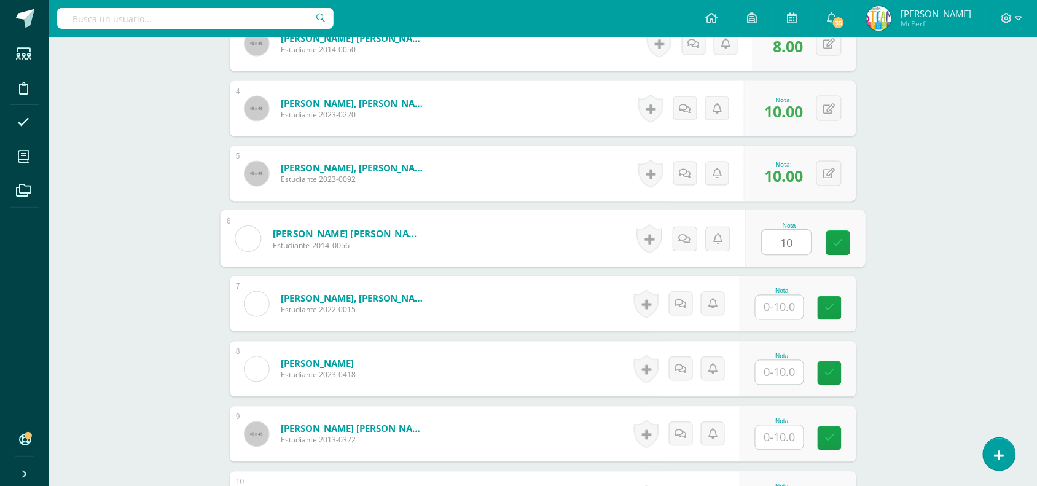
type input "10"
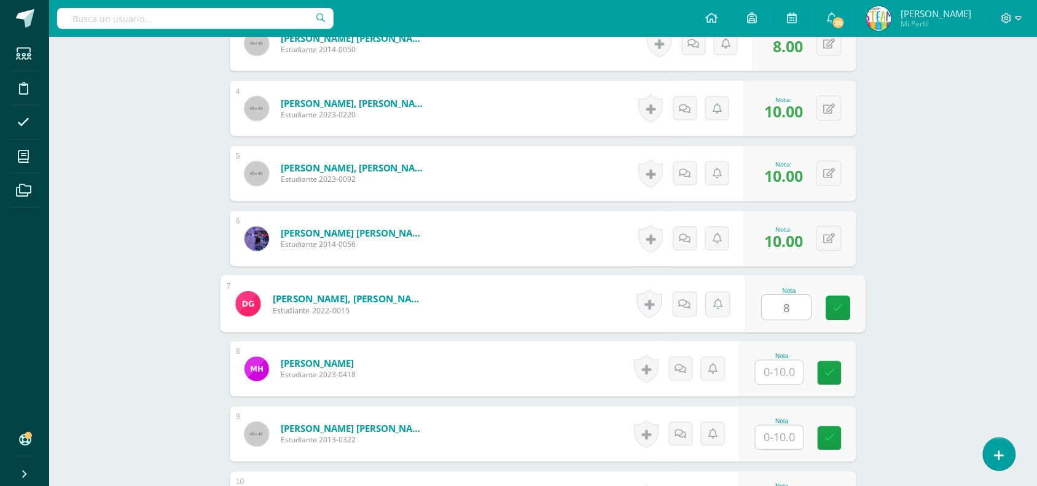
type input "8"
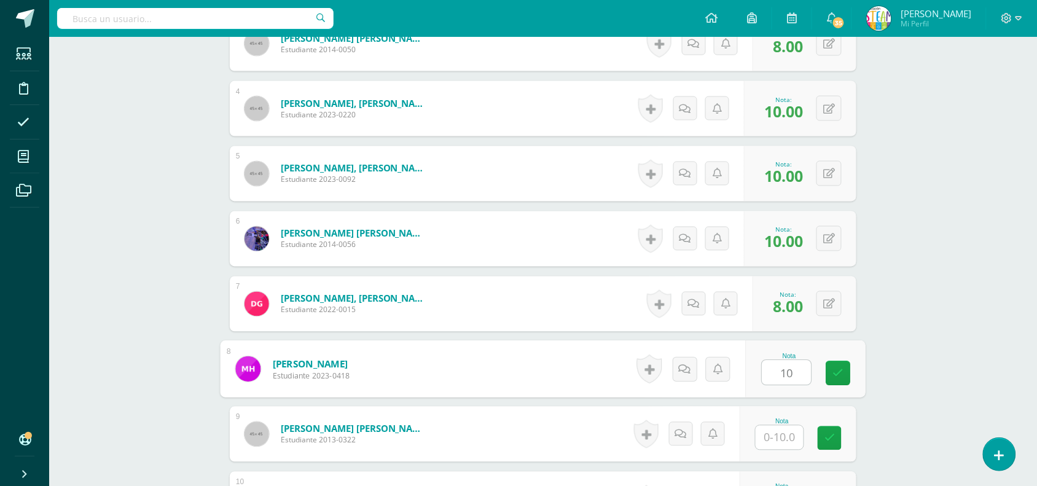
type input "10"
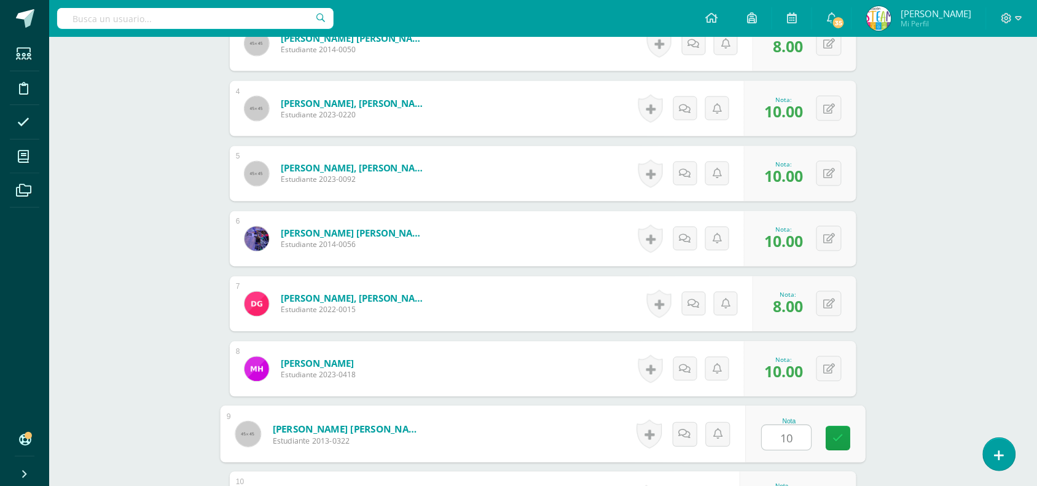
type input "1"
type input "8"
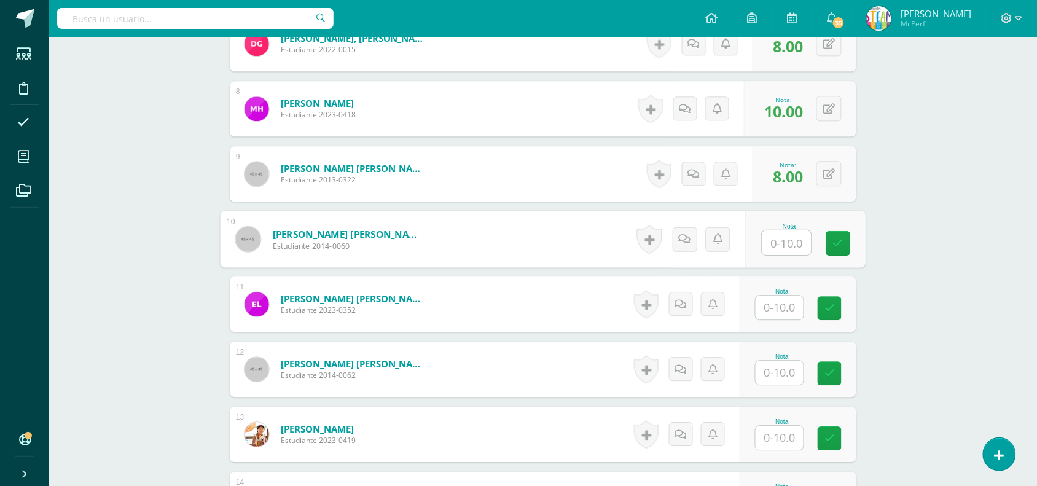
type input "1"
type input "8"
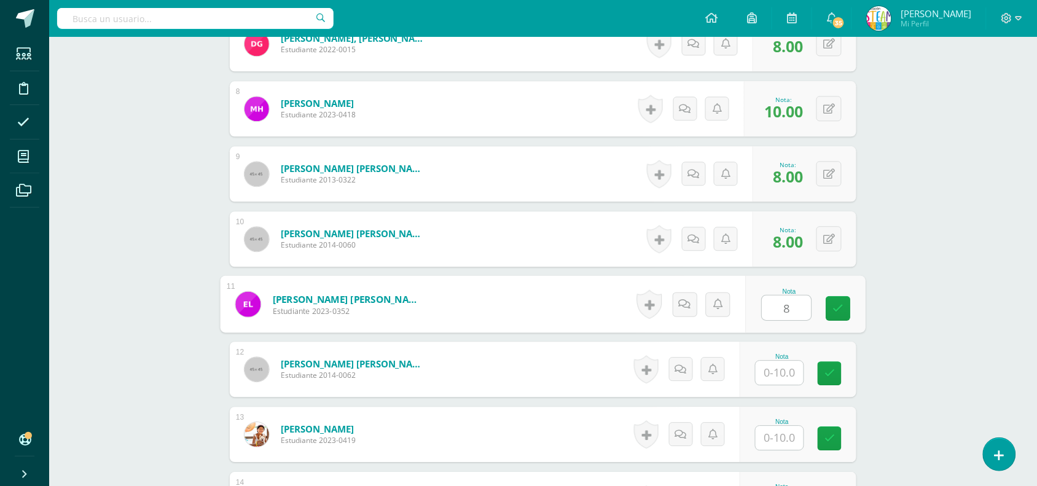
type input "8"
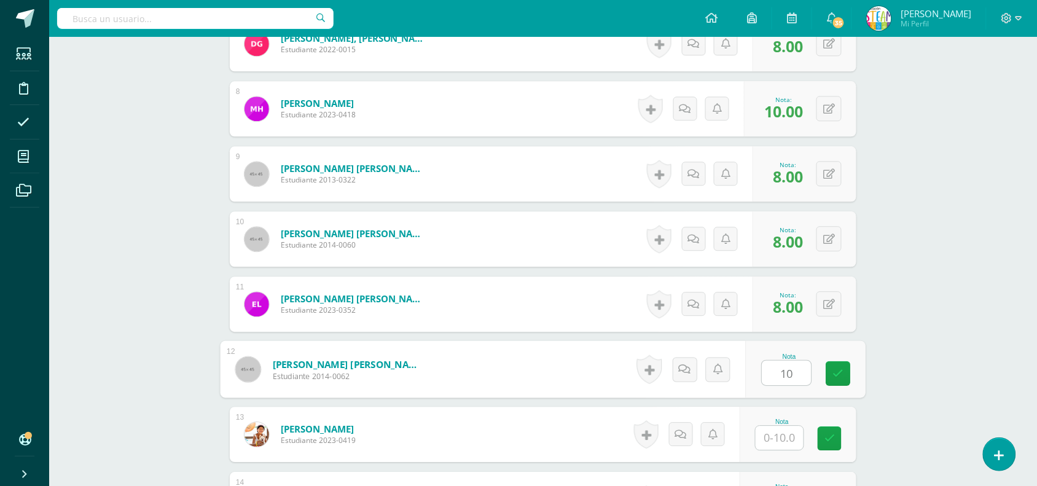
type input "10"
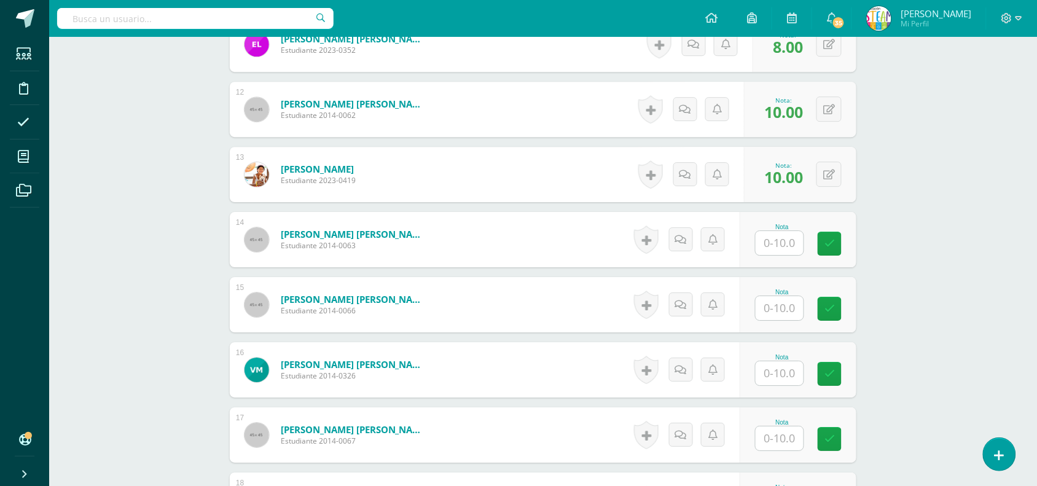
click at [838, 189] on div "0 Logros Logros obtenidos Aún no hay logros agregados Nota: 10.00" at bounding box center [800, 174] width 112 height 55
click at [830, 182] on button at bounding box center [828, 174] width 25 height 25
type input "8"
type input "10"
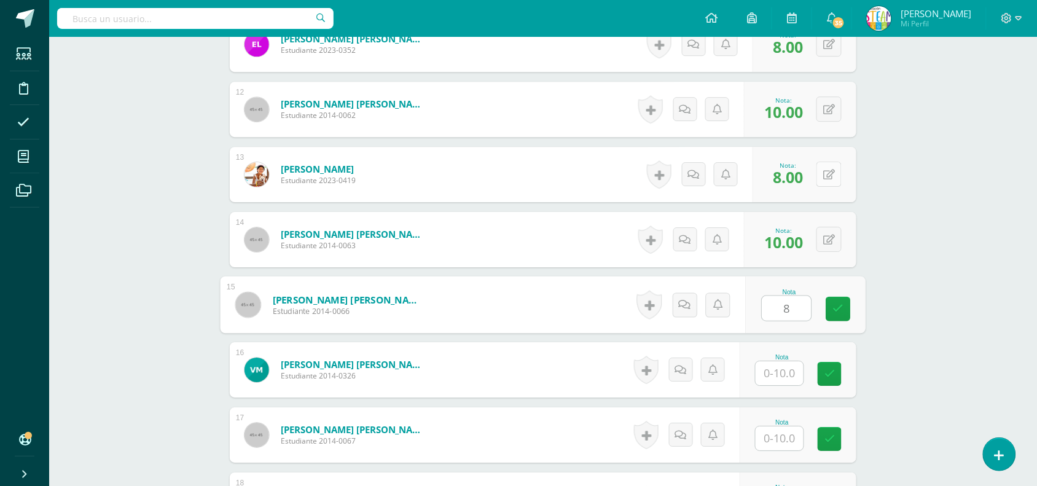
type input "8"
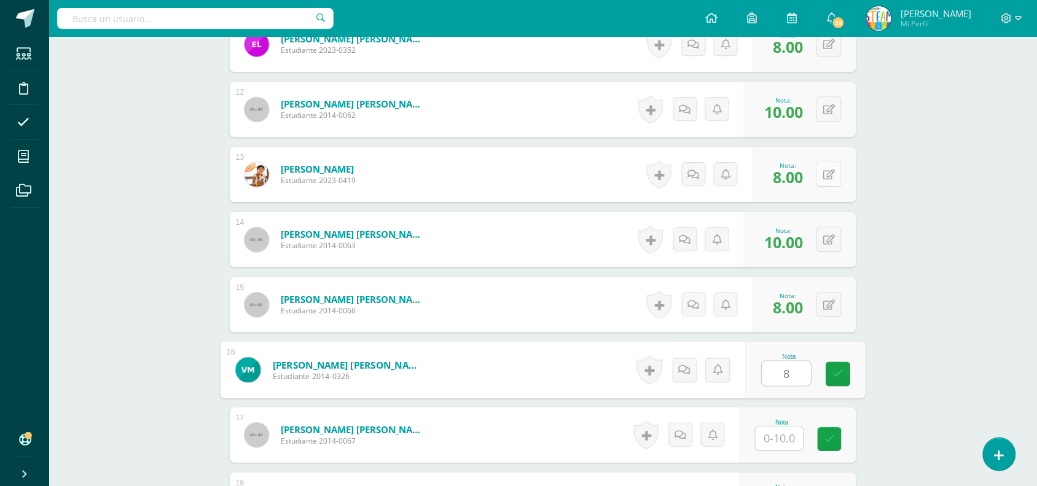
type input "8"
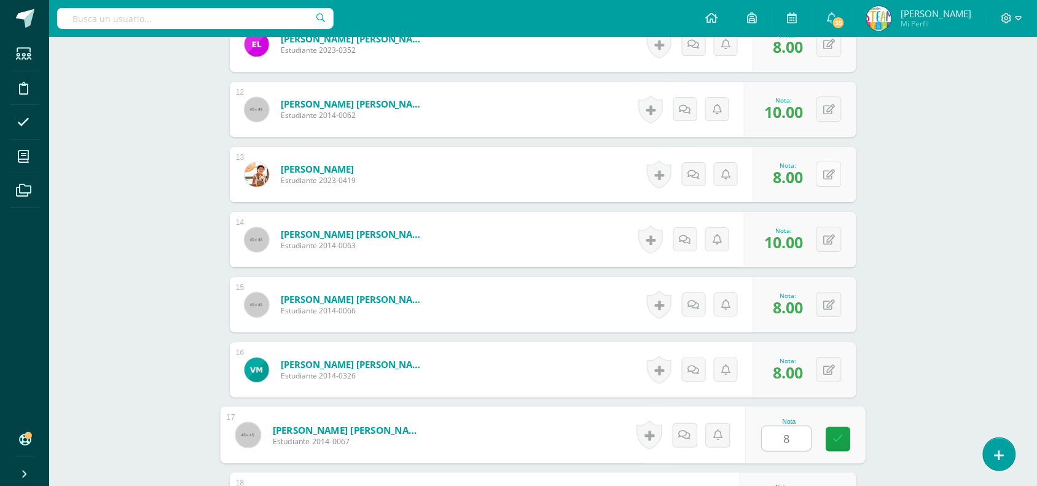
type input "8"
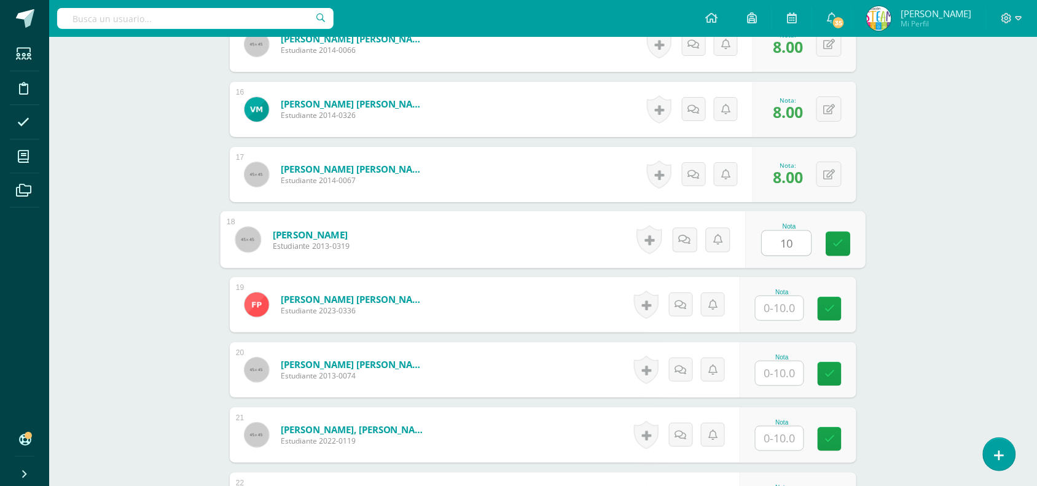
type input "10"
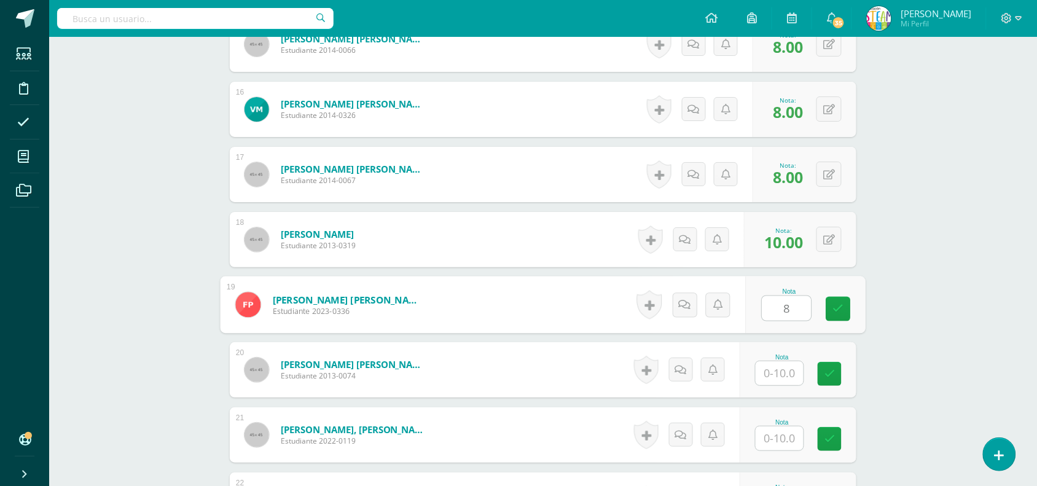
type input "8"
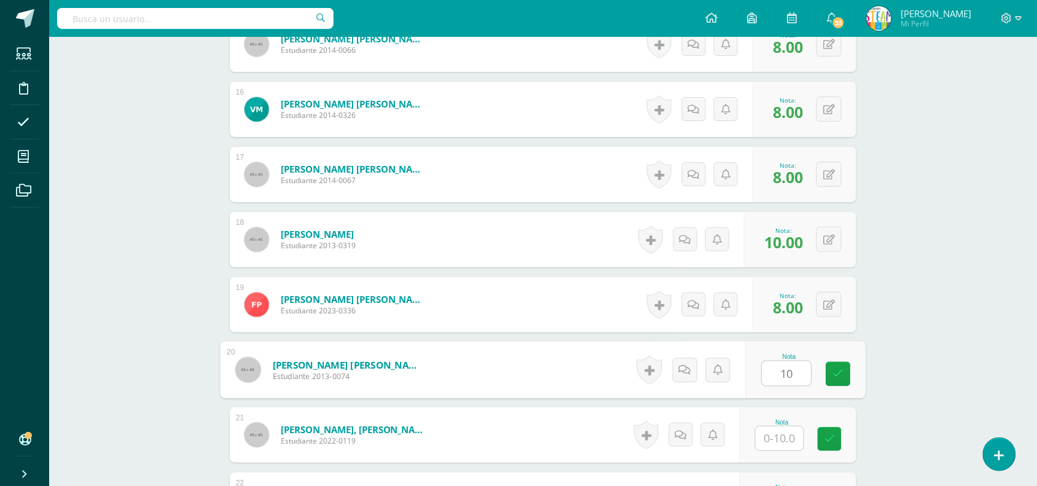
type input "10"
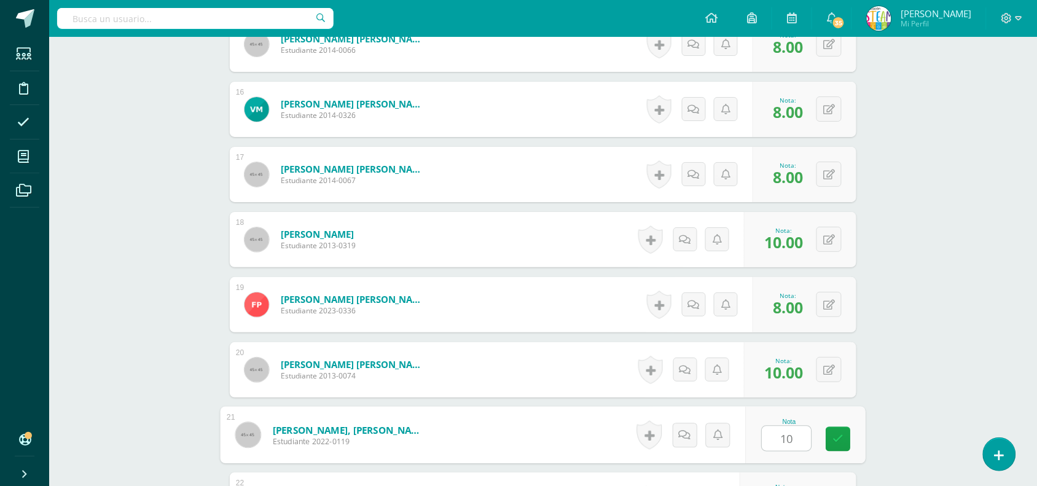
type input "10"
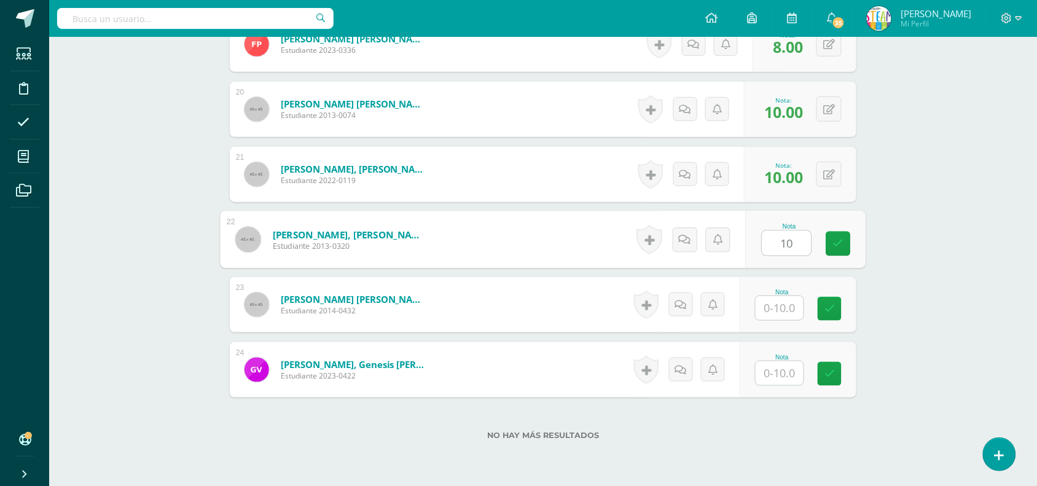
type input "10"
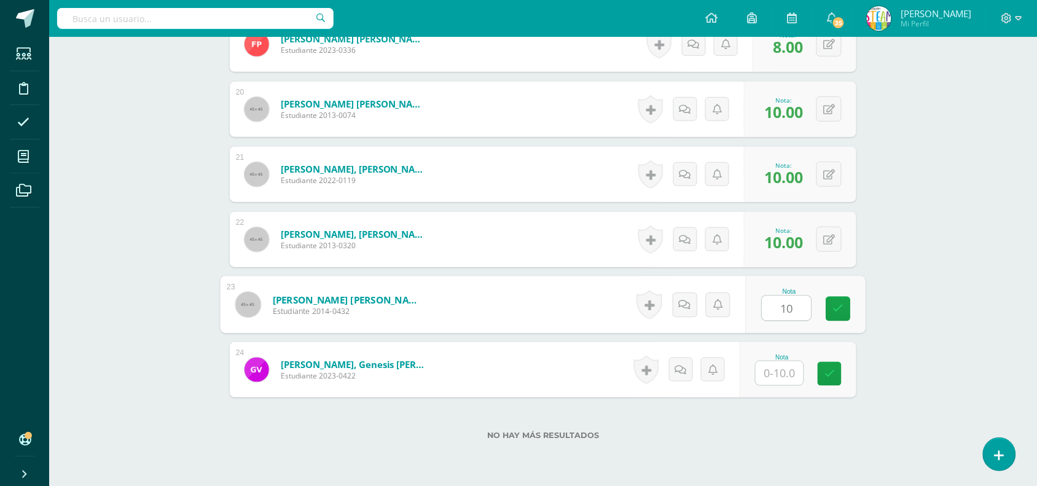
type input "10"
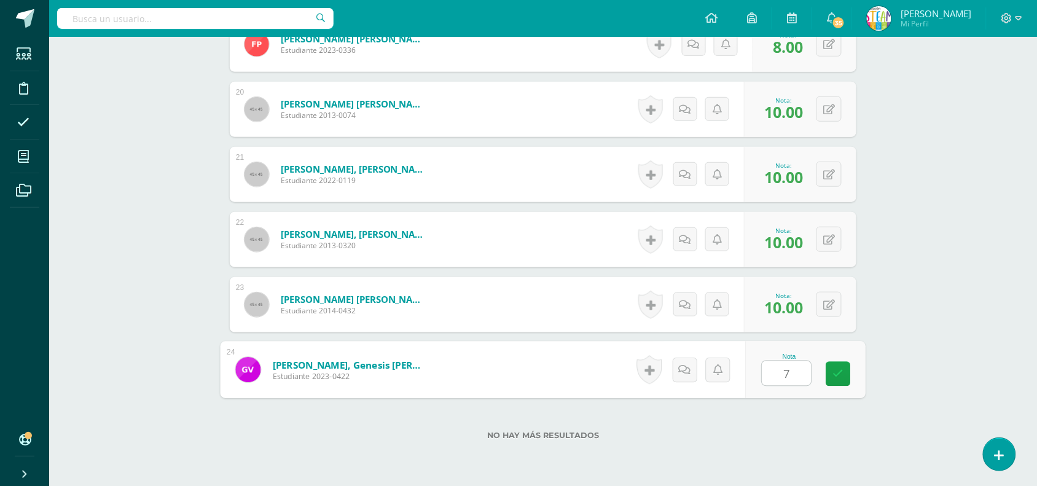
type input "7"
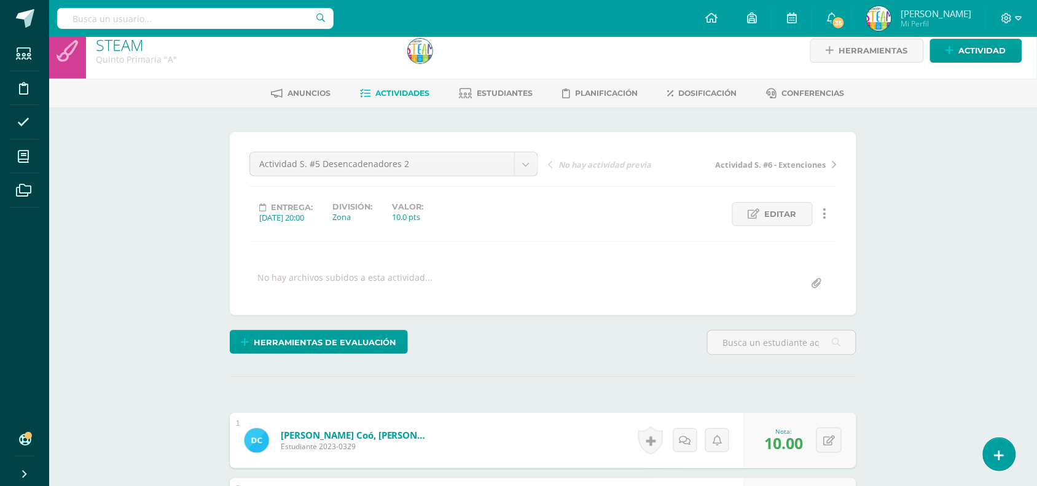
scroll to position [0, 0]
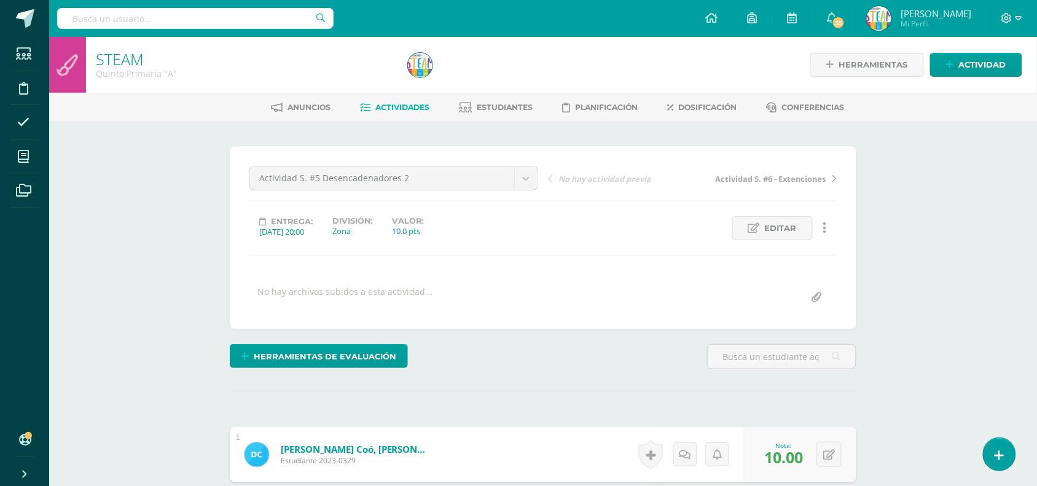
click at [804, 181] on span "Actividad S. #6 - Extenciones" at bounding box center [770, 178] width 111 height 11
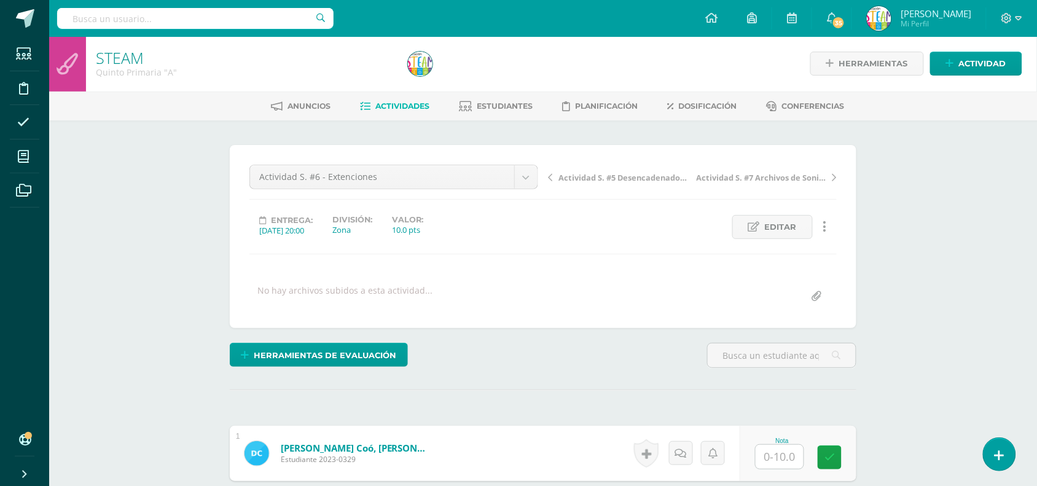
scroll to position [2, 0]
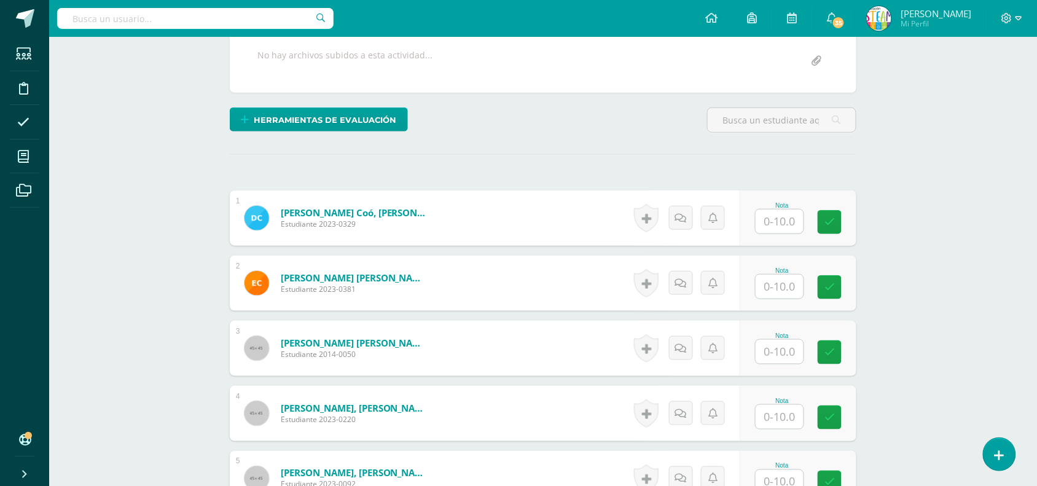
scroll to position [247, 0]
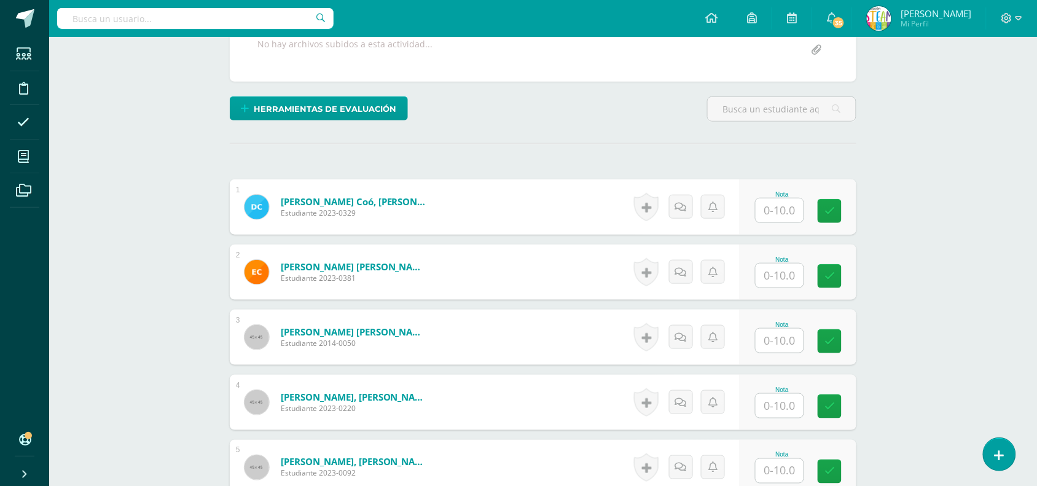
click at [769, 211] on input "text" at bounding box center [779, 210] width 48 height 24
type input "10"
type input "1"
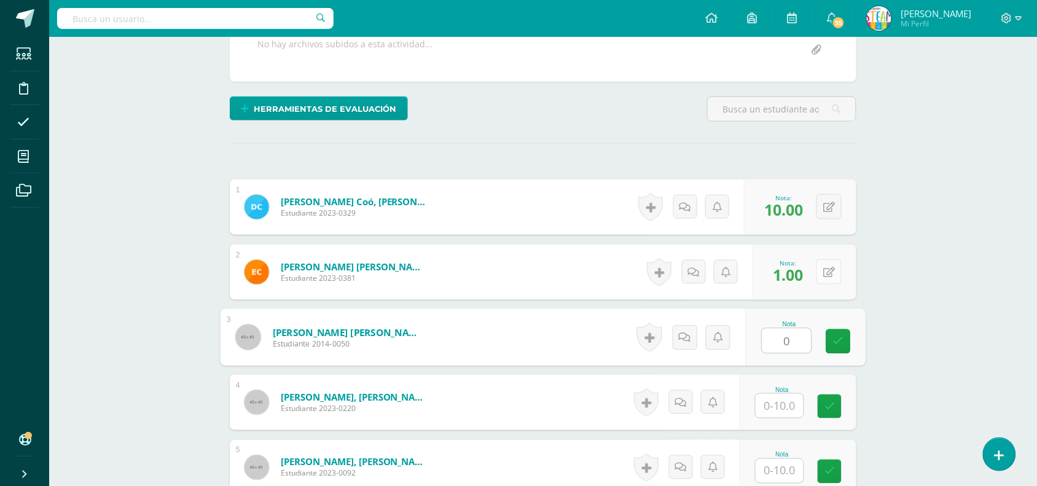
click at [830, 270] on icon at bounding box center [829, 272] width 12 height 10
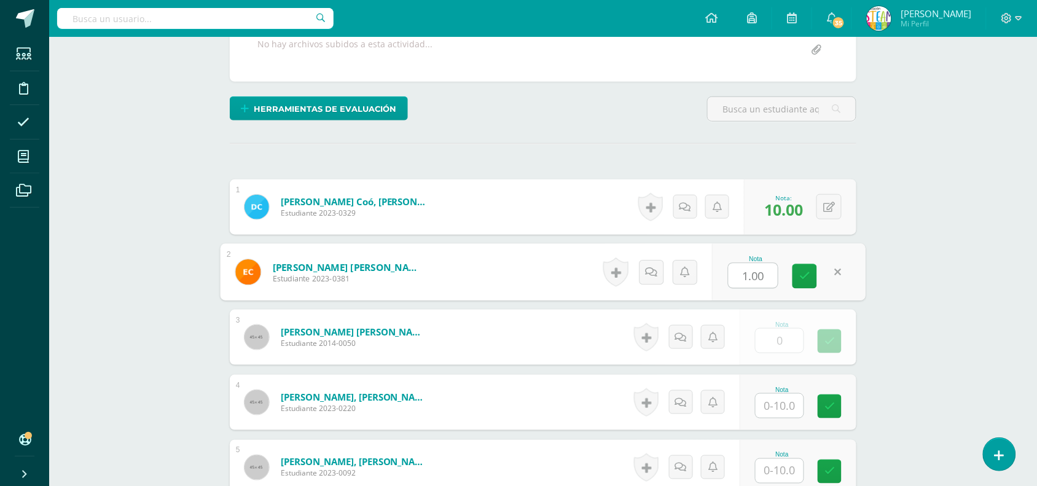
type input "0.00"
type input "10"
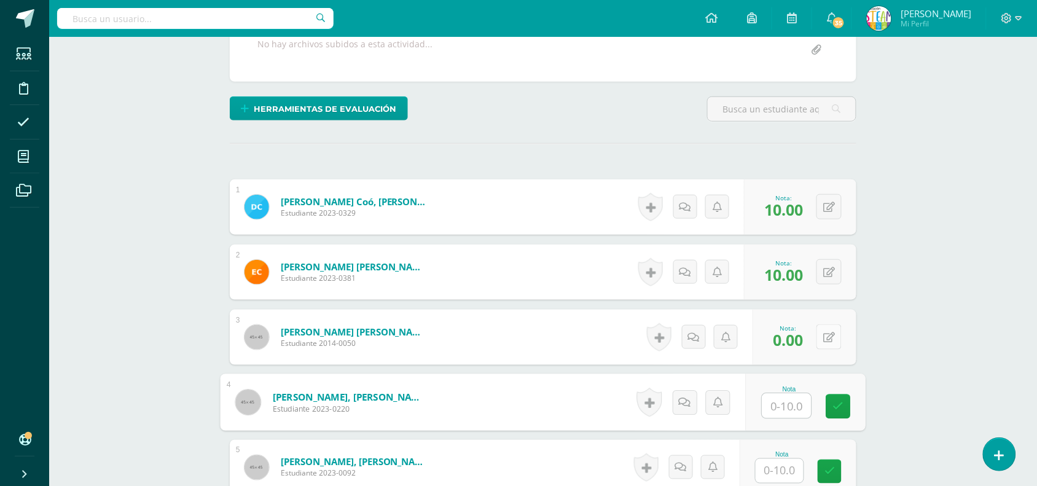
click at [826, 327] on button at bounding box center [828, 336] width 25 height 25
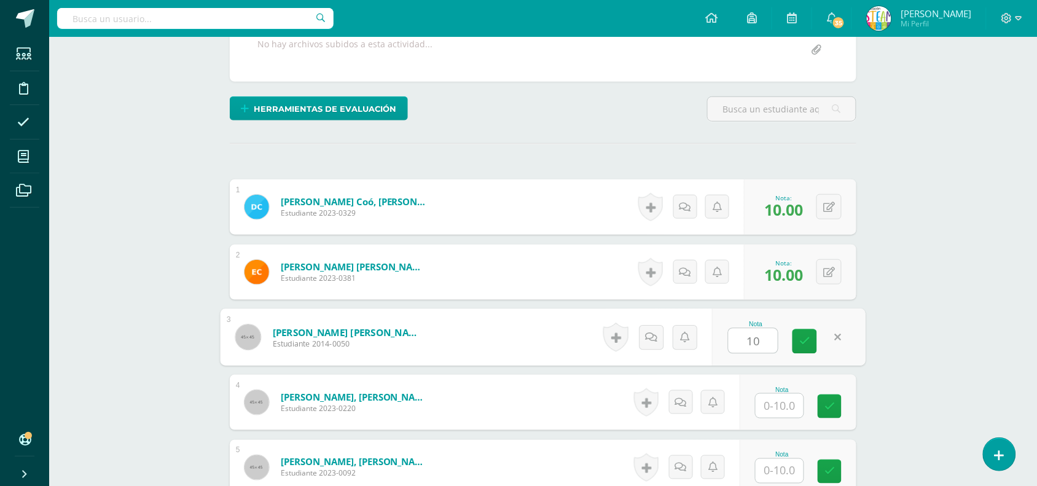
type input "10"
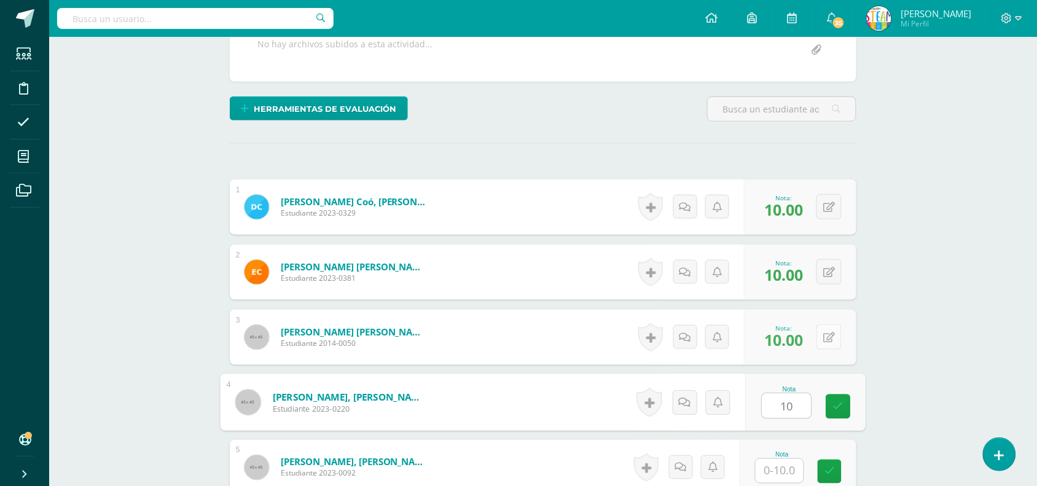
type input "10"
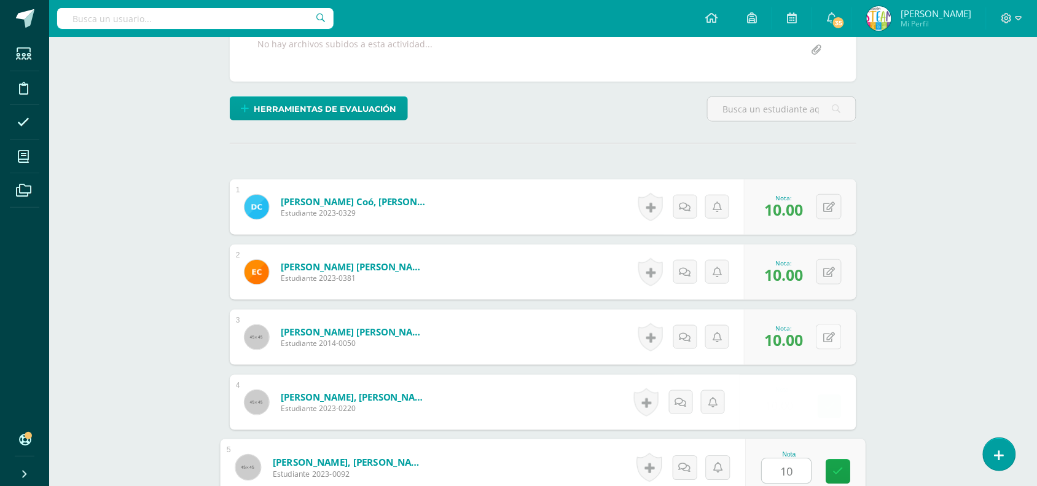
type input "10"
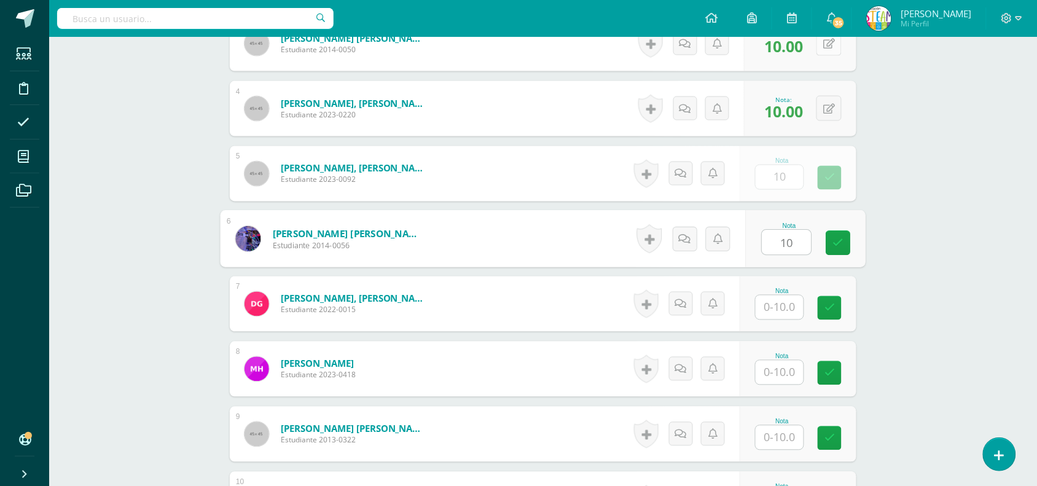
type input "10"
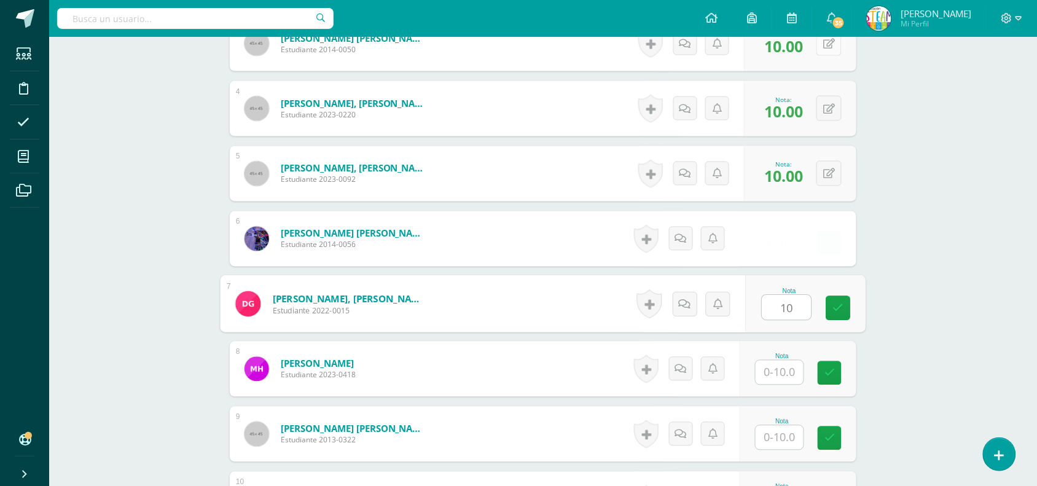
type input "10"
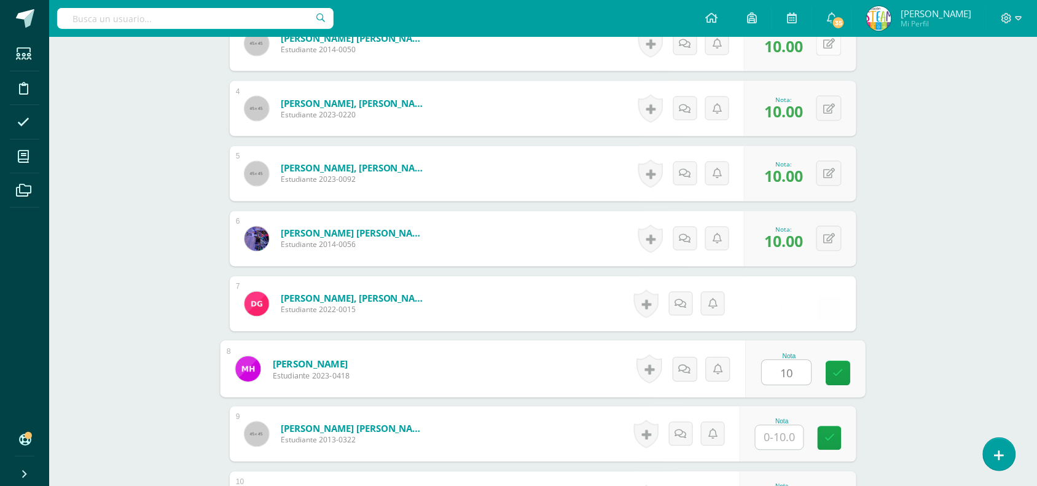
type input "10"
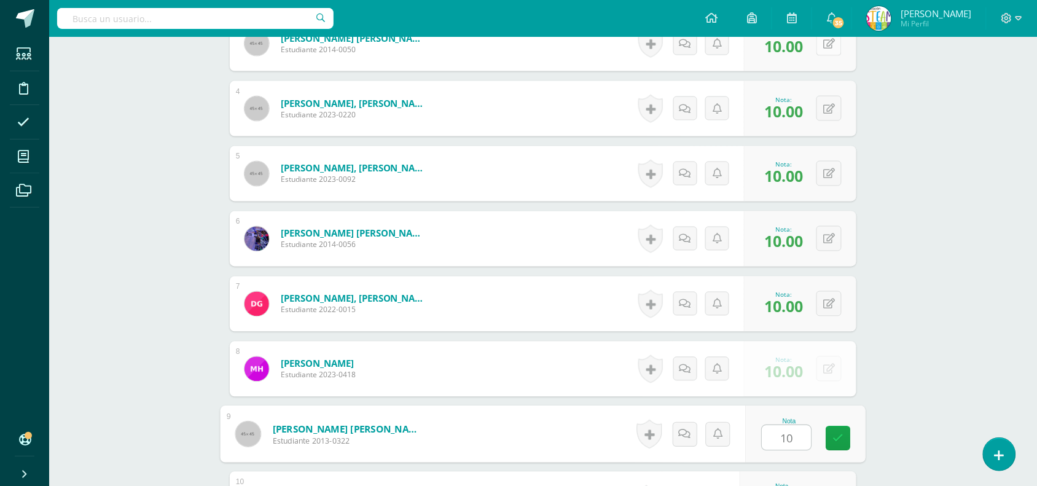
type input "10"
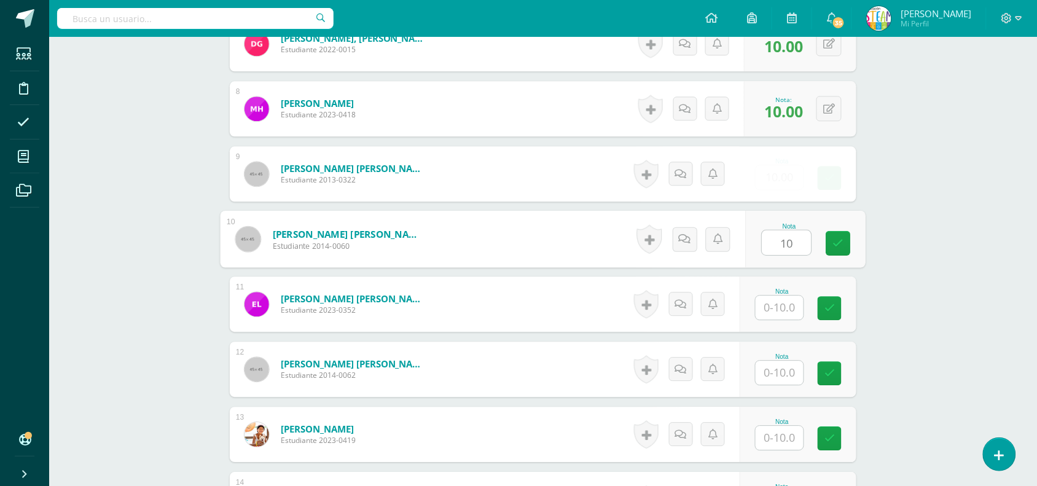
type input "10"
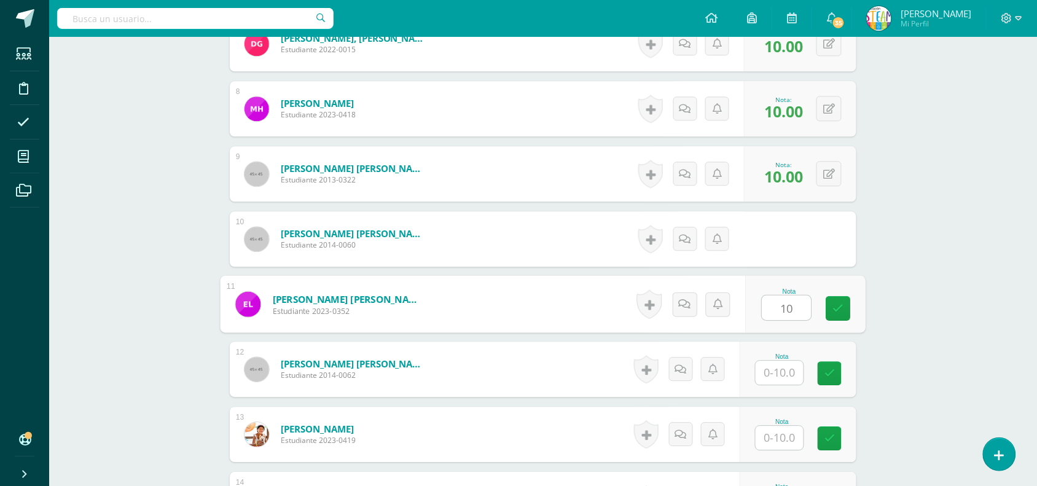
type input "10"
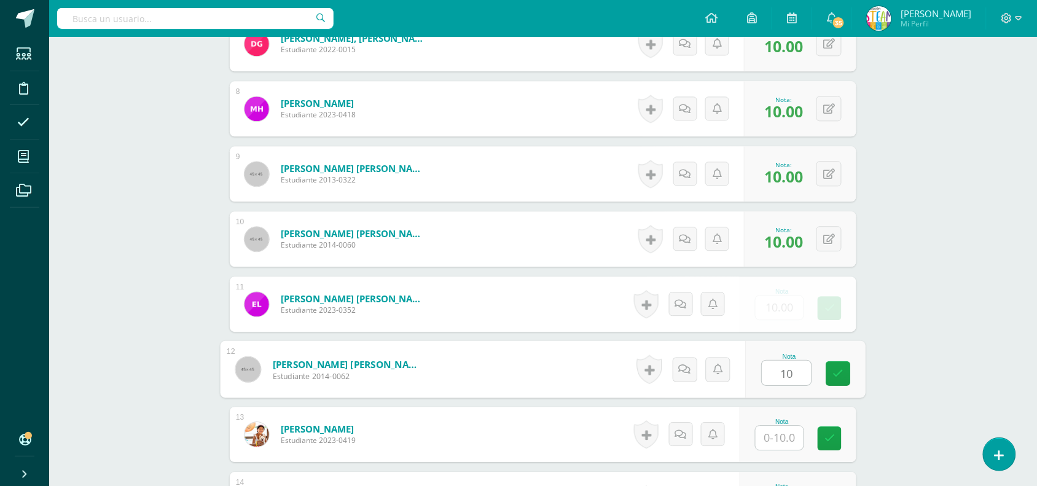
type input "10"
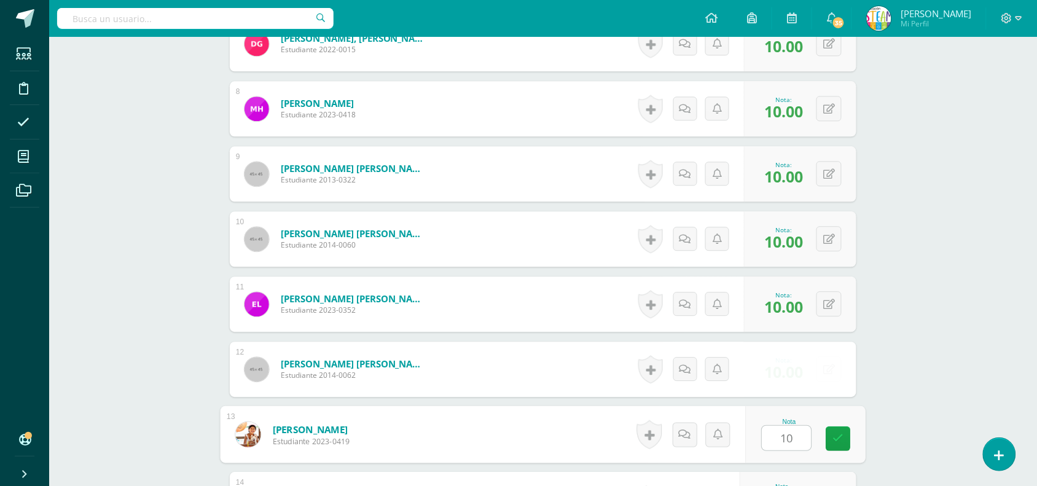
type input "10"
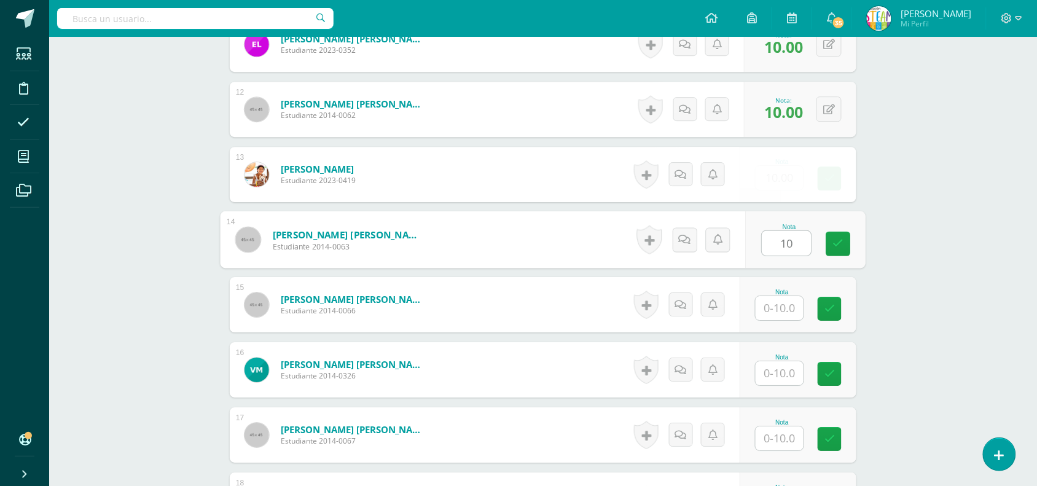
type input "10"
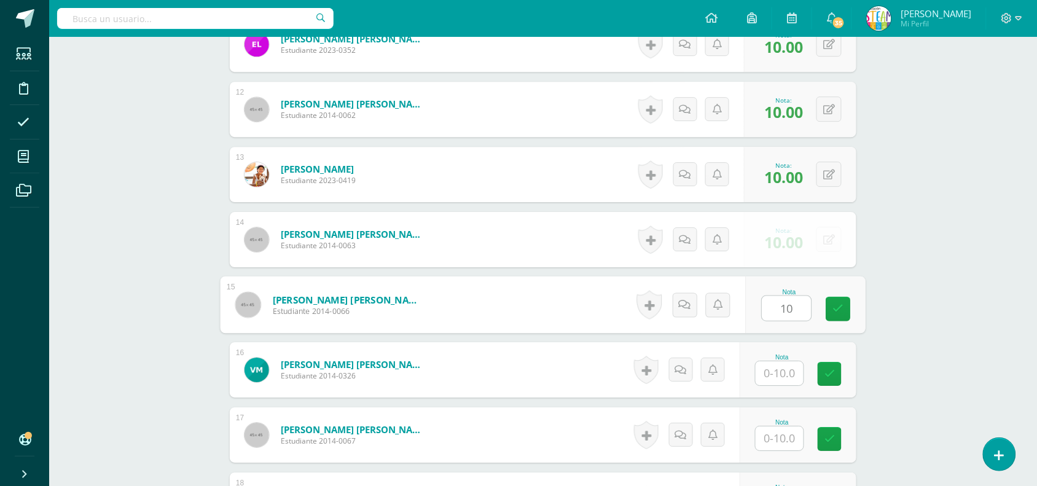
type input "10"
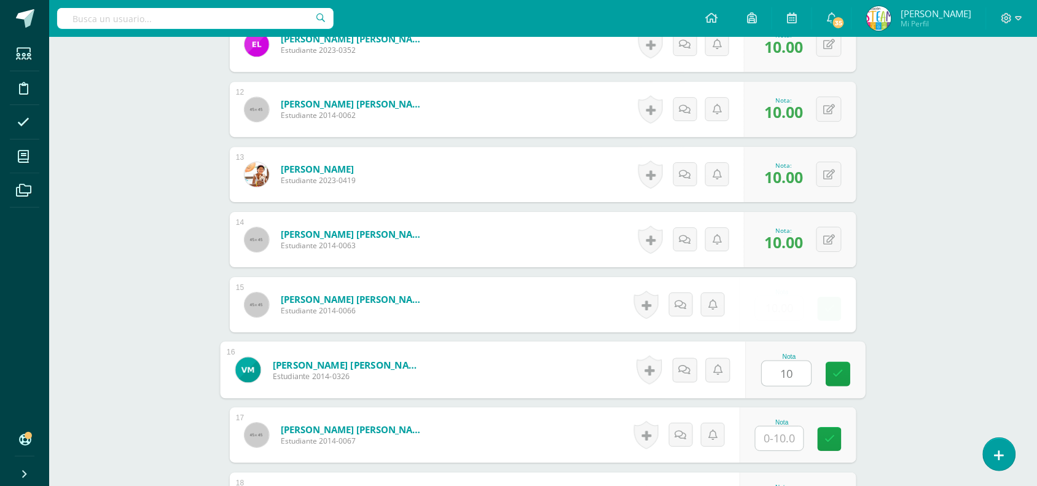
type input "10"
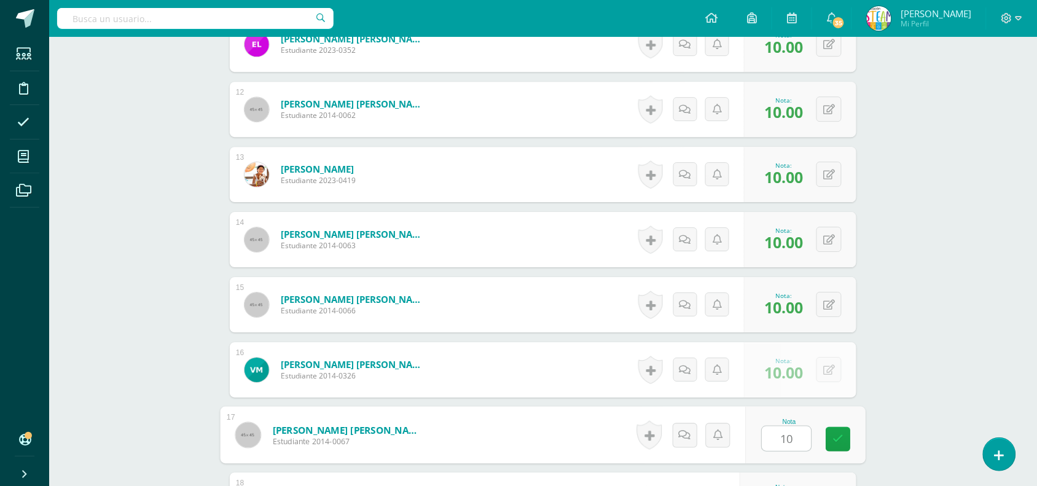
type input "10"
type input "0"
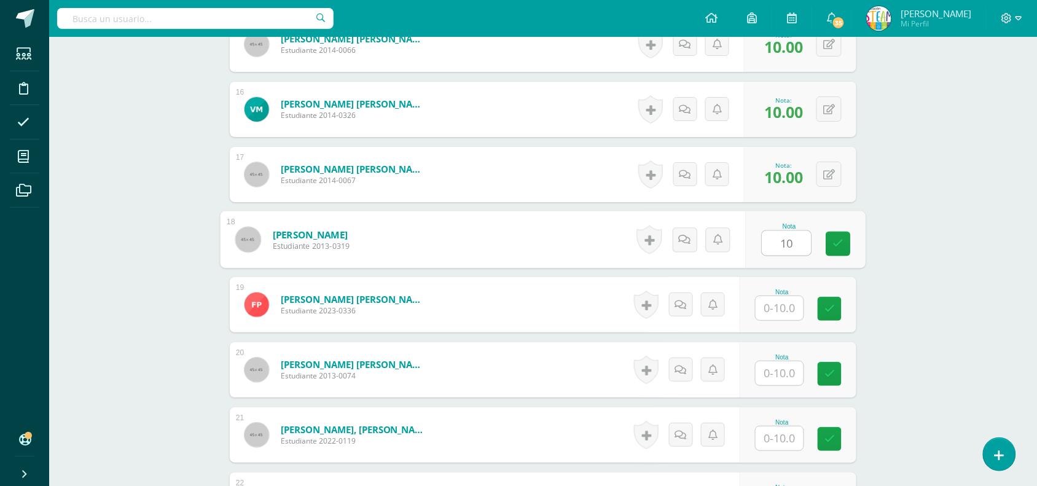
type input "10"
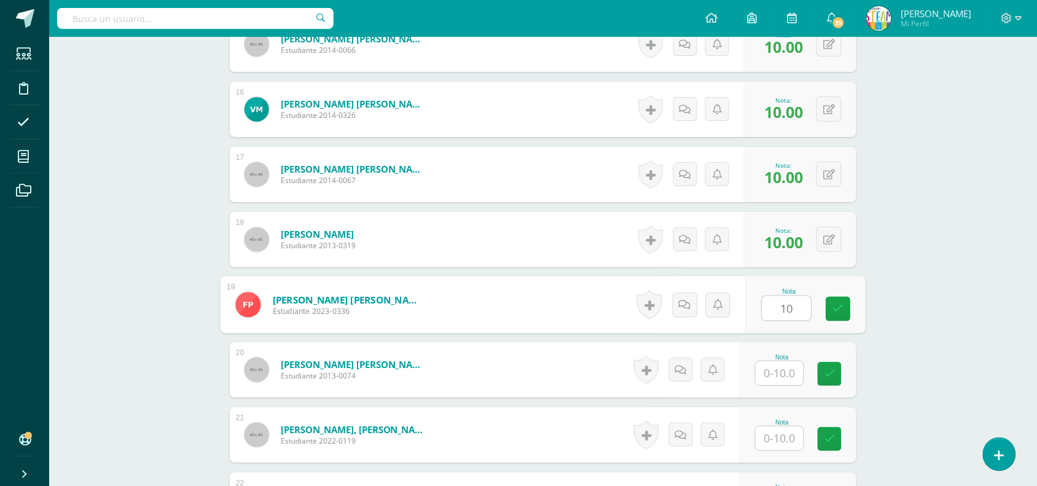
type input "10"
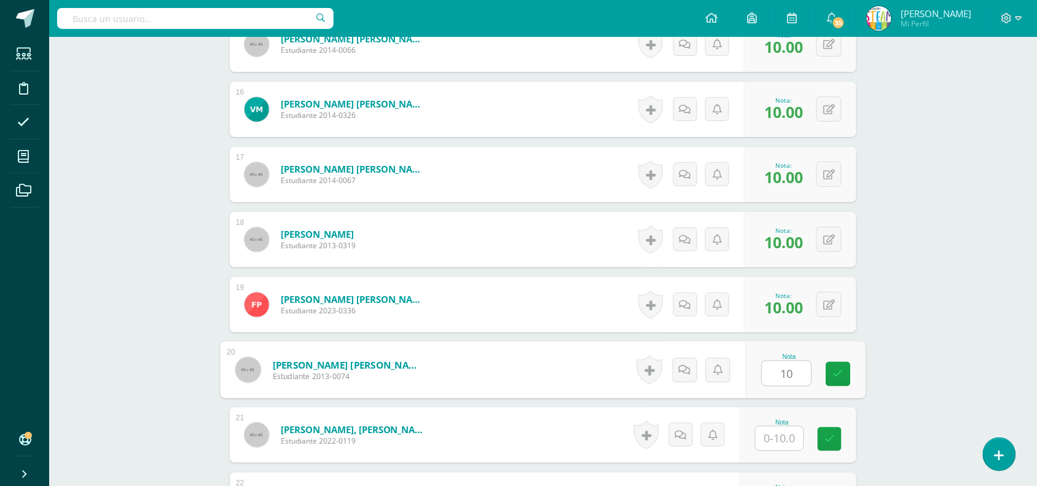
type input "10"
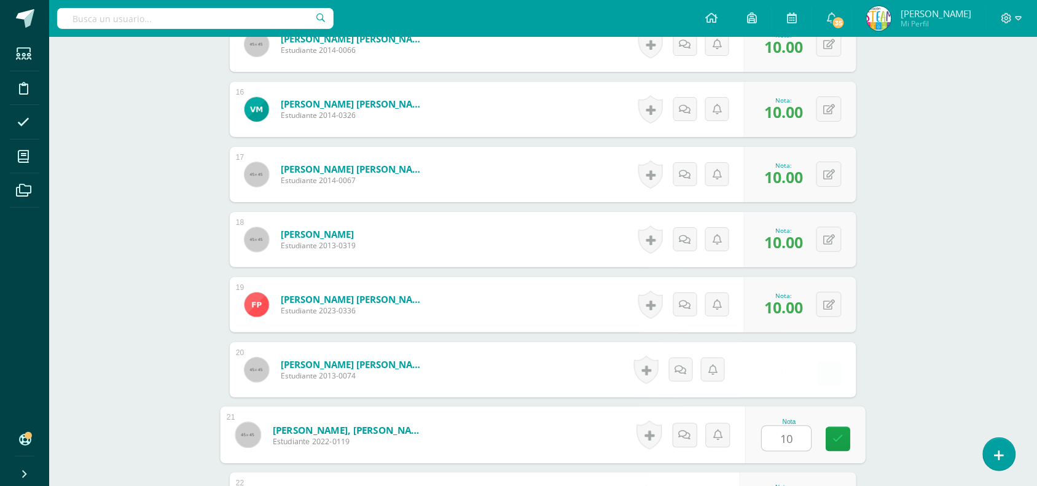
type input "10"
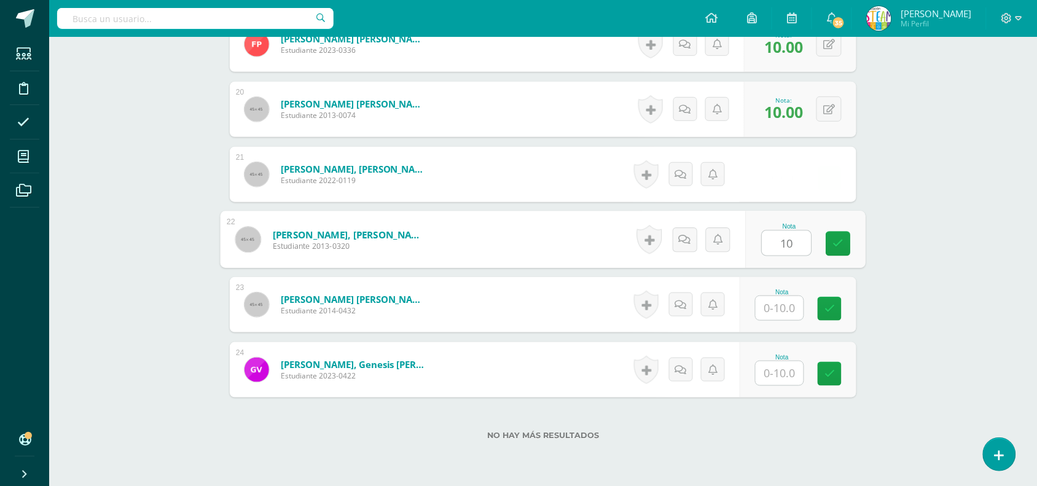
type input "10"
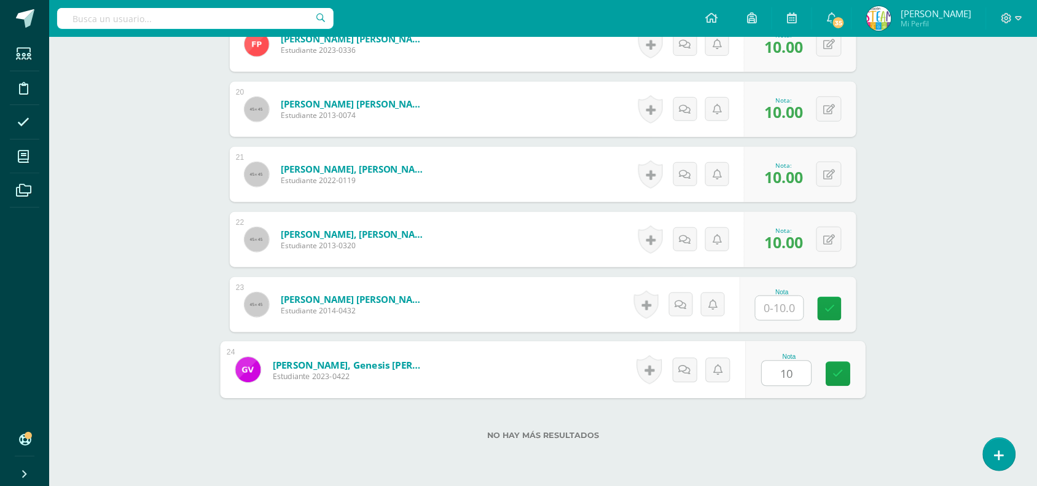
type input "10"
click at [777, 297] on input "text" at bounding box center [779, 308] width 48 height 24
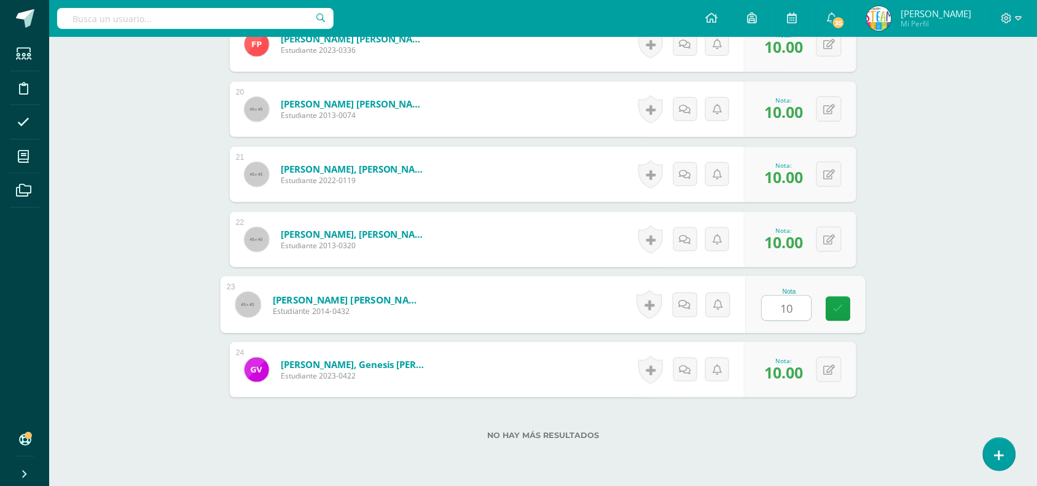
type input "10"
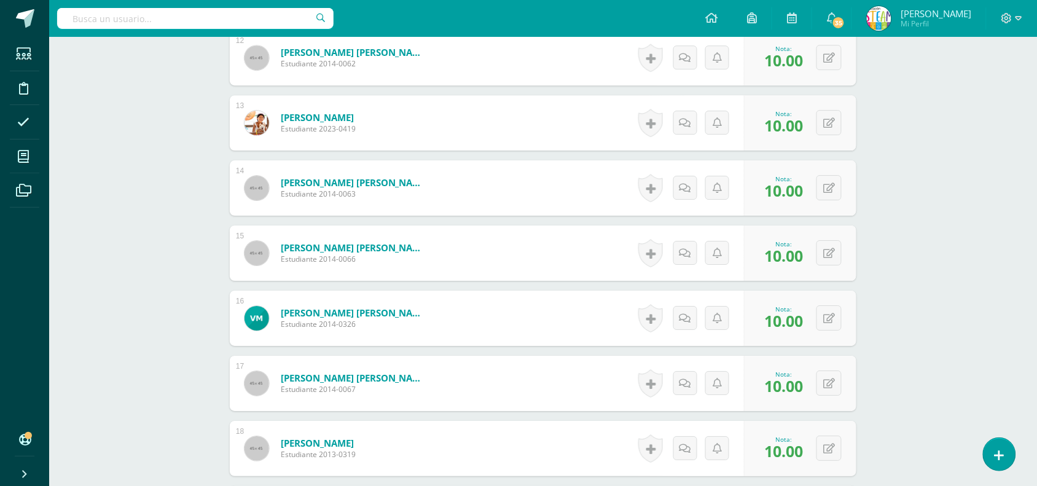
scroll to position [1109, 0]
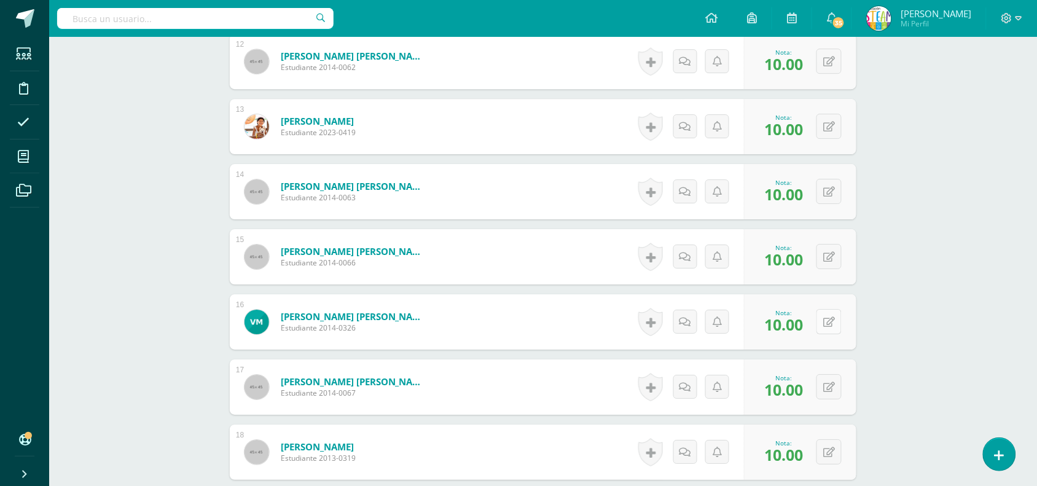
click at [822, 320] on button at bounding box center [828, 321] width 25 height 25
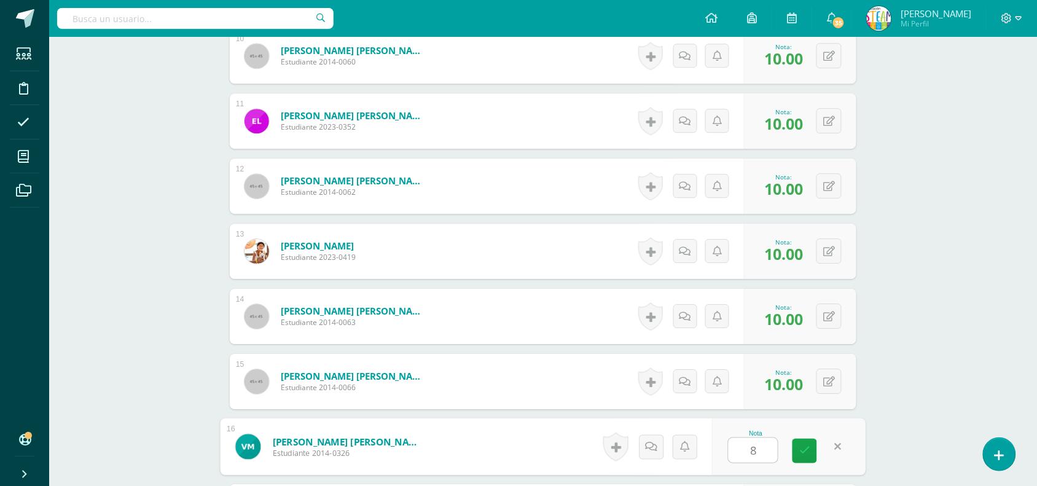
scroll to position [978, 0]
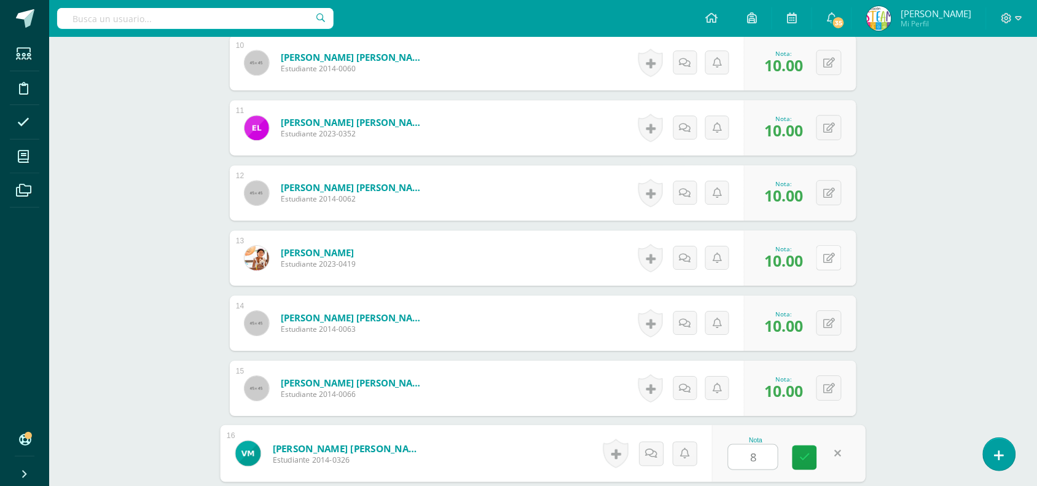
type input "8"
click at [827, 265] on button at bounding box center [828, 257] width 25 height 25
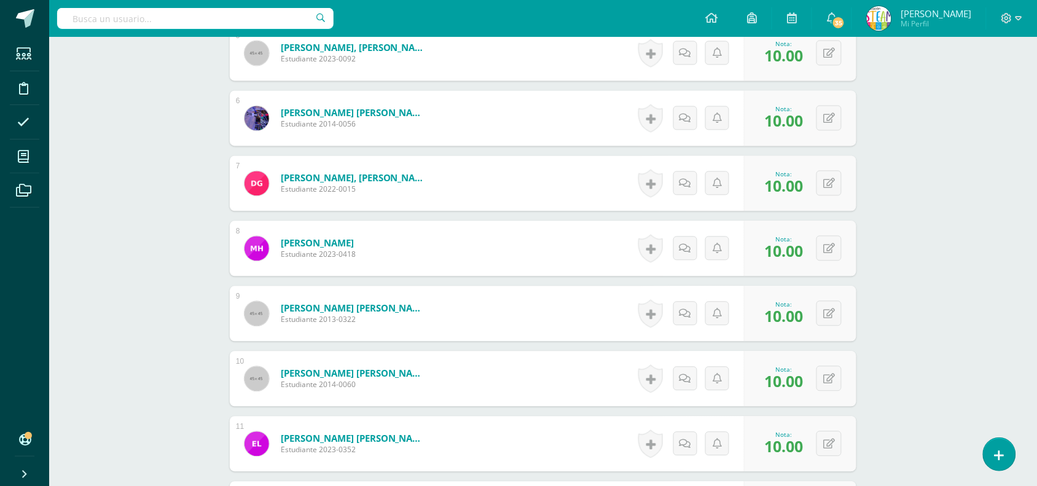
scroll to position [651, 0]
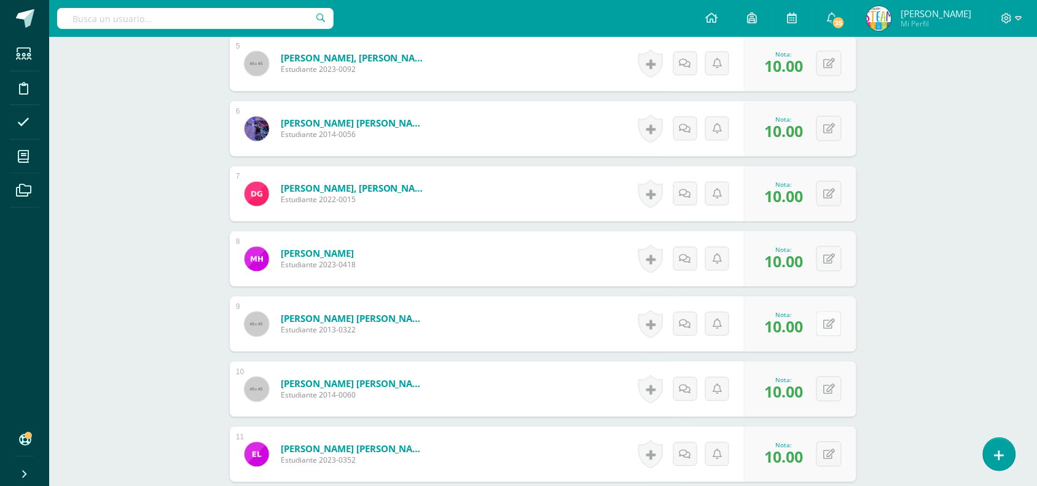
type input "8"
click at [830, 317] on button at bounding box center [828, 323] width 25 height 25
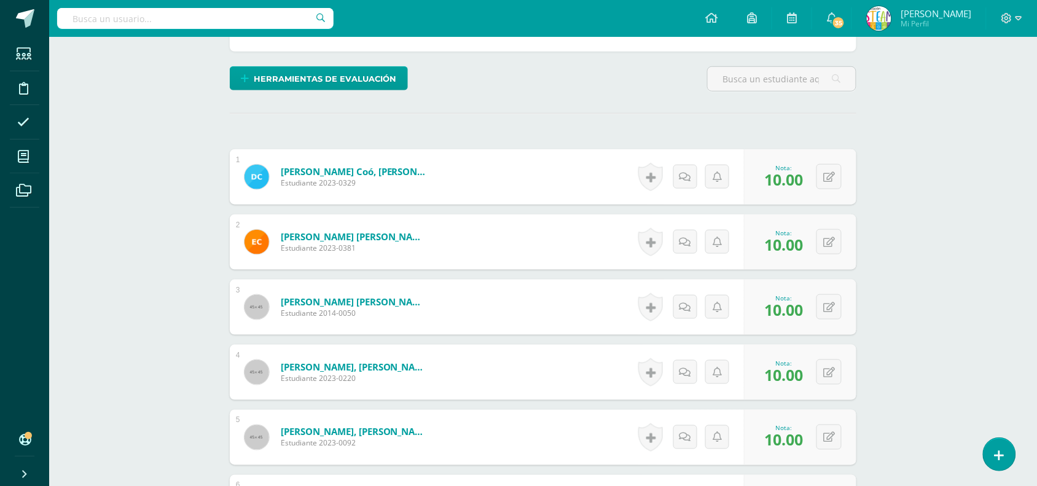
scroll to position [281, 0]
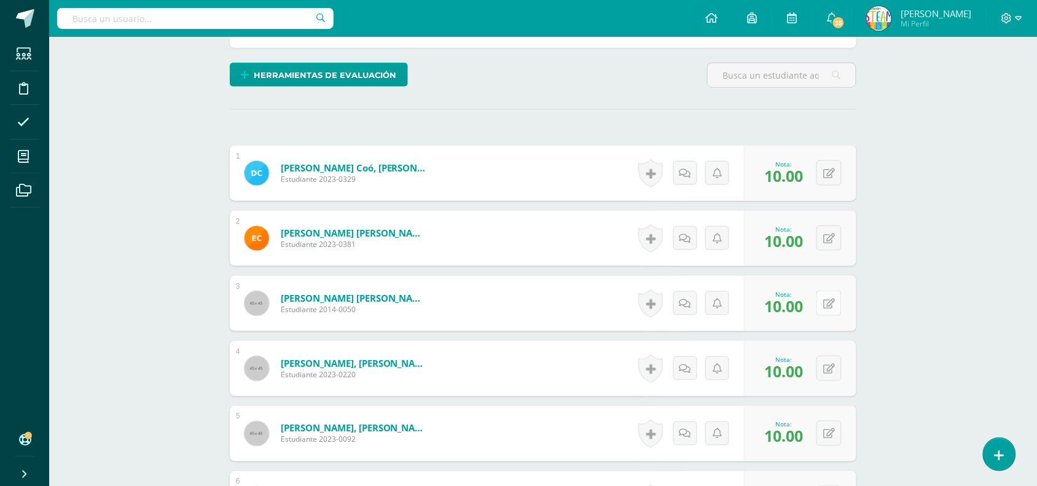
type input "8"
click at [830, 304] on icon at bounding box center [829, 303] width 12 height 10
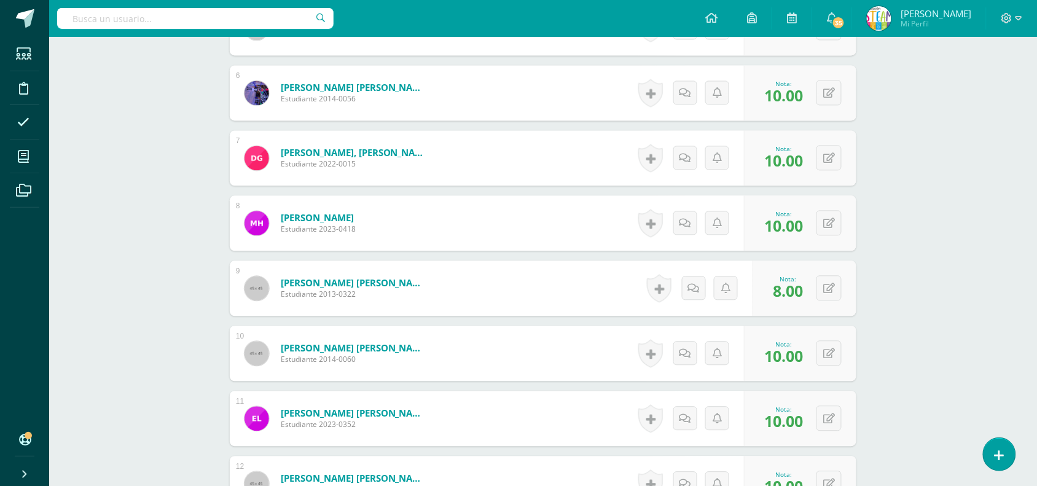
scroll to position [698, 0]
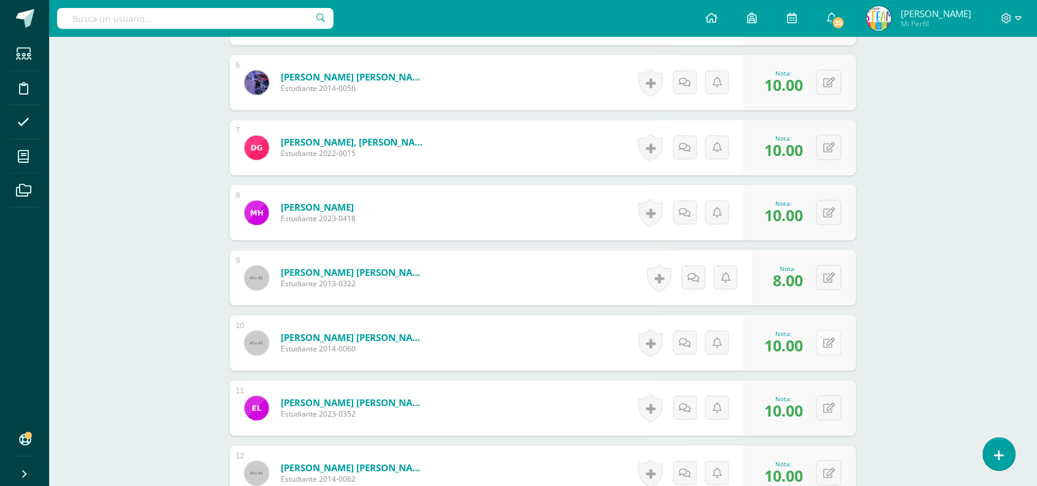
type input "8"
click at [829, 350] on button at bounding box center [837, 343] width 26 height 26
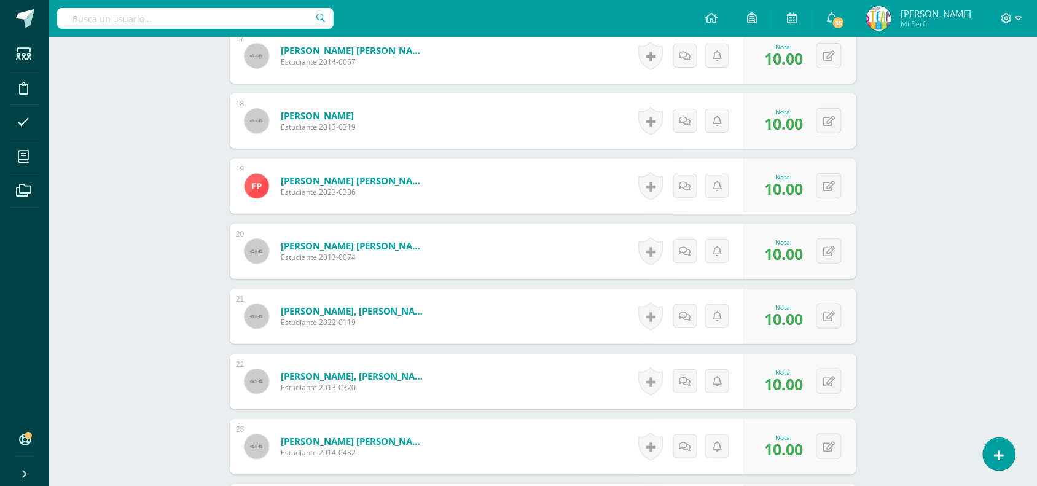
scroll to position [1634, 0]
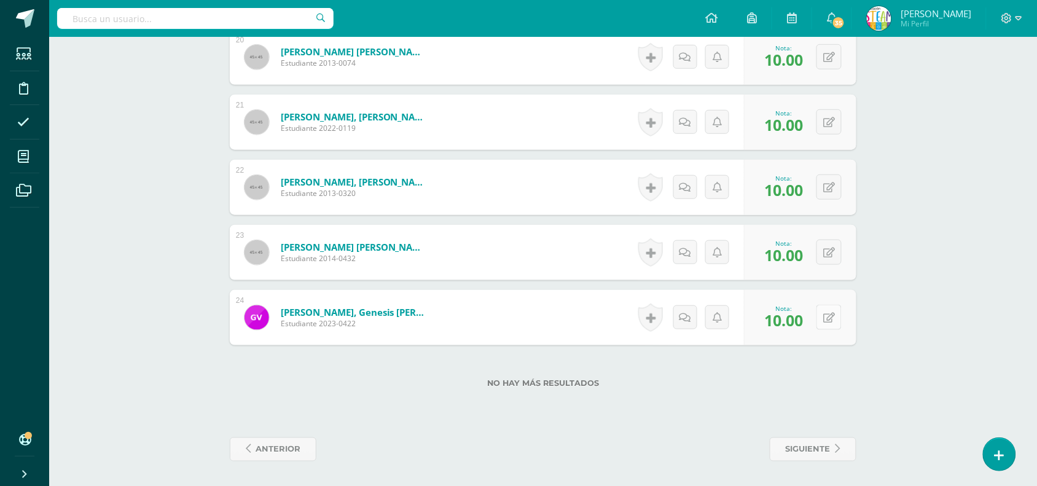
type input "8"
click at [830, 317] on icon at bounding box center [829, 318] width 12 height 10
type input "7"
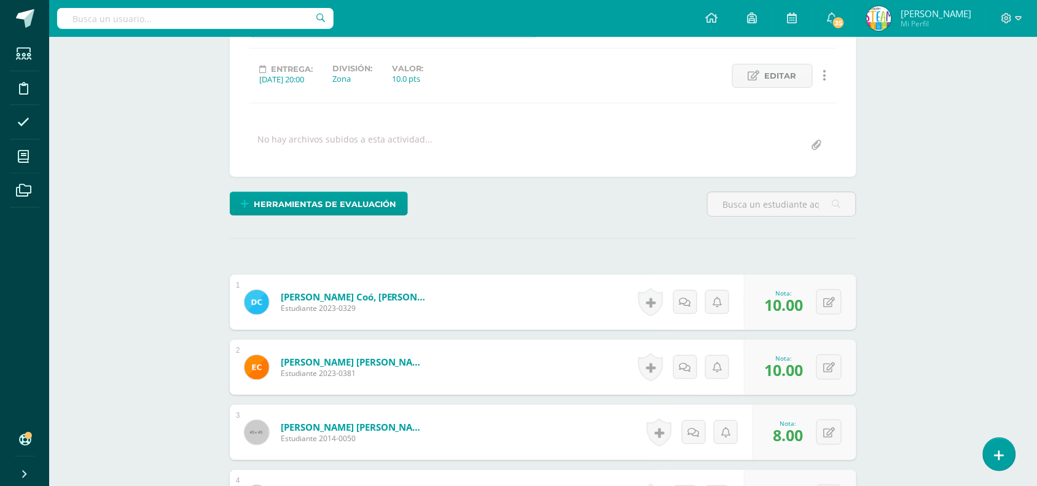
scroll to position [109, 0]
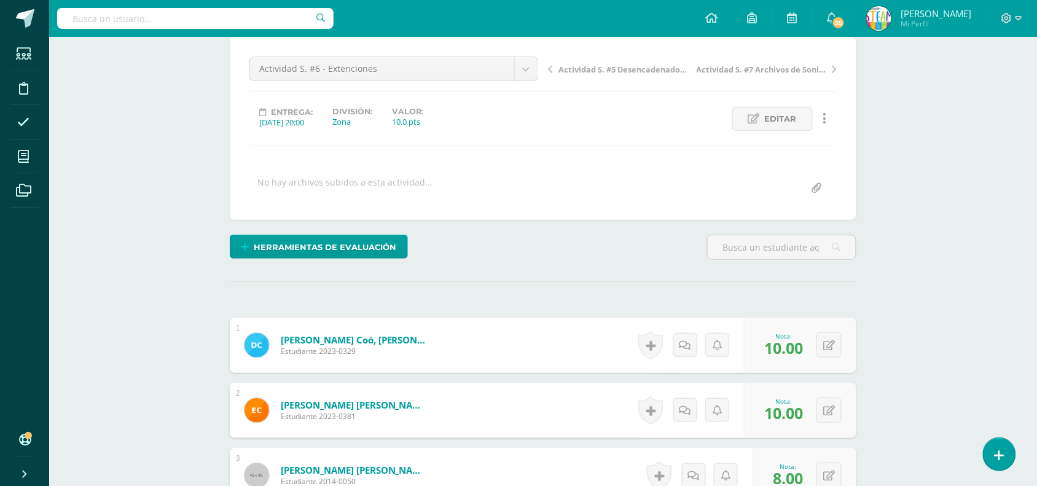
click at [765, 58] on div "Actividad S. #5 Desencadenadores 2 Actividad S. #7 Archivos de Sonido" at bounding box center [692, 73] width 298 height 34
click at [777, 68] on span "Actividad S. #7 Archivos de Sonido" at bounding box center [761, 69] width 130 height 11
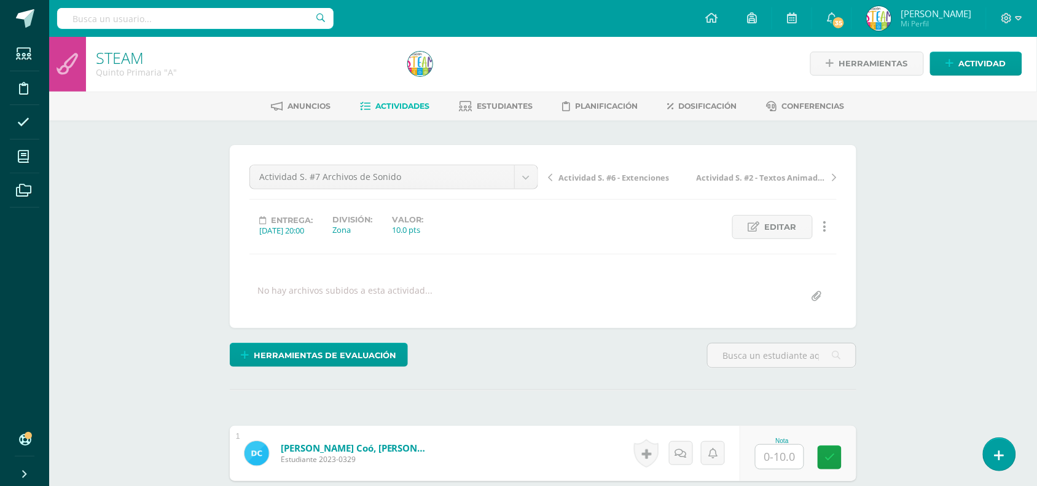
scroll to position [2, 0]
click at [784, 459] on input "text" at bounding box center [779, 456] width 48 height 24
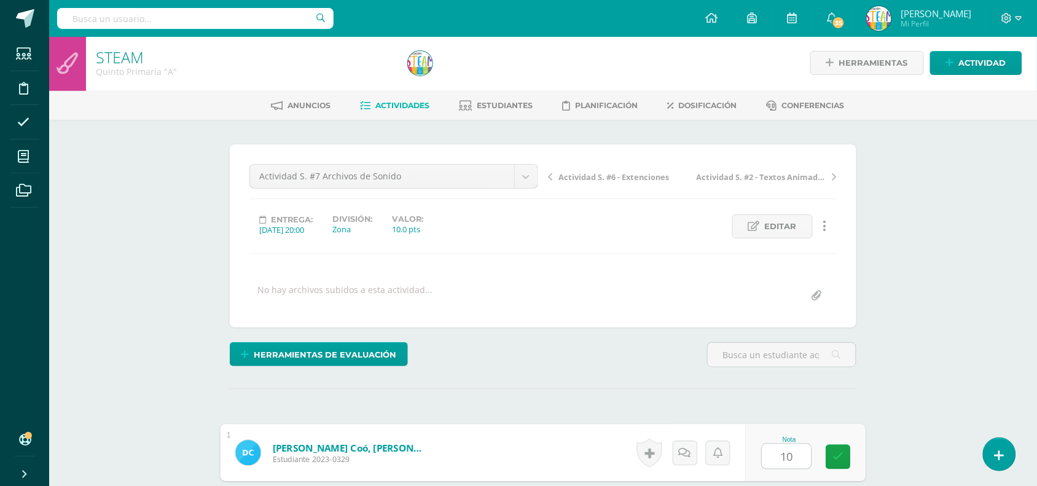
type input "10"
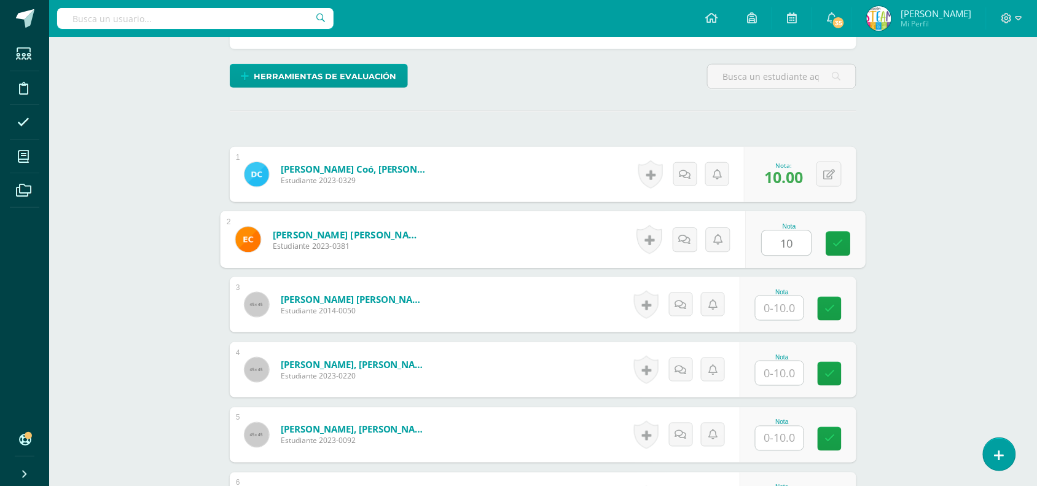
type input "10"
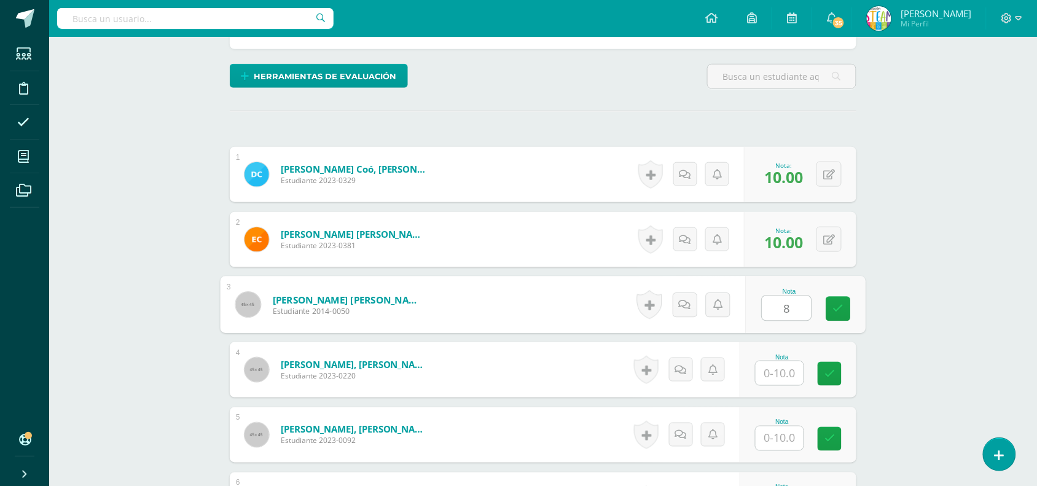
type input "8"
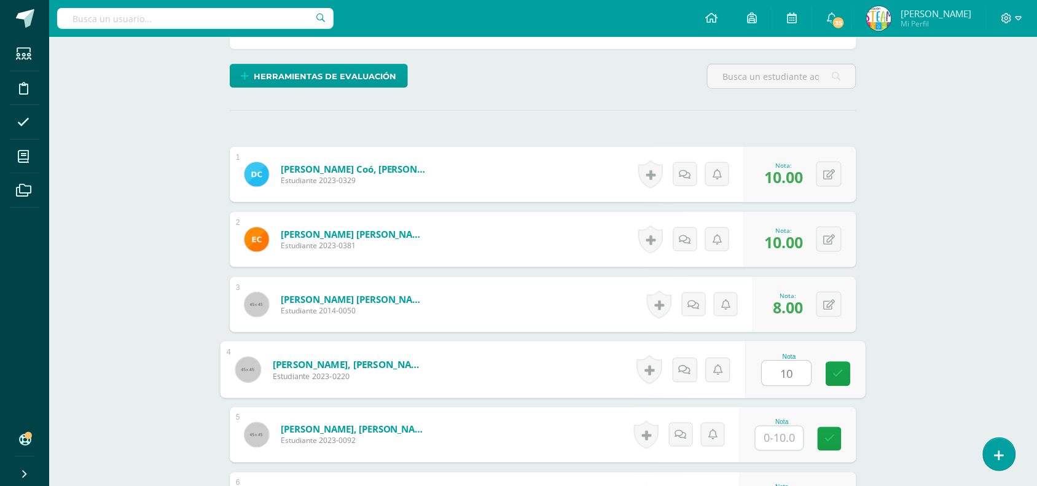
type input "10"
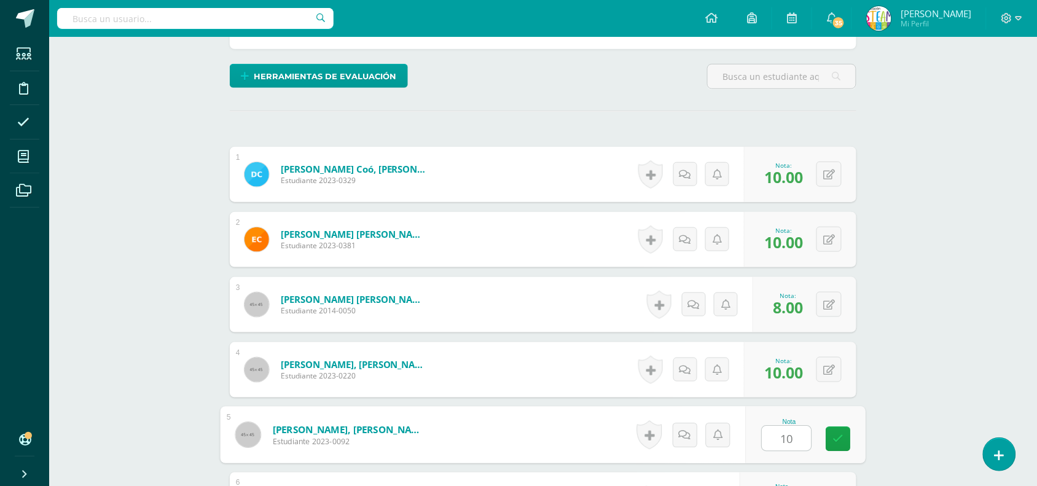
type input "10"
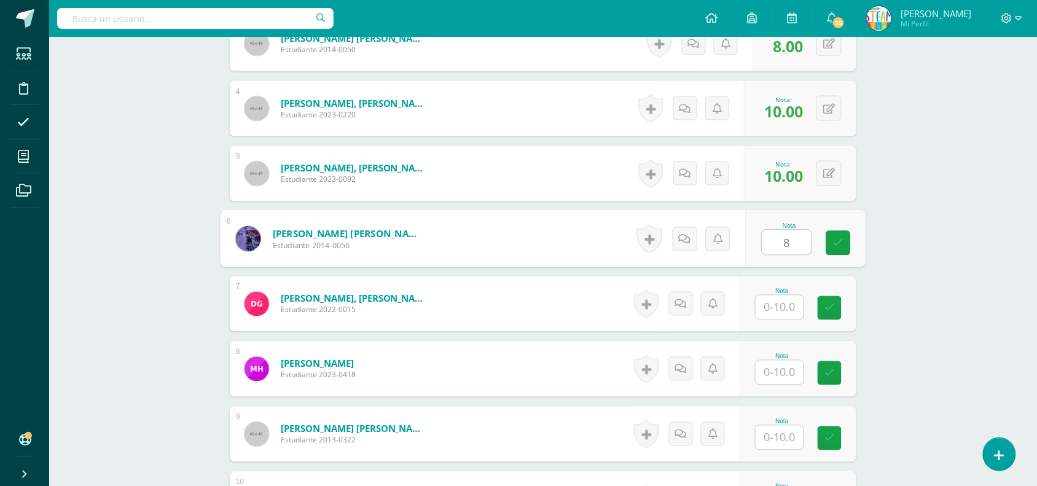
type input "8"
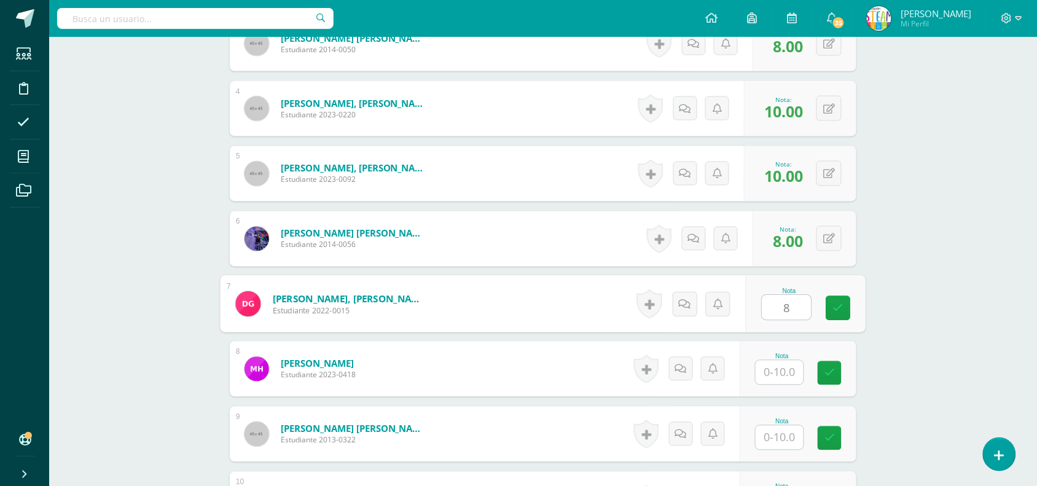
type input "8"
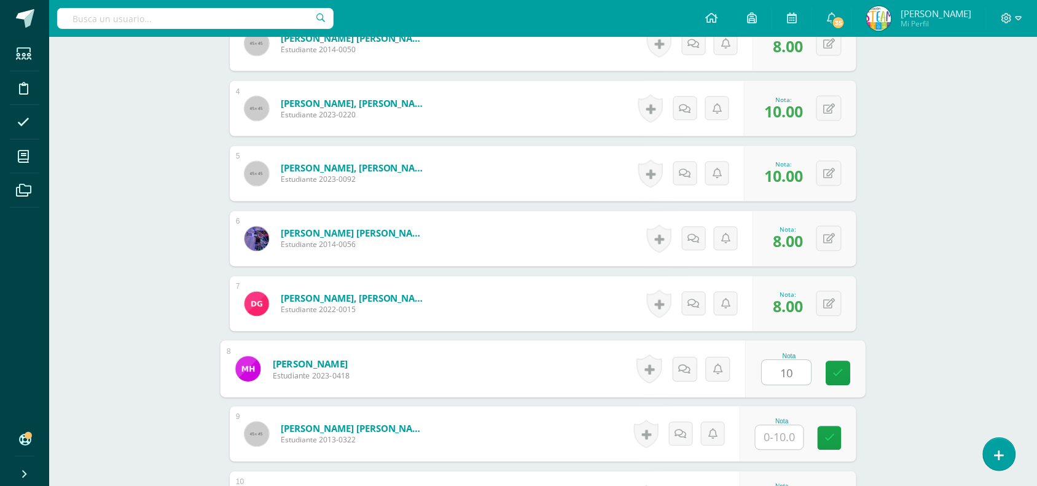
type input "10"
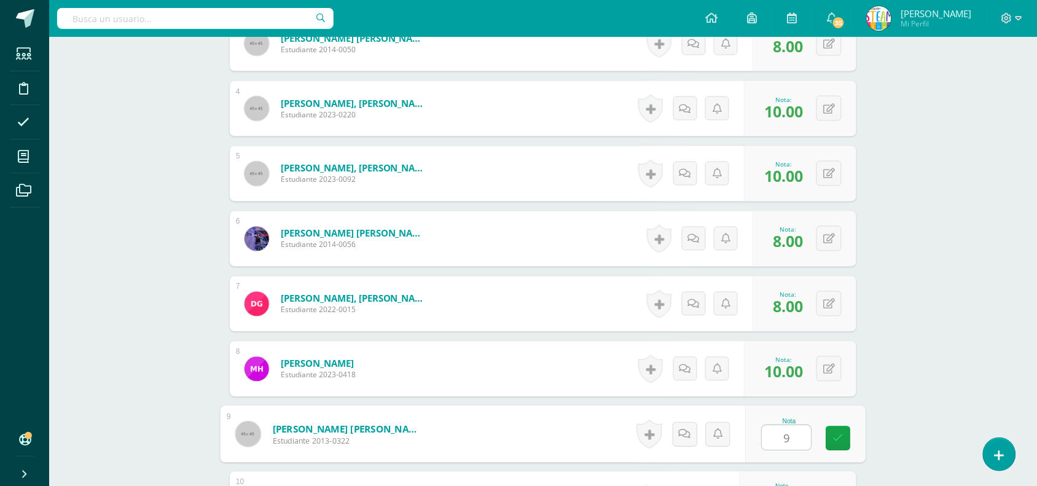
type input "9"
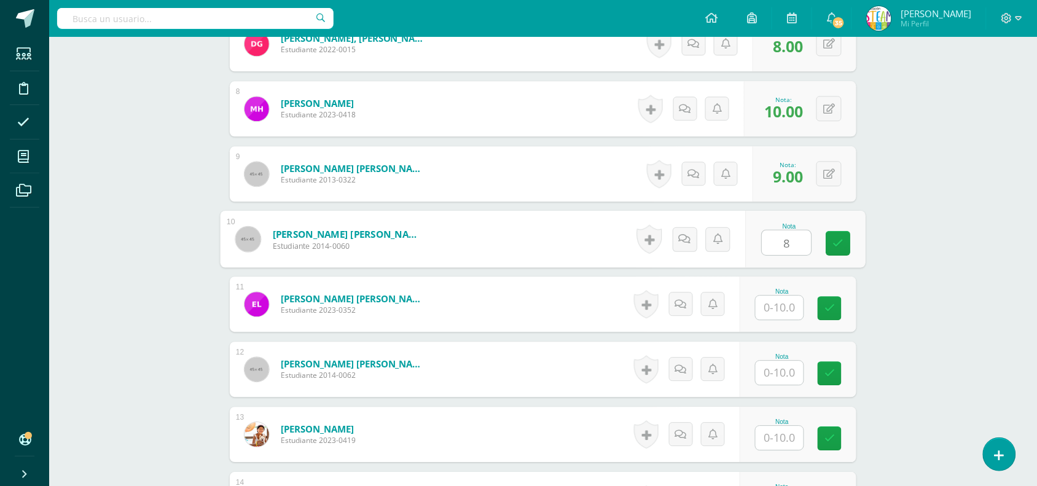
type input "8"
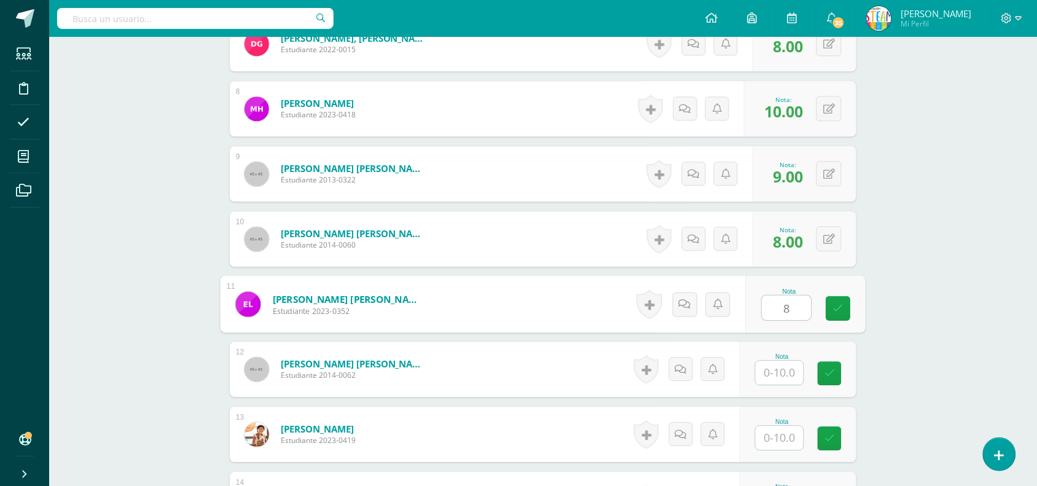
type input "8"
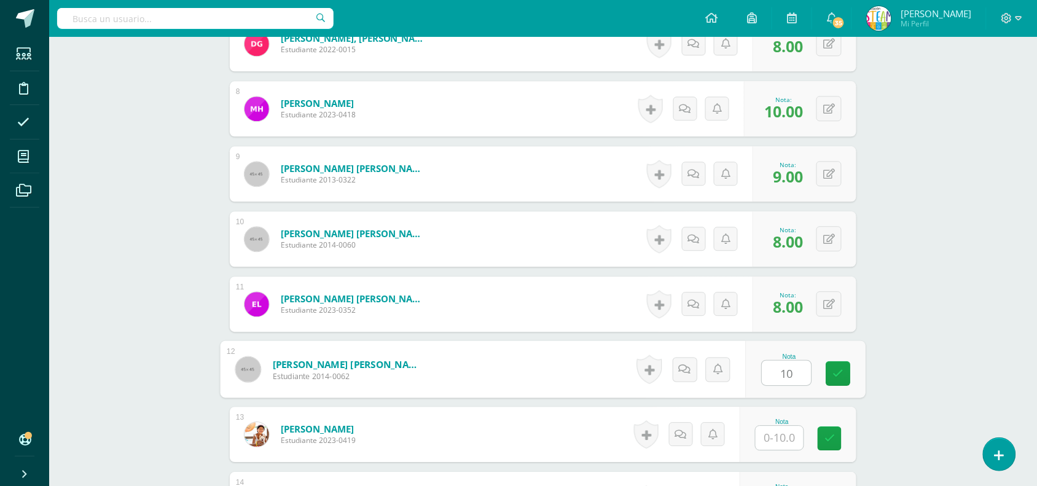
type input "10"
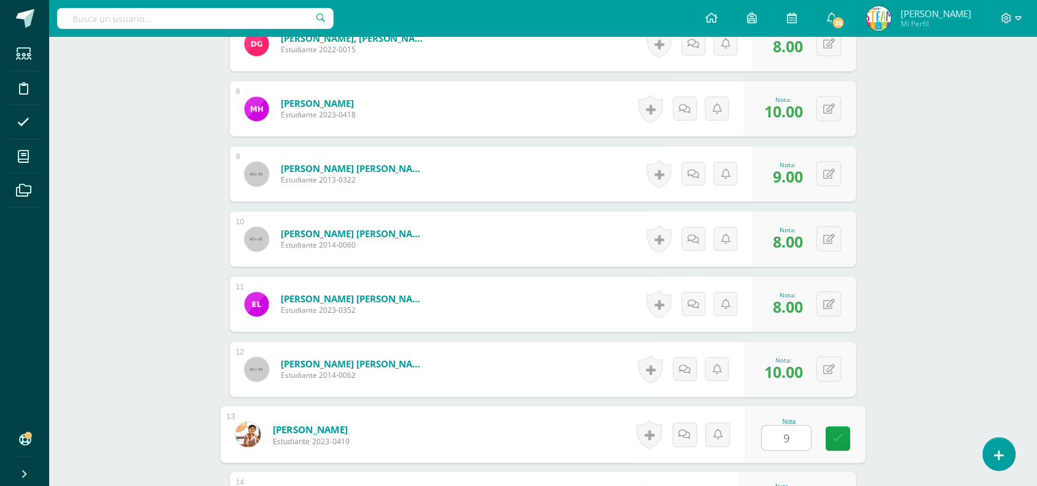
type input "9"
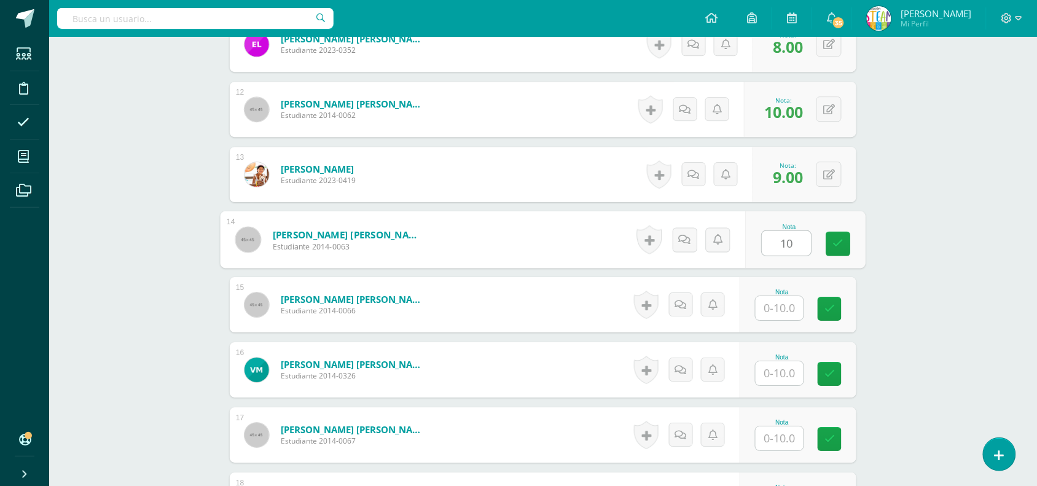
type input "10"
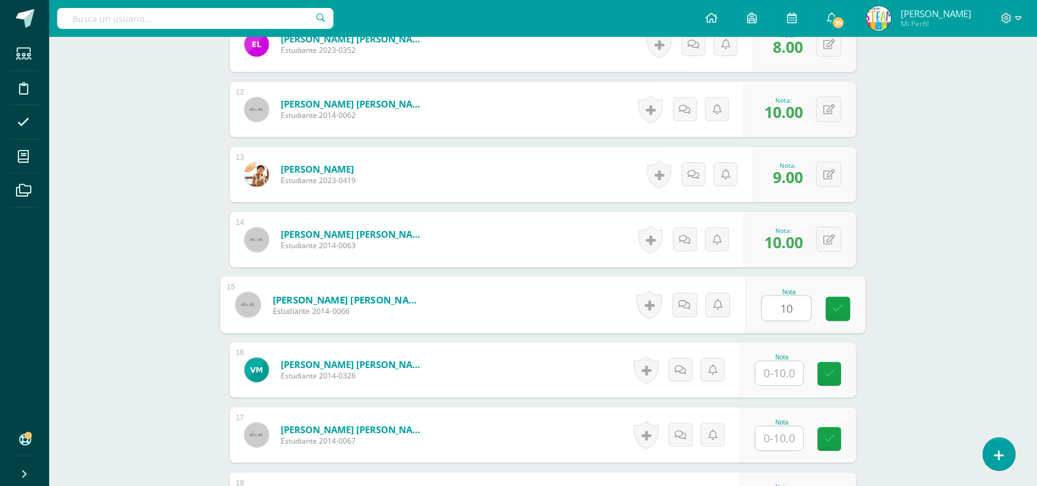
type input "10"
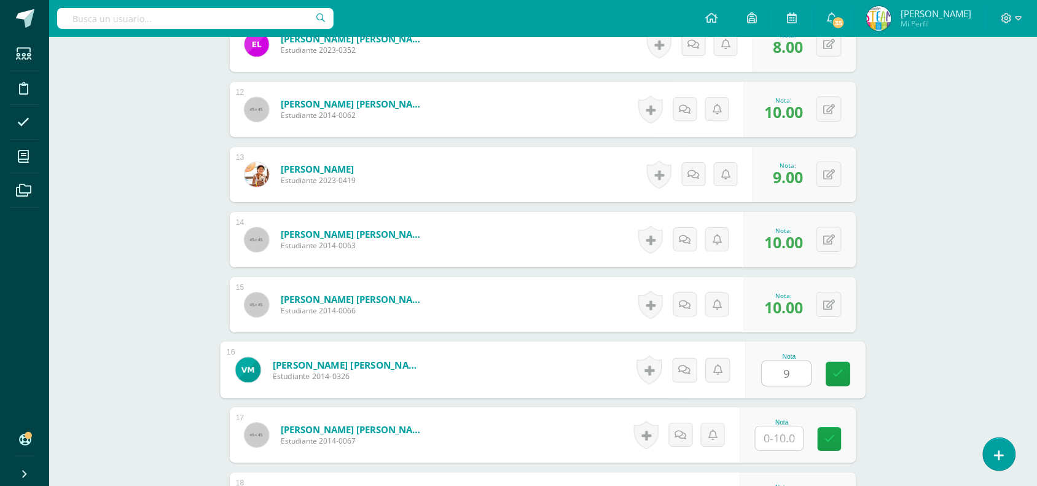
type input "9"
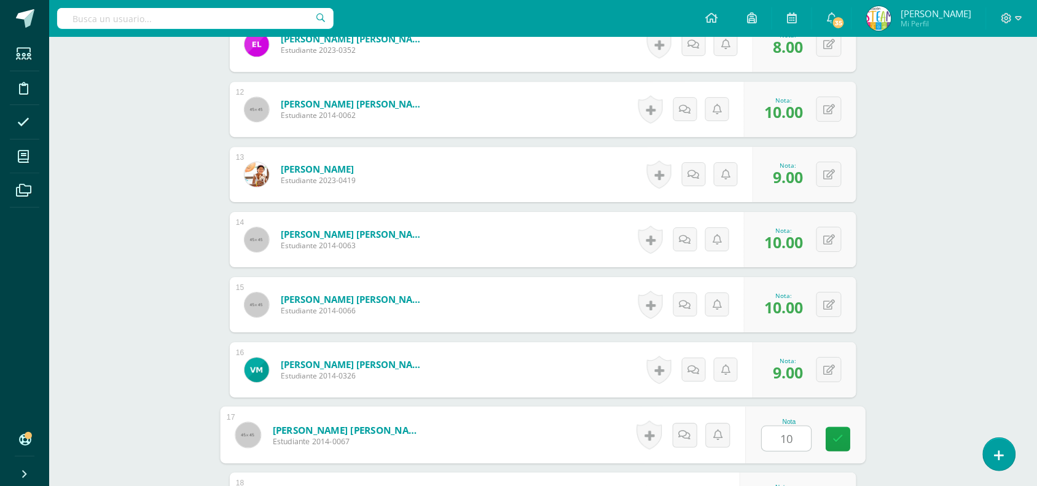
type input "10"
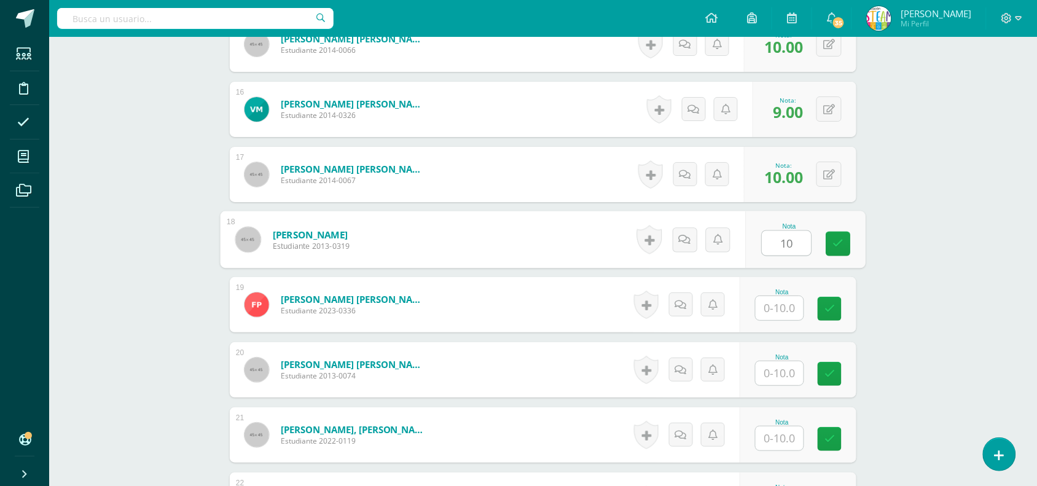
type input "10"
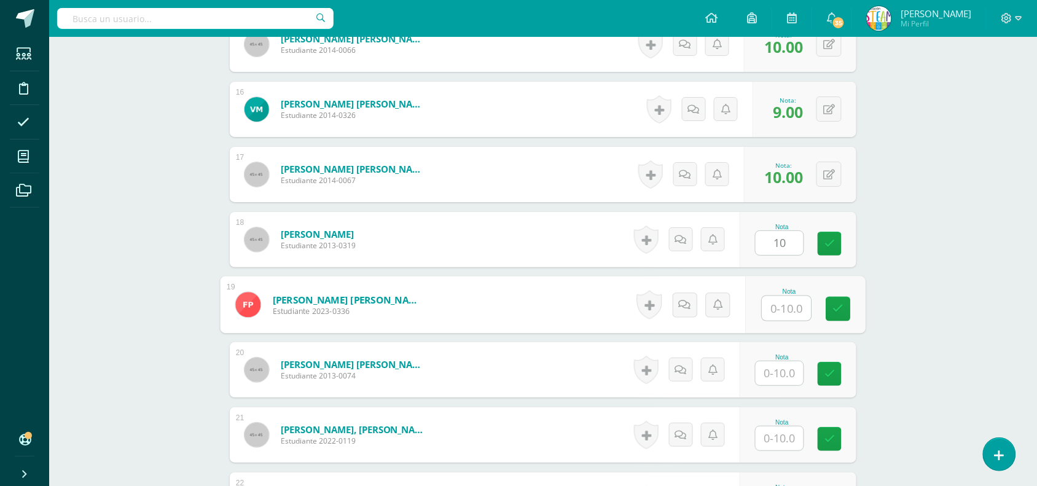
type input "1"
type input "9"
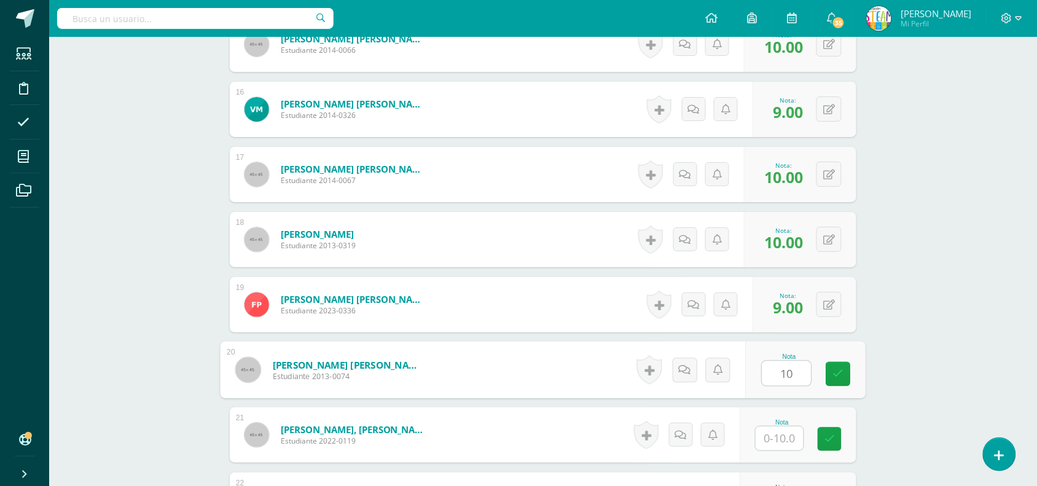
type input "10"
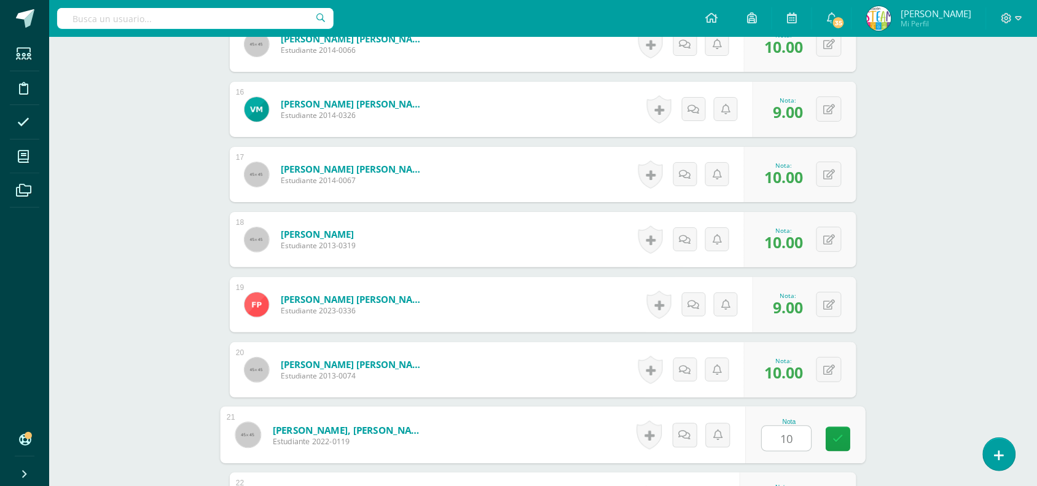
type input "10"
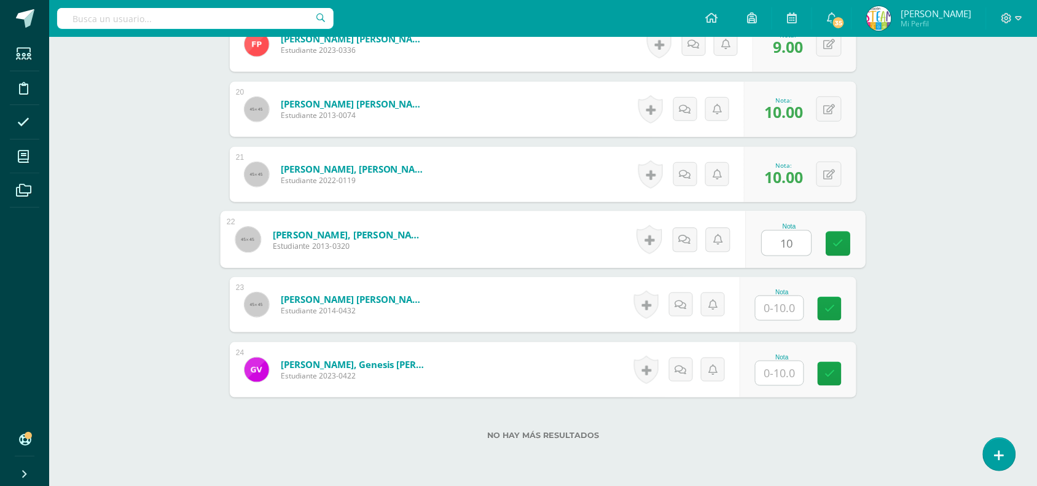
type input "10"
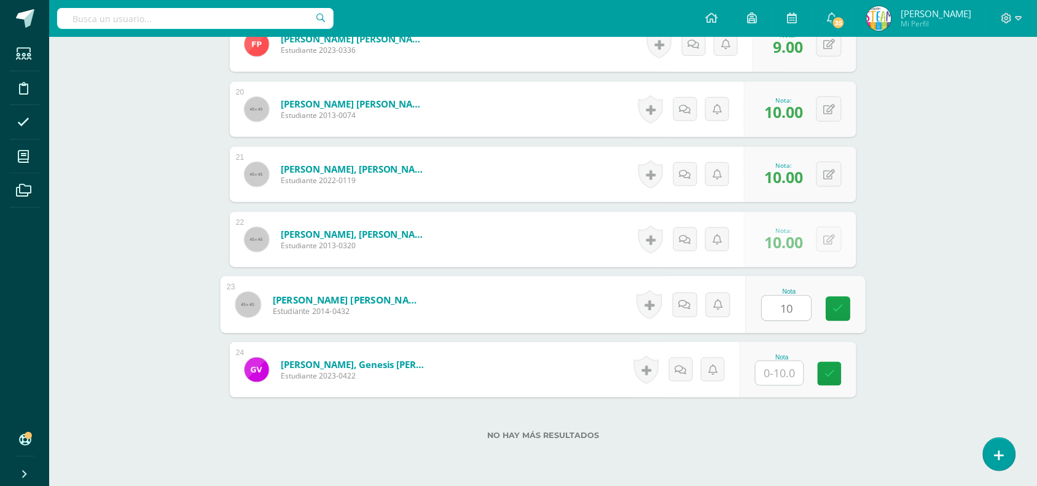
type input "10"
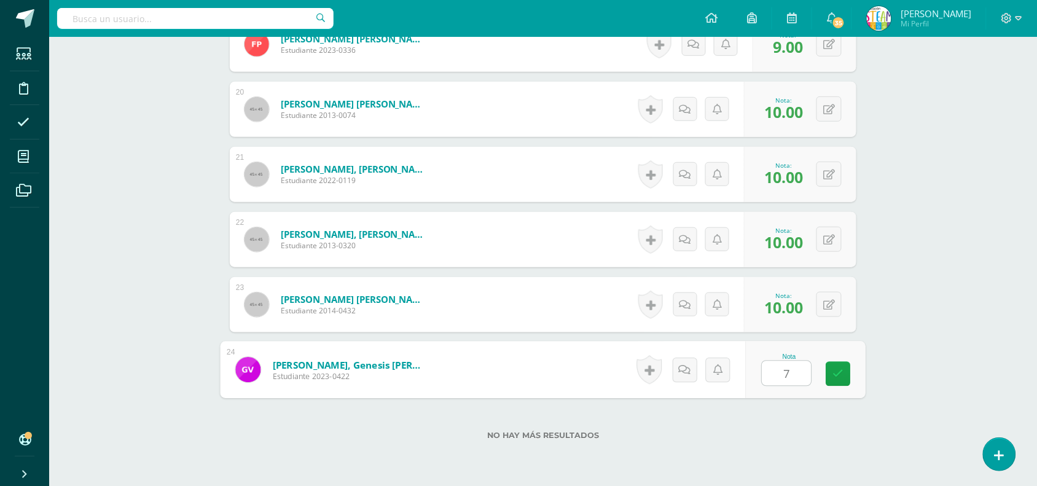
type input "7"
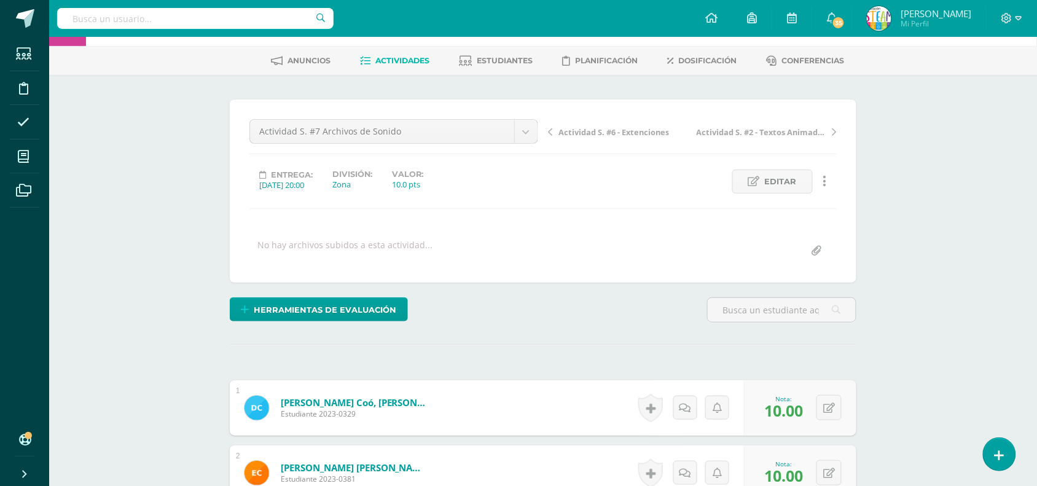
scroll to position [0, 0]
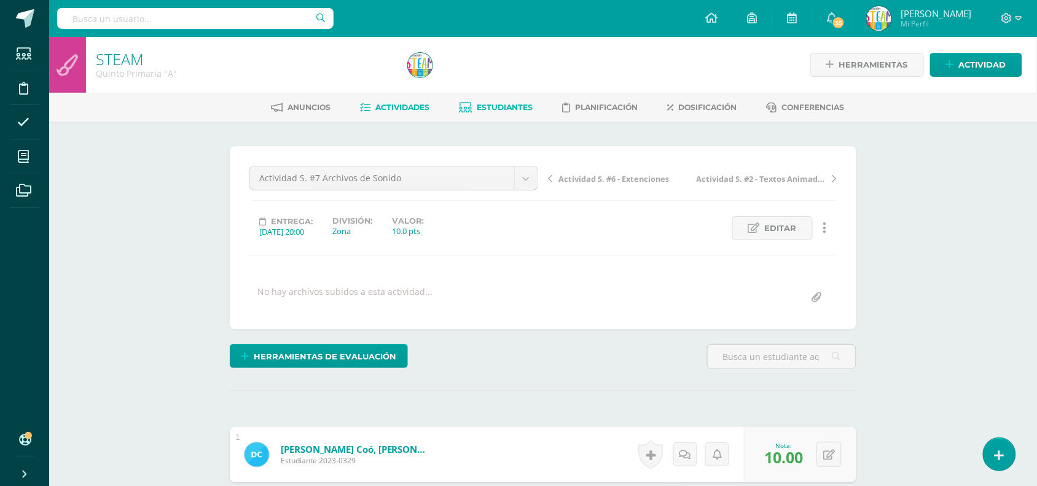
click at [465, 107] on icon at bounding box center [465, 108] width 13 height 10
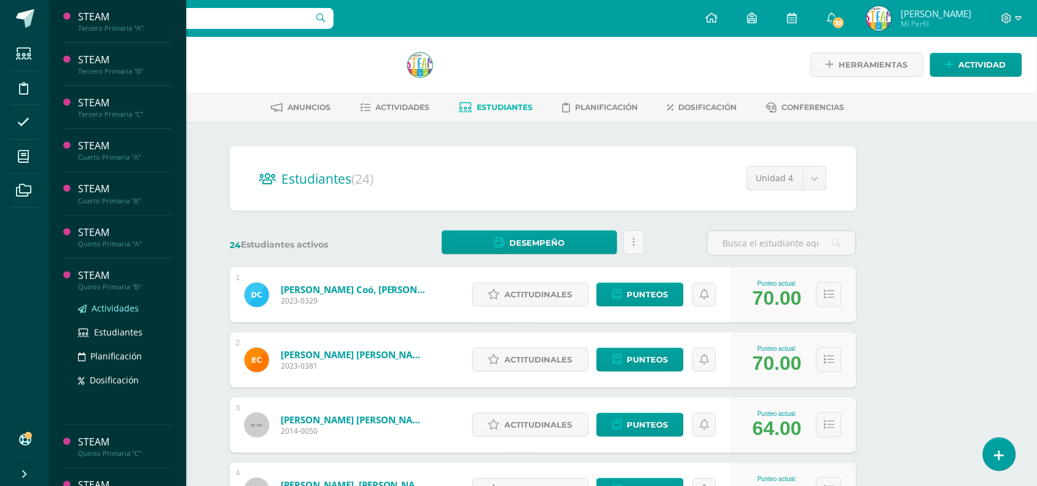
click at [111, 307] on span "Actividades" at bounding box center [115, 308] width 47 height 12
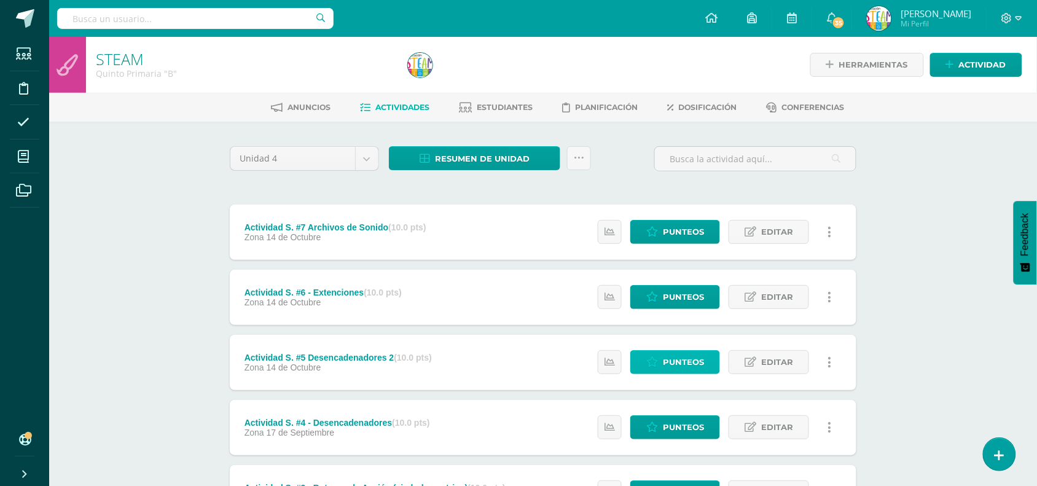
click at [685, 358] on span "Punteos" at bounding box center [683, 362] width 41 height 23
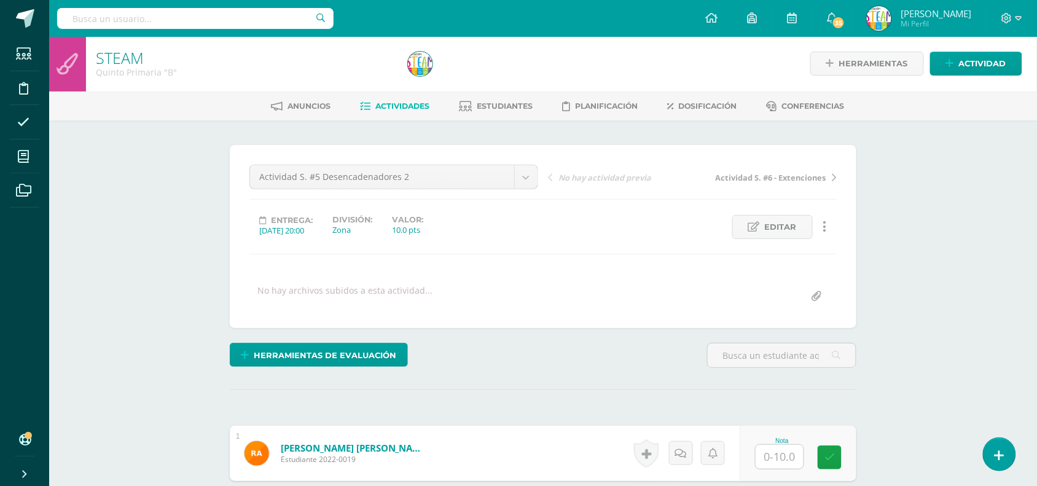
scroll to position [2, 0]
click at [685, 358] on div "Herramientas de evaluación Lista de cotejo Escala de valoración Puntos Extra Su…" at bounding box center [543, 359] width 636 height 35
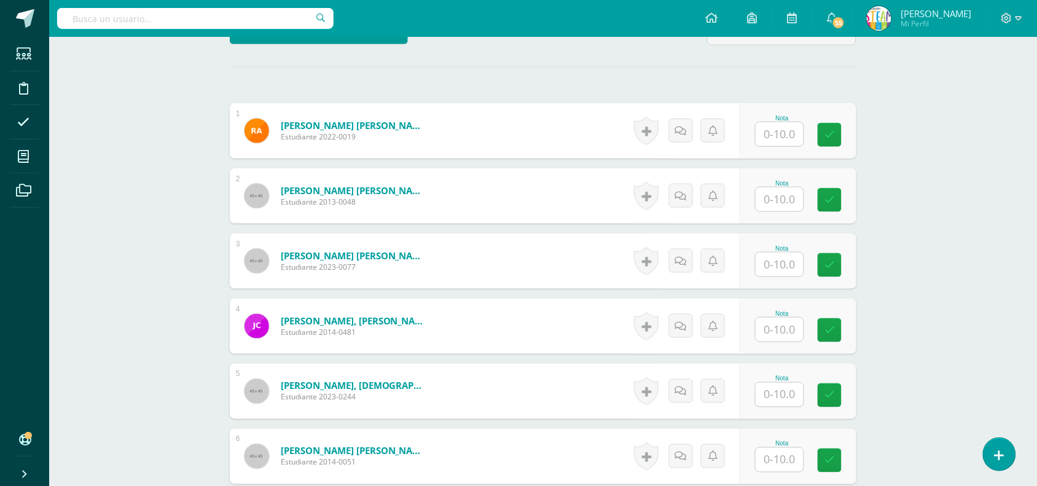
scroll to position [401, 0]
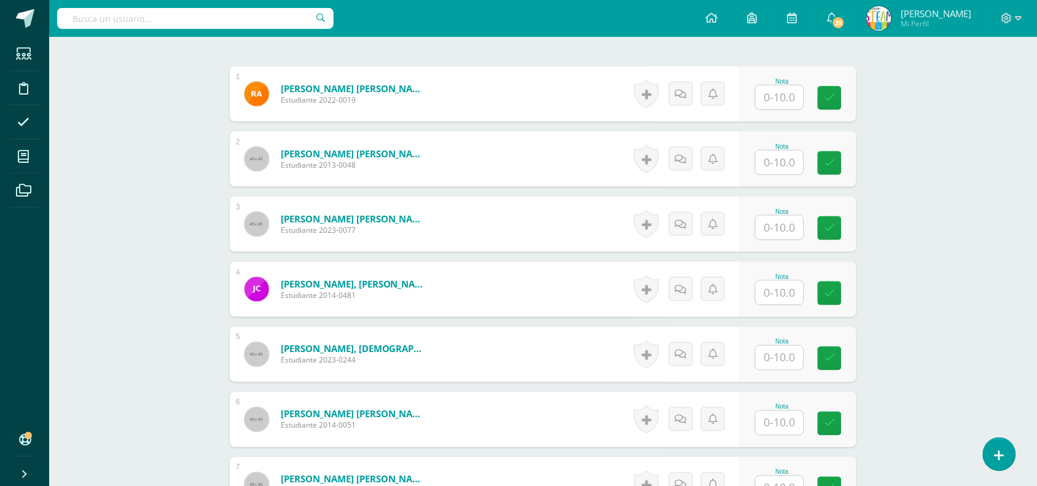
scroll to position [309, 0]
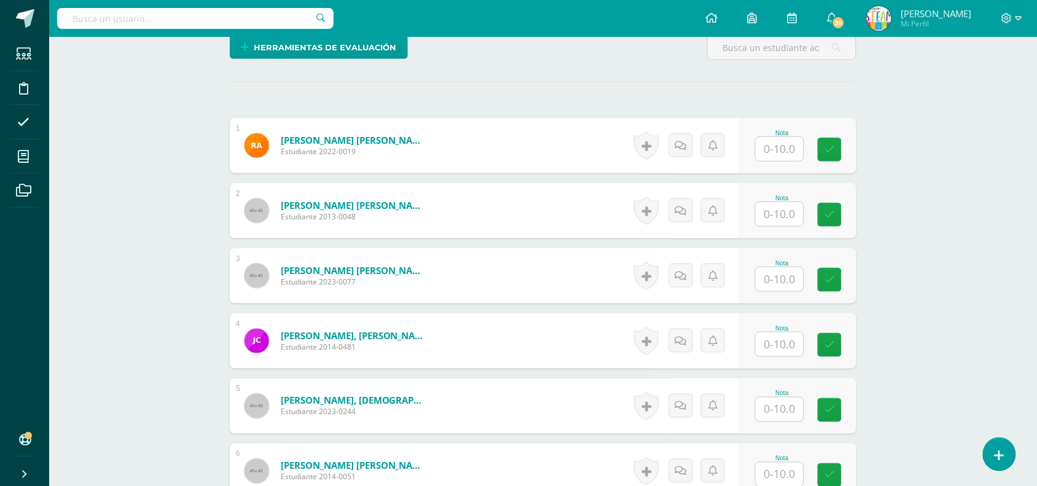
click at [766, 145] on input "text" at bounding box center [779, 149] width 48 height 24
type input "10"
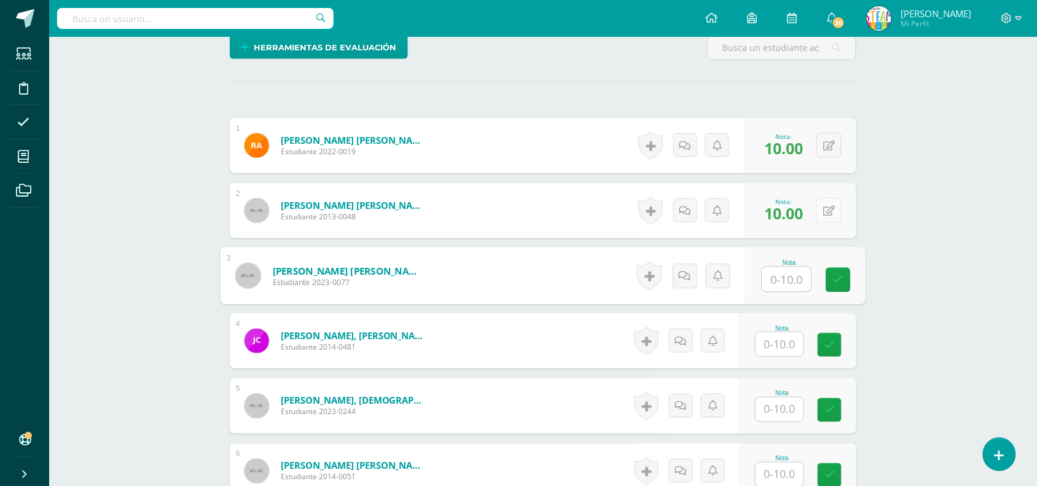
click at [826, 209] on button at bounding box center [828, 210] width 25 height 25
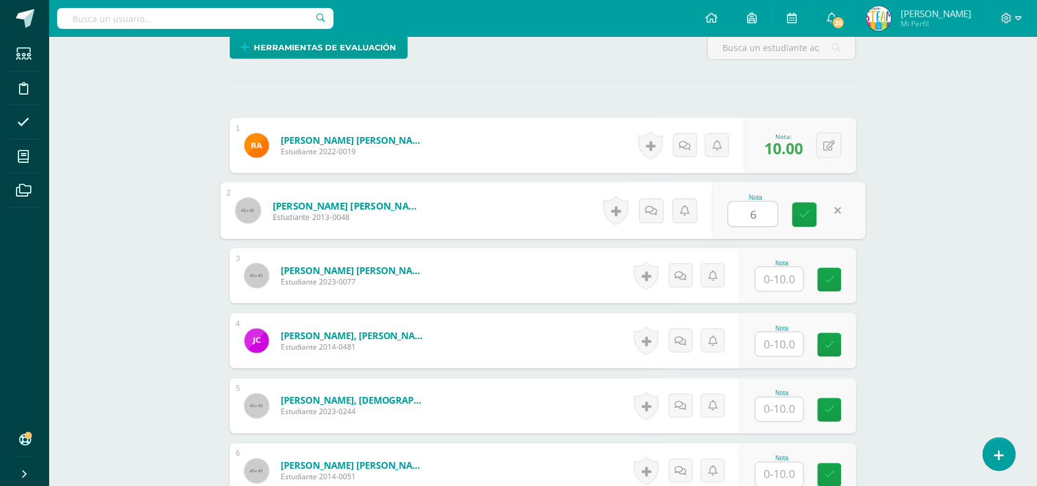
type input "6"
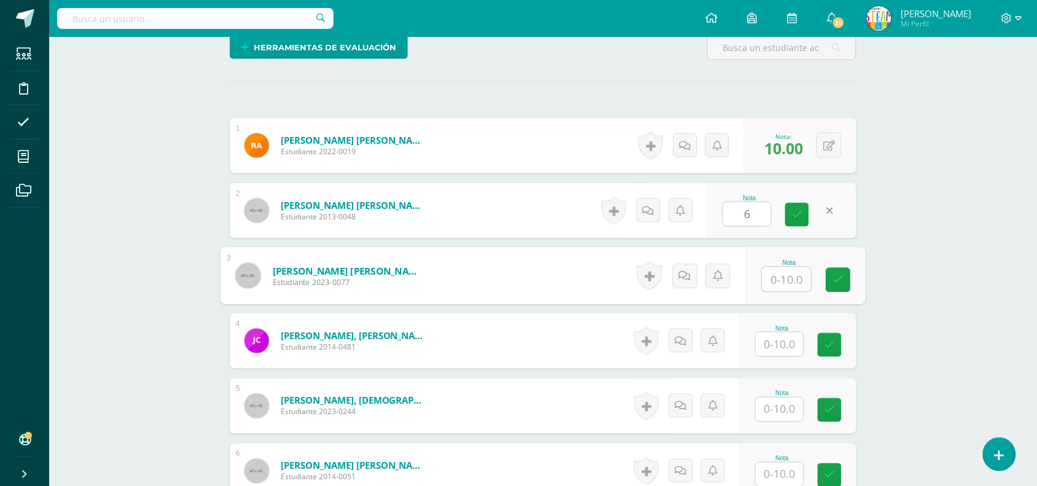
click at [778, 278] on input "text" at bounding box center [786, 279] width 49 height 25
type input "10"
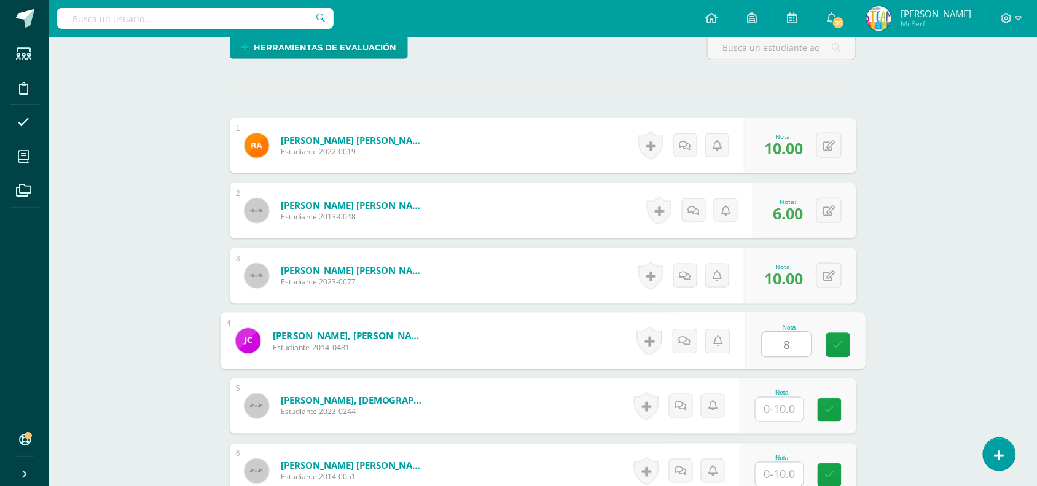
type input "8"
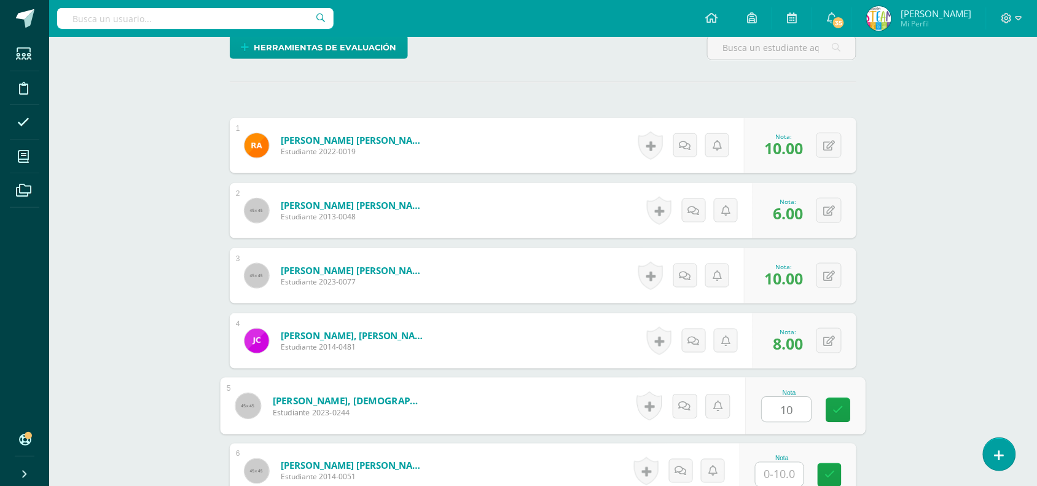
type input "10"
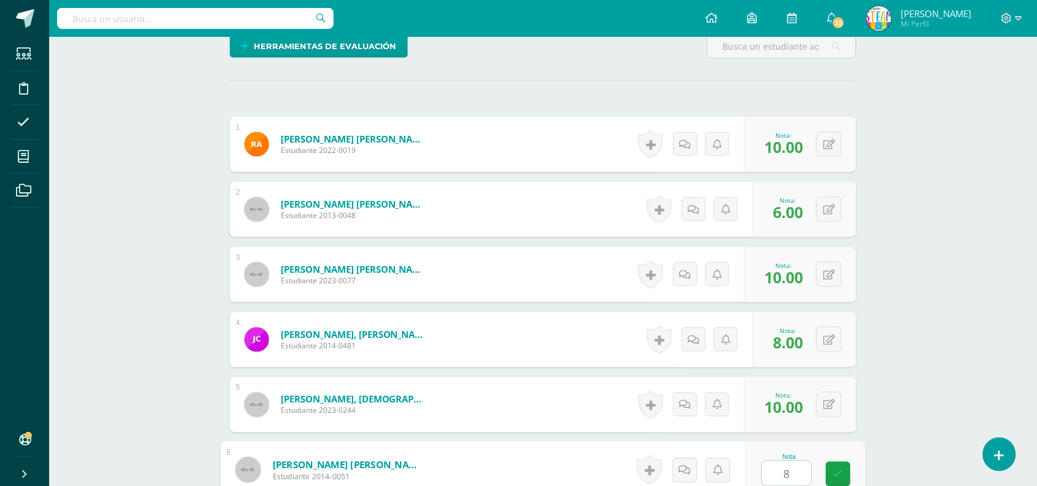
type input "8"
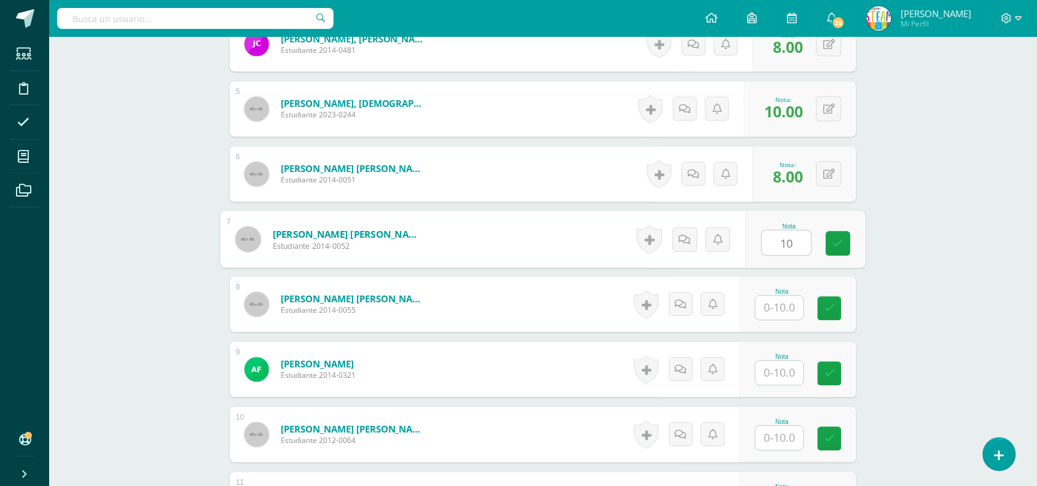
type input "10"
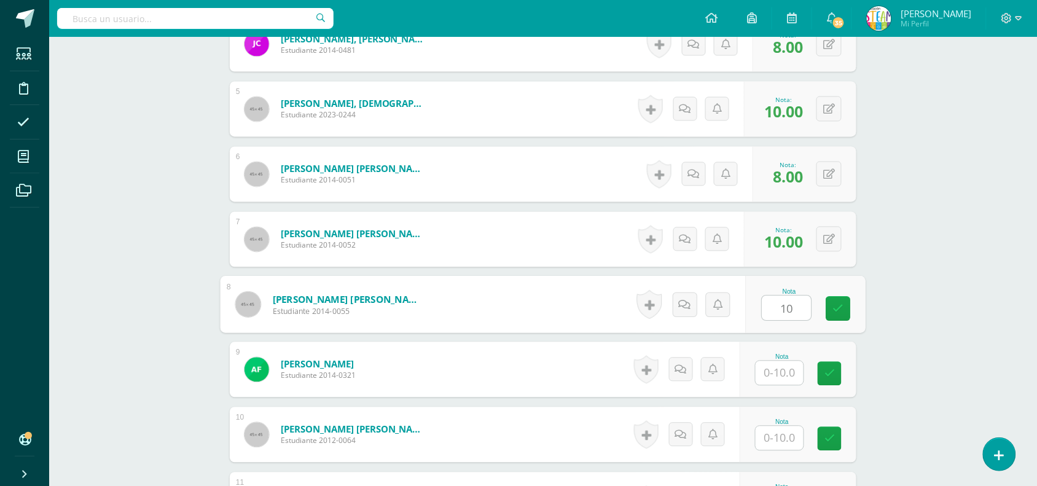
type input "10"
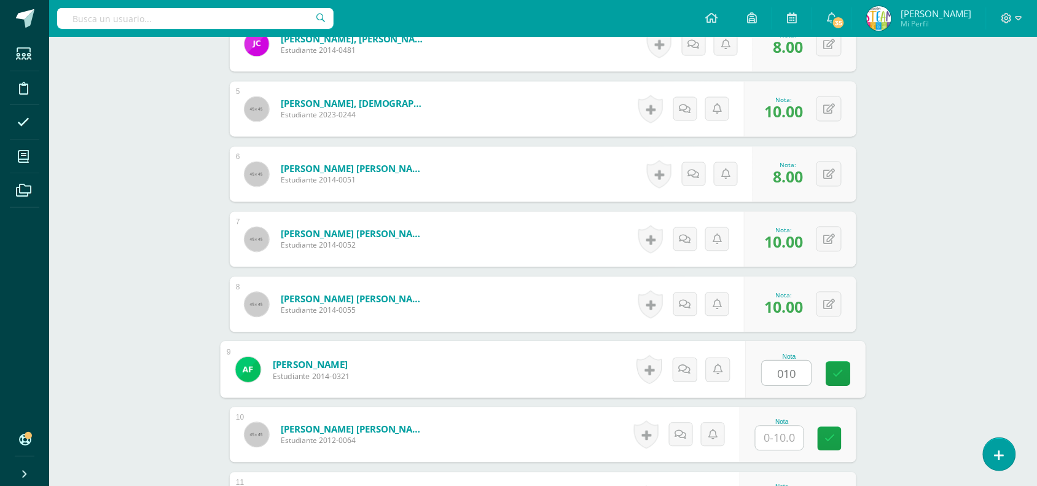
type input "010"
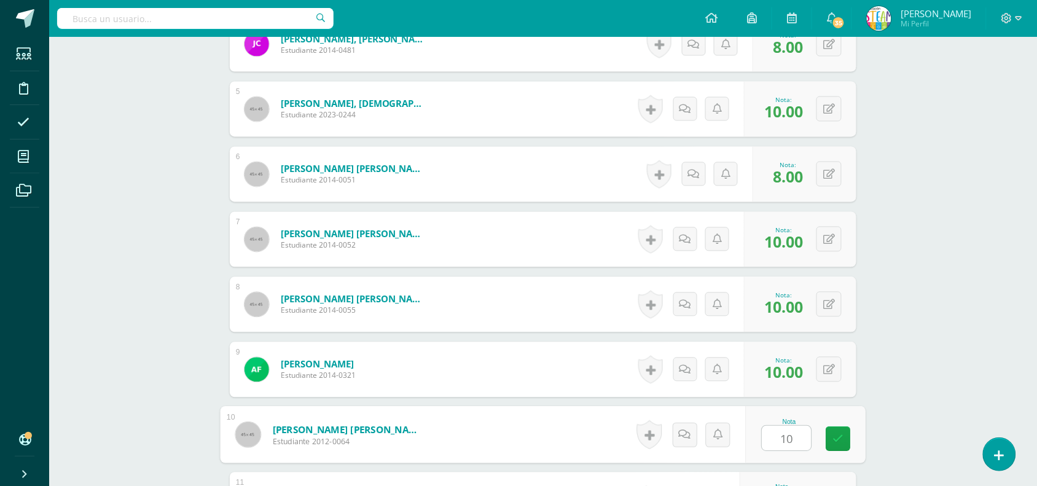
type input "10"
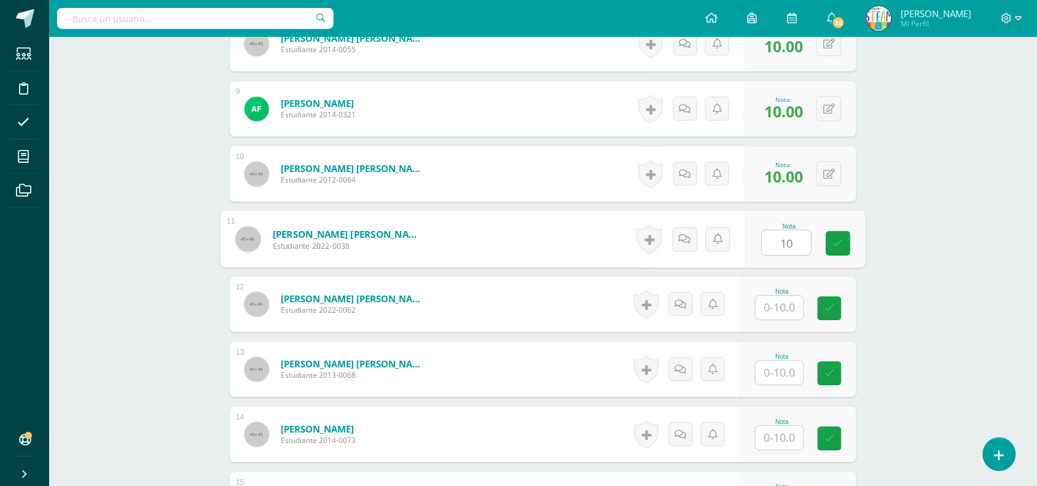
type input "10"
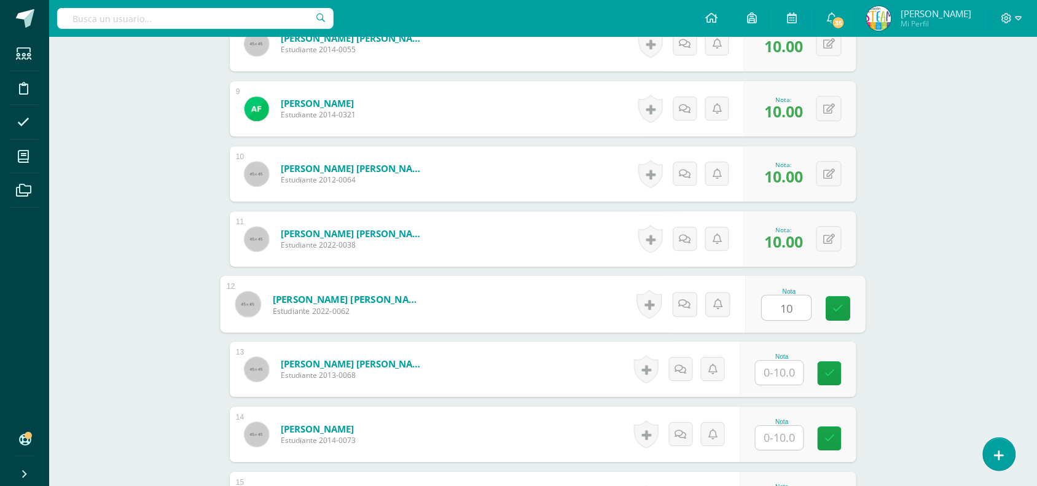
type input "10"
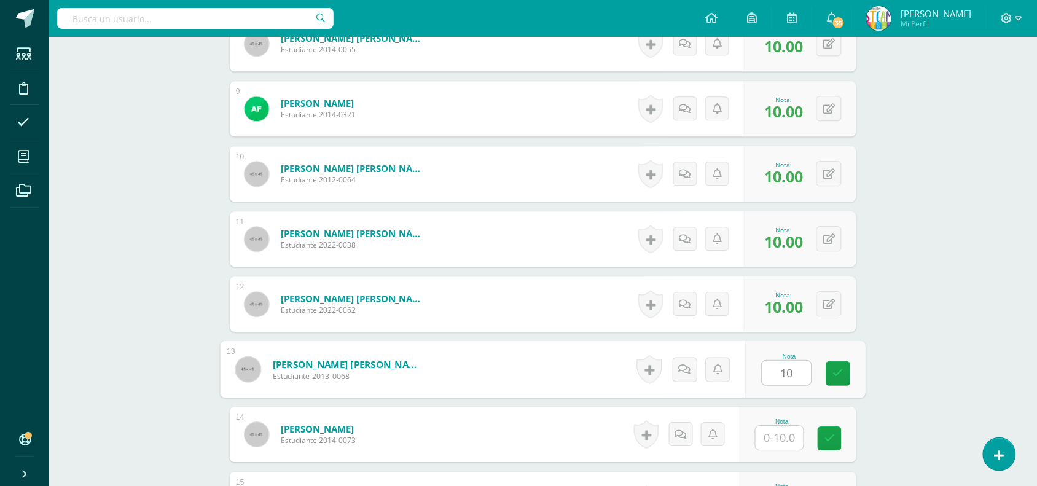
type input "10"
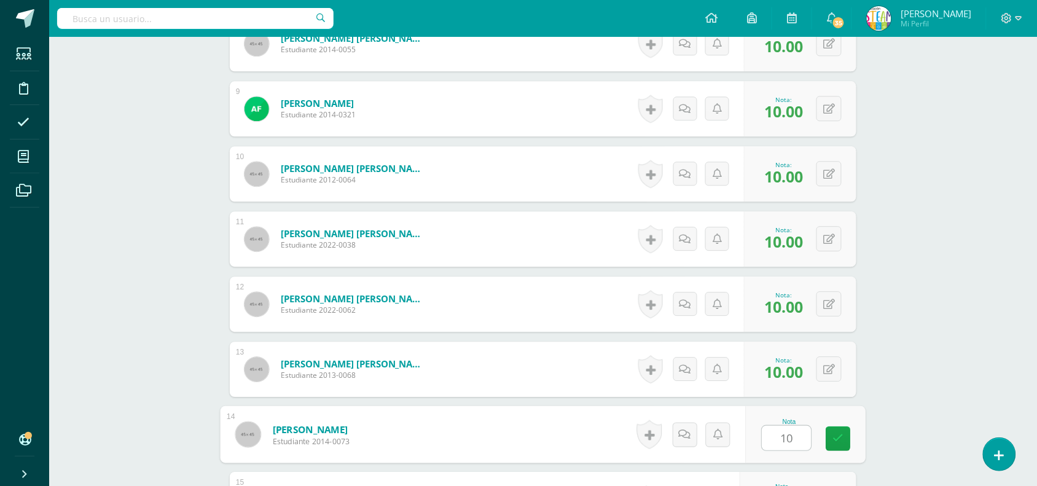
type input "10"
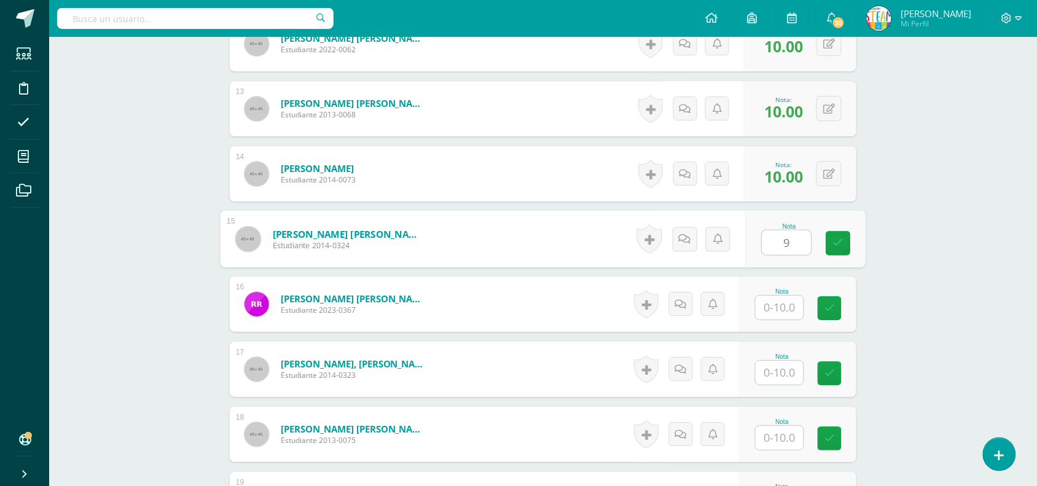
type input "9"
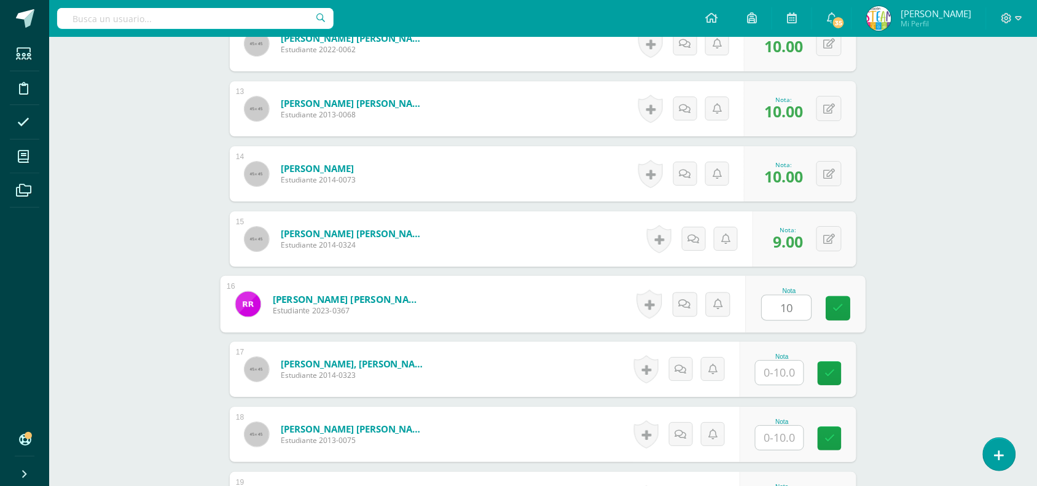
type input "10"
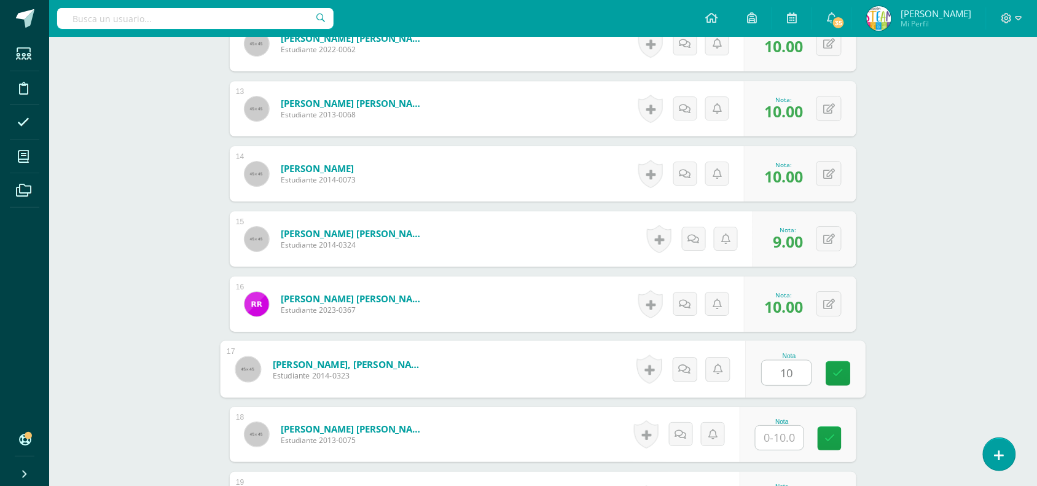
type input "10"
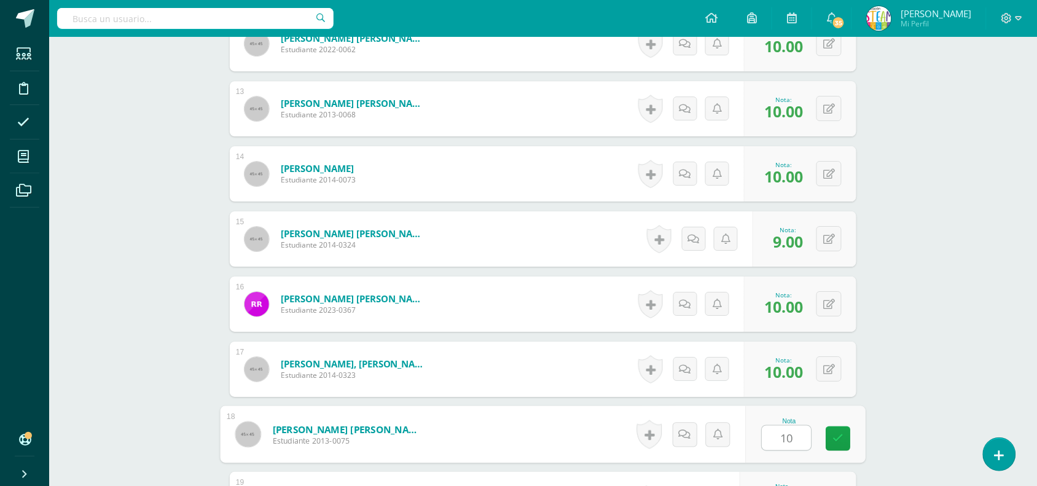
type input "10"
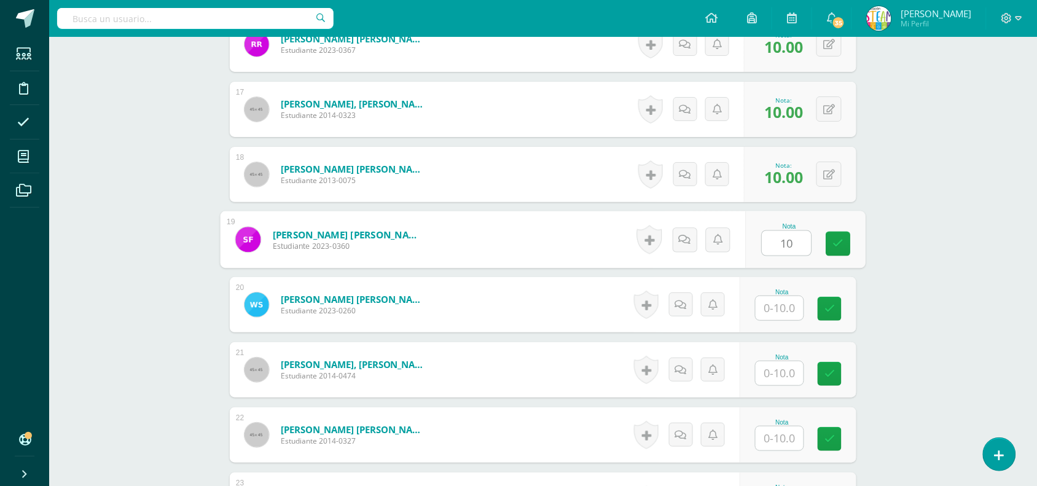
type input "10"
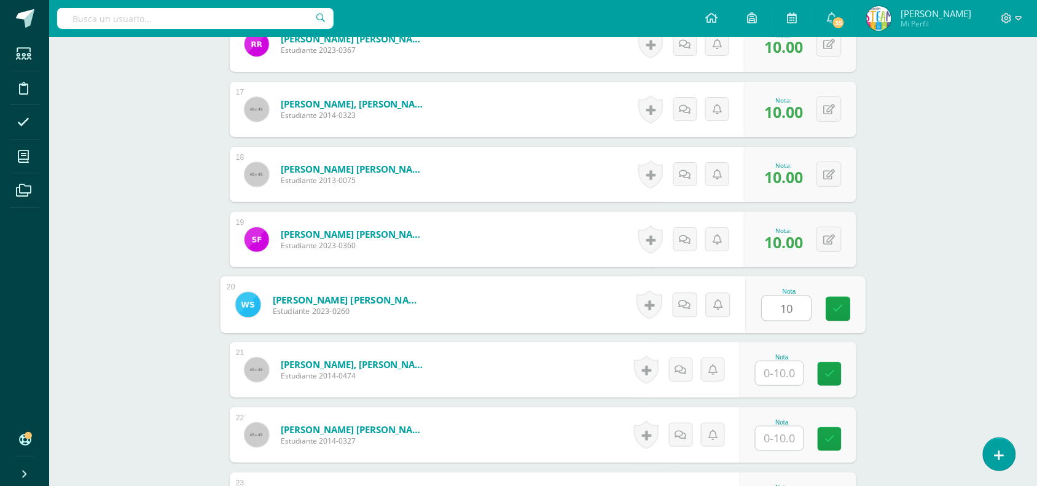
type input "10"
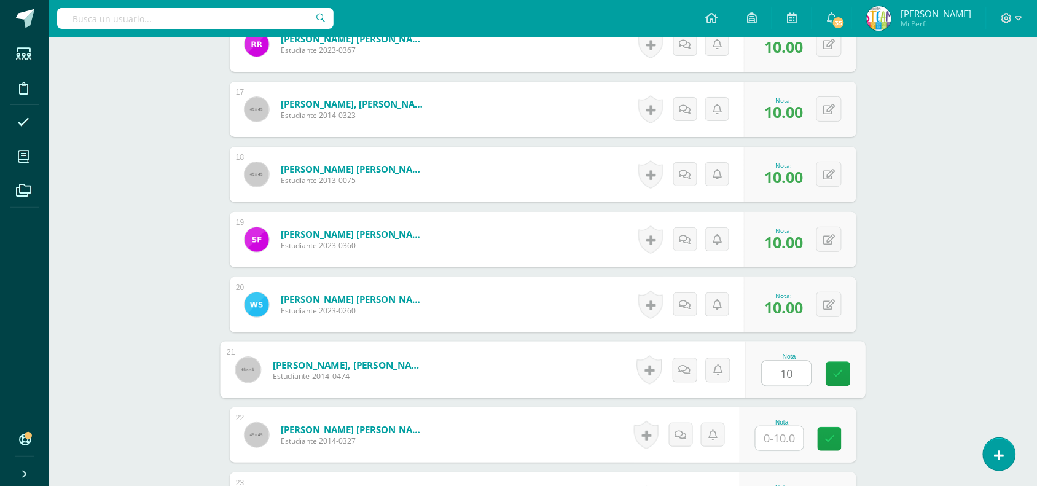
type input "10"
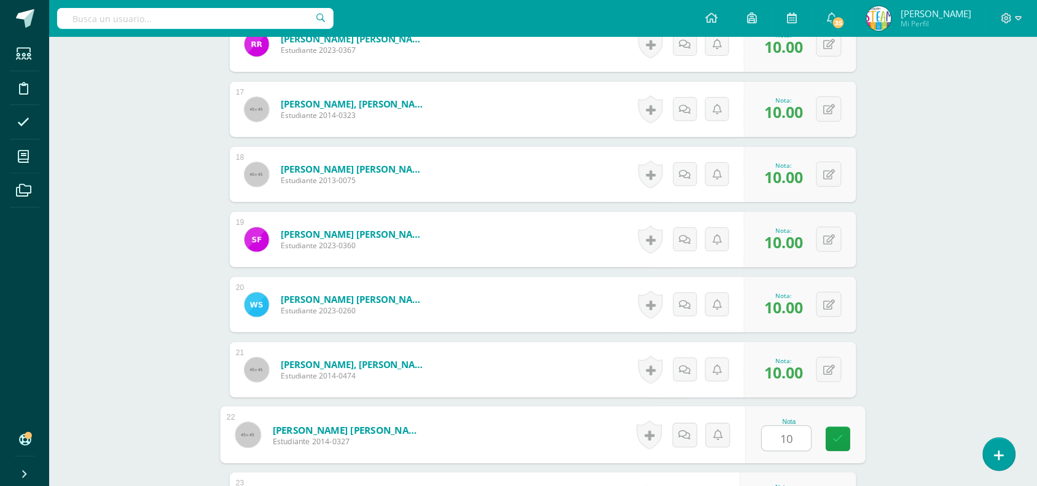
type input "10"
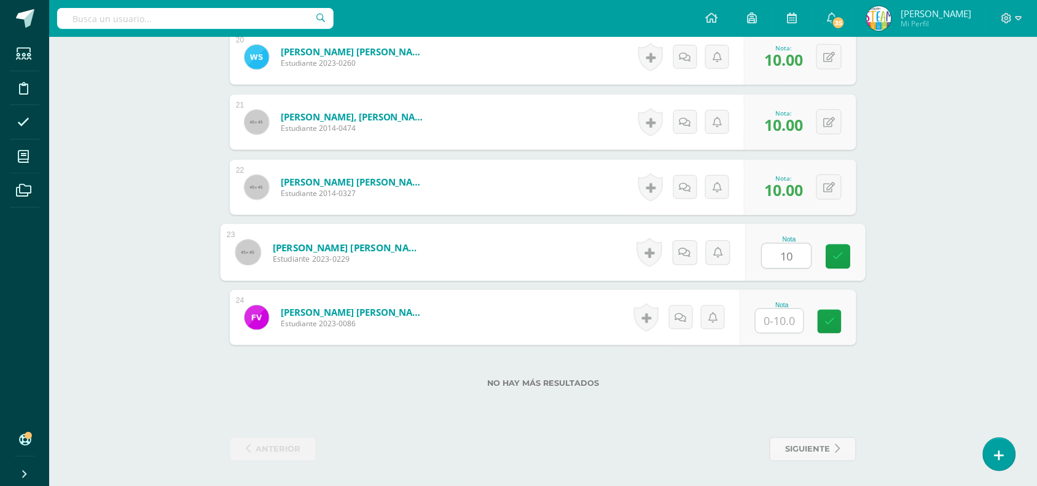
type input "10"
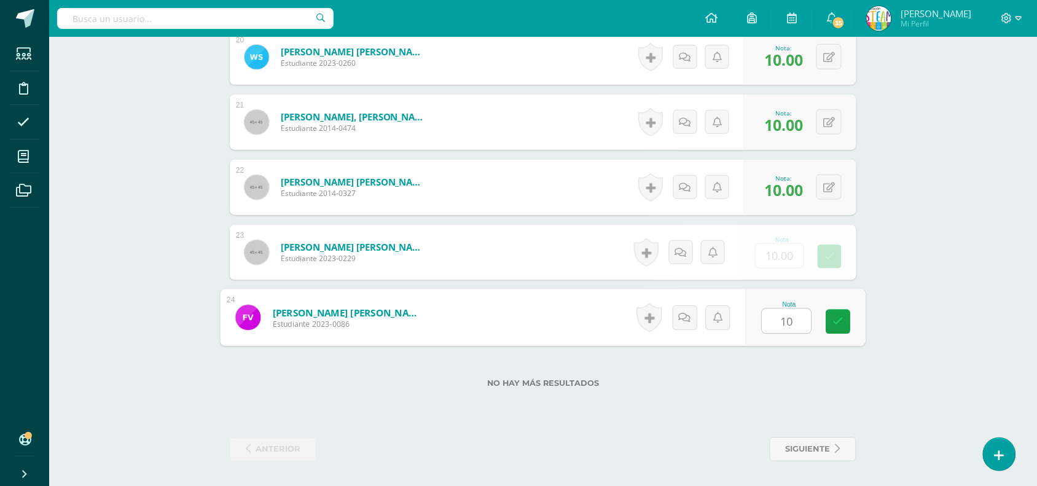
type input "10"
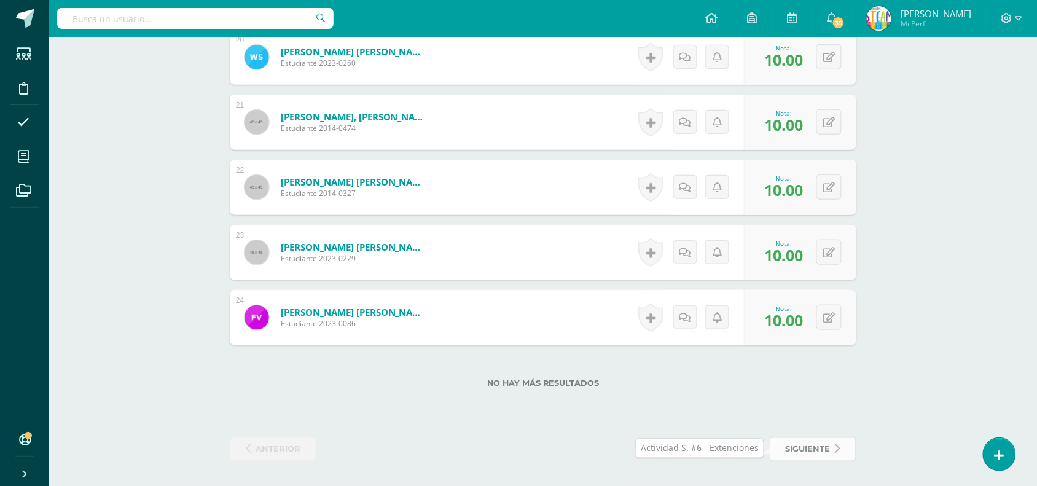
click at [827, 455] on span "siguiente" at bounding box center [807, 449] width 45 height 23
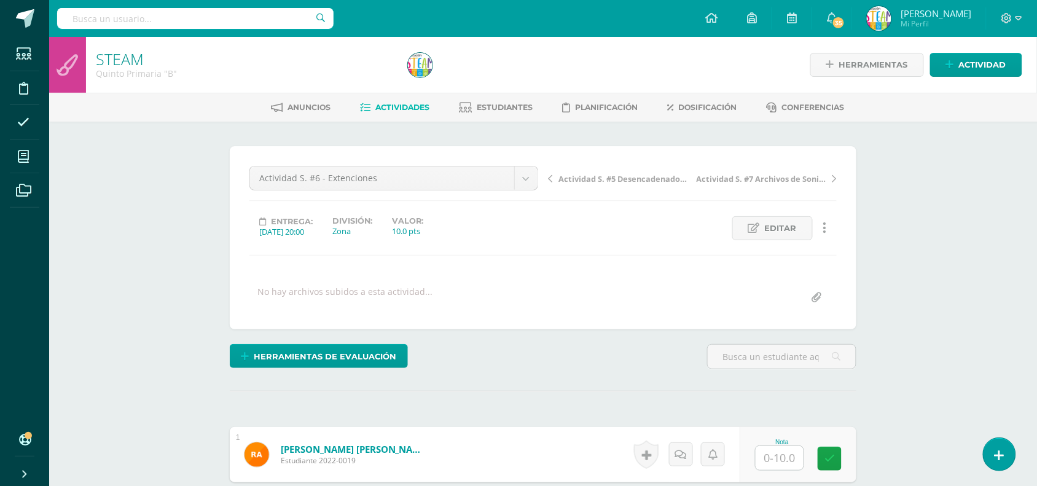
scroll to position [1, 0]
click at [783, 461] on input "text" at bounding box center [779, 457] width 48 height 24
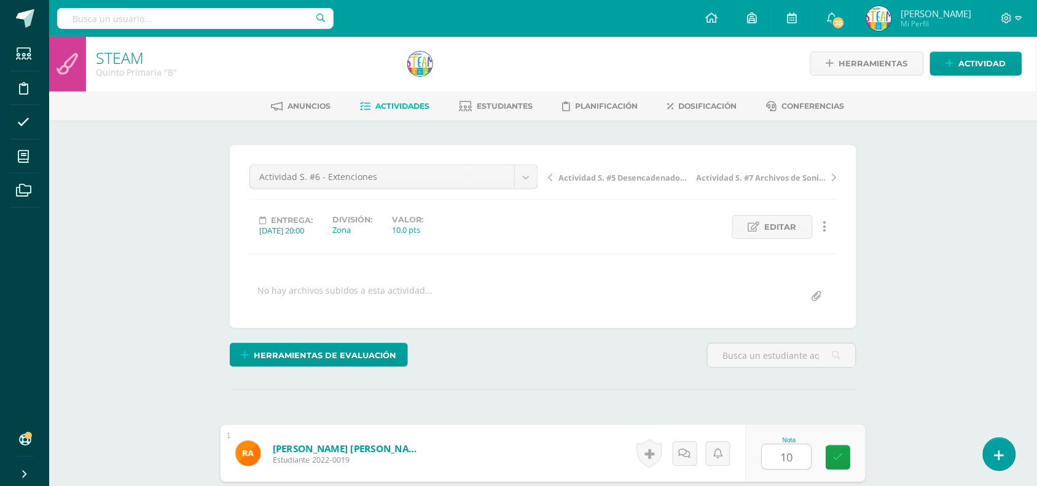
type input "10"
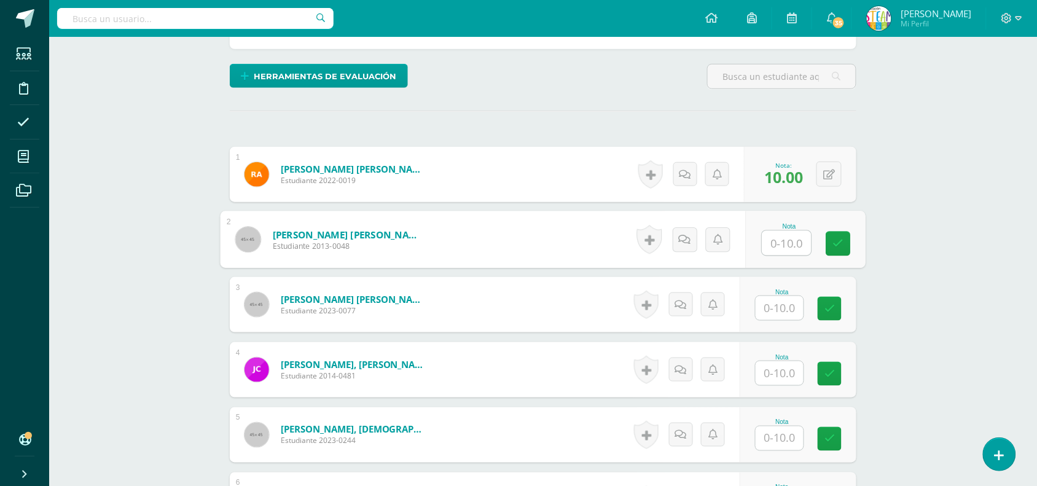
scroll to position [281, 0]
type input "5"
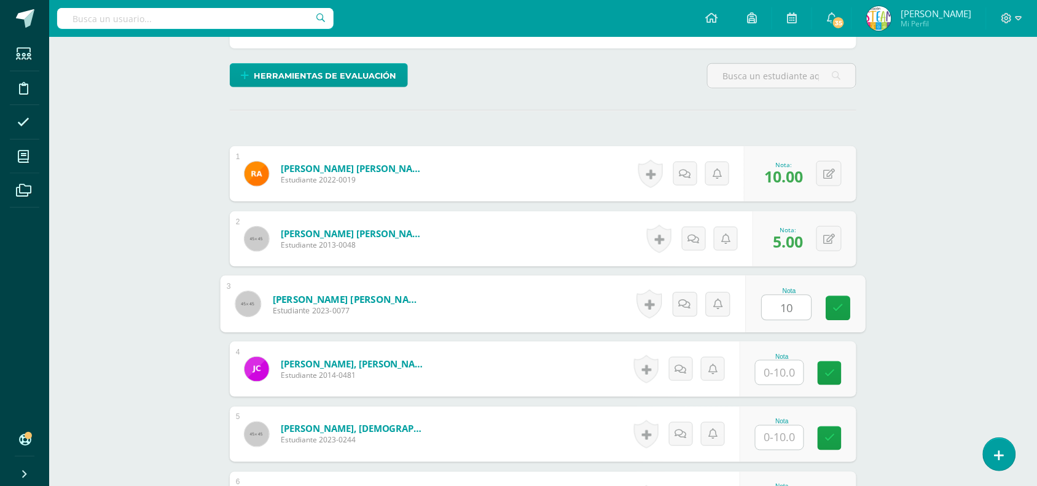
type input "10"
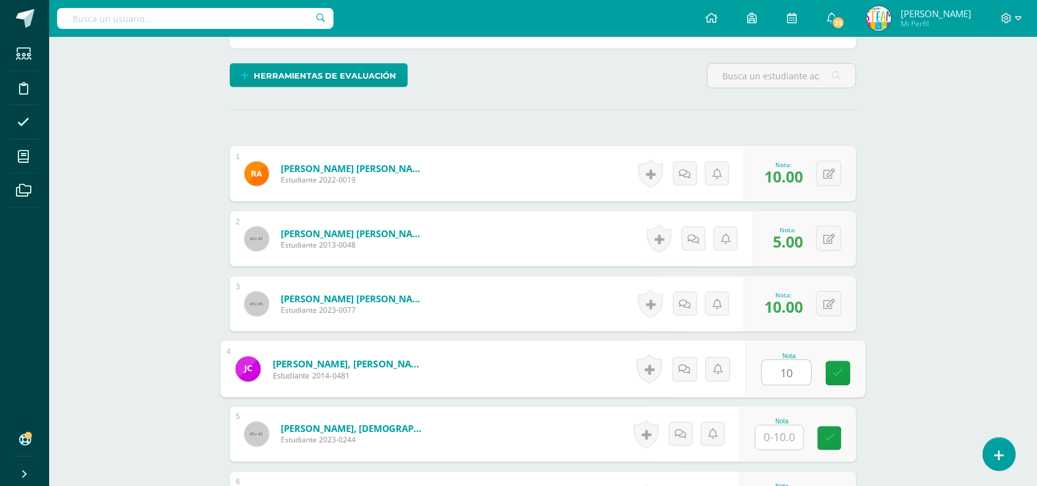
type input "10"
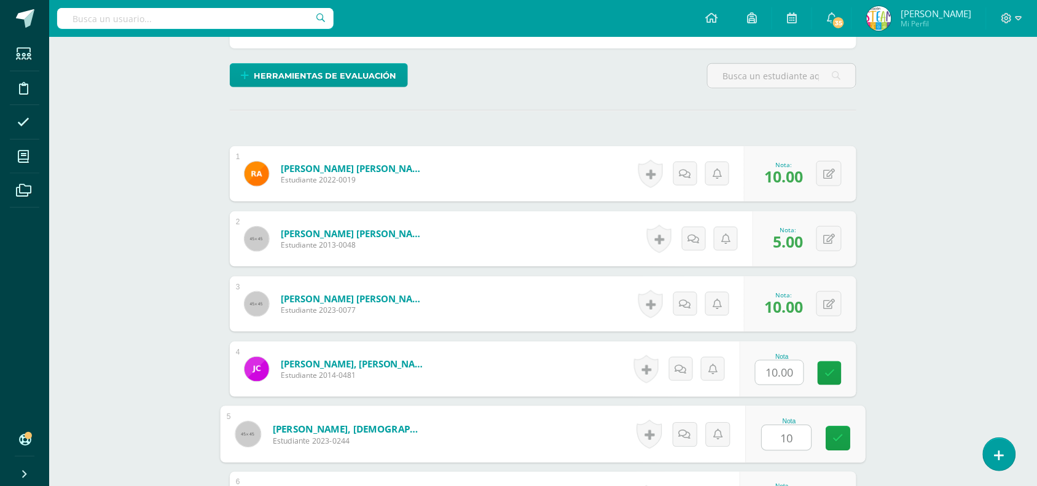
type input "10"
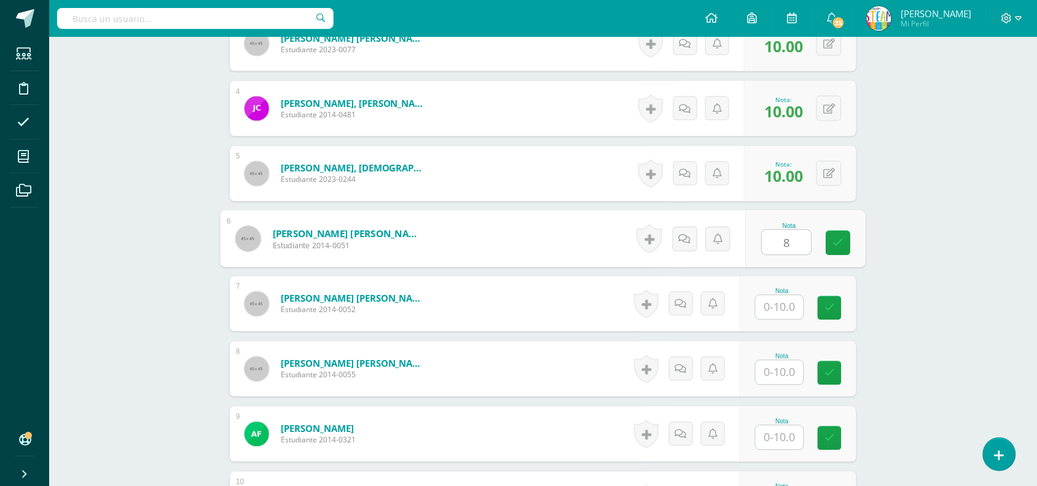
type input "8"
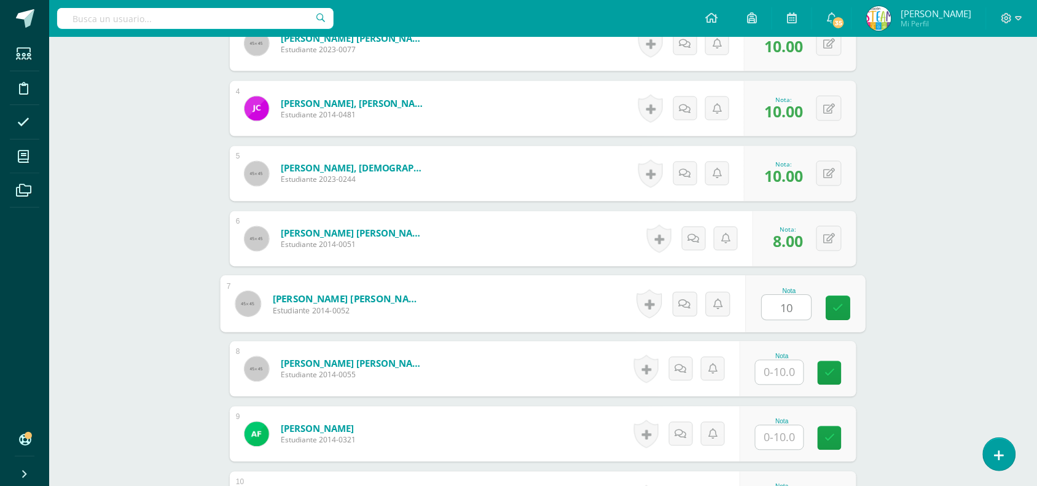
type input "10"
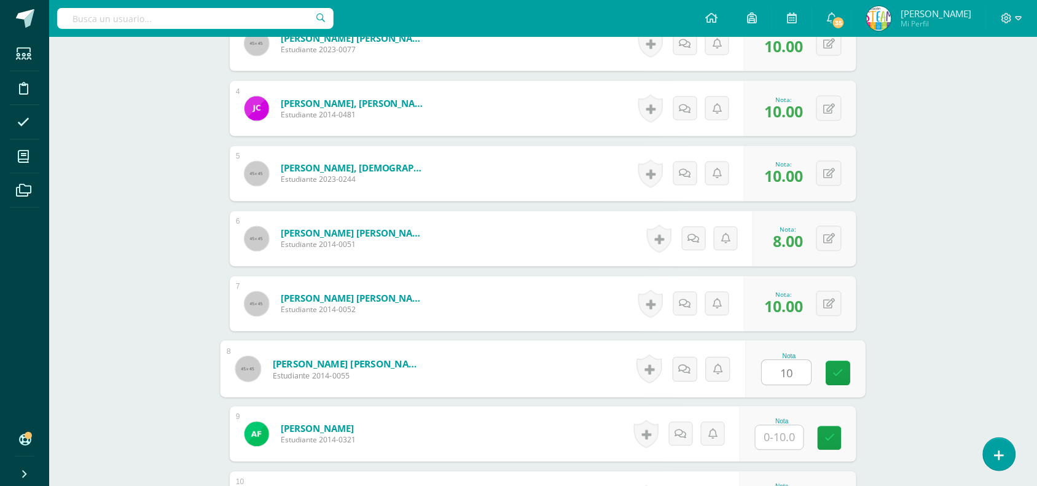
type input "10"
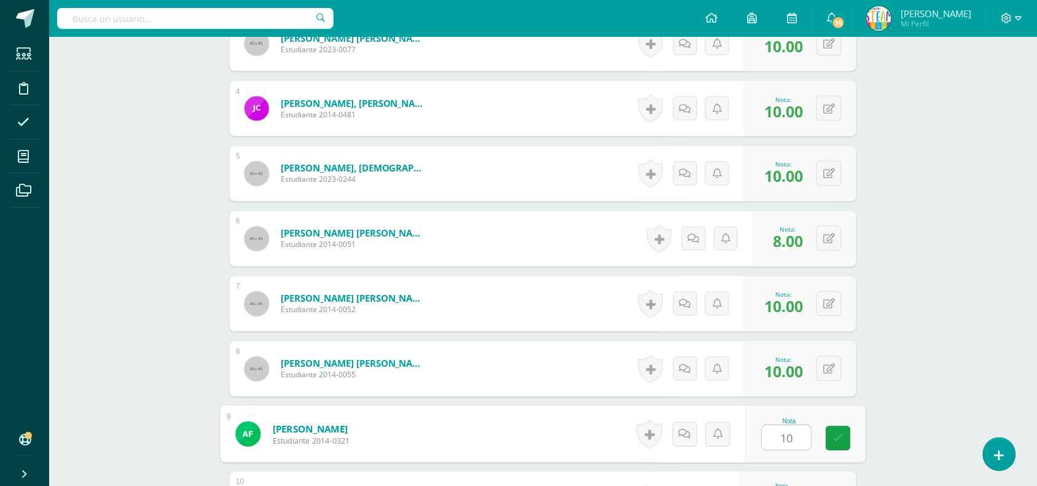
type input "10"
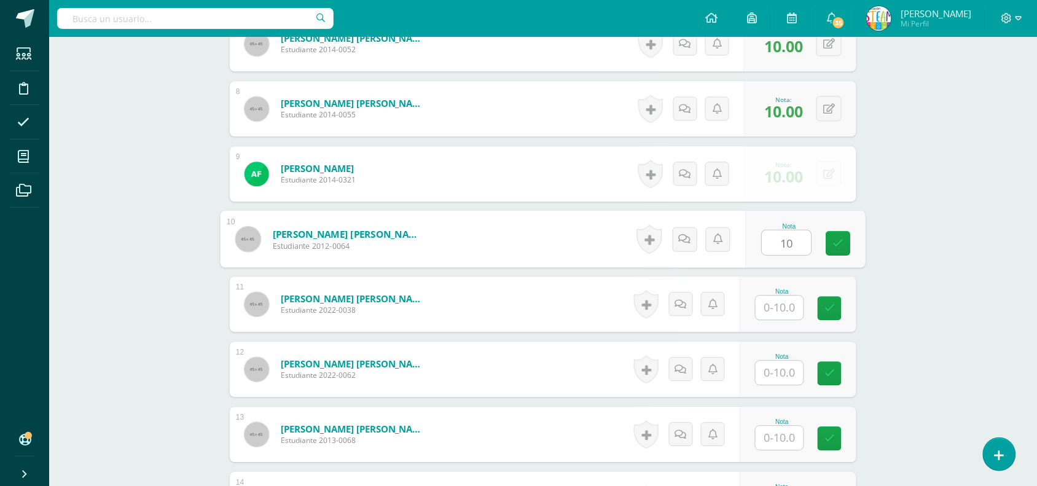
type input "10"
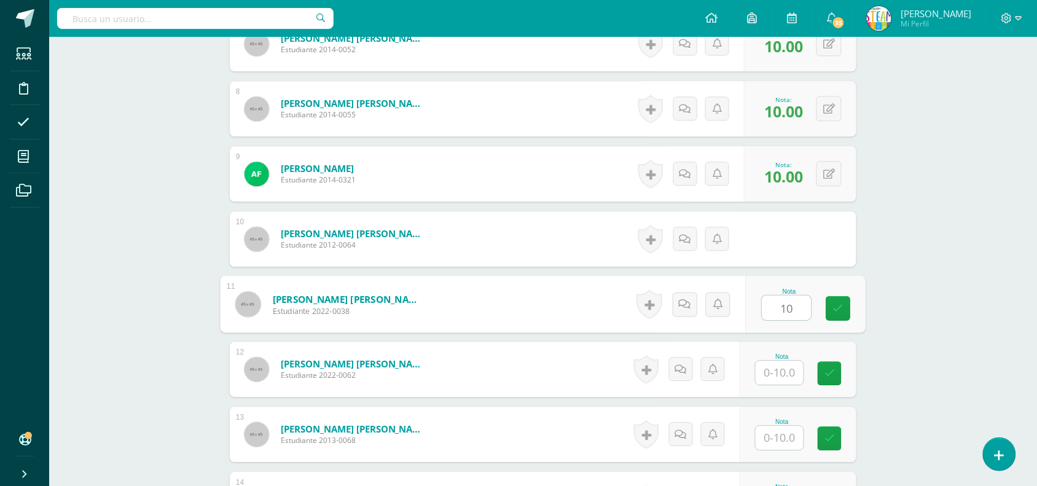
type input "10"
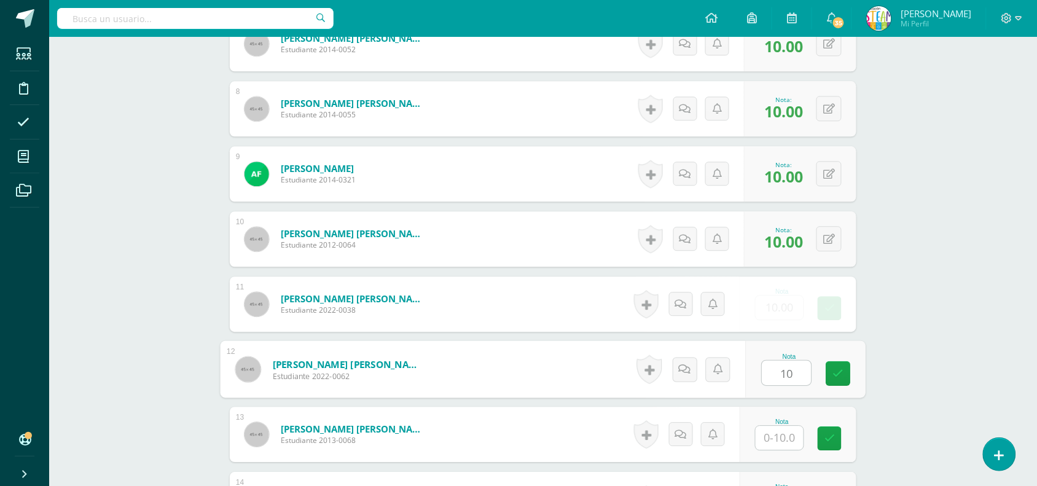
type input "10"
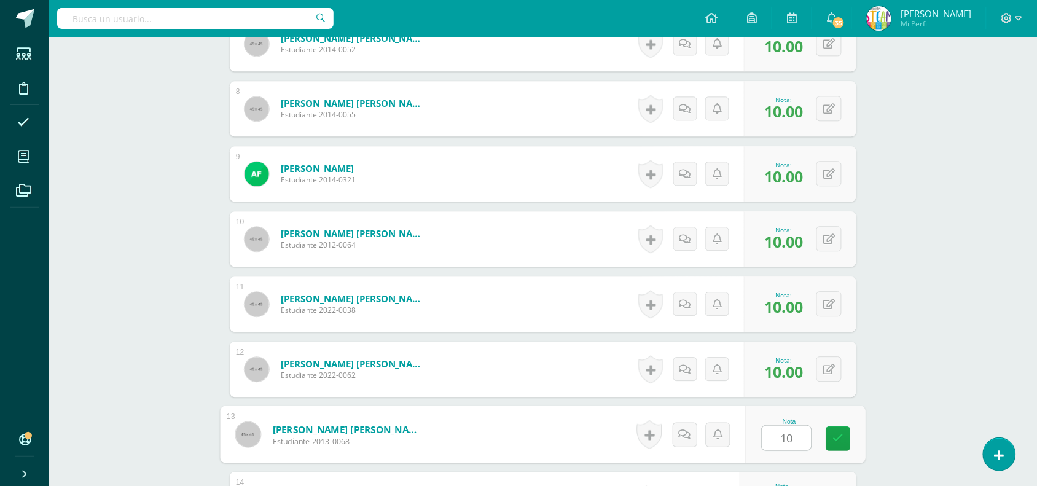
type input "10"
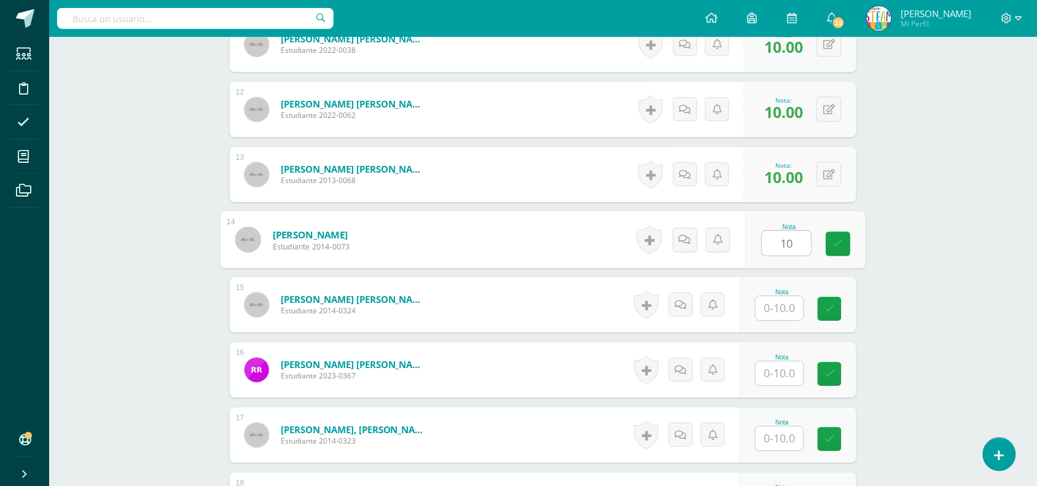
type input "10"
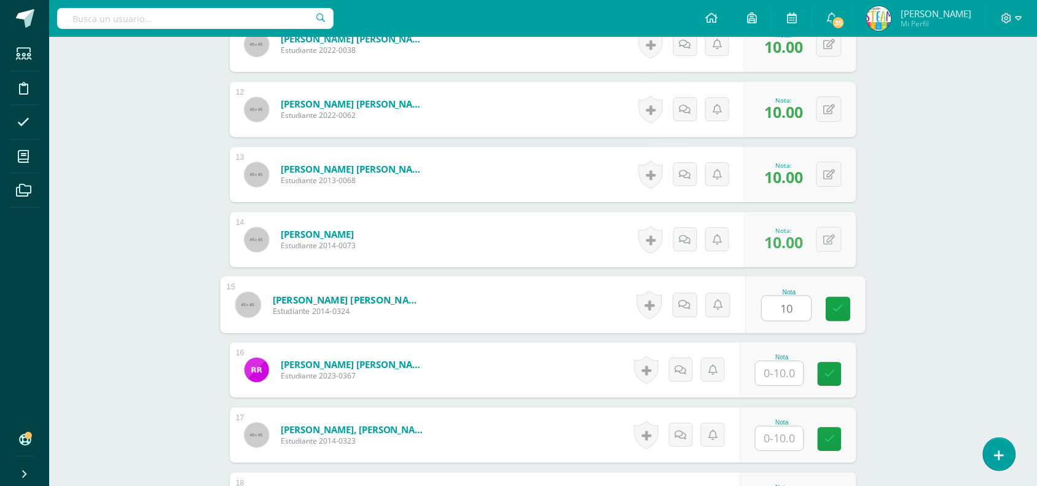
type input "10"
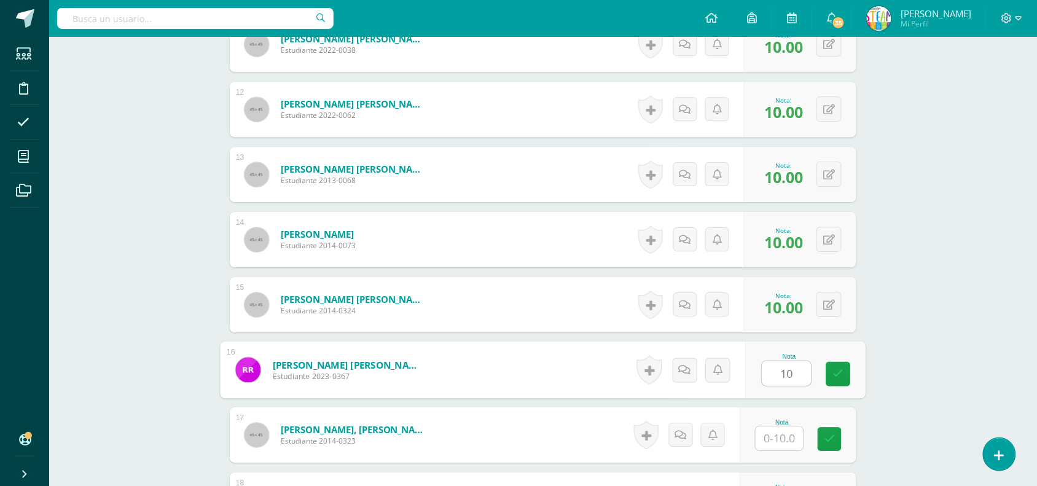
type input "10"
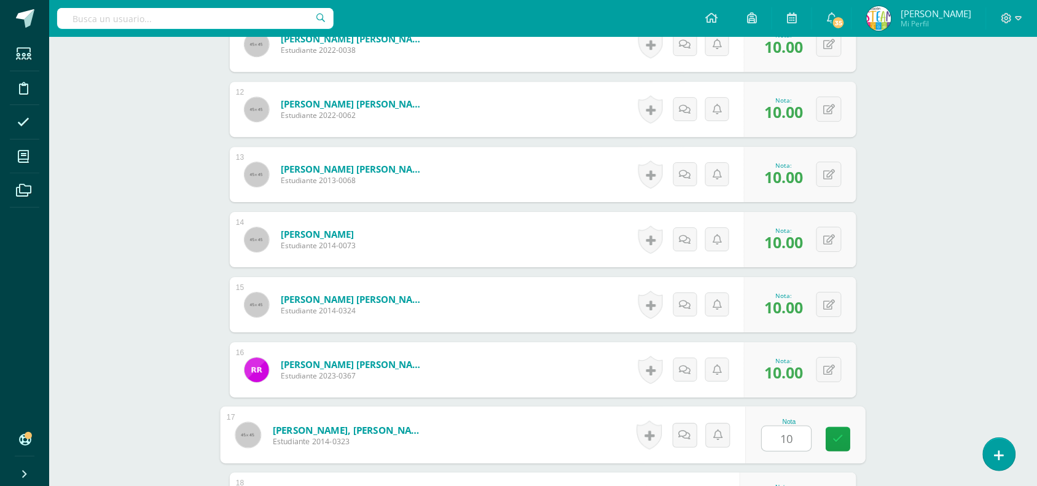
type input "10"
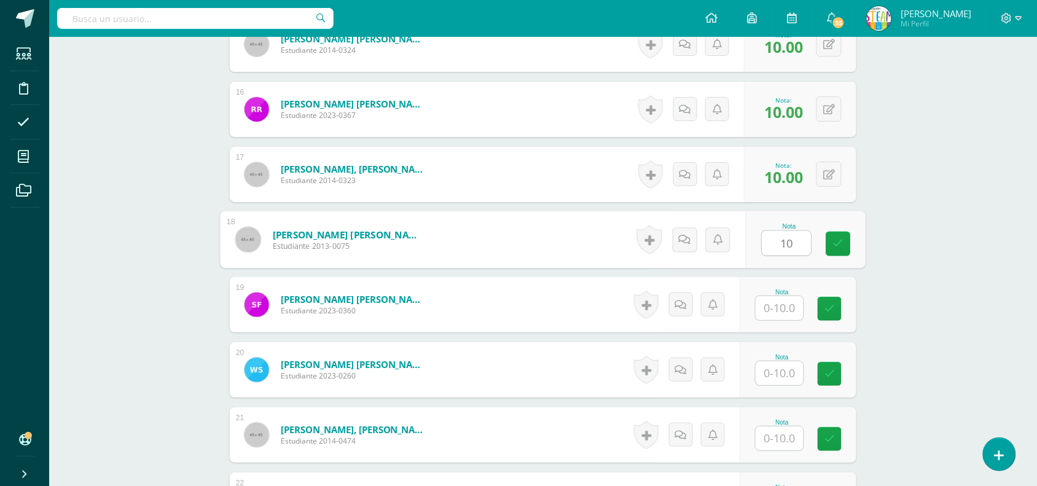
type input "10"
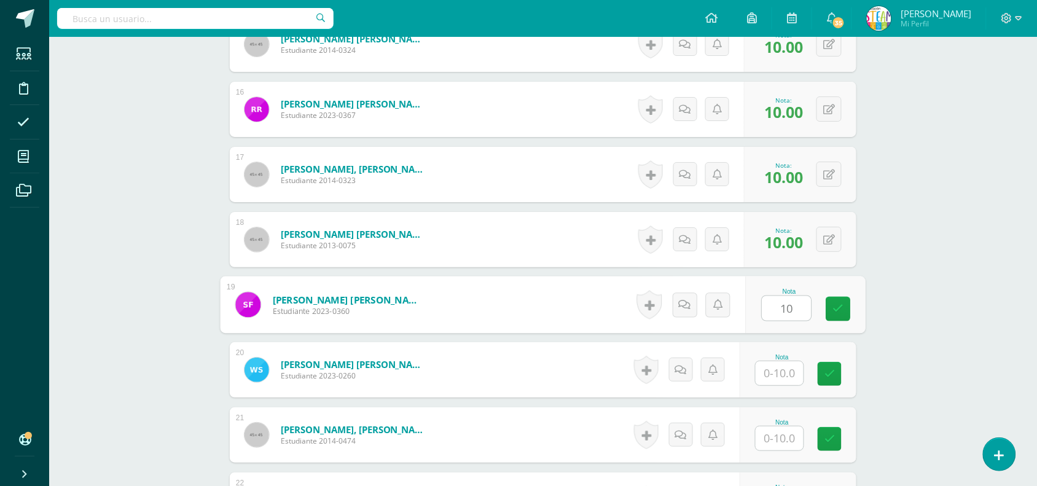
type input "10"
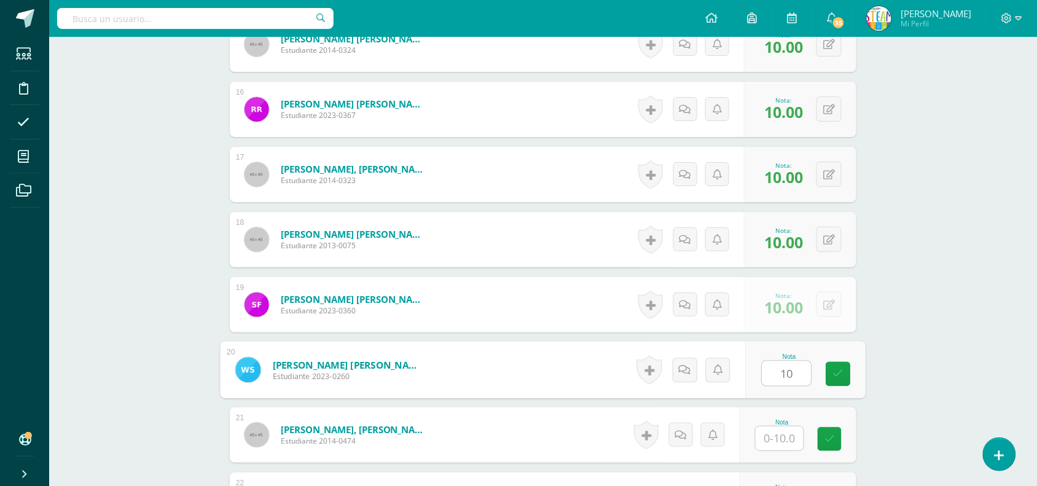
type input "10"
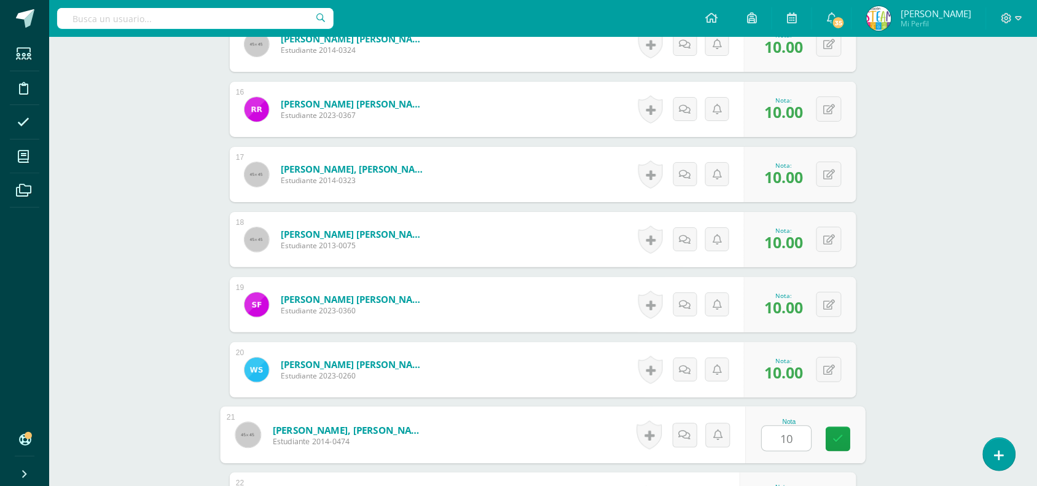
type input "10"
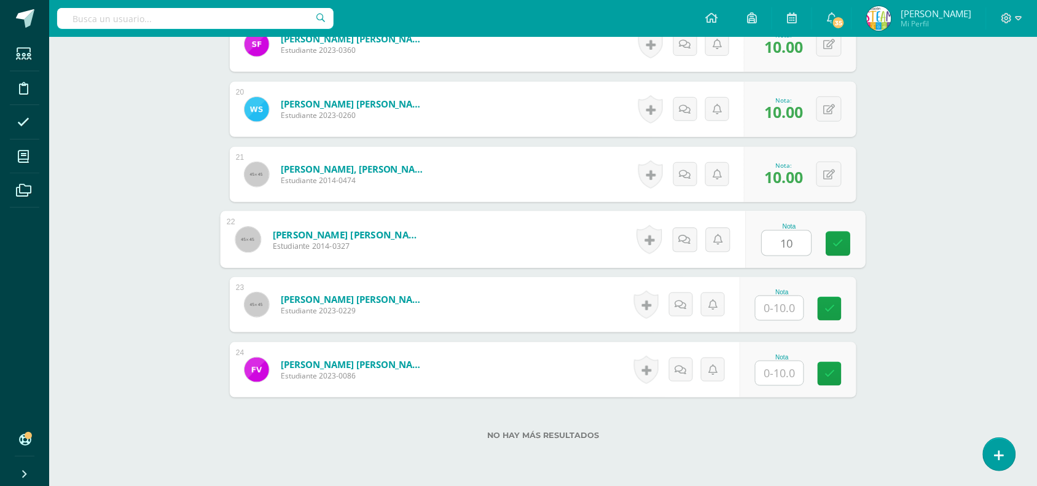
type input "10"
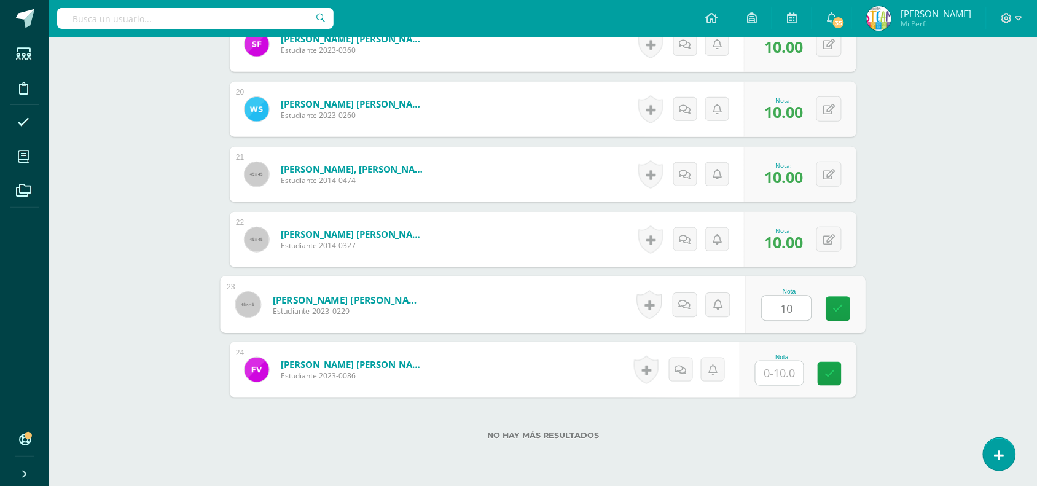
type input "10"
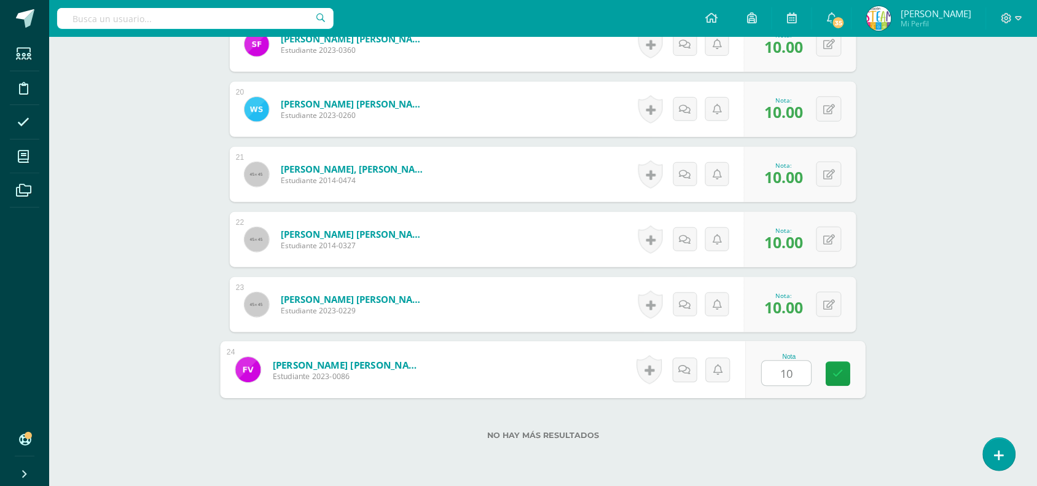
type input "10"
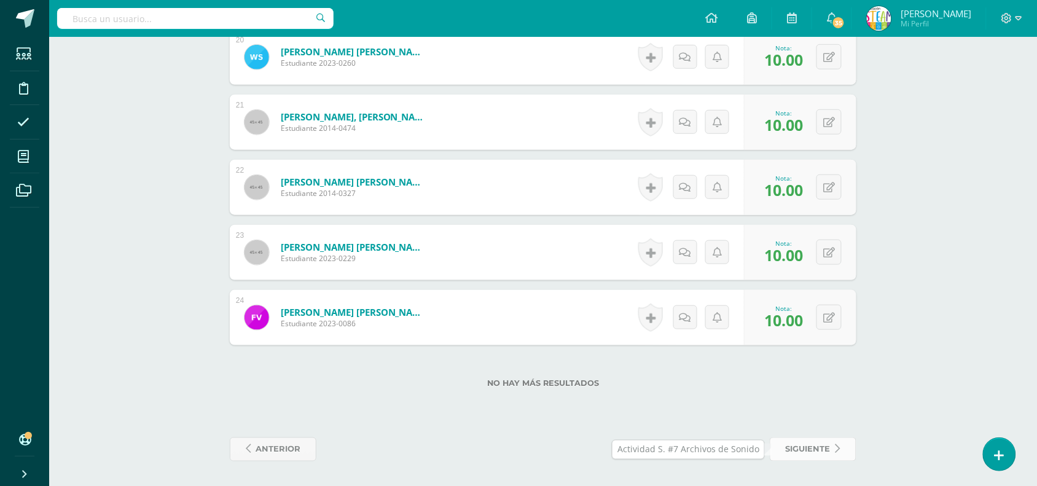
click at [783, 461] on link "siguiente" at bounding box center [812, 449] width 87 height 24
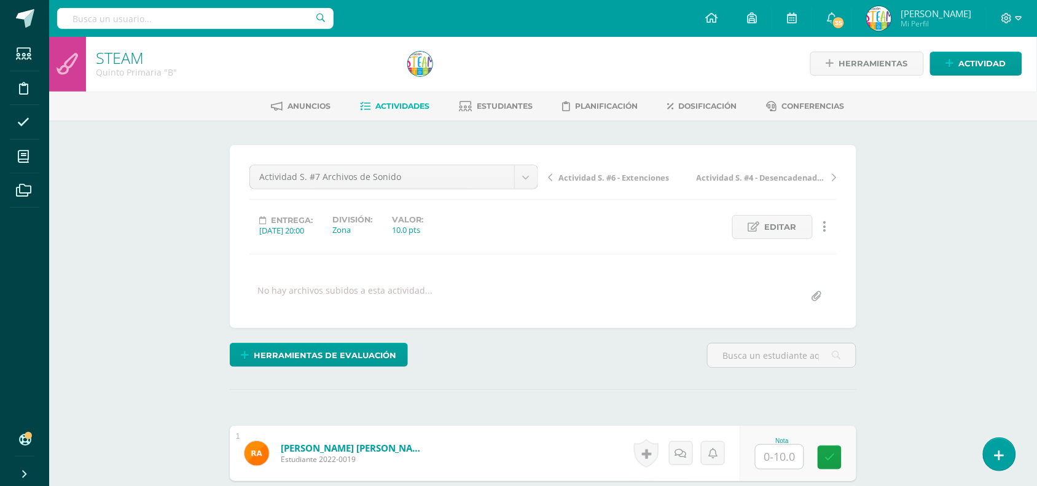
scroll to position [2, 0]
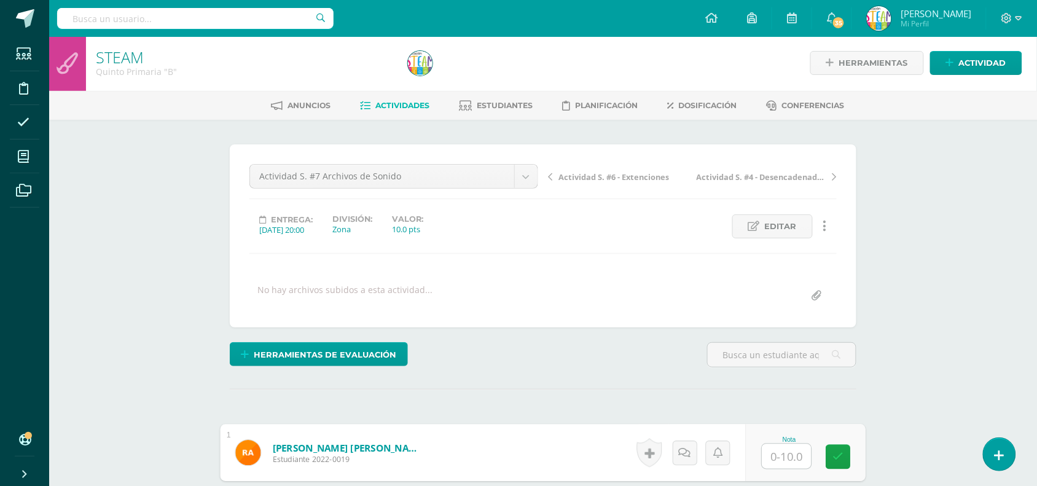
click at [783, 461] on input "text" at bounding box center [786, 456] width 49 height 25
type input "10"
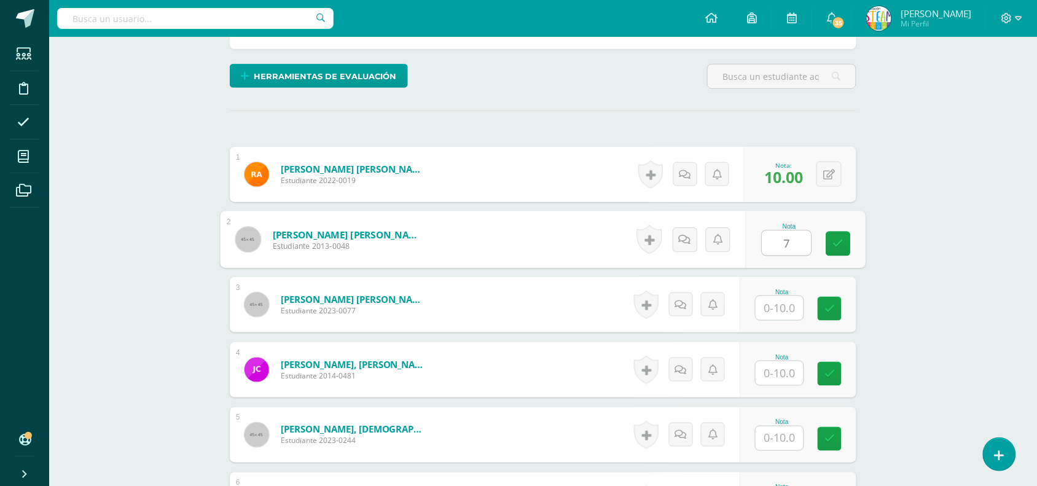
type input "7"
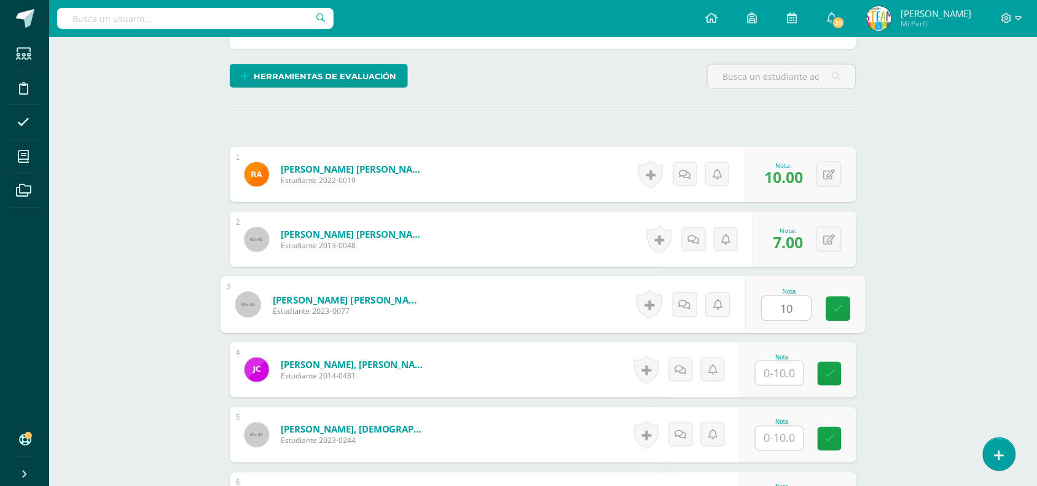
type input "10"
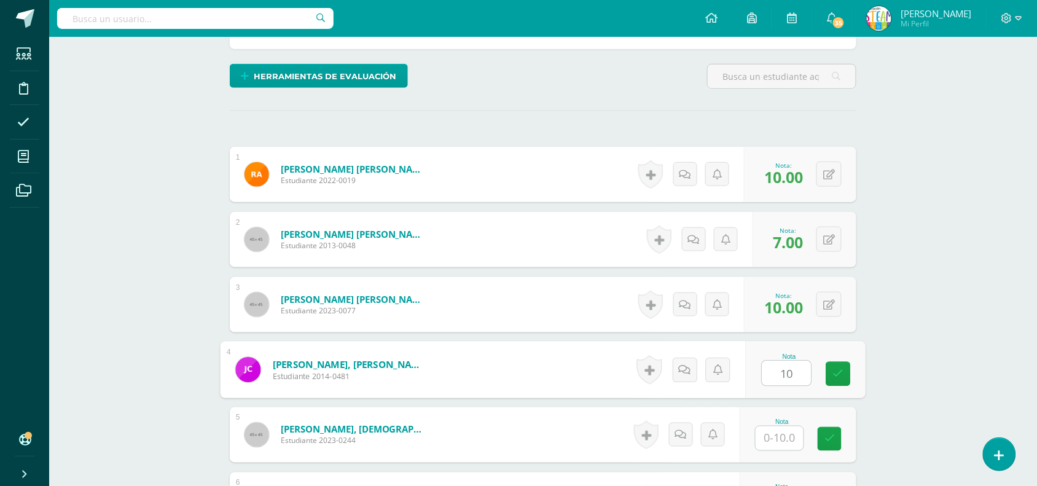
type input "10"
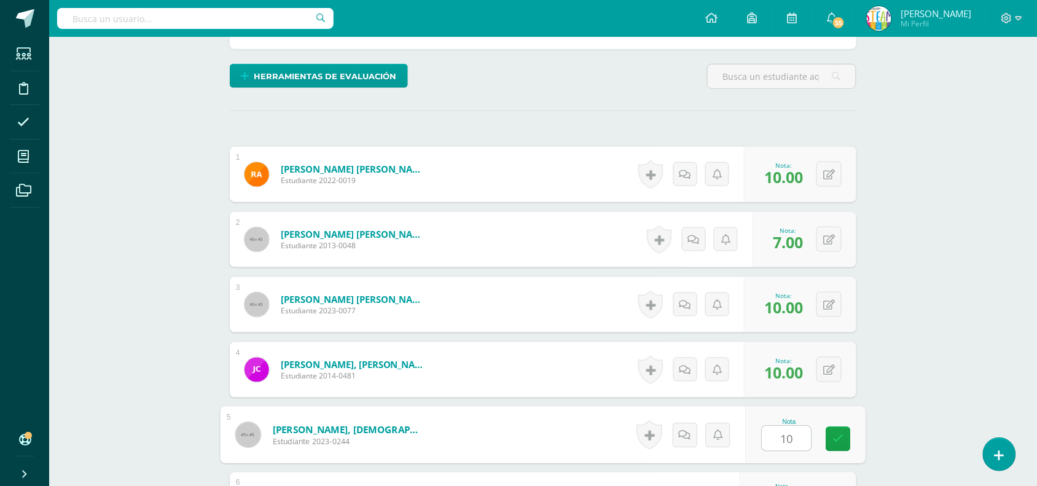
type input "10"
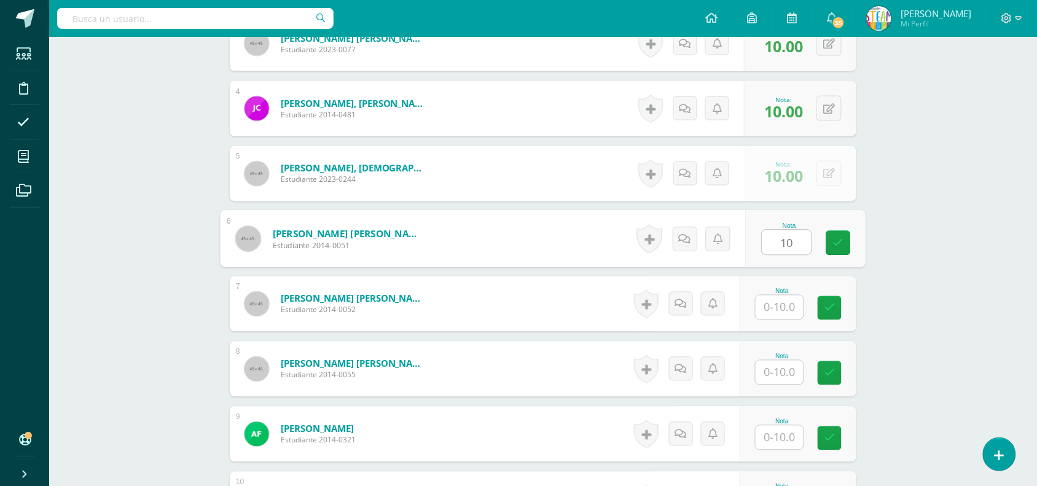
type input "10"
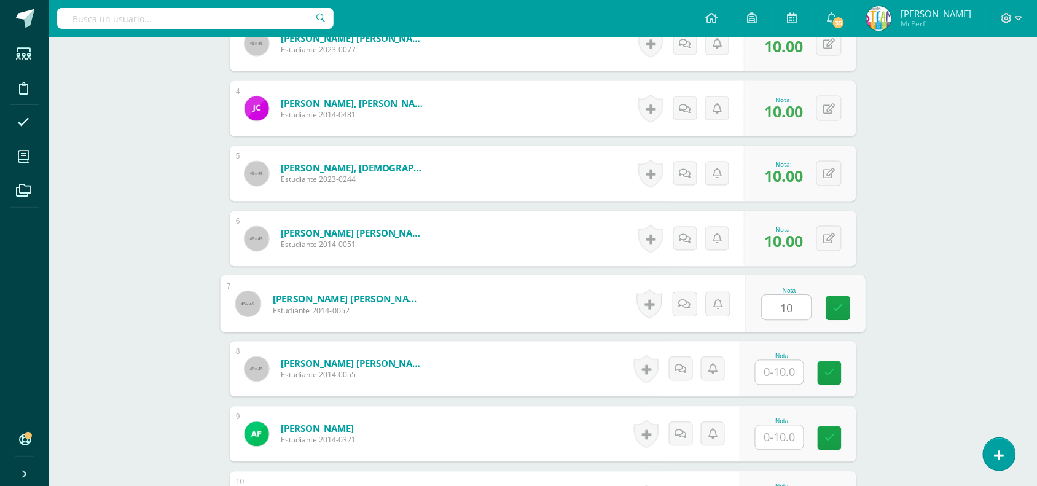
type input "10"
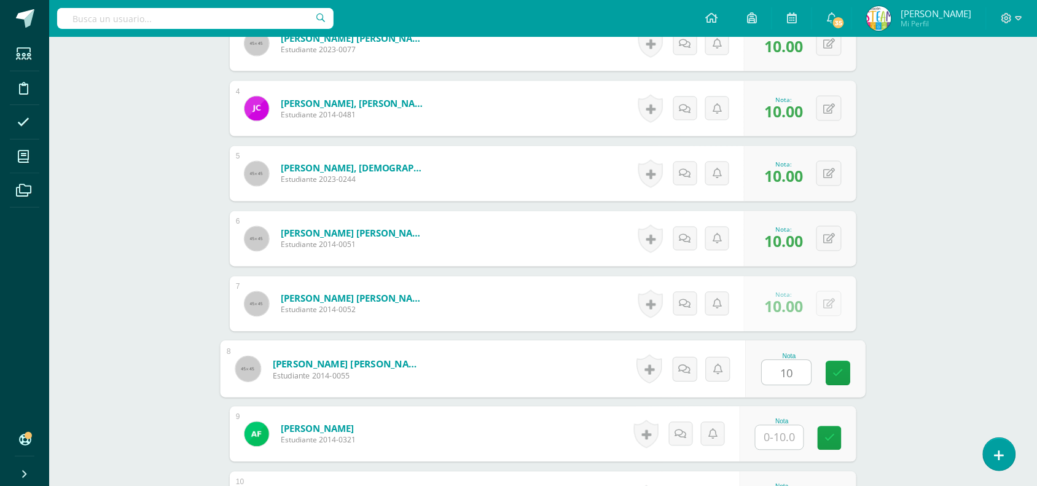
type input "10"
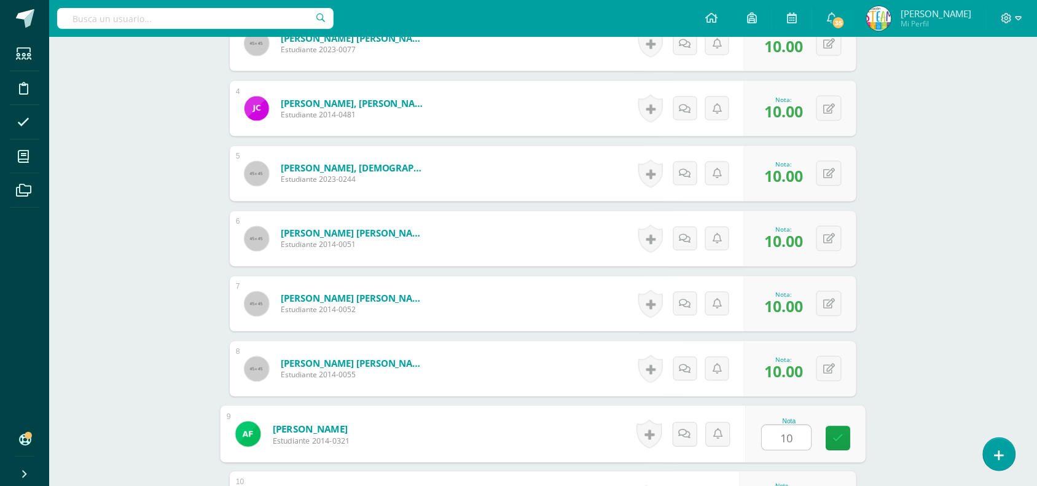
type input "10"
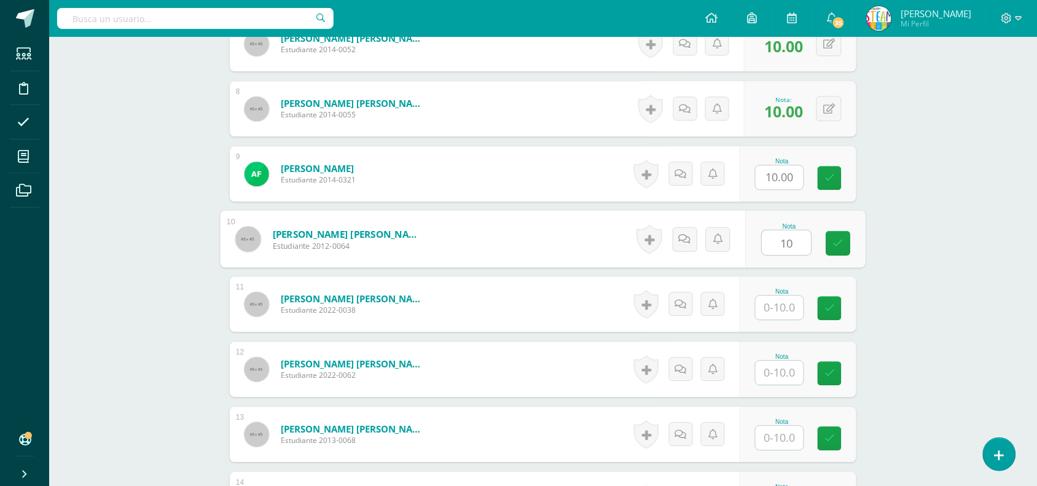
type input "10"
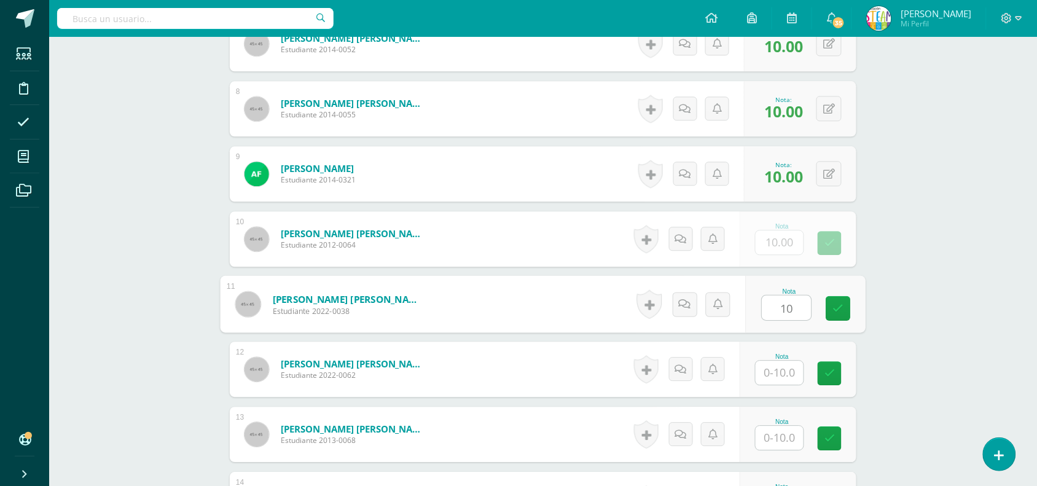
type input "10"
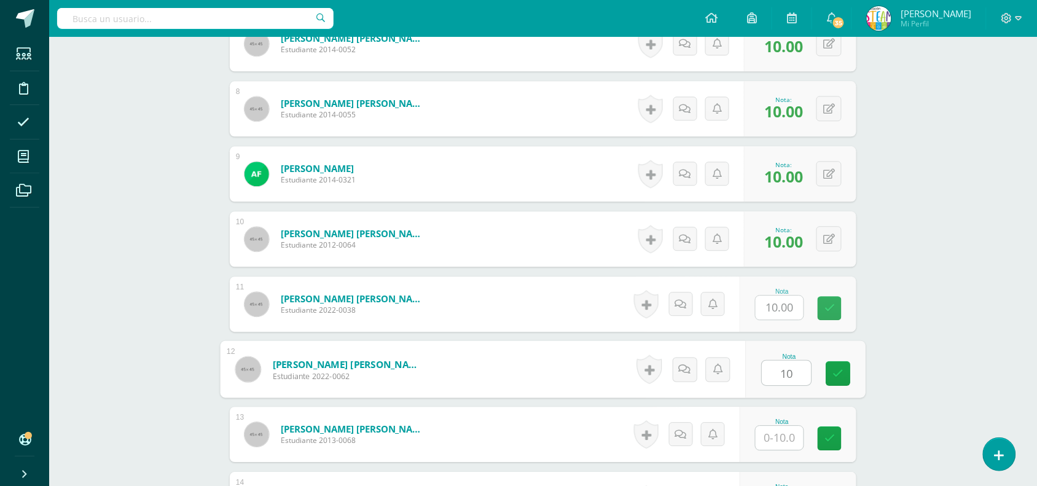
type input "10"
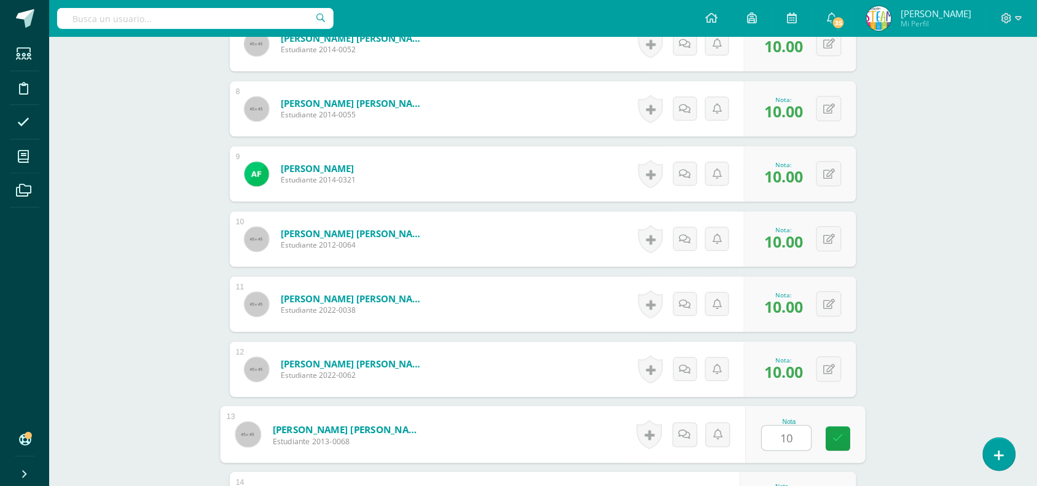
type input "10"
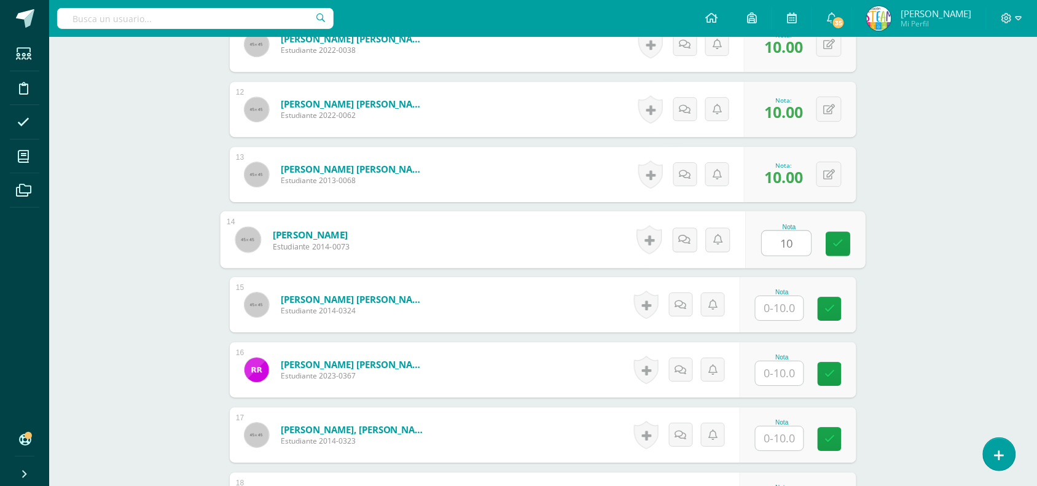
type input "10"
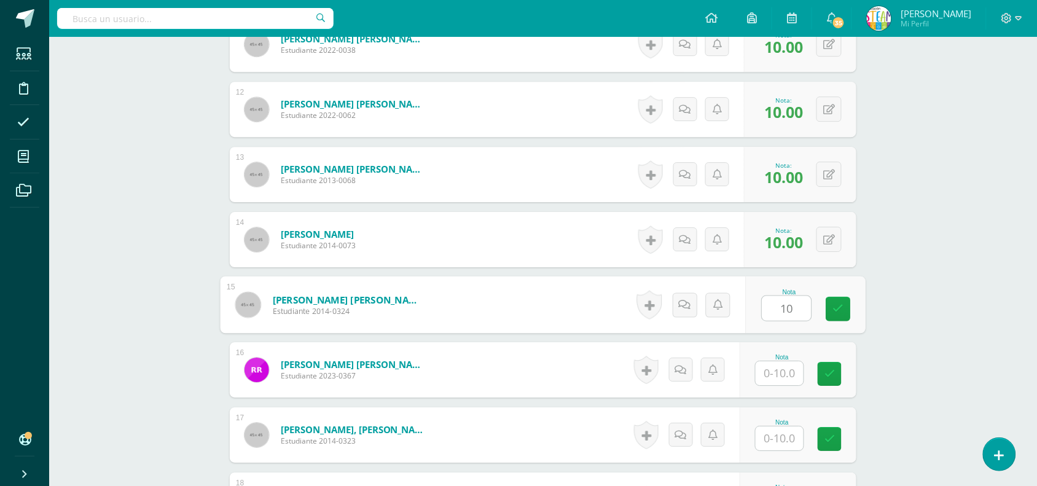
type input "10"
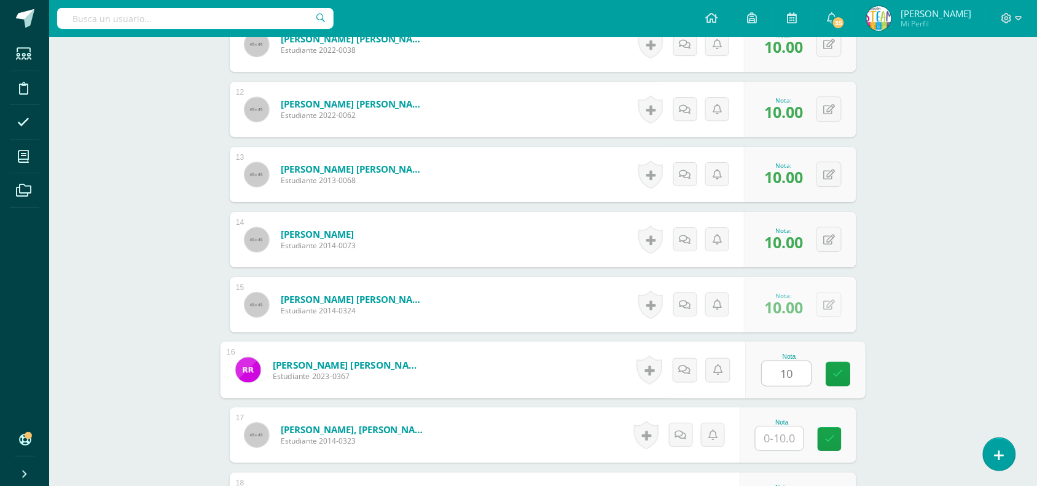
type input "10"
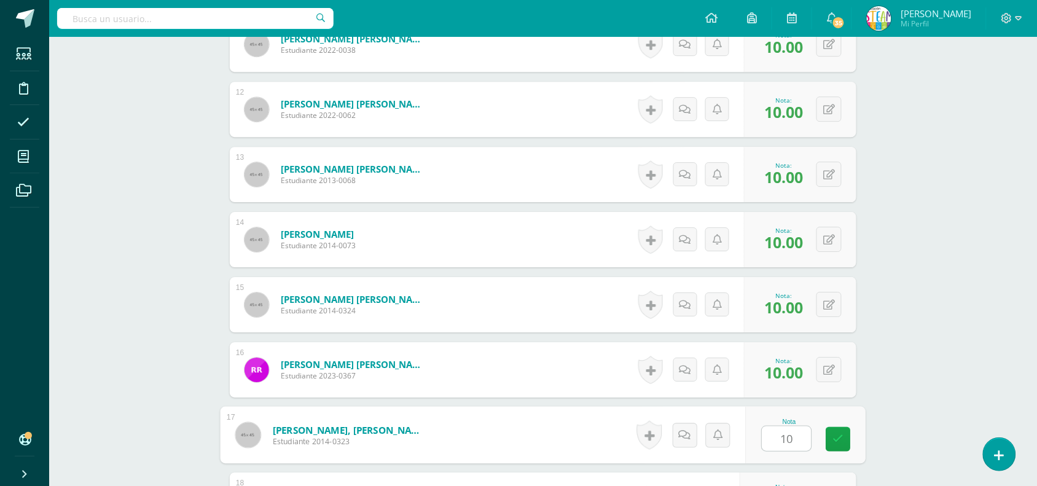
type input "10"
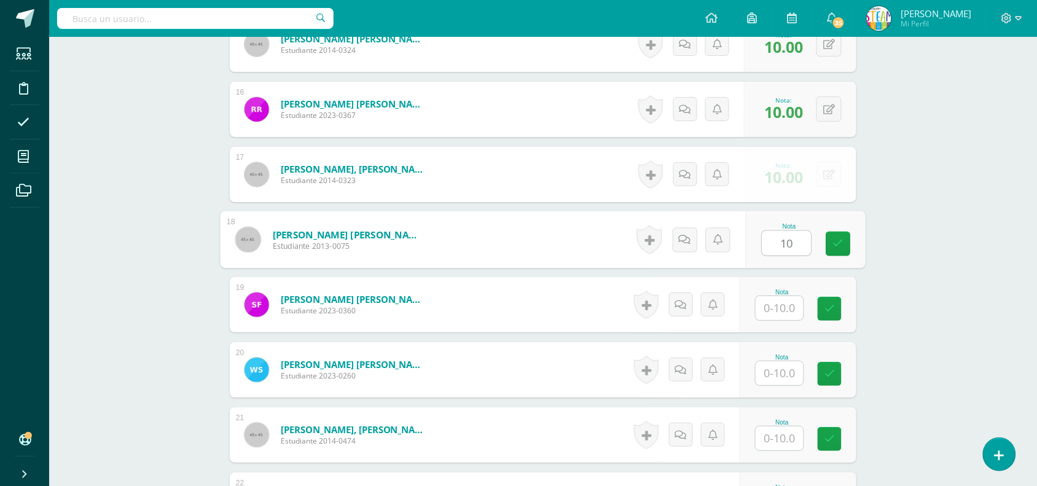
type input "10"
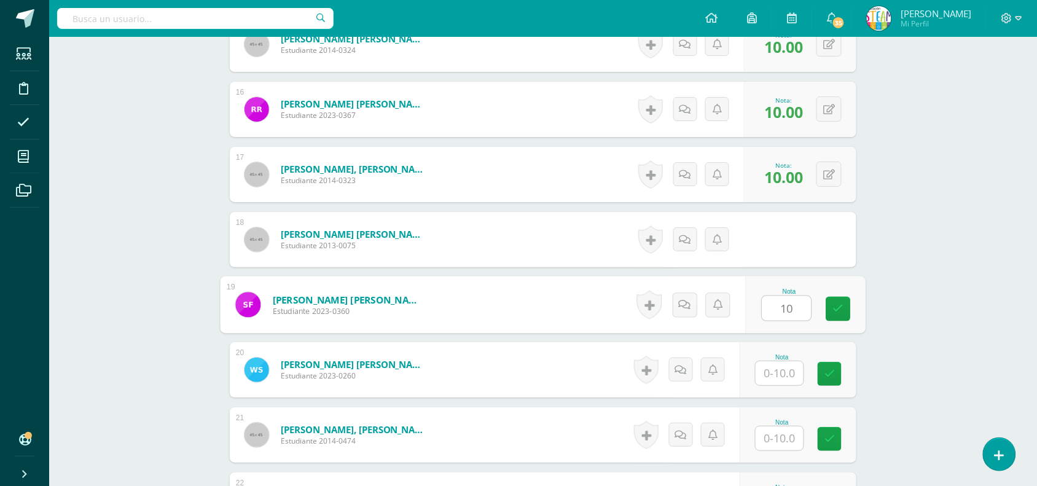
type input "10"
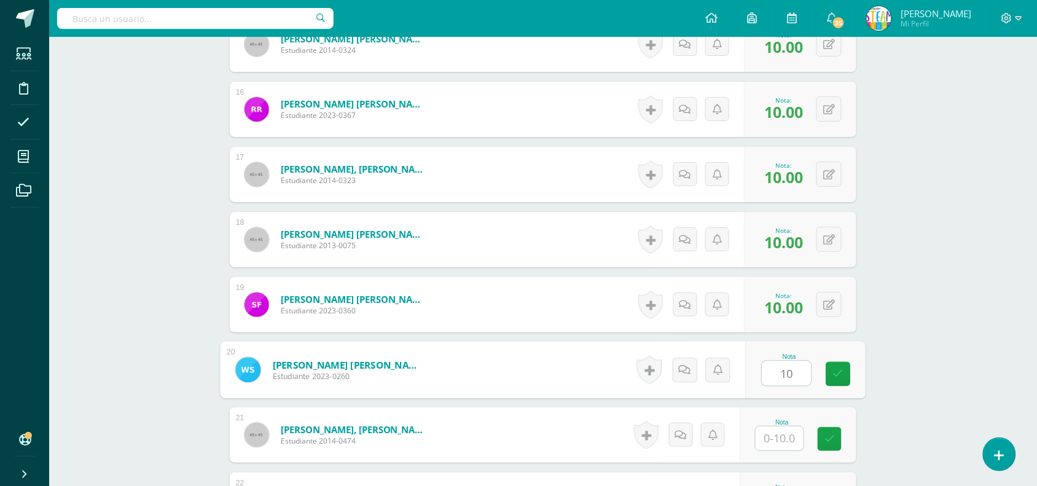
type input "10"
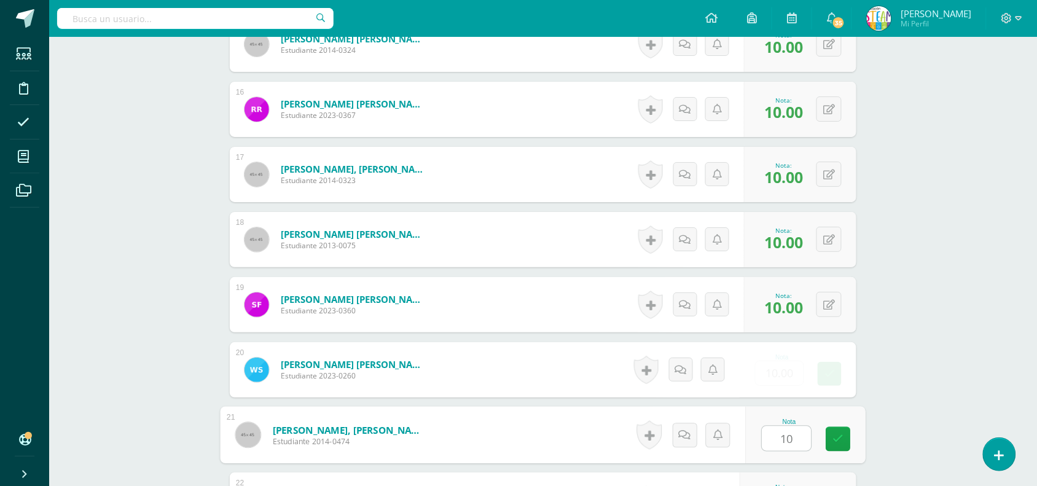
type input "10"
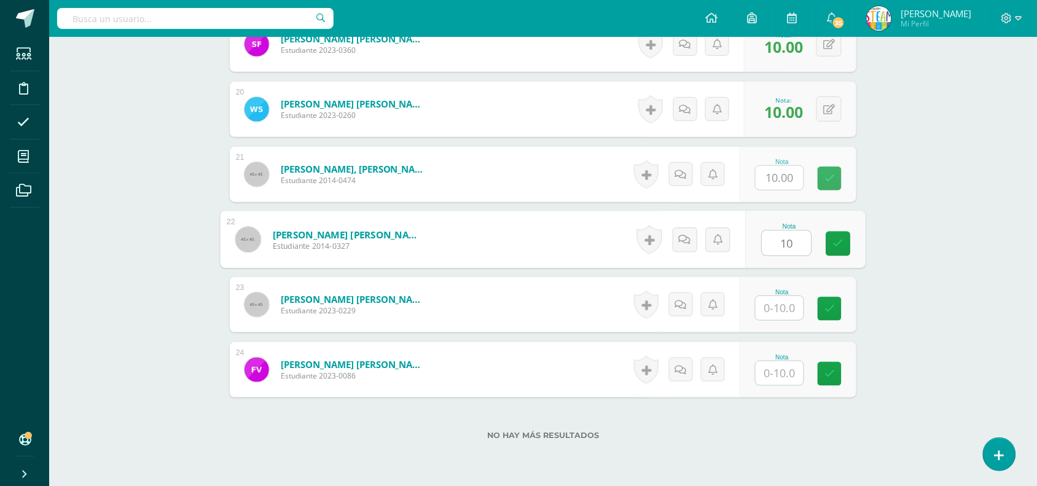
type input "10"
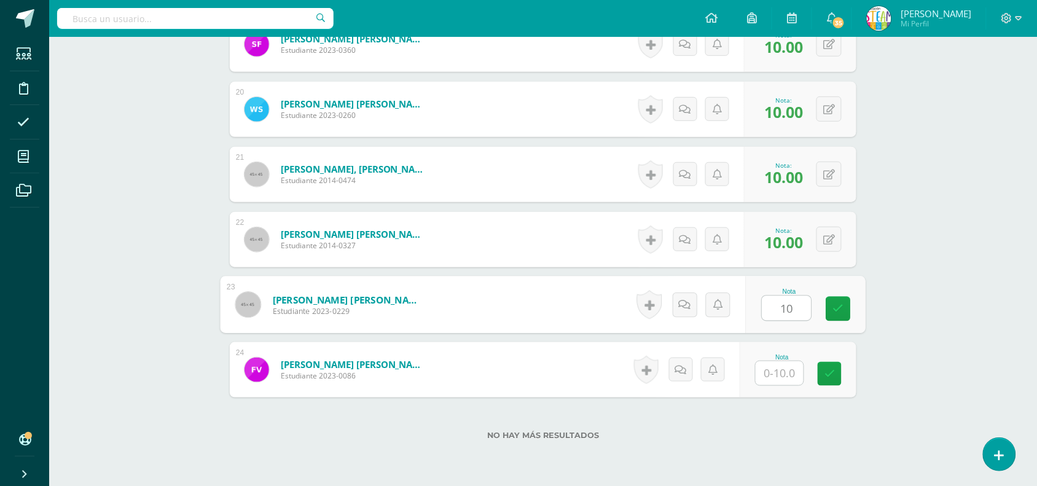
type input "10"
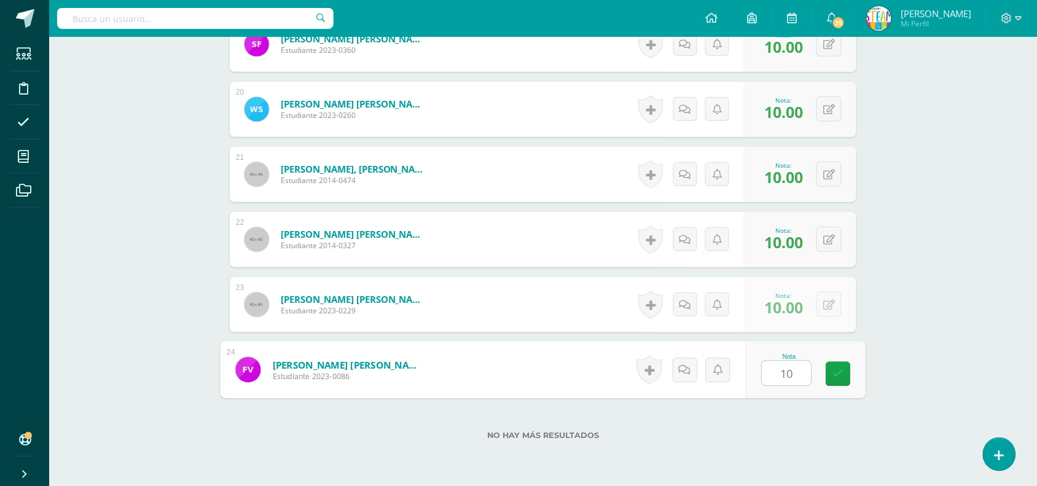
type input "10"
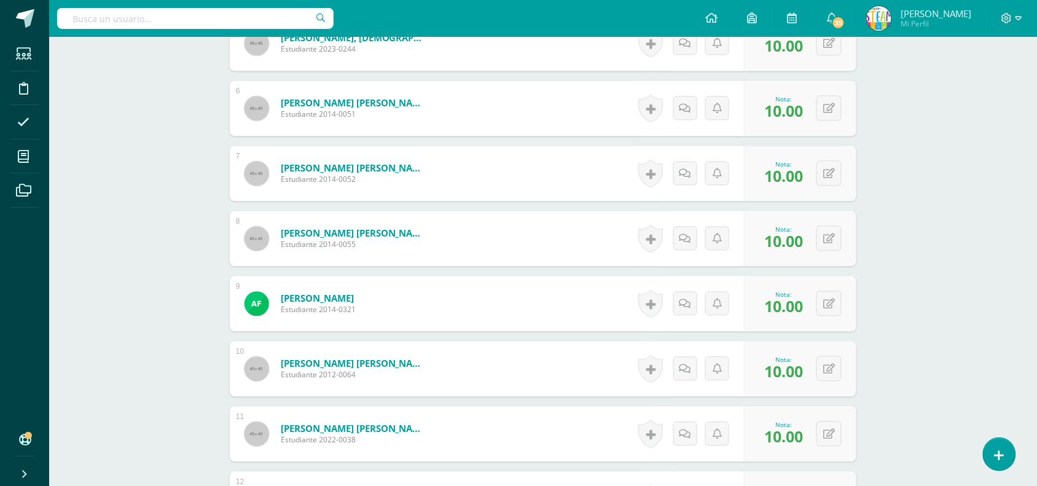
scroll to position [668, 0]
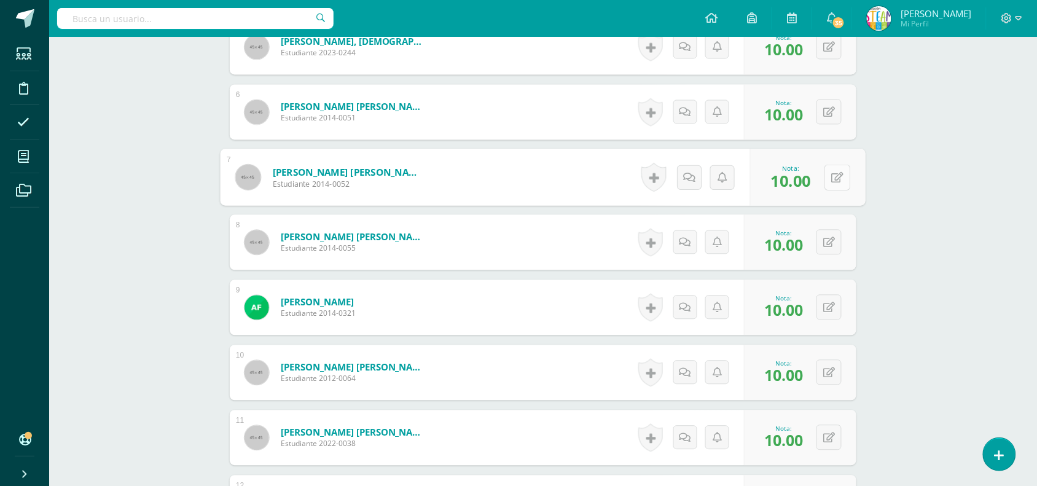
click at [824, 185] on button at bounding box center [837, 178] width 26 height 26
type input "8"
click at [804, 184] on icon at bounding box center [804, 181] width 11 height 10
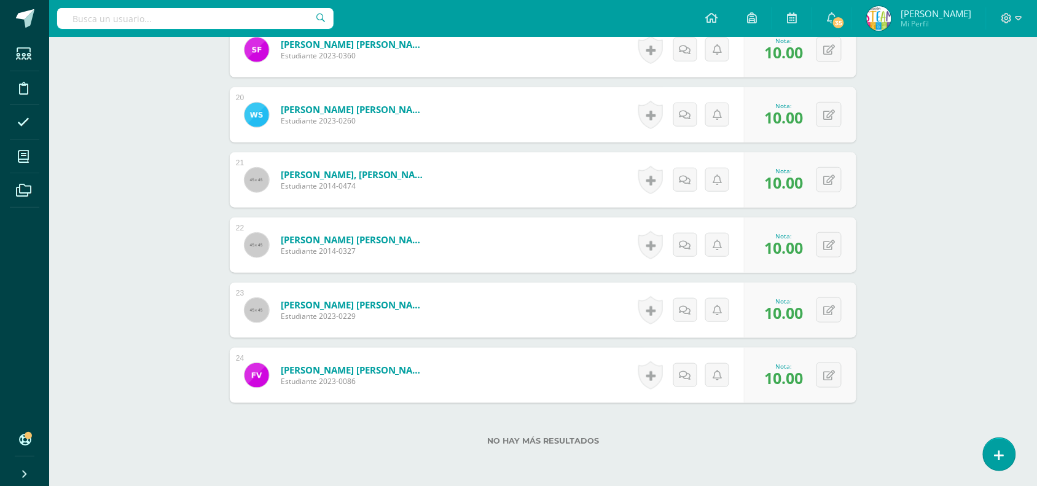
scroll to position [1634, 0]
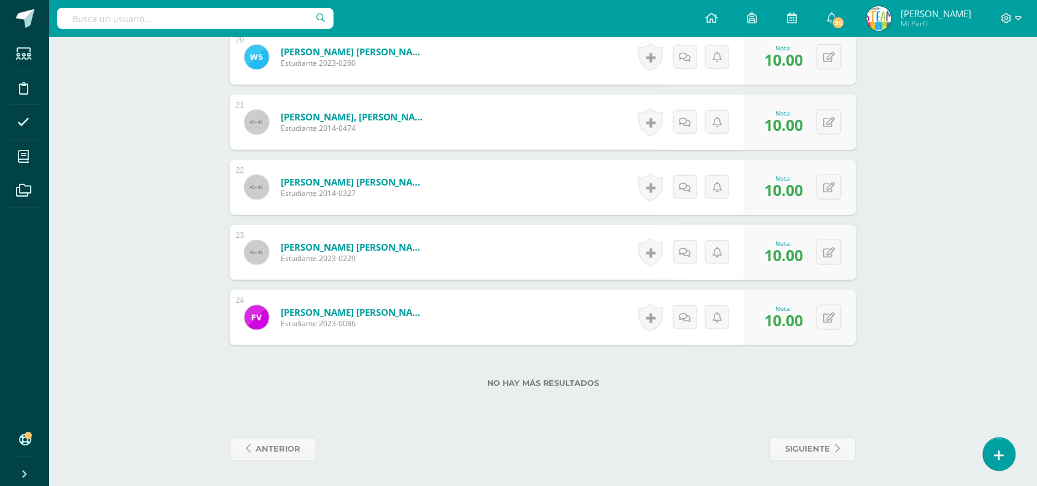
click at [238, 330] on div "Velásquez Esturbán, Filippe Mathew Zebastian Estudiante 2023-0086" at bounding box center [336, 317] width 213 height 55
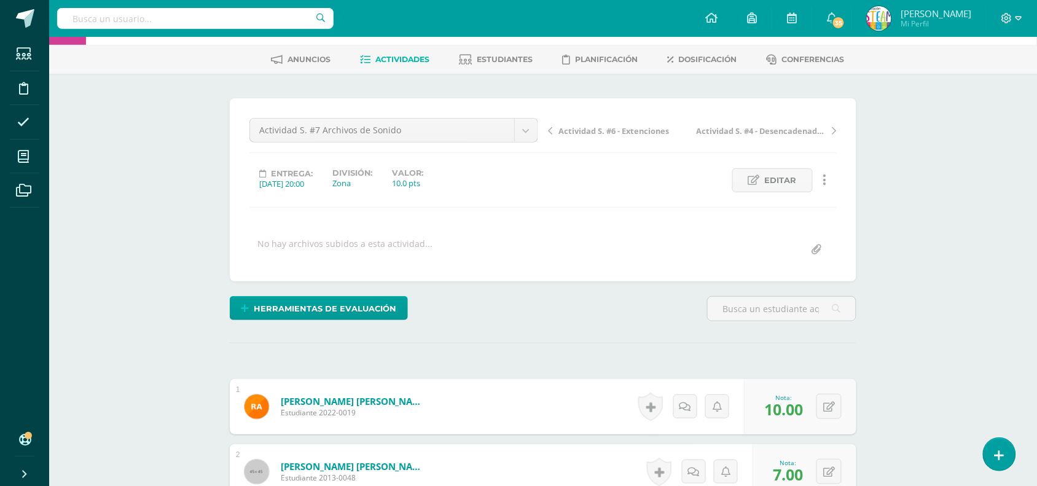
scroll to position [0, 0]
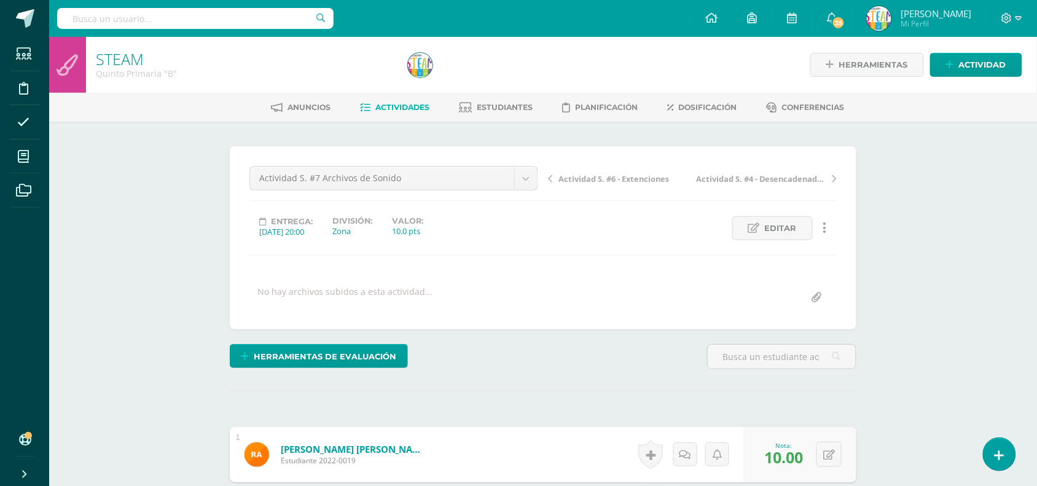
click at [513, 95] on div "Anuncios Actividades Estudiantes Planificación Dosificación Conferencias" at bounding box center [557, 107] width 1017 height 29
click at [520, 117] on link "Estudiantes" at bounding box center [496, 108] width 74 height 20
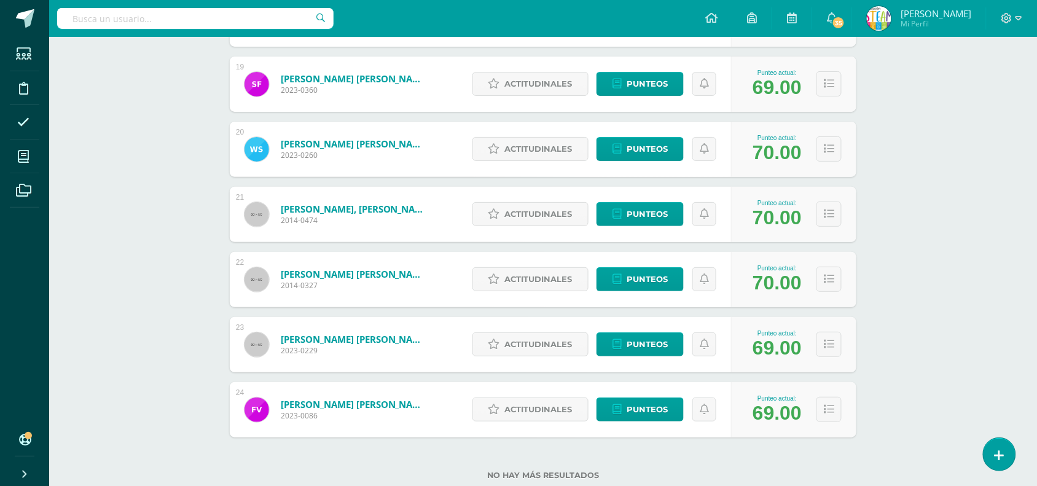
scroll to position [1416, 0]
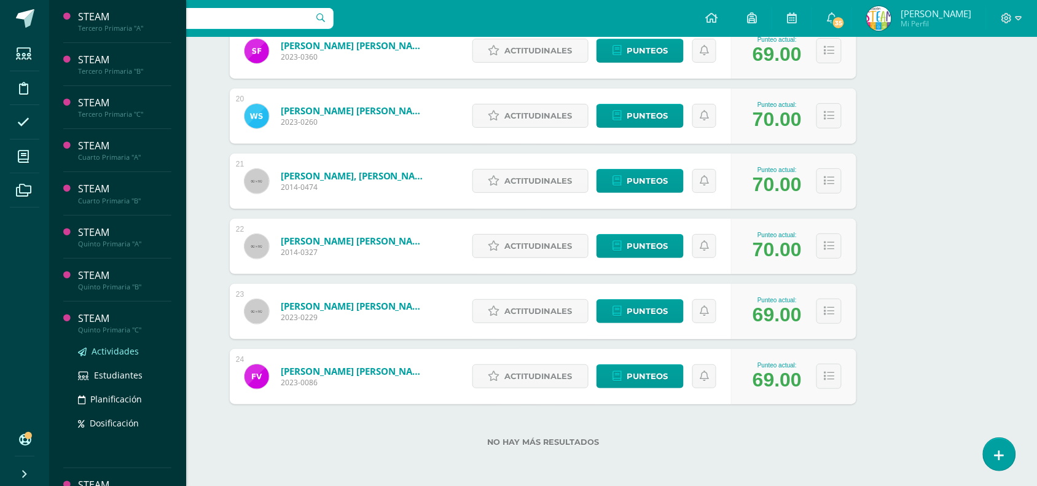
click at [117, 353] on span "Actividades" at bounding box center [115, 351] width 47 height 12
